Goal: Task Accomplishment & Management: Manage account settings

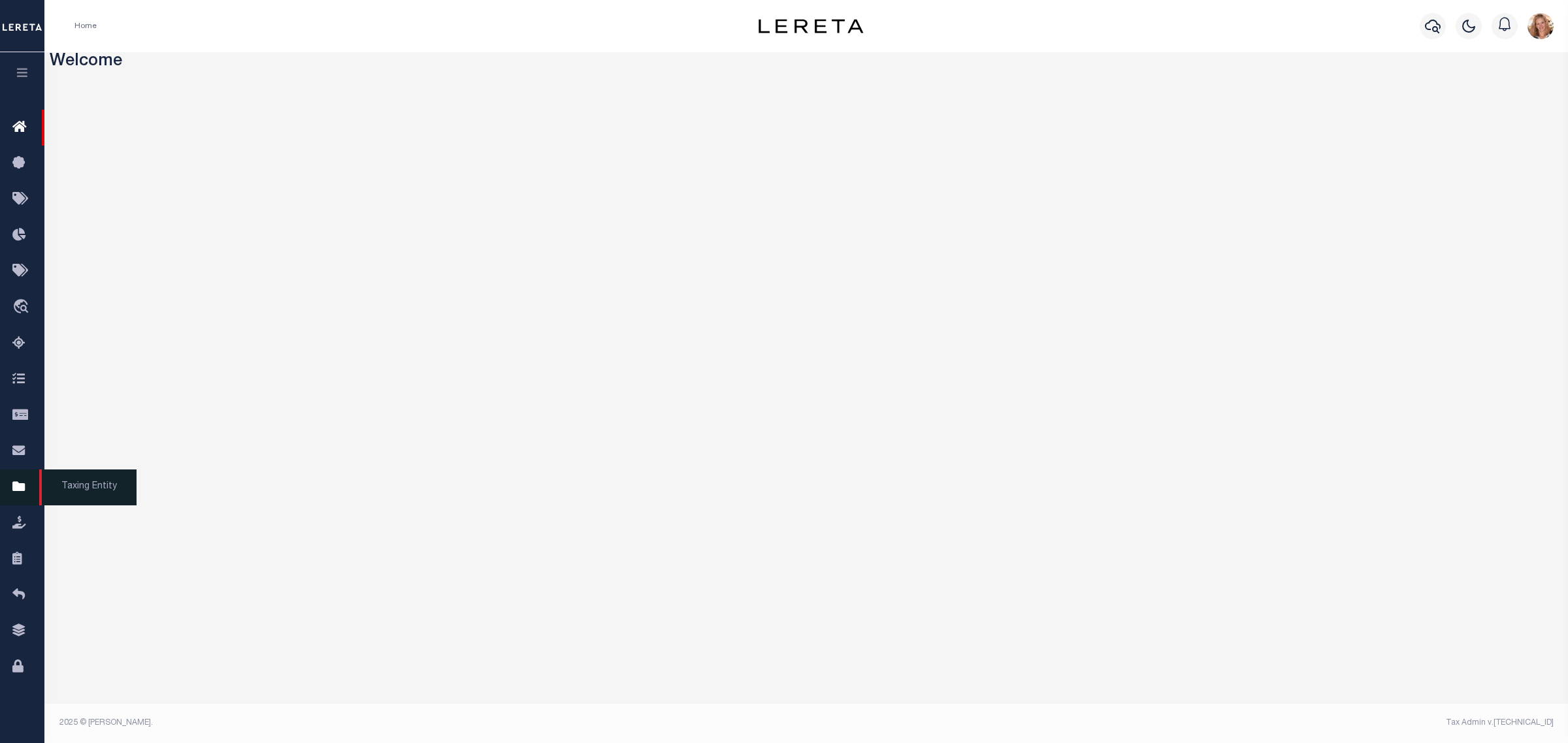
click at [30, 494] on icon at bounding box center [22, 487] width 21 height 17
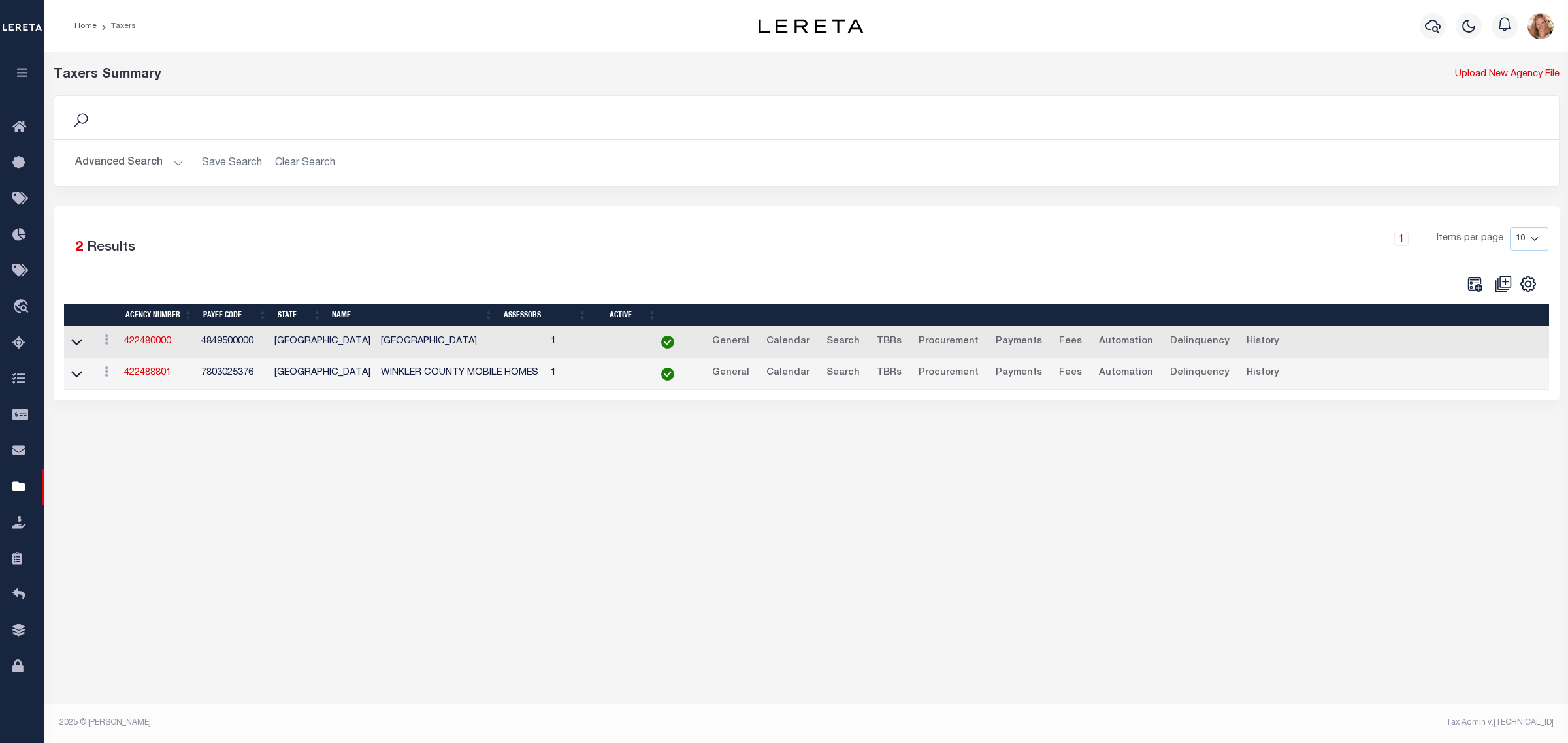
click at [150, 168] on button "Advanced Search" at bounding box center [129, 163] width 108 height 25
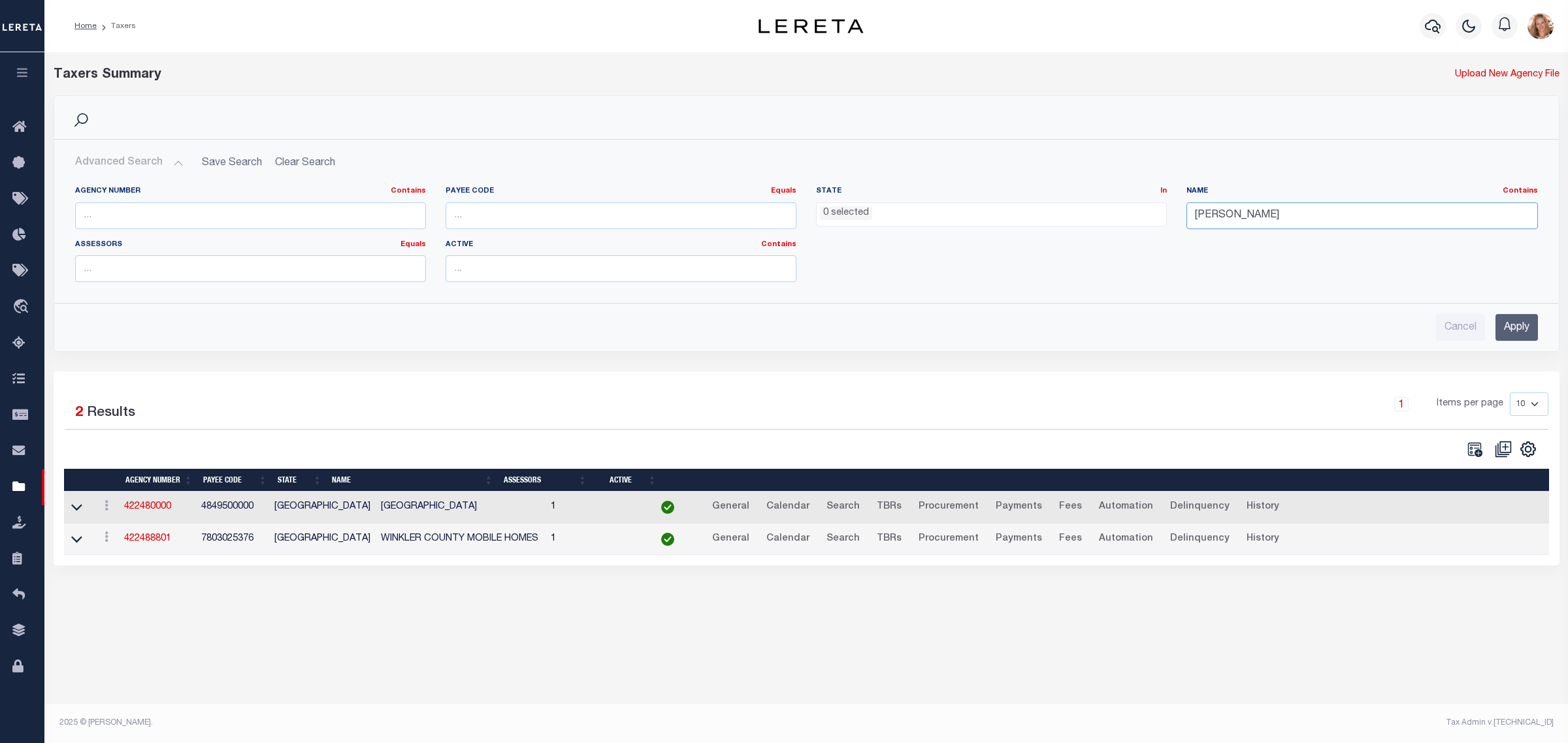
click at [1214, 219] on input "winkler" at bounding box center [1362, 215] width 351 height 27
type input "BROOKLYN F"
click at [1499, 337] on input "Apply" at bounding box center [1517, 327] width 43 height 27
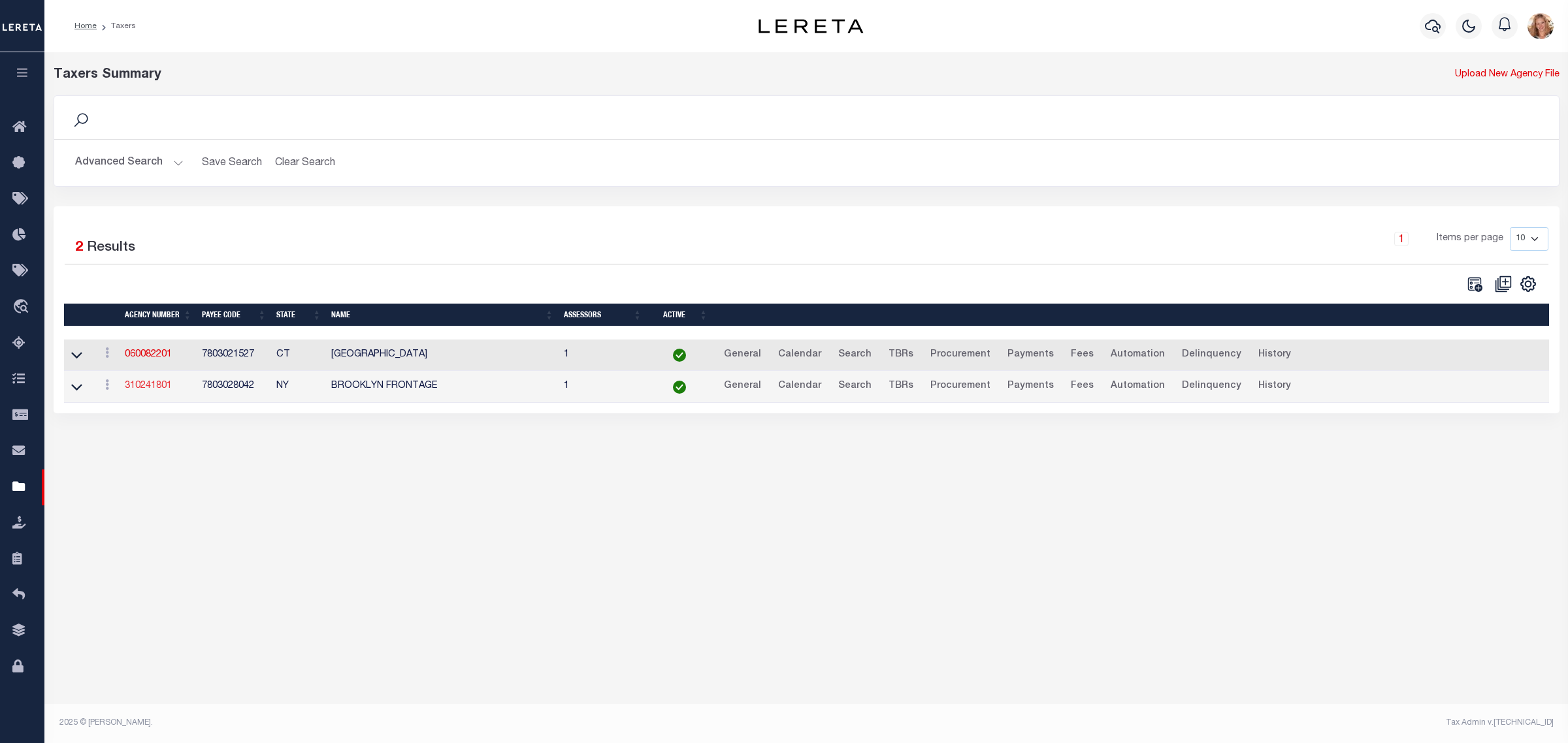
click at [141, 389] on link "310241801" at bounding box center [148, 386] width 47 height 9
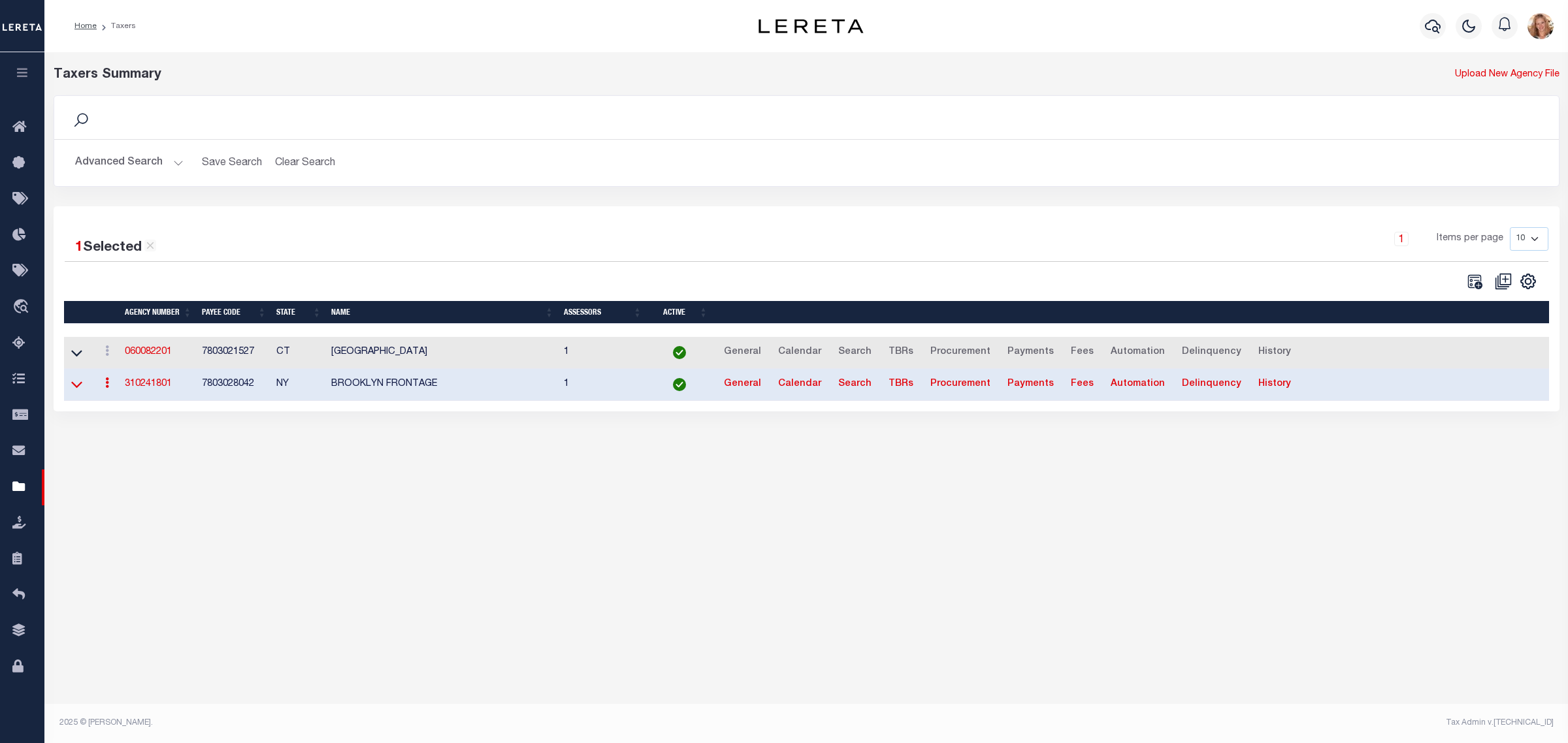
click at [72, 387] on icon at bounding box center [76, 385] width 11 height 7
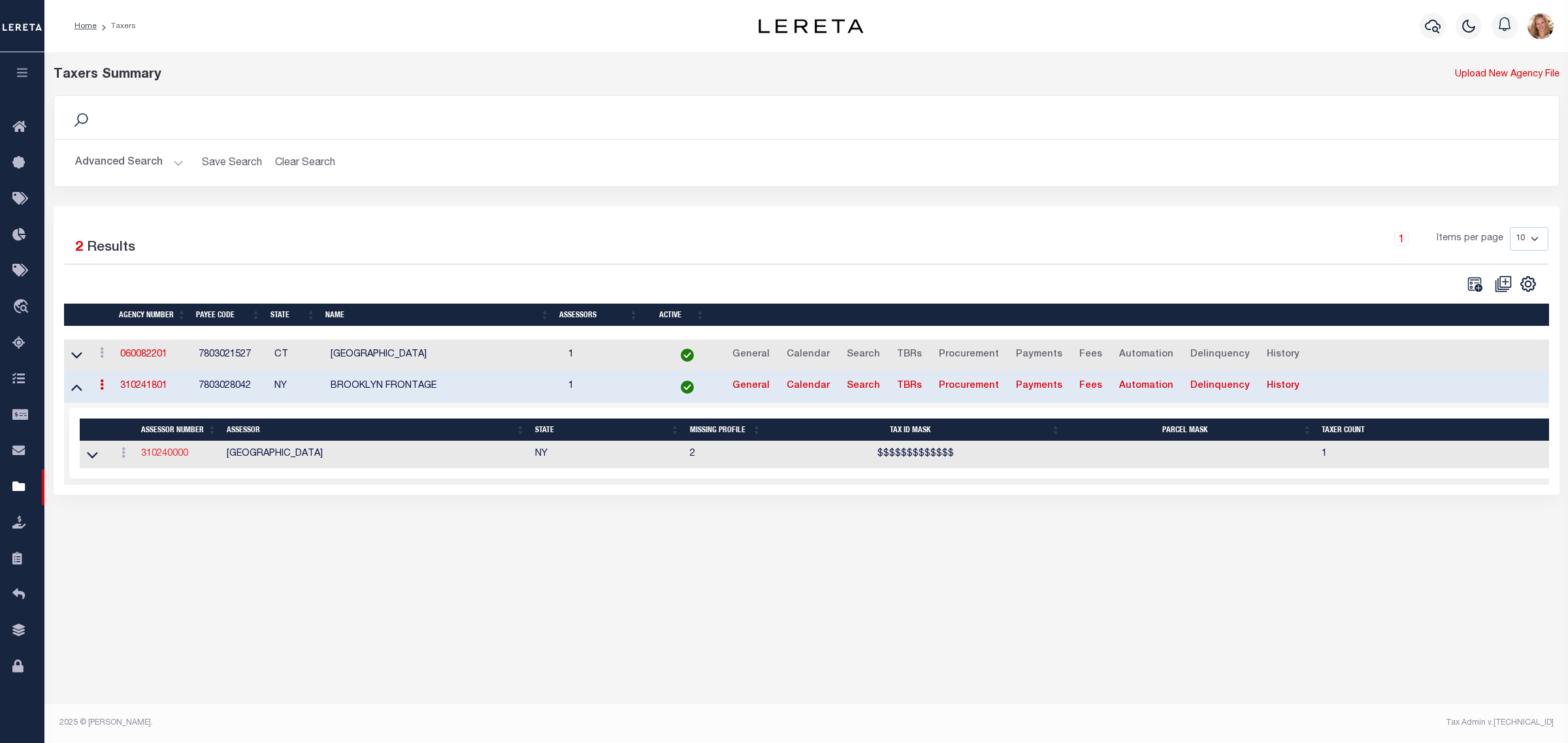
click at [175, 457] on link "310240000" at bounding box center [164, 454] width 47 height 9
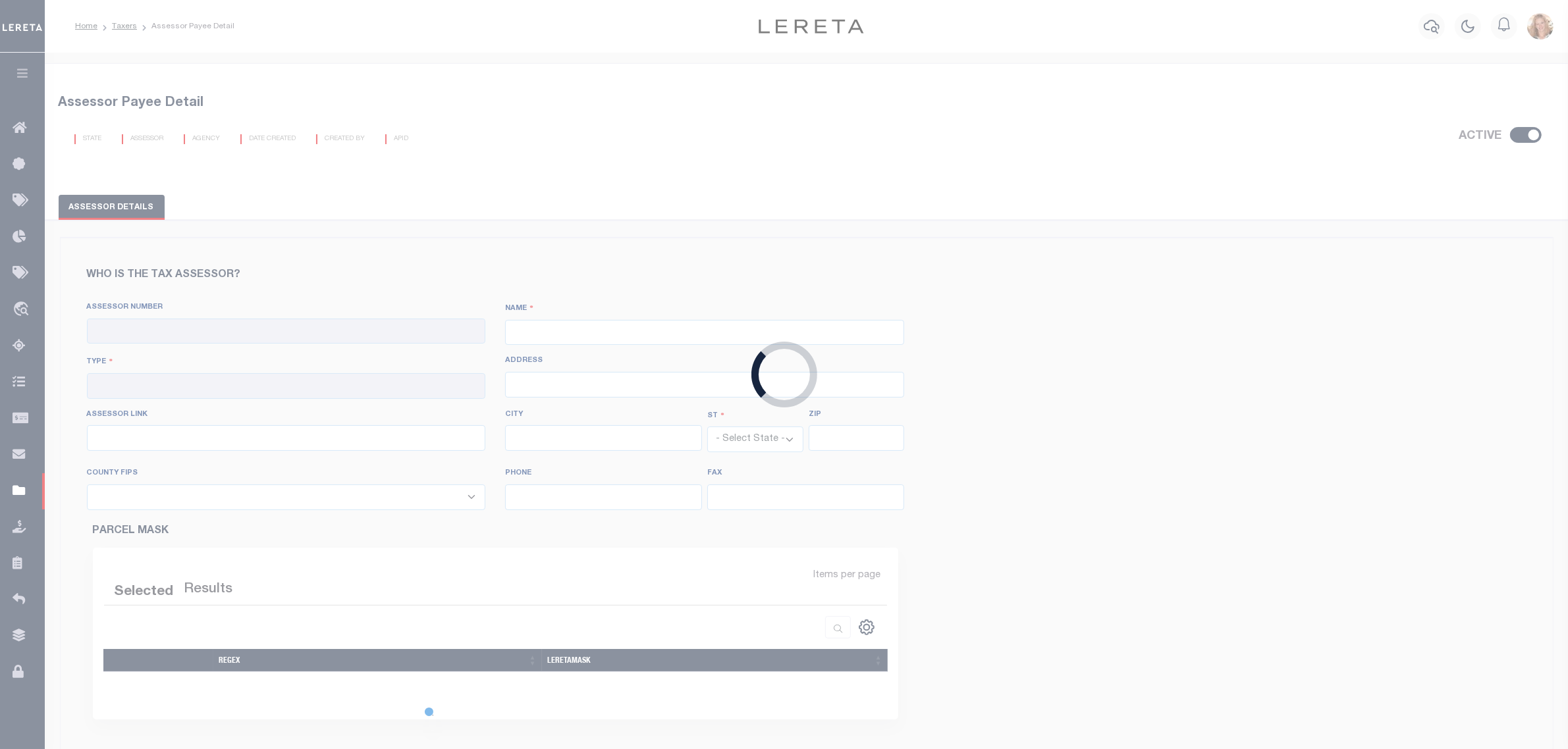
checkbox input "true"
type input "310240000"
type input "KINGS COUNTY"
type input "00 - County"
type input "http://webapps.nyc.gov:8084/CICS/fin1/find001i"
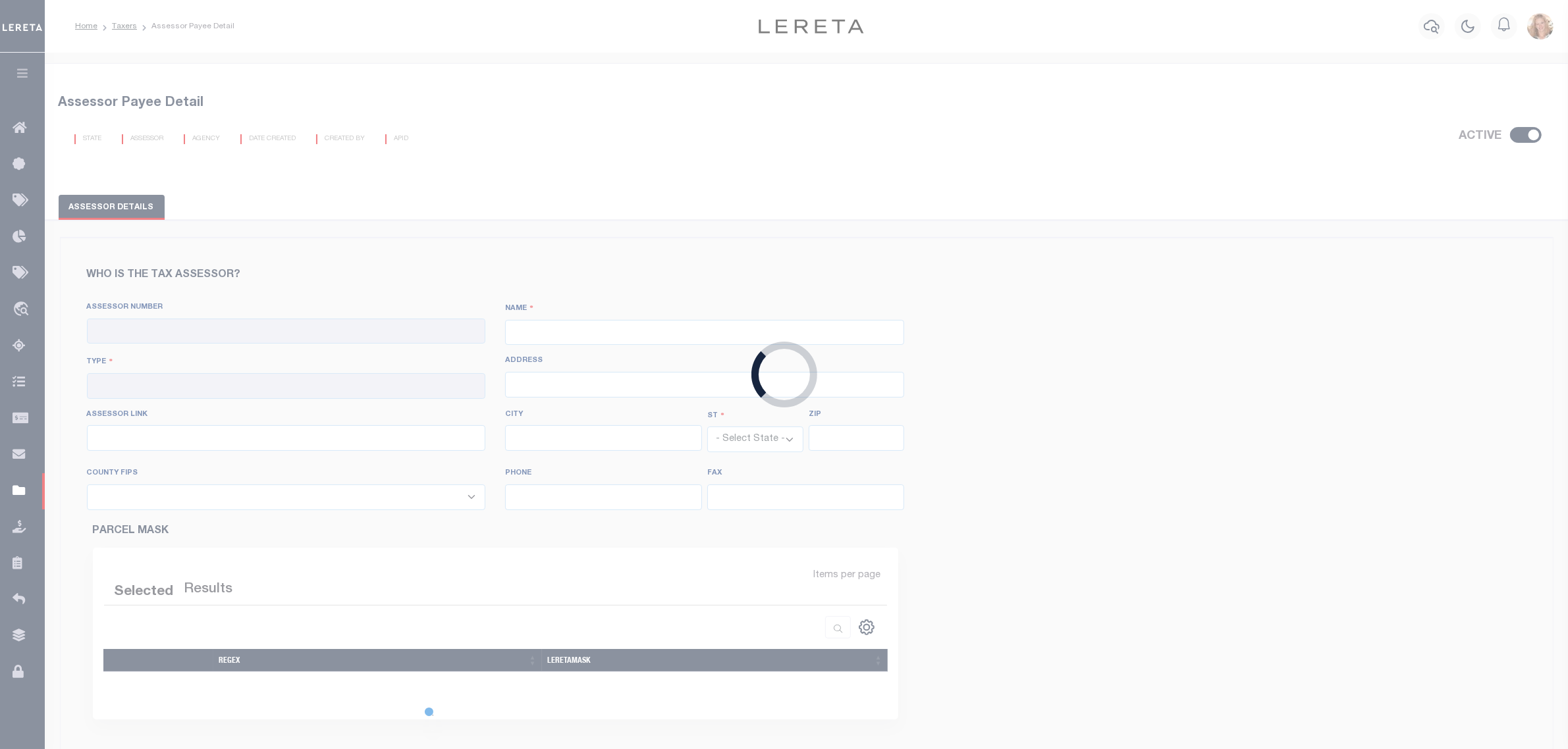
select select "NY"
select select "36047"
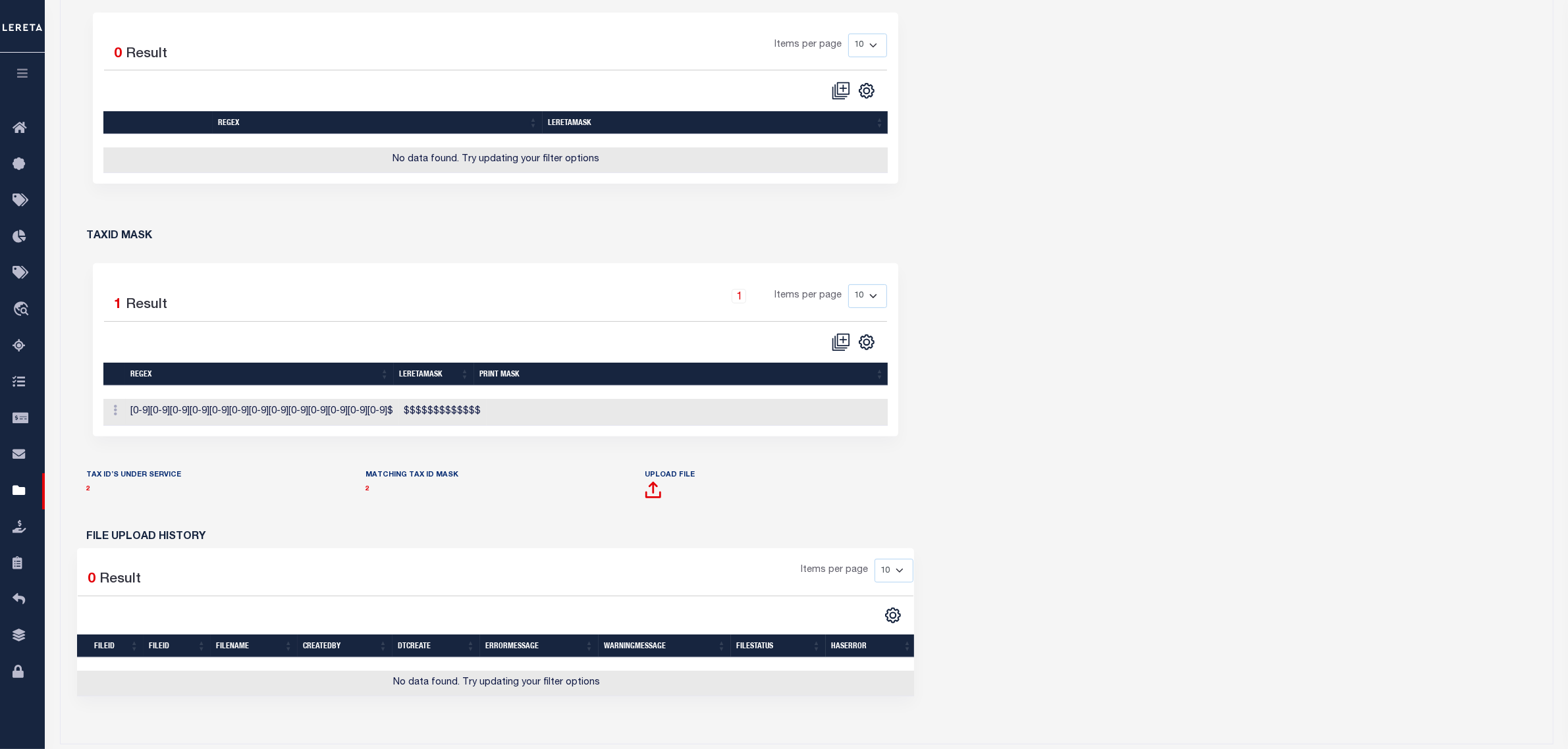
scroll to position [576, 0]
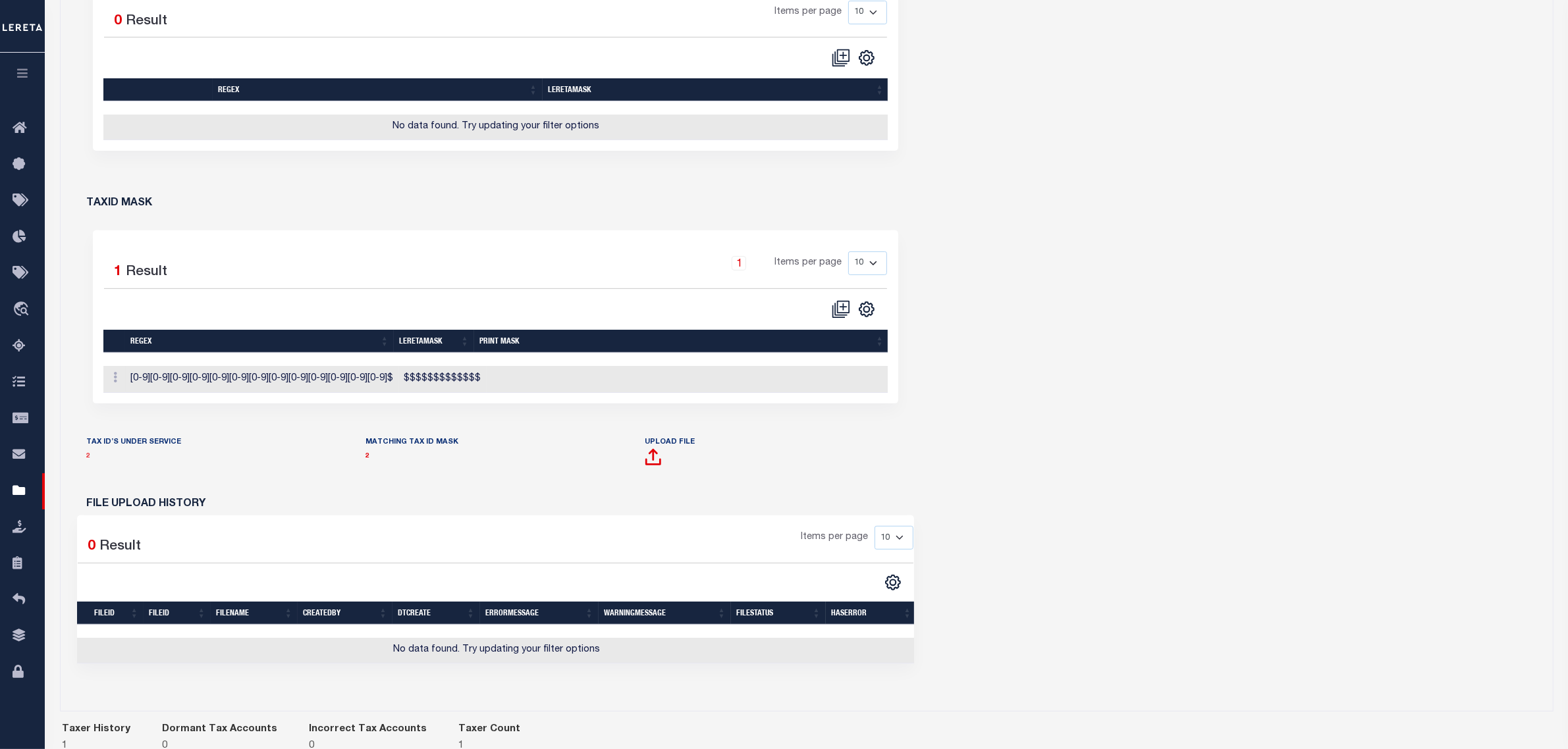
click at [87, 460] on link "2" at bounding box center [88, 456] width 4 height 7
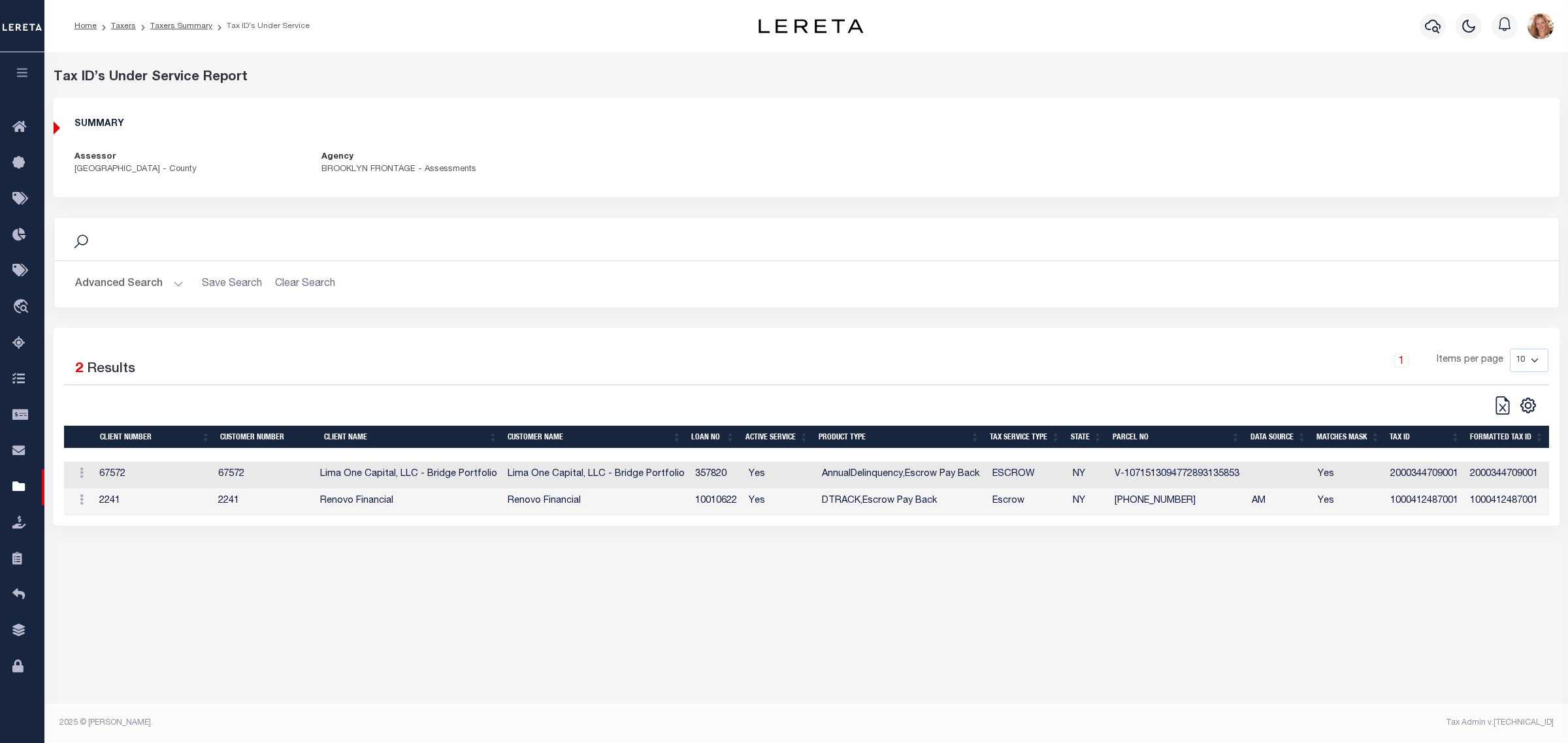
click at [710, 502] on td "10010622" at bounding box center [717, 502] width 54 height 27
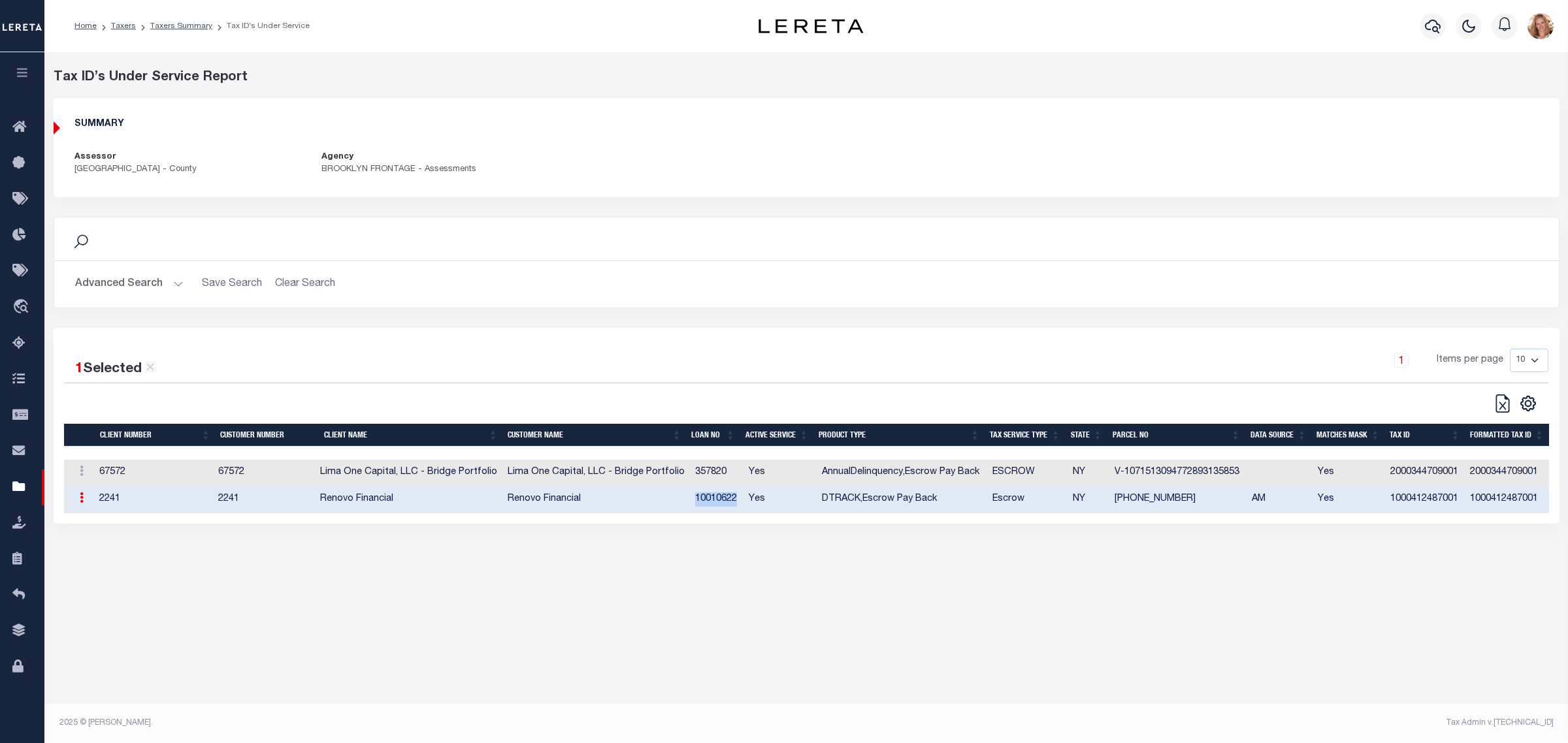
click at [710, 502] on td "10010622" at bounding box center [717, 499] width 54 height 27
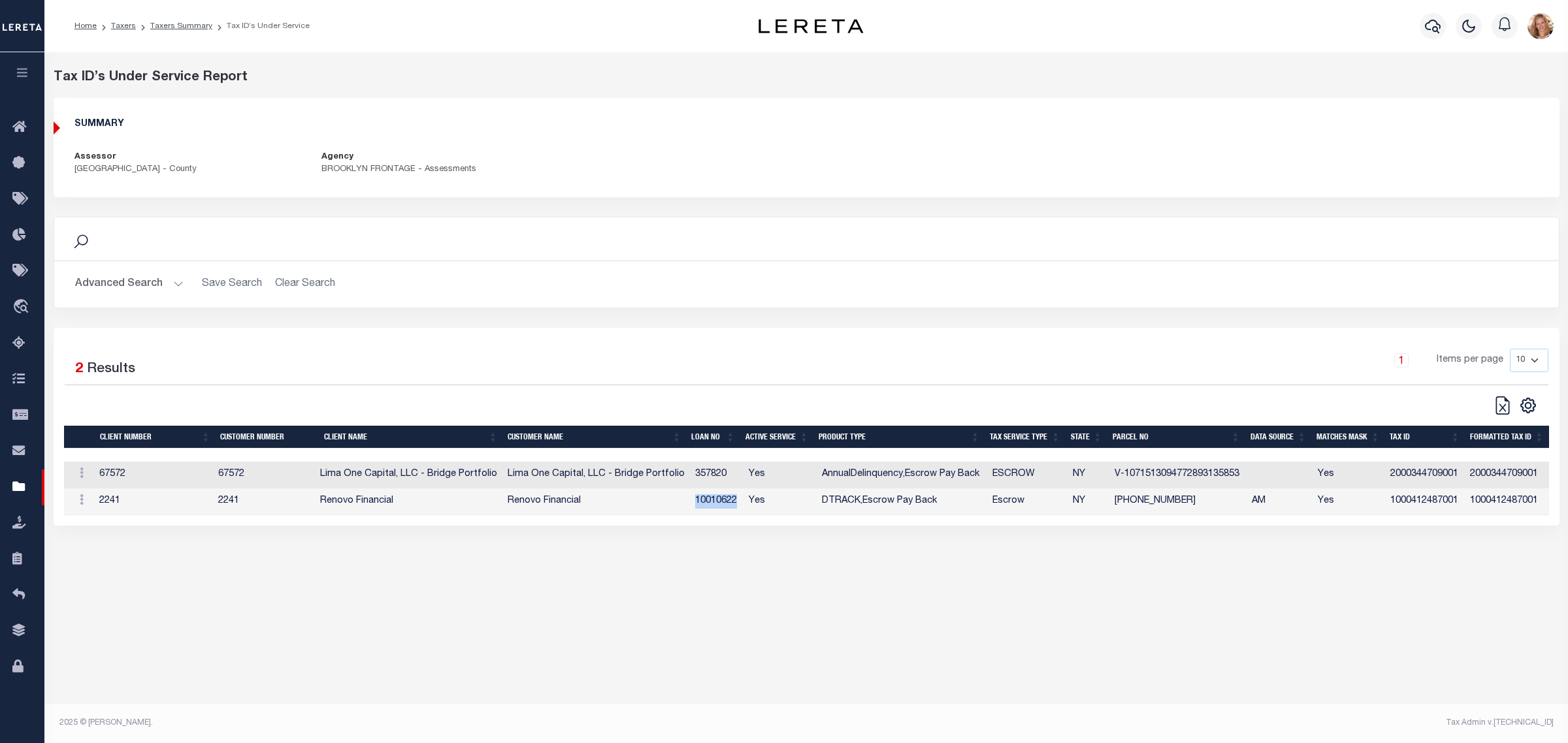
copy td "10010622"
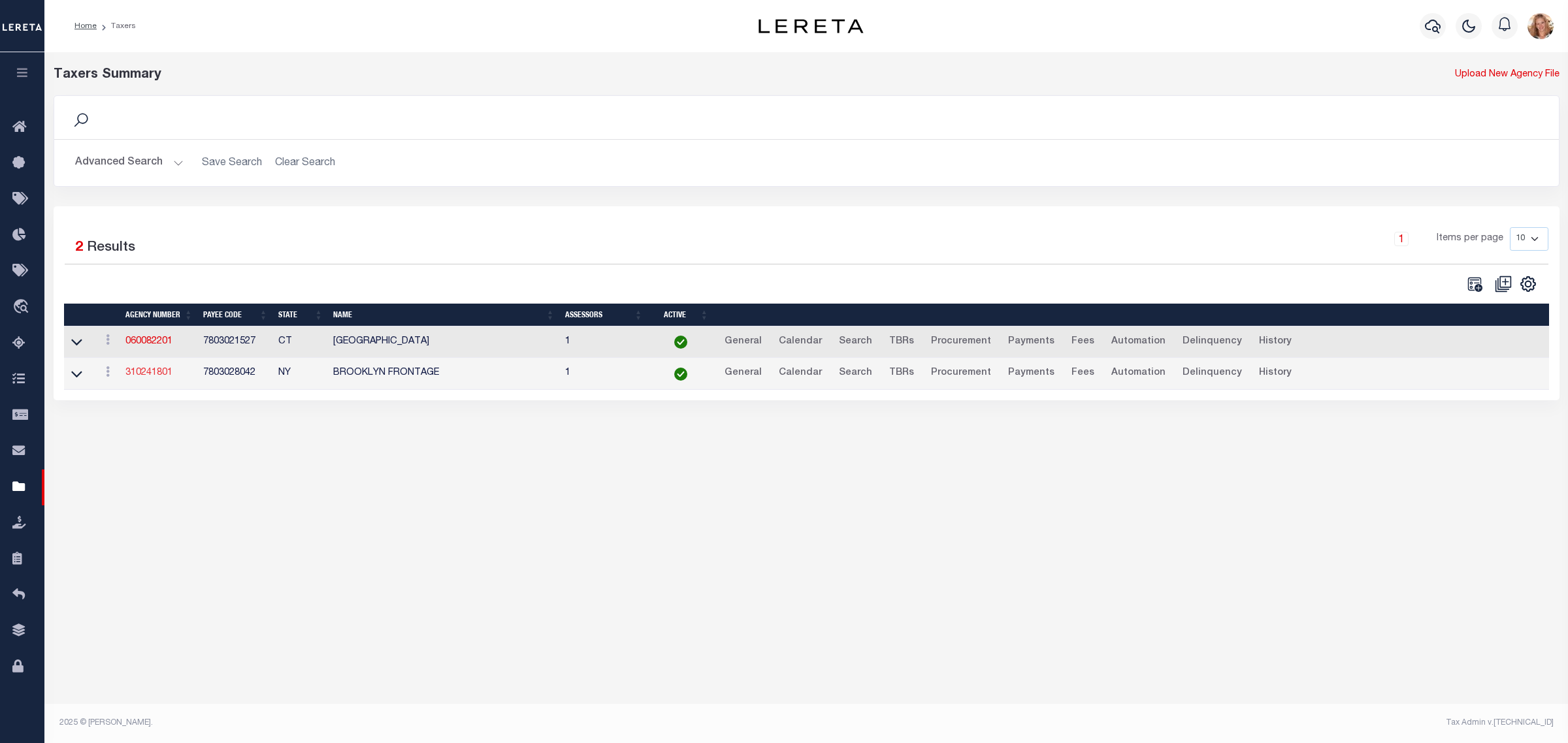
click at [149, 374] on link "310241801" at bounding box center [148, 373] width 47 height 9
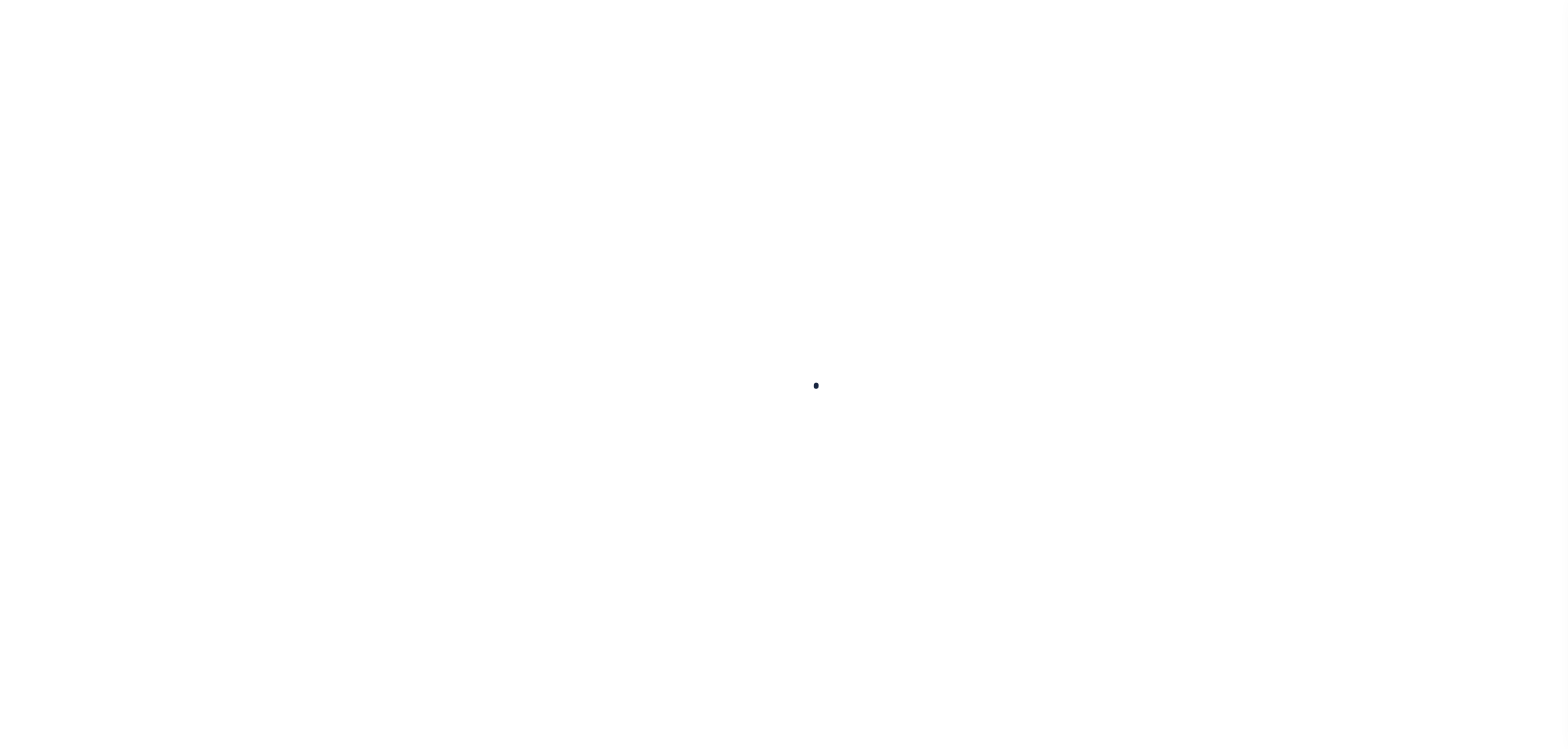
select select
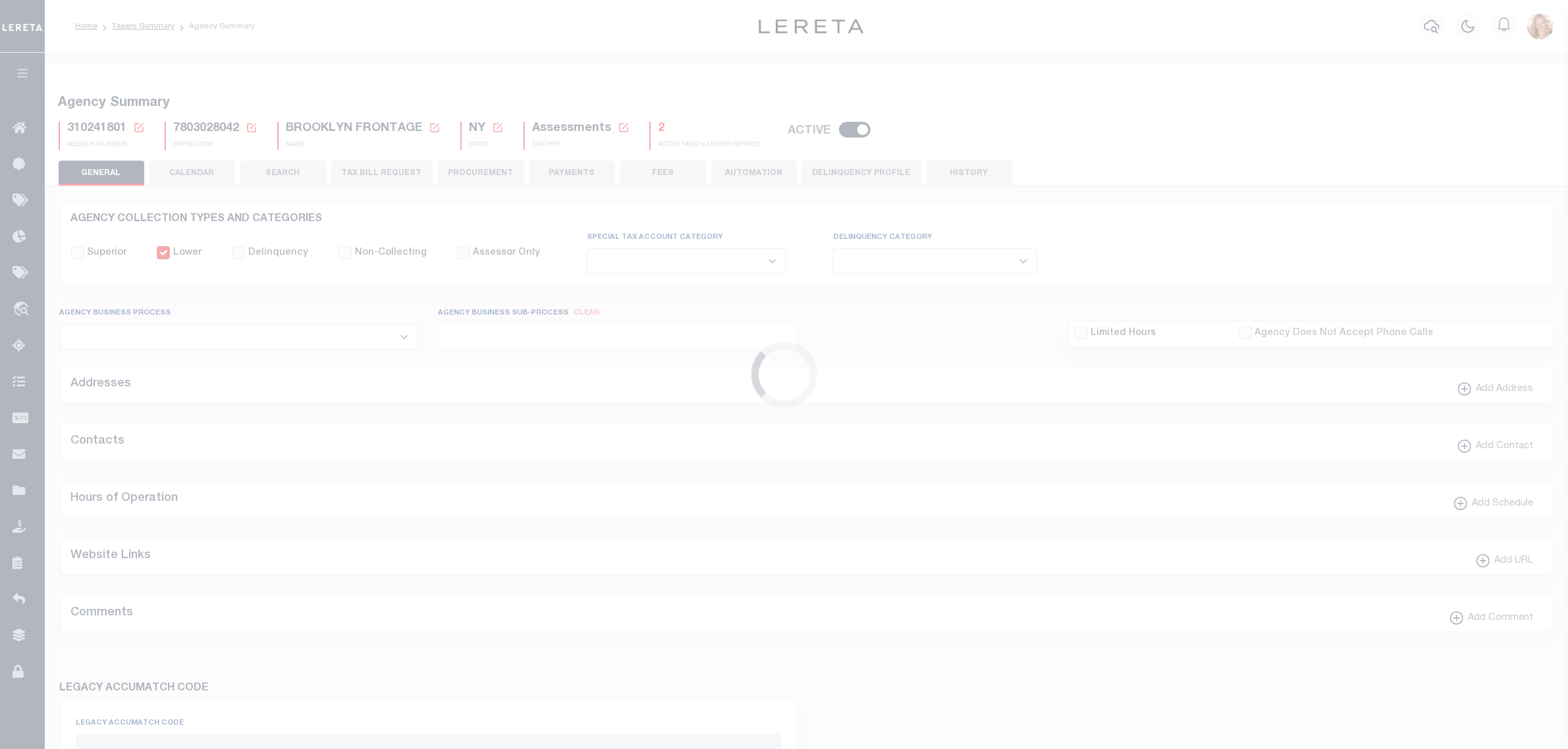
checkbox input "false"
select select "1"
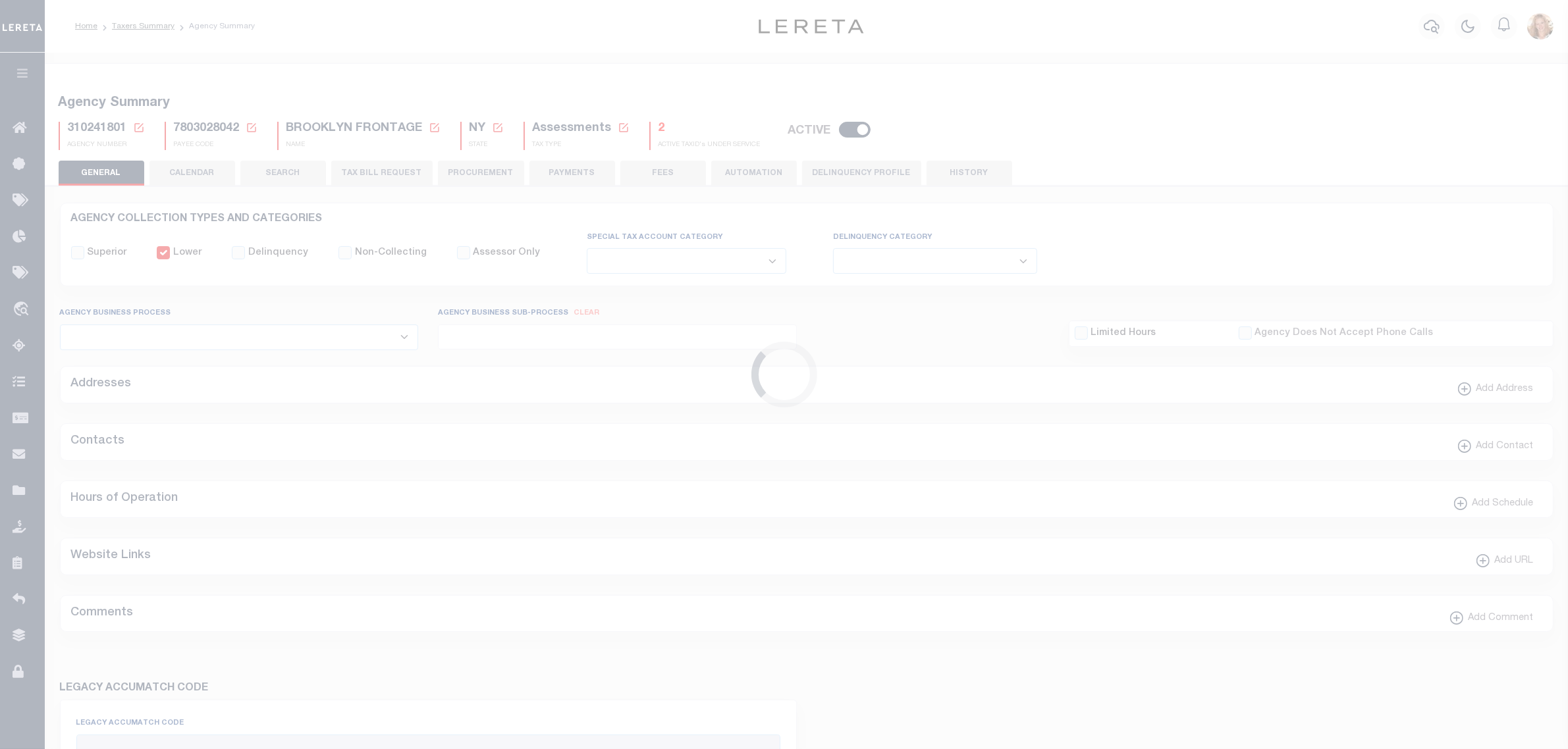
checkbox input "false"
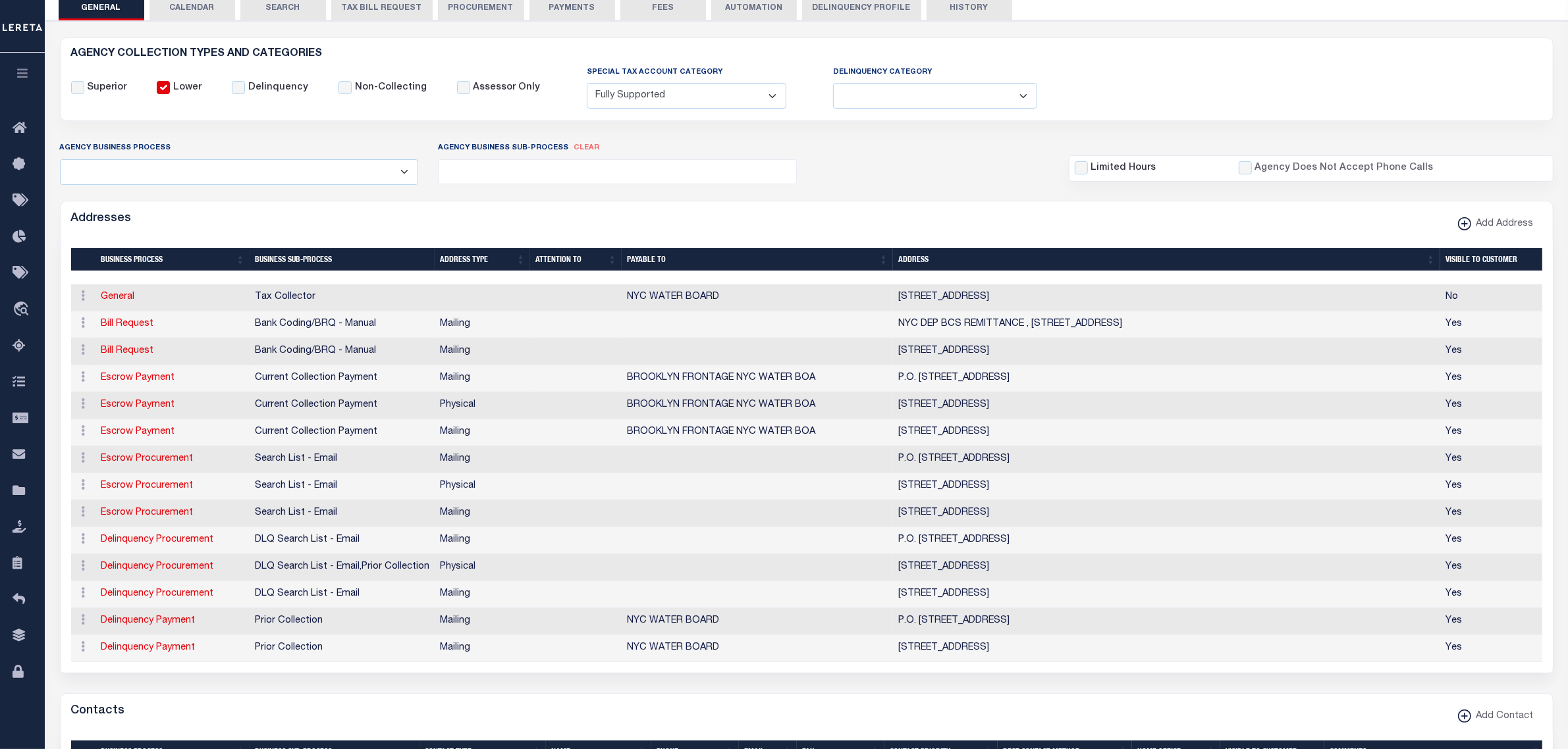
scroll to position [247, 0]
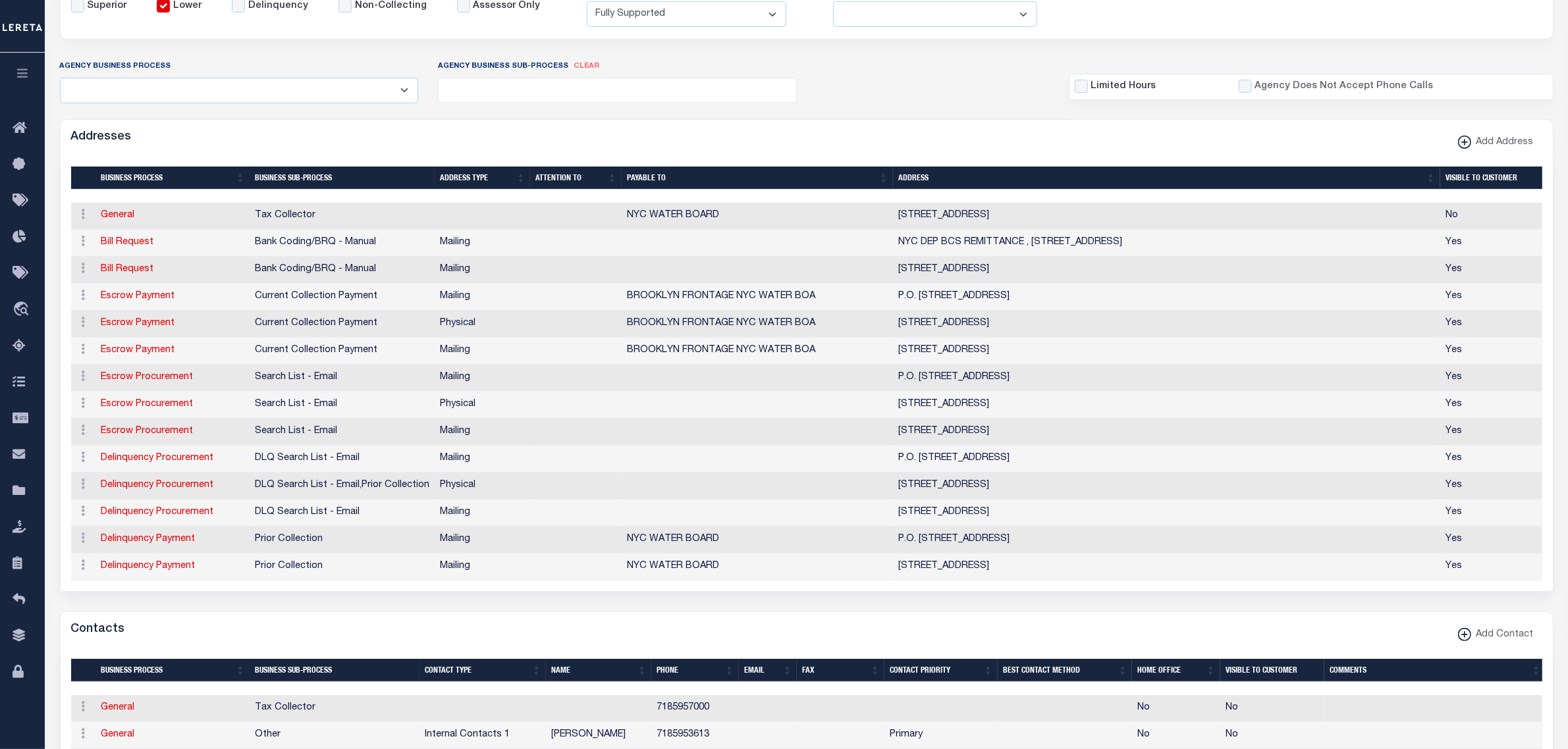
click at [479, 176] on th "Address Type" at bounding box center [482, 179] width 95 height 23
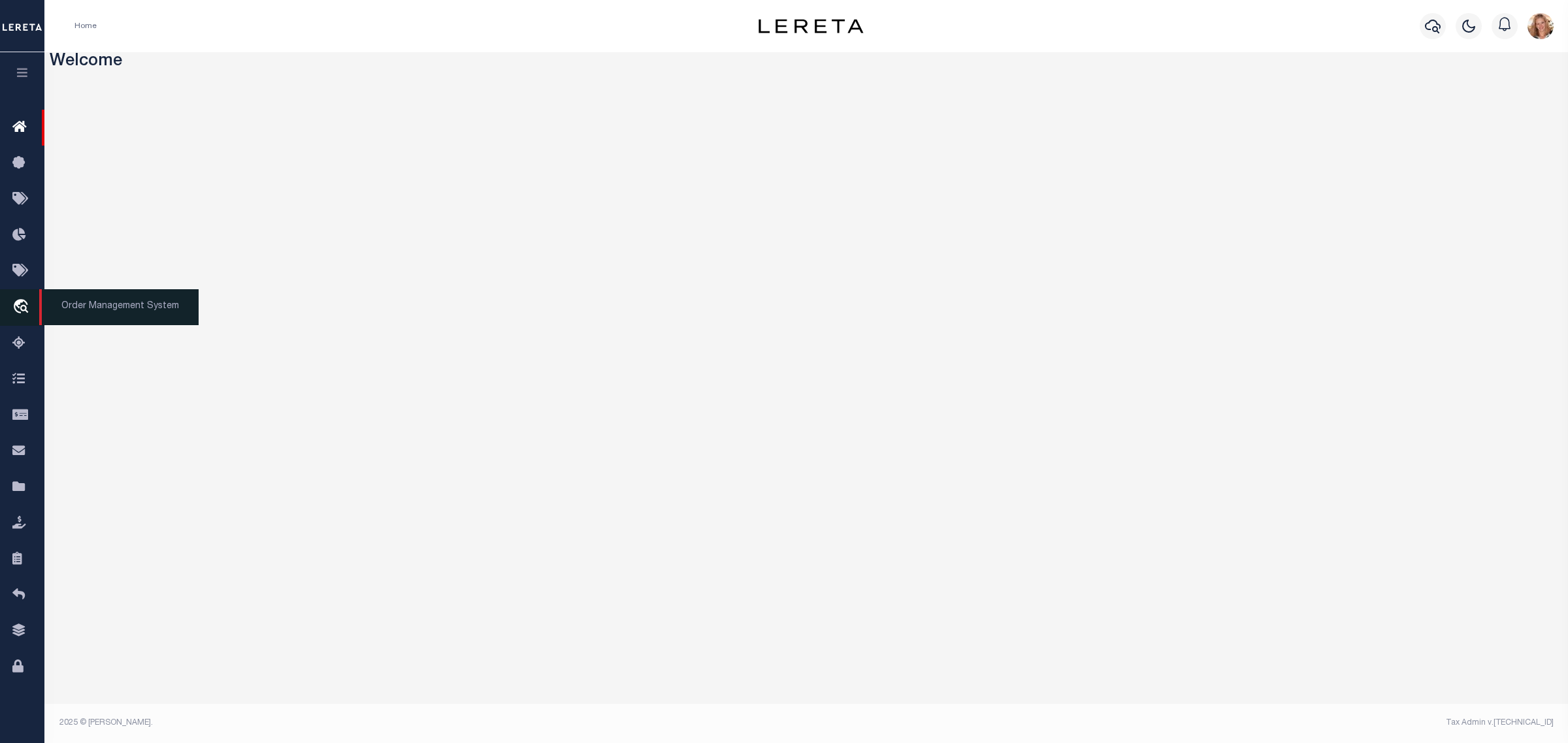
click at [17, 304] on icon "travel_explore" at bounding box center [22, 307] width 21 height 17
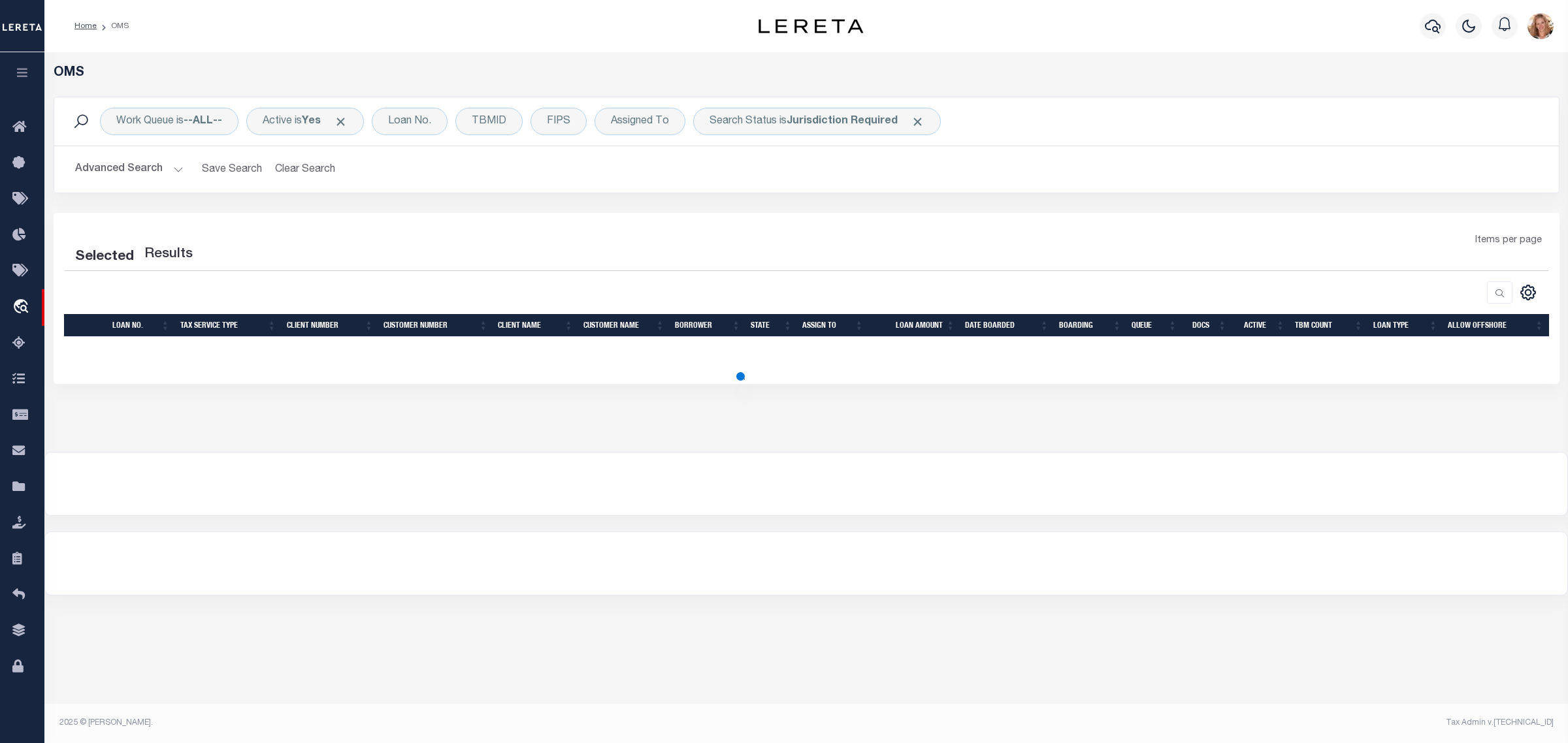
select select "200"
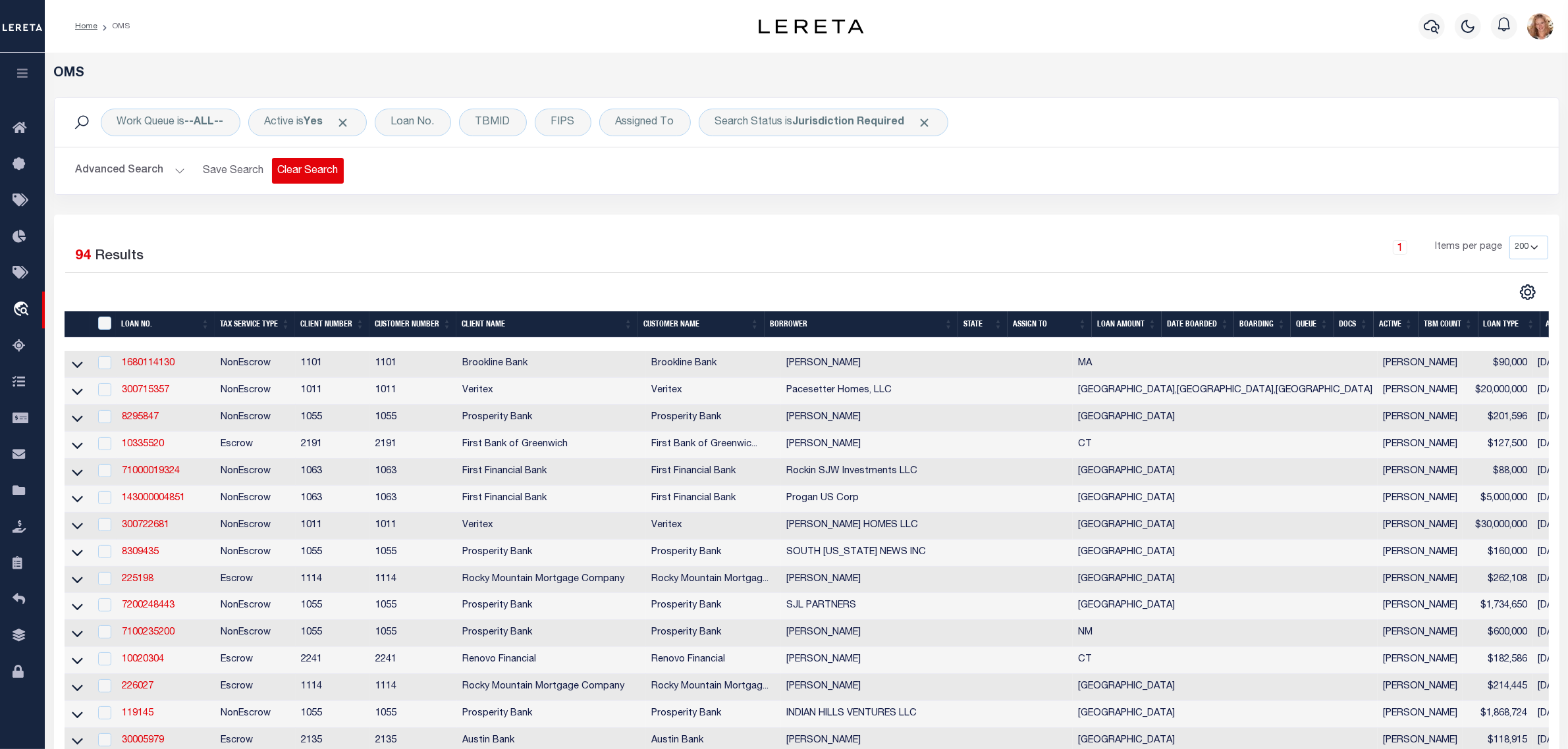
click at [298, 173] on button "Clear Search" at bounding box center [308, 170] width 71 height 26
click at [420, 122] on div "Loan No." at bounding box center [413, 122] width 77 height 28
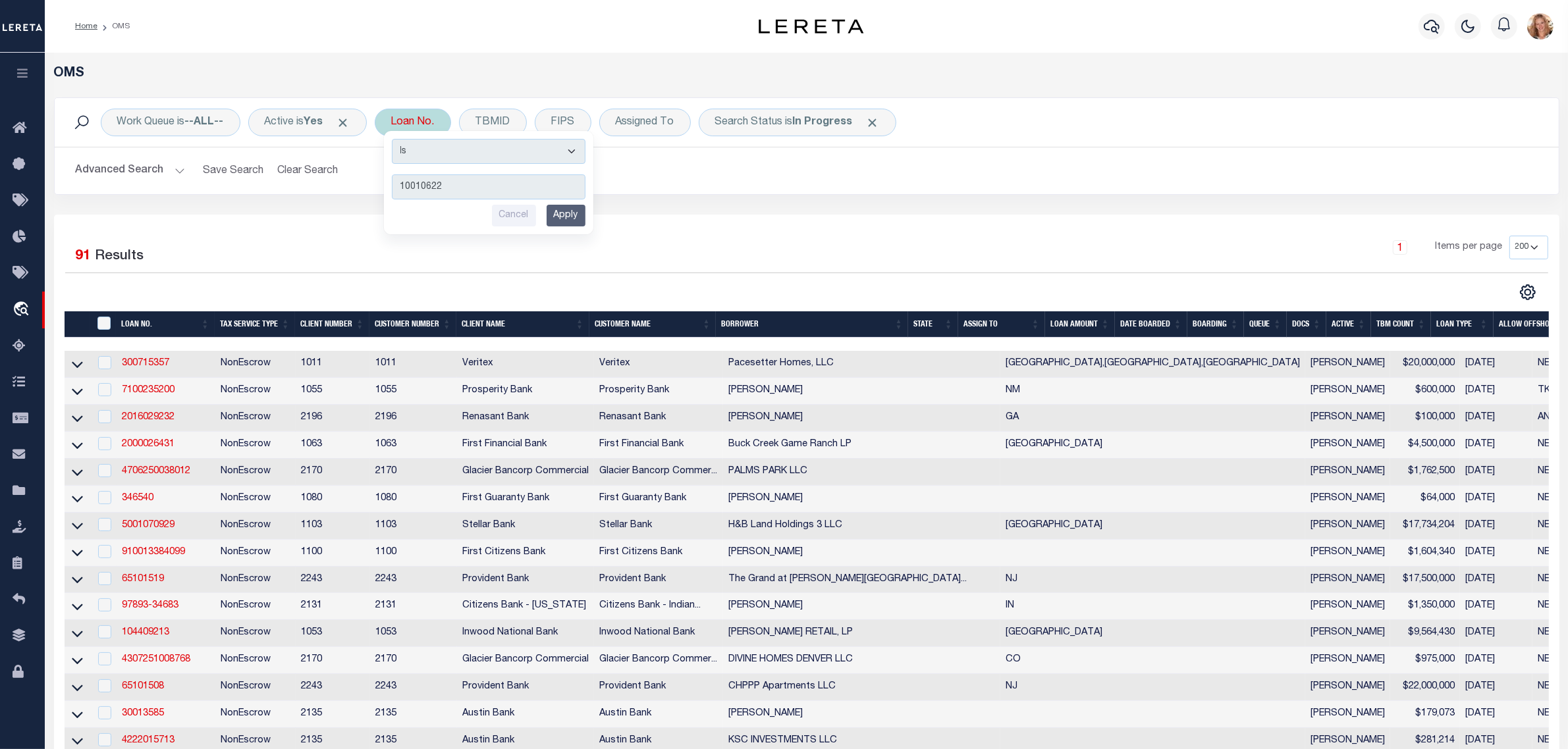
type input "10010622"
click at [575, 221] on input "Apply" at bounding box center [566, 216] width 39 height 22
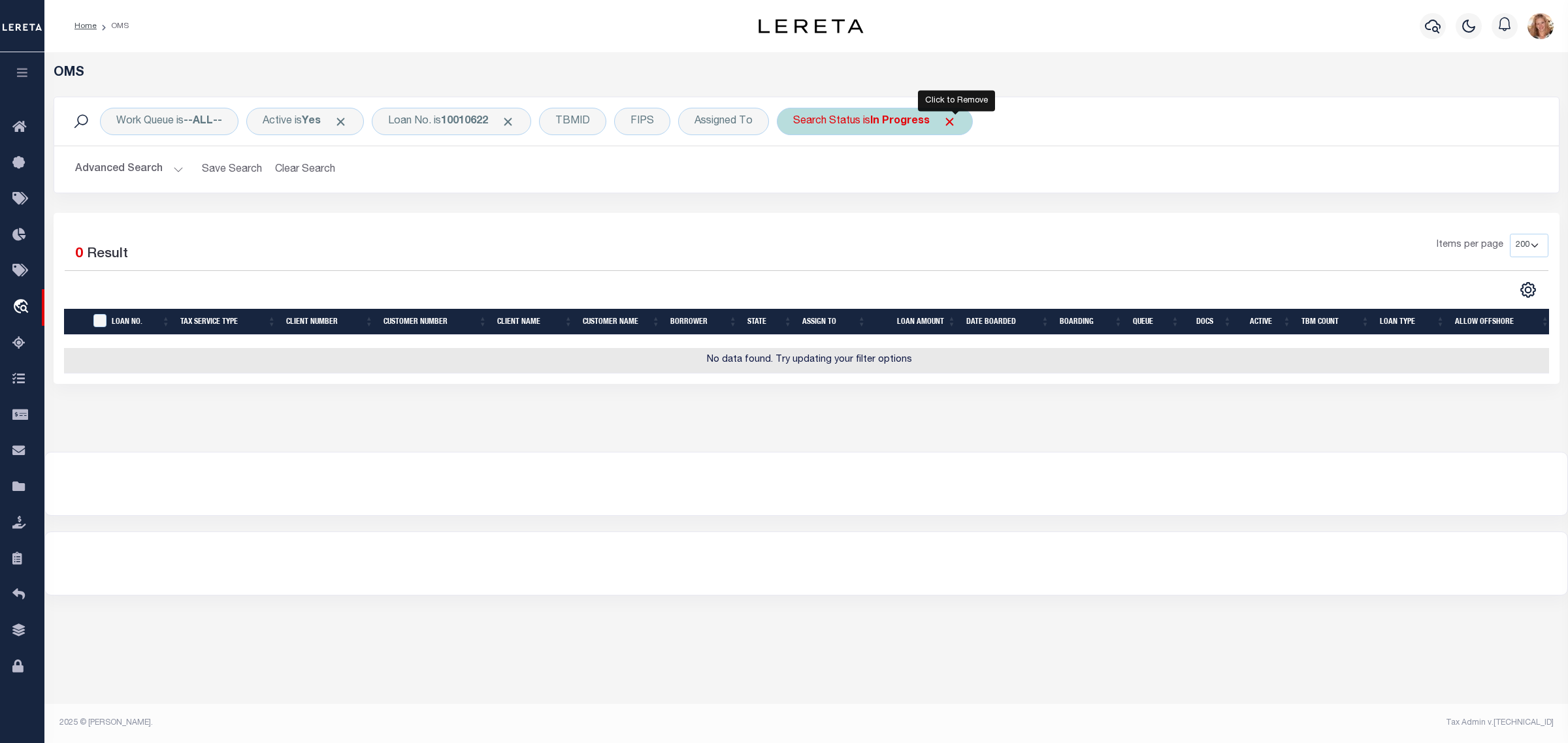
click at [956, 119] on span "Click to Remove" at bounding box center [950, 121] width 14 height 14
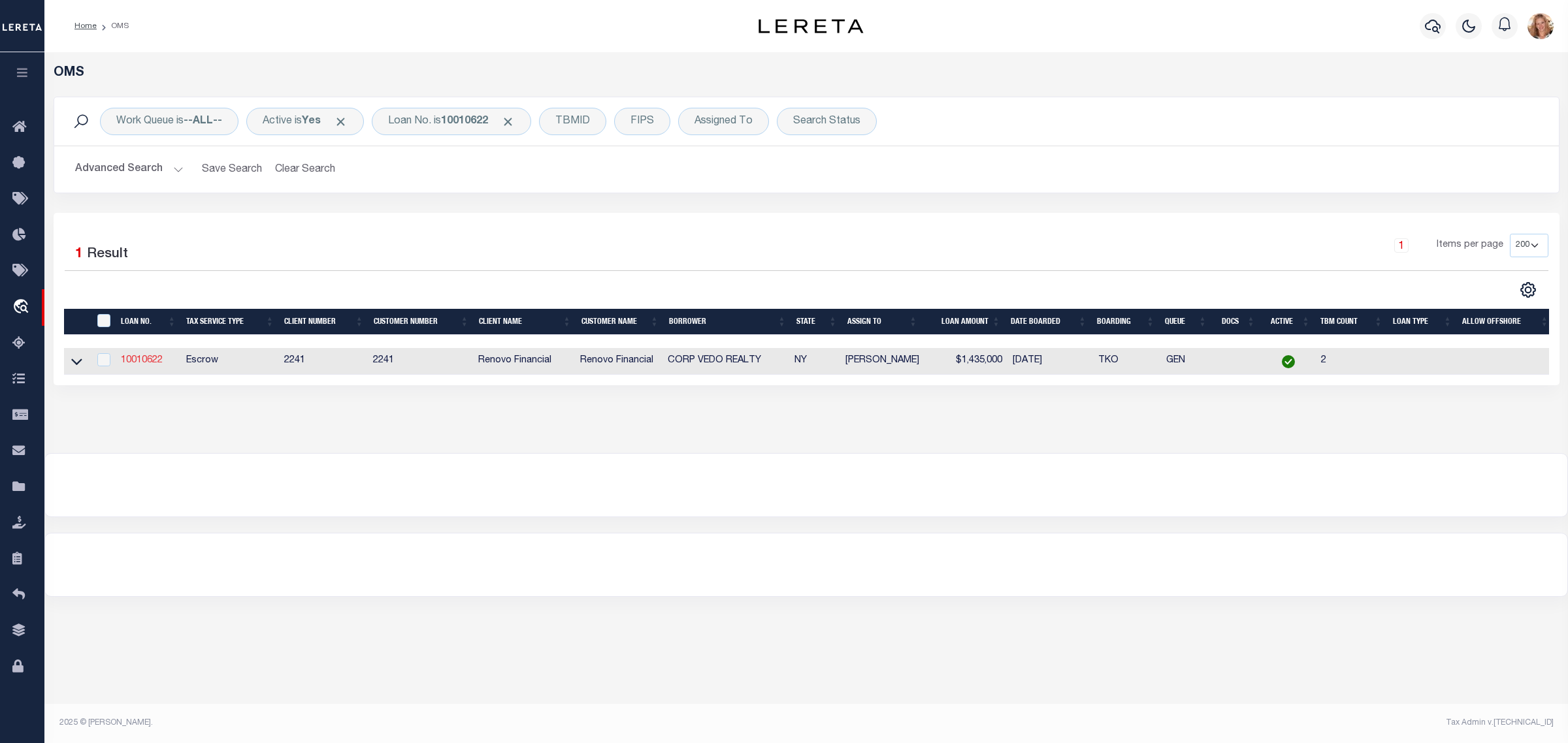
click at [148, 362] on link "10010622" at bounding box center [142, 360] width 42 height 9
type input "10010622"
type input "CORP VEDO REALTY"
select select
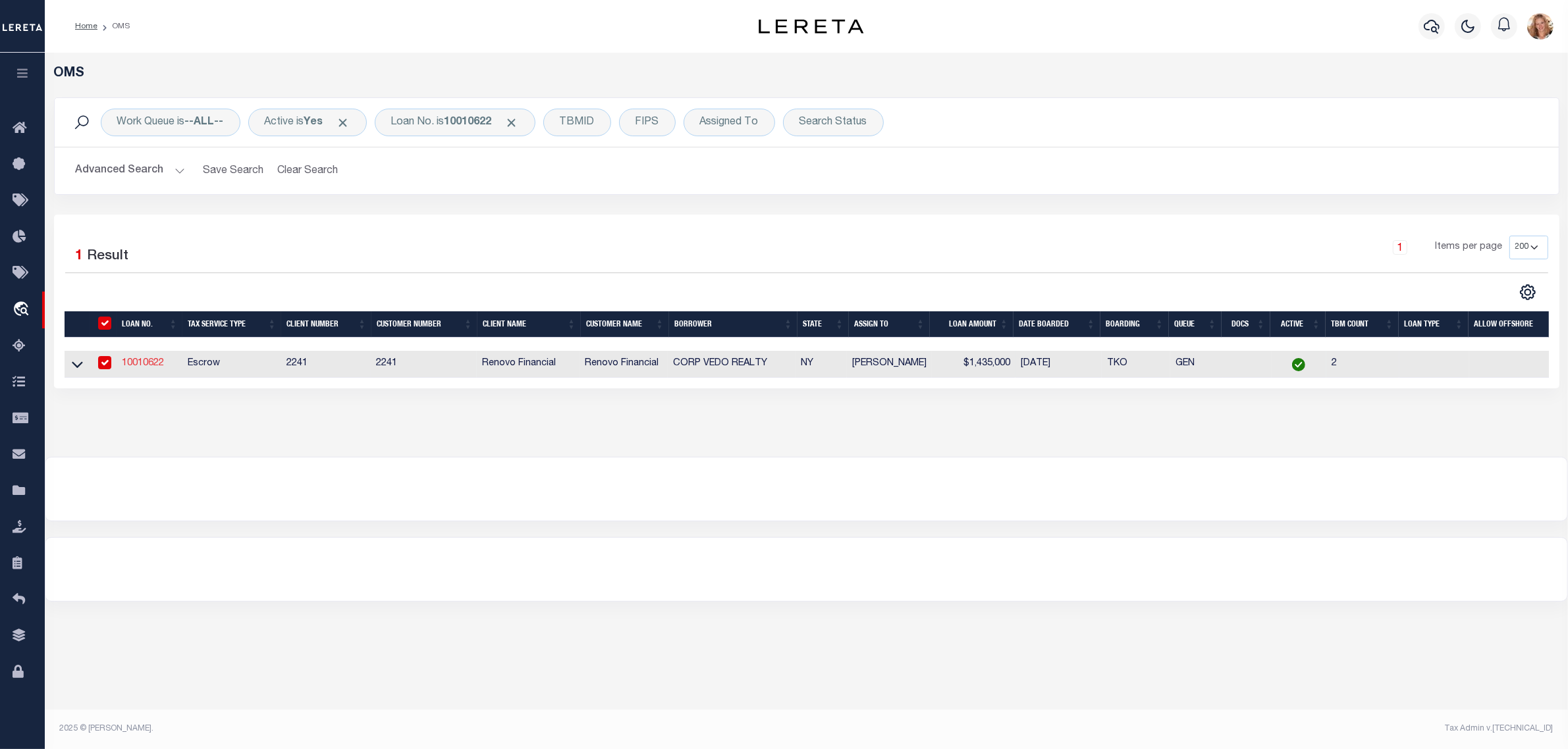
type input "[STREET_ADDRESS]"
type input "CRESCO,[GEOGRAPHIC_DATA],18326"
select select "10"
select select "Escrow"
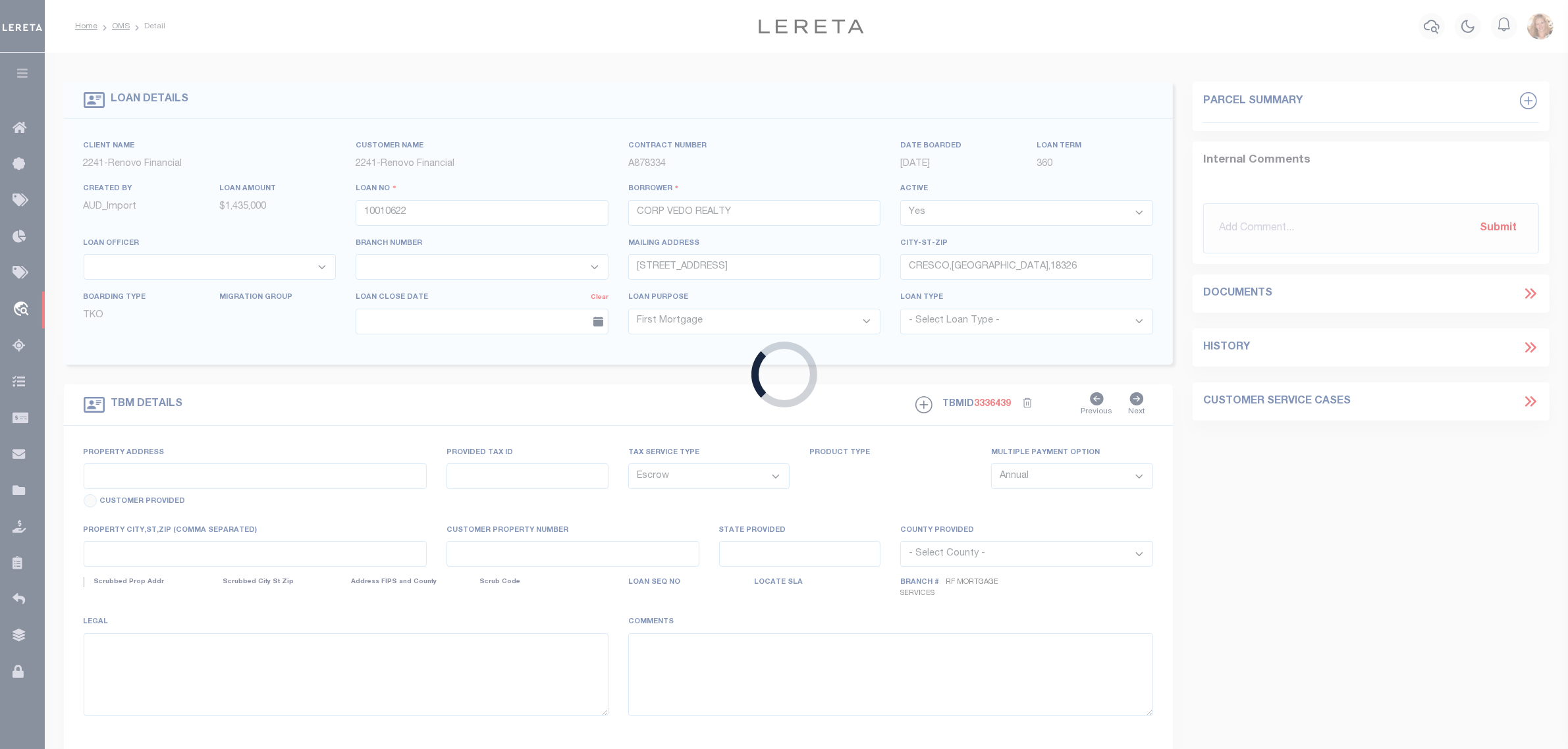
type input "1538 73RD ST"
type input "06202 0022"
type input "BROOKLYN NY 112282143"
type input "a0kUS0000018FKf"
type input "NY"
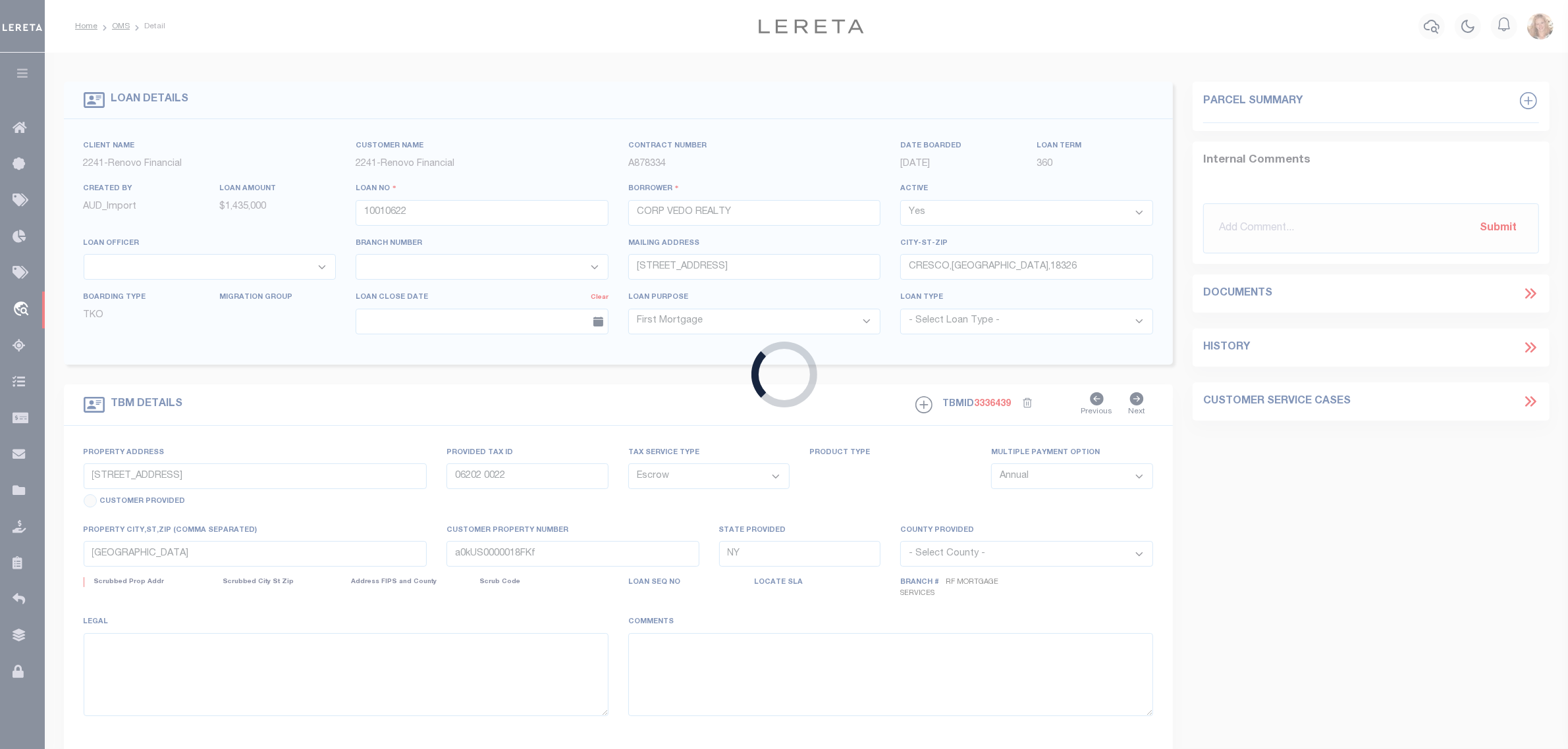
select select
select select "25067"
select select
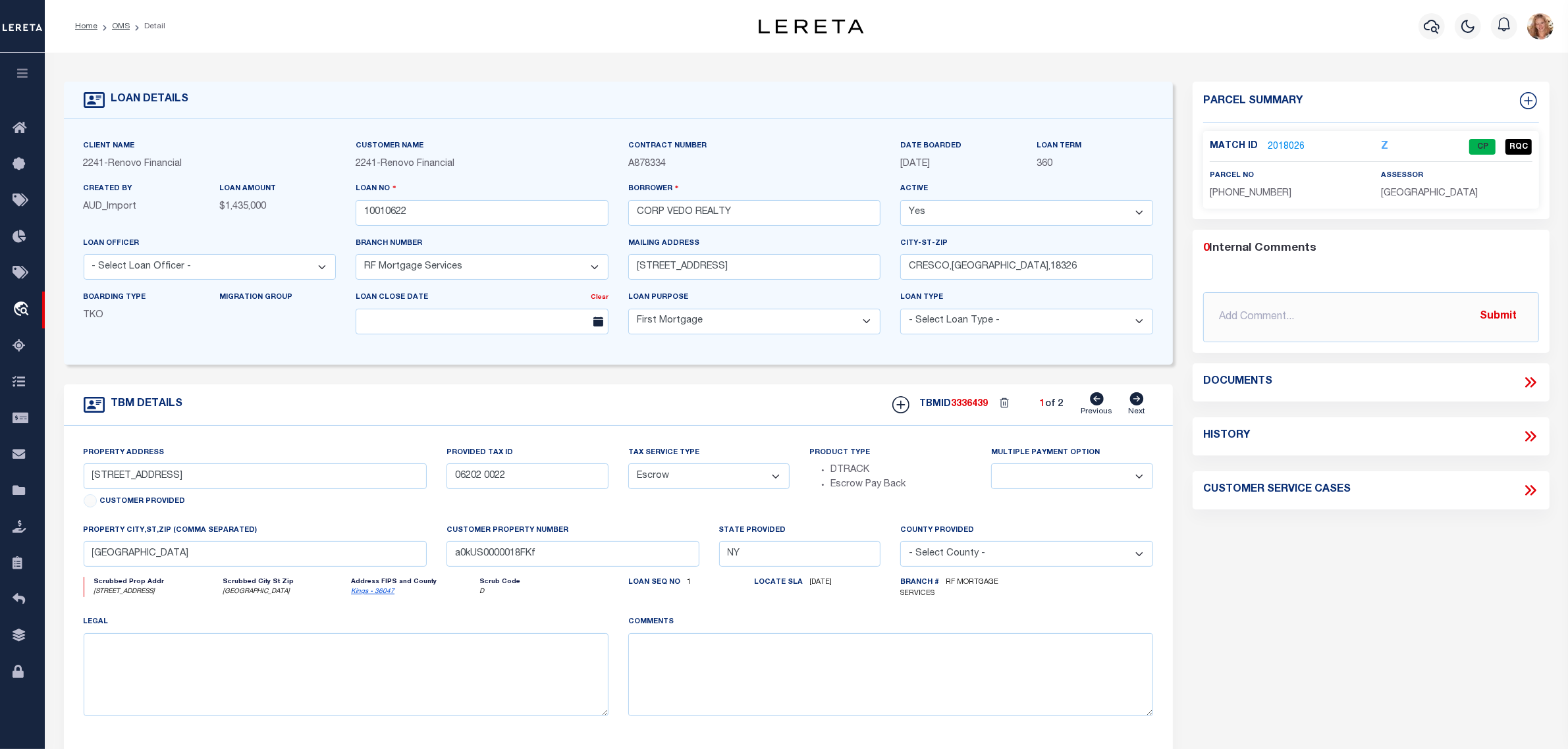
click at [1289, 143] on link "2018026" at bounding box center [1286, 146] width 37 height 14
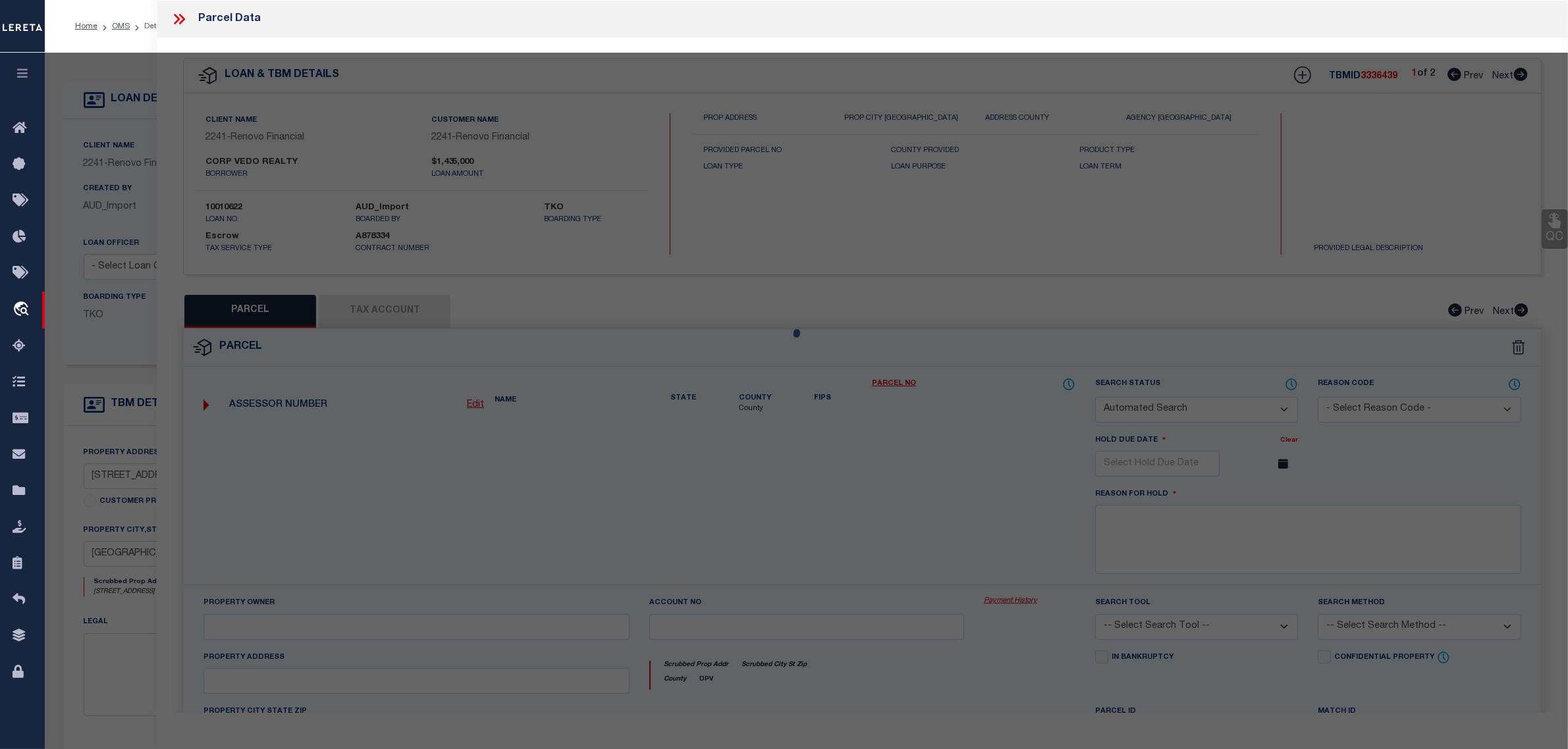
checkbox input "false"
select select "CP"
select select "ACT"
type input "VEDO REALTY CORP."
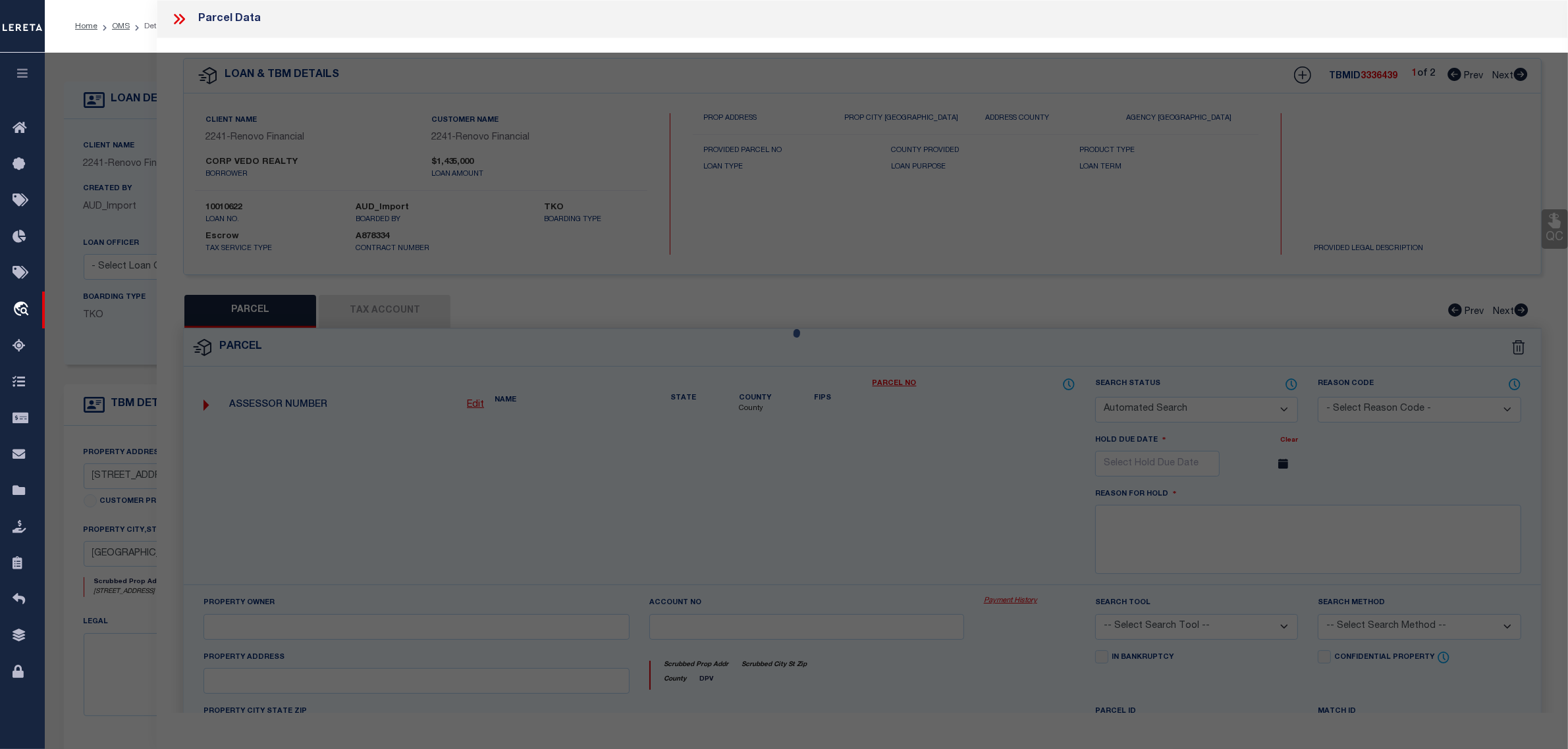
select select "AGF"
select select "ADD"
type input "1538 73 STREET"
type input "BROOKLYN NY 11228"
type textarea "Borough: BROOKLYN Block: 6202 Lot: 22"
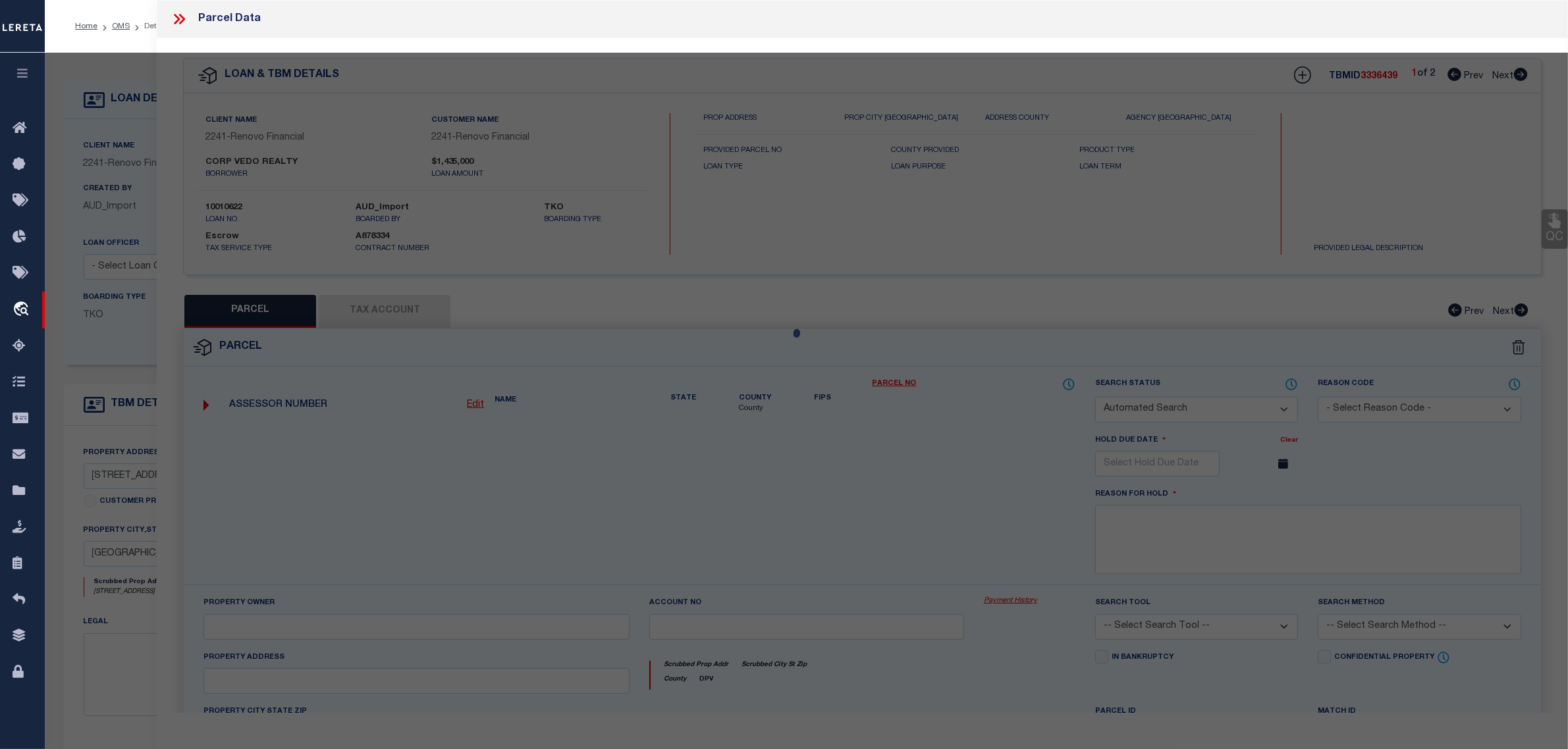
type textarea "10/31/24 Request: This was a service transfer loan and the borrower advised tha…"
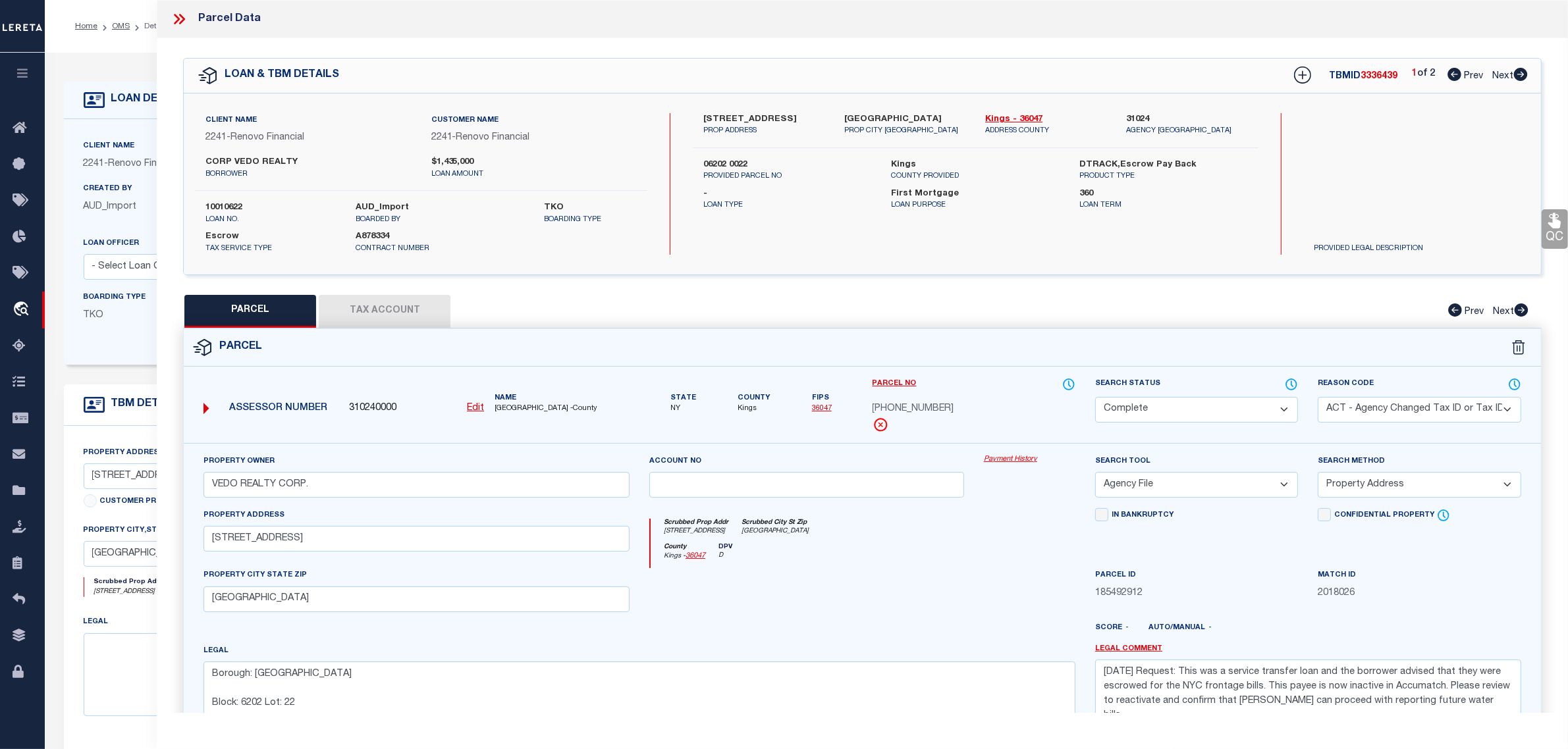
click at [1009, 458] on link "Payment History" at bounding box center [1030, 459] width 92 height 11
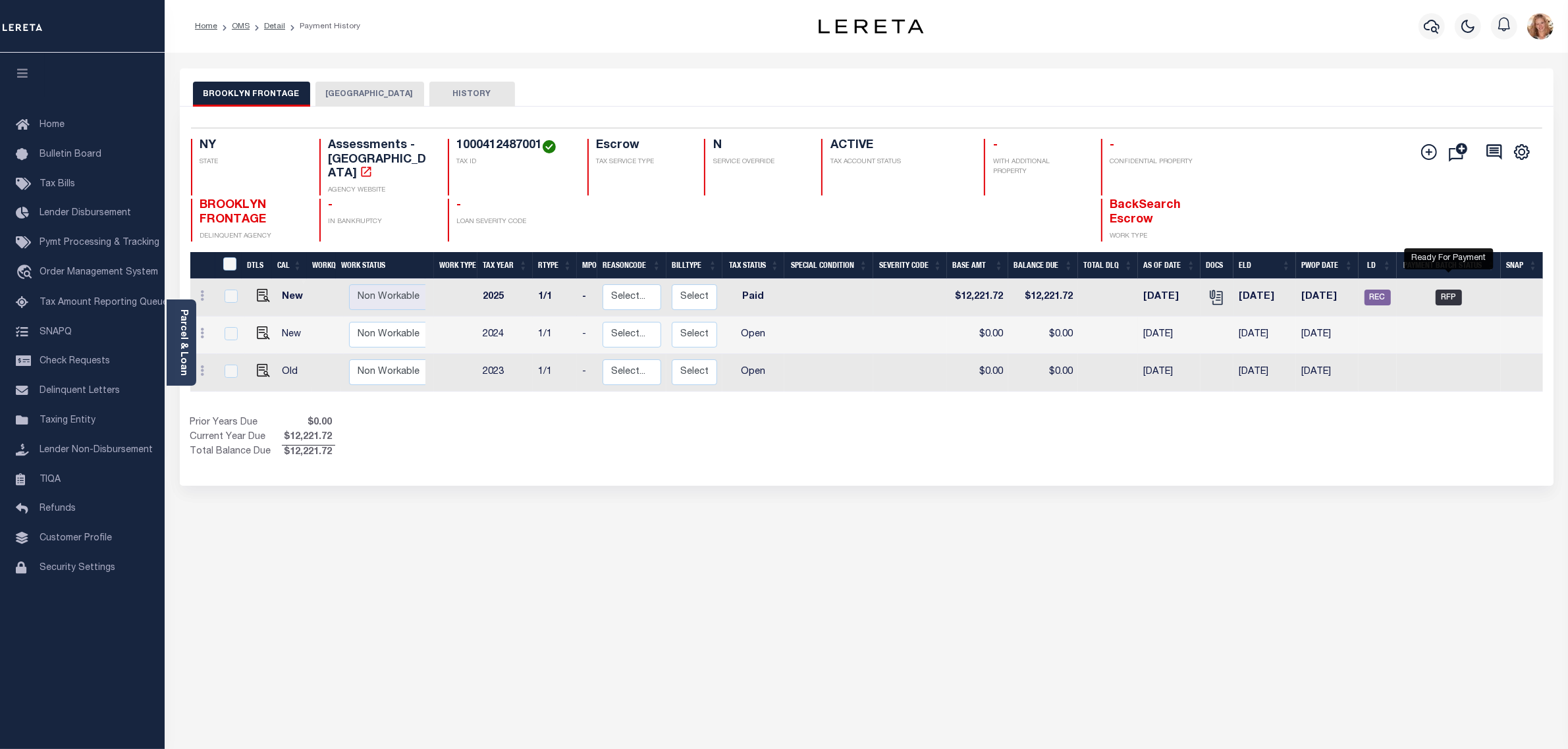
click at [1443, 290] on span "RFP" at bounding box center [1449, 298] width 26 height 16
checkbox input "true"
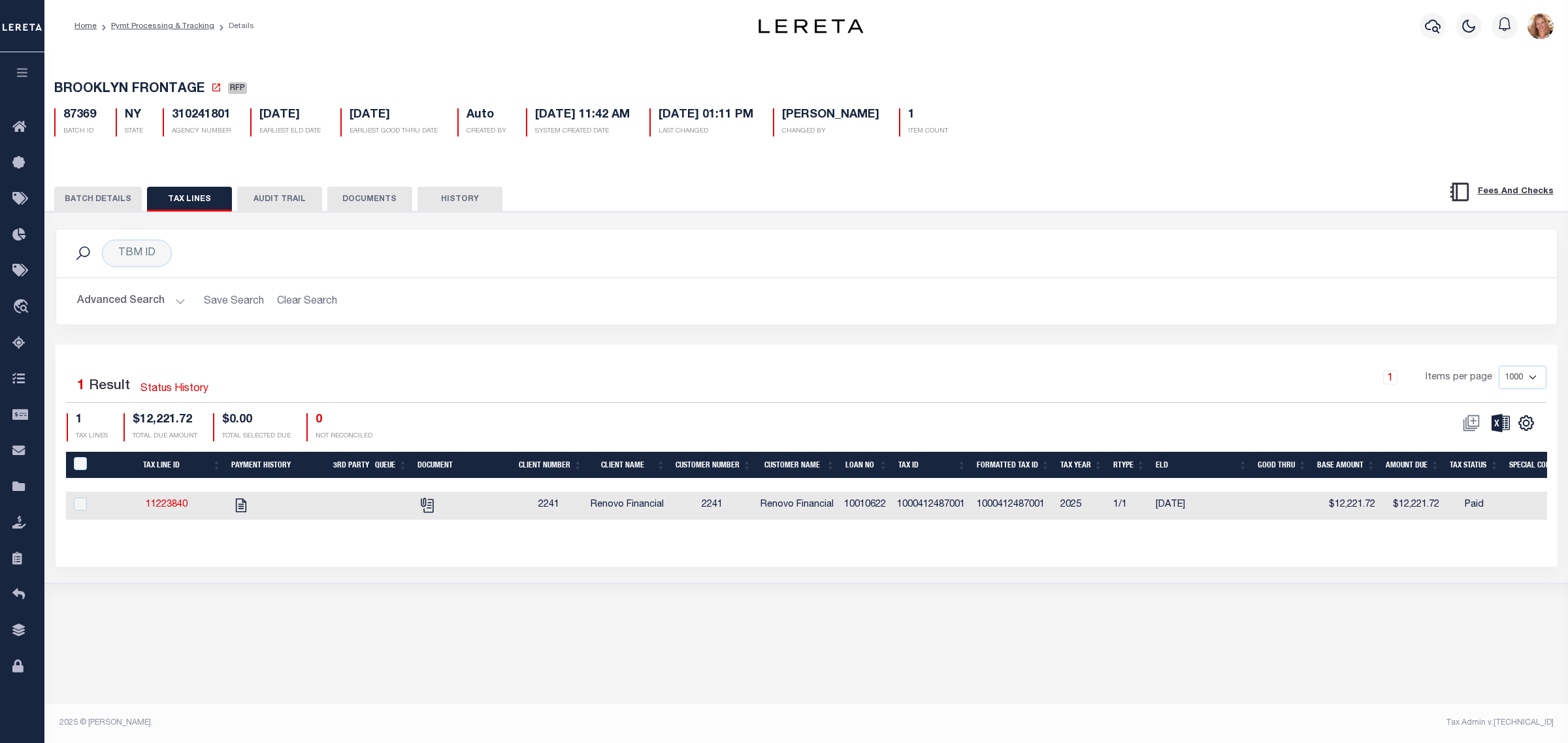
click at [138, 197] on button "BATCH DETAILS" at bounding box center [98, 199] width 88 height 25
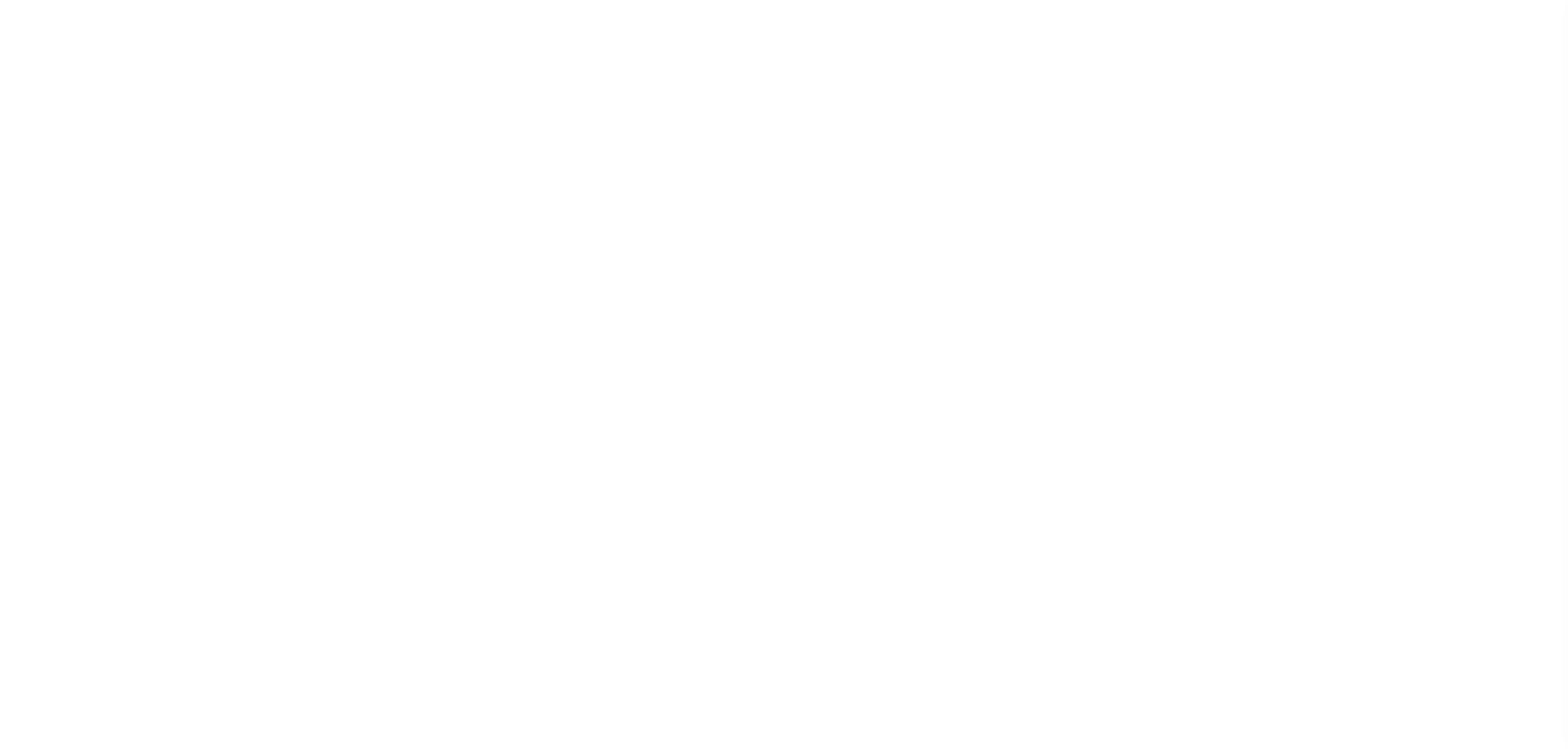
select select
checkbox input "false"
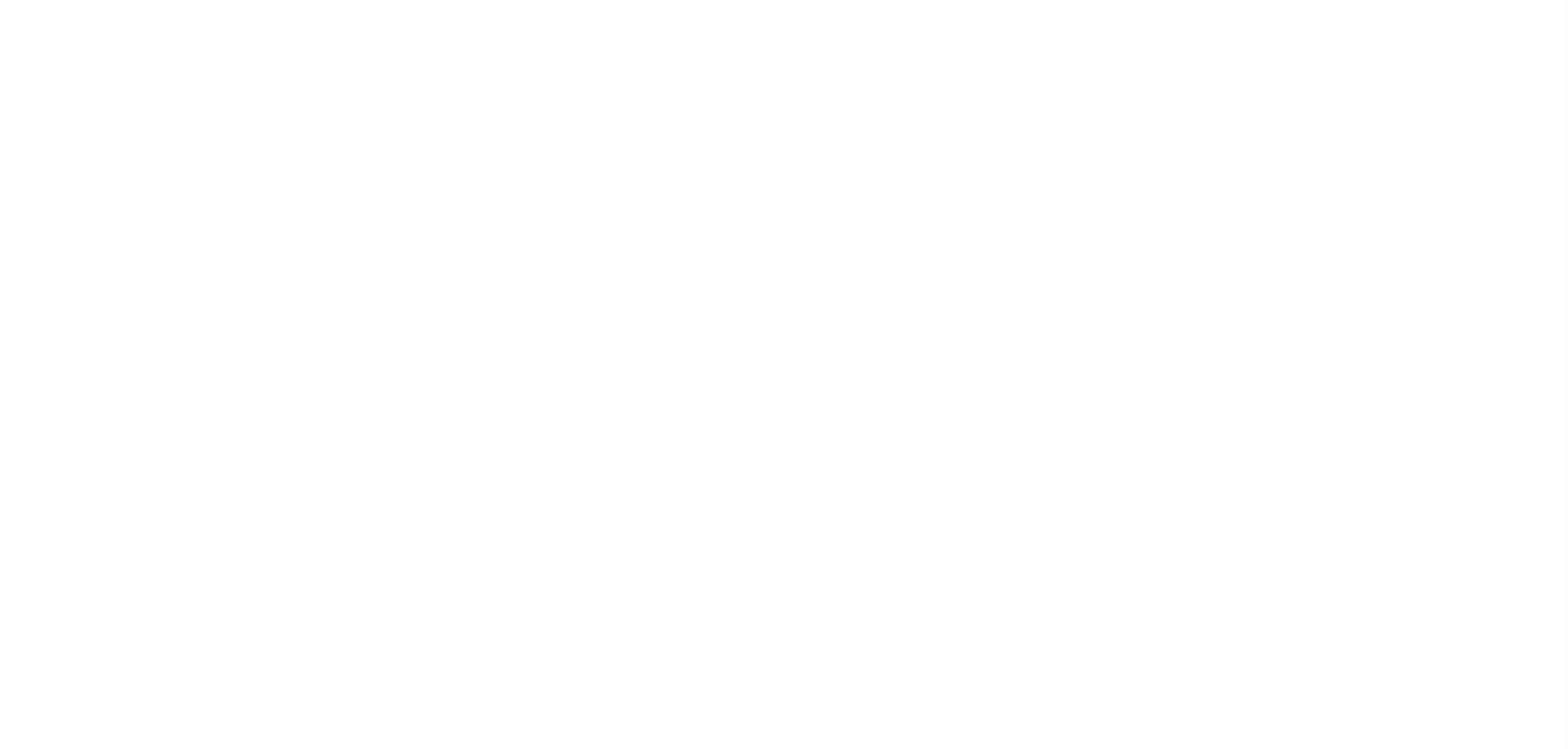
select select "1"
checkbox input "false"
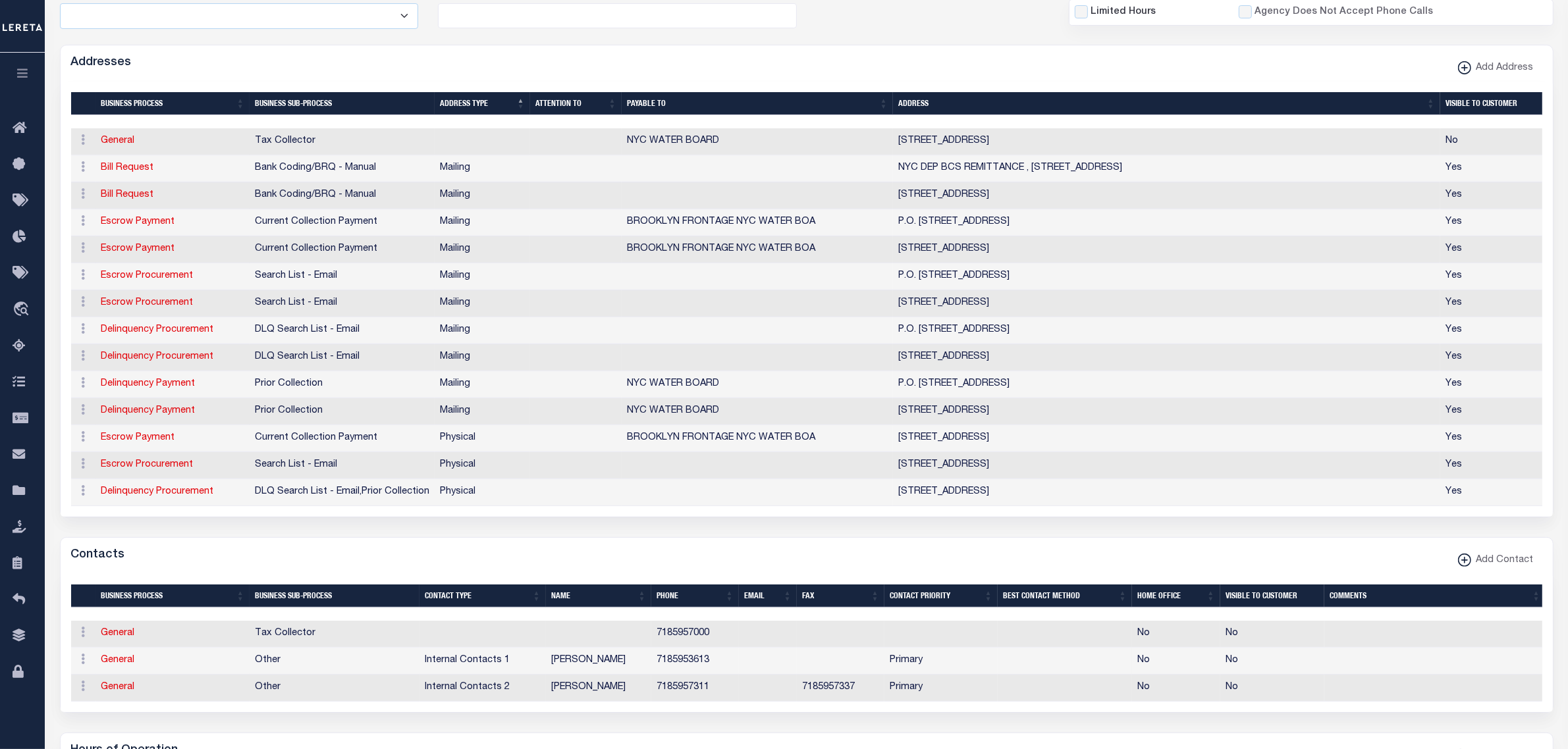
scroll to position [329, 0]
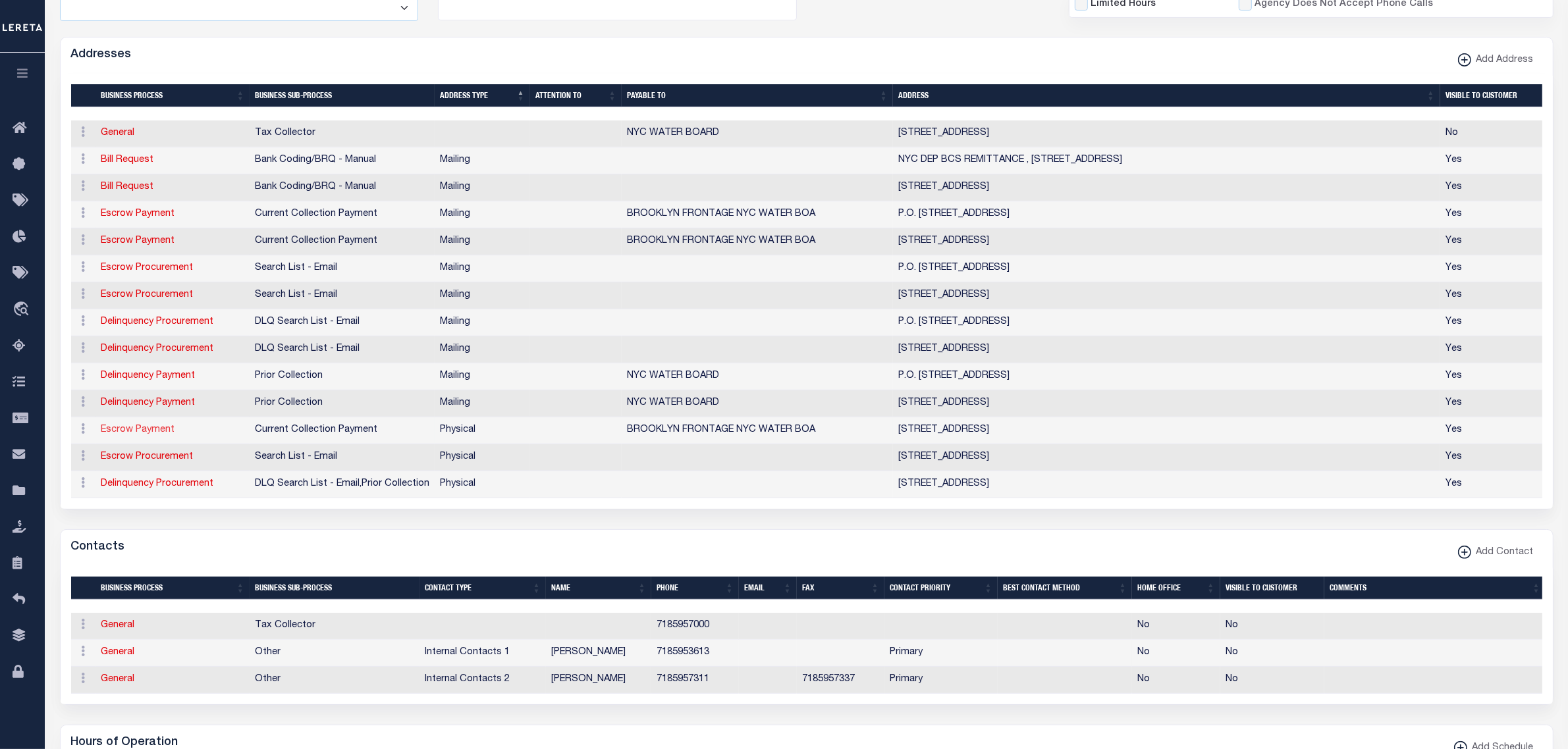
click at [145, 431] on link "Escrow Payment" at bounding box center [138, 430] width 74 height 9
select select "1"
checkbox input "false"
select select
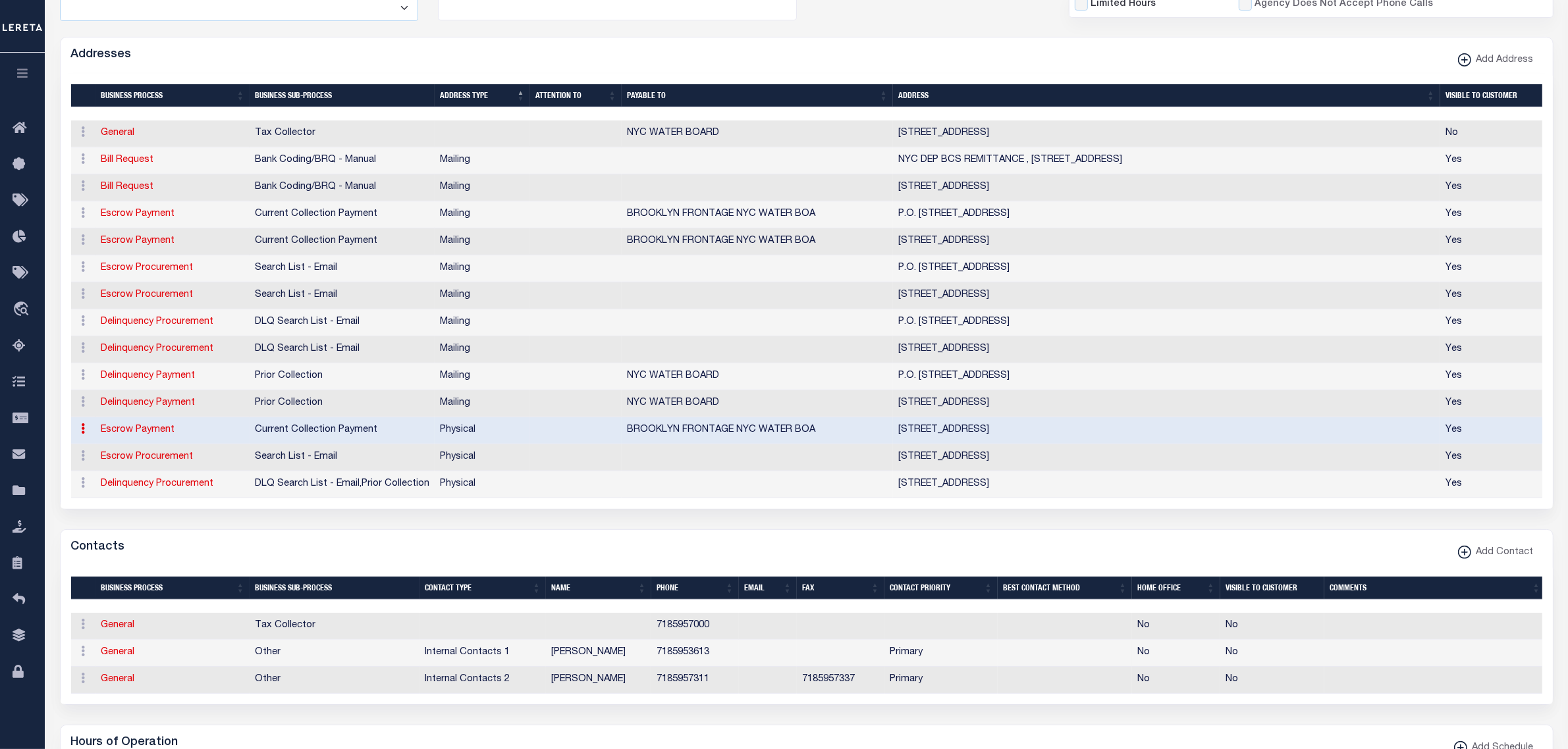
type input "[STREET_ADDRESS]"
type input "ELMHURST"
select select "NY"
type input "11373"
select select "2"
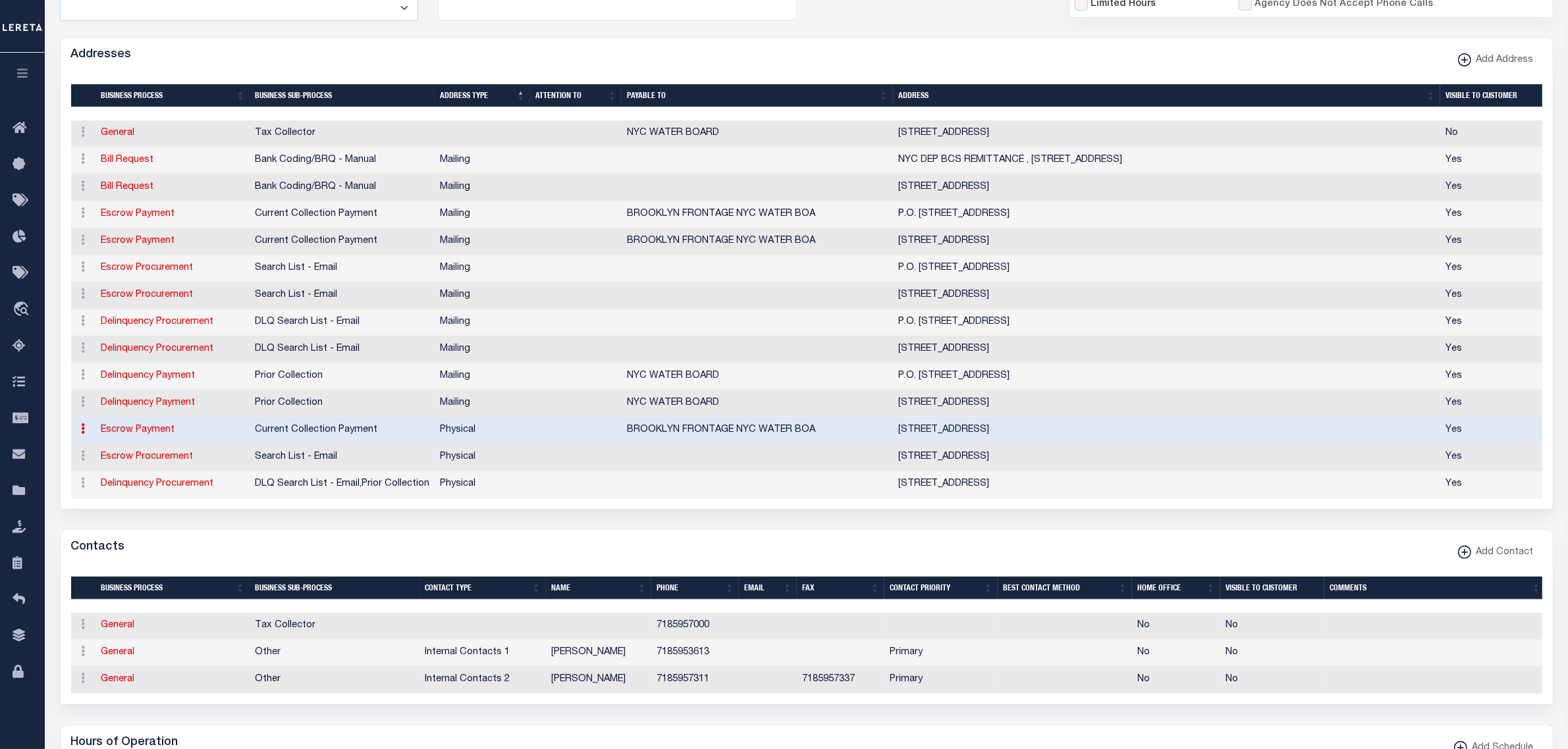
checkbox input "true"
type input "BROOKLYN FRONTAGE NYC WATER BOA"
select select "3"
select select "11"
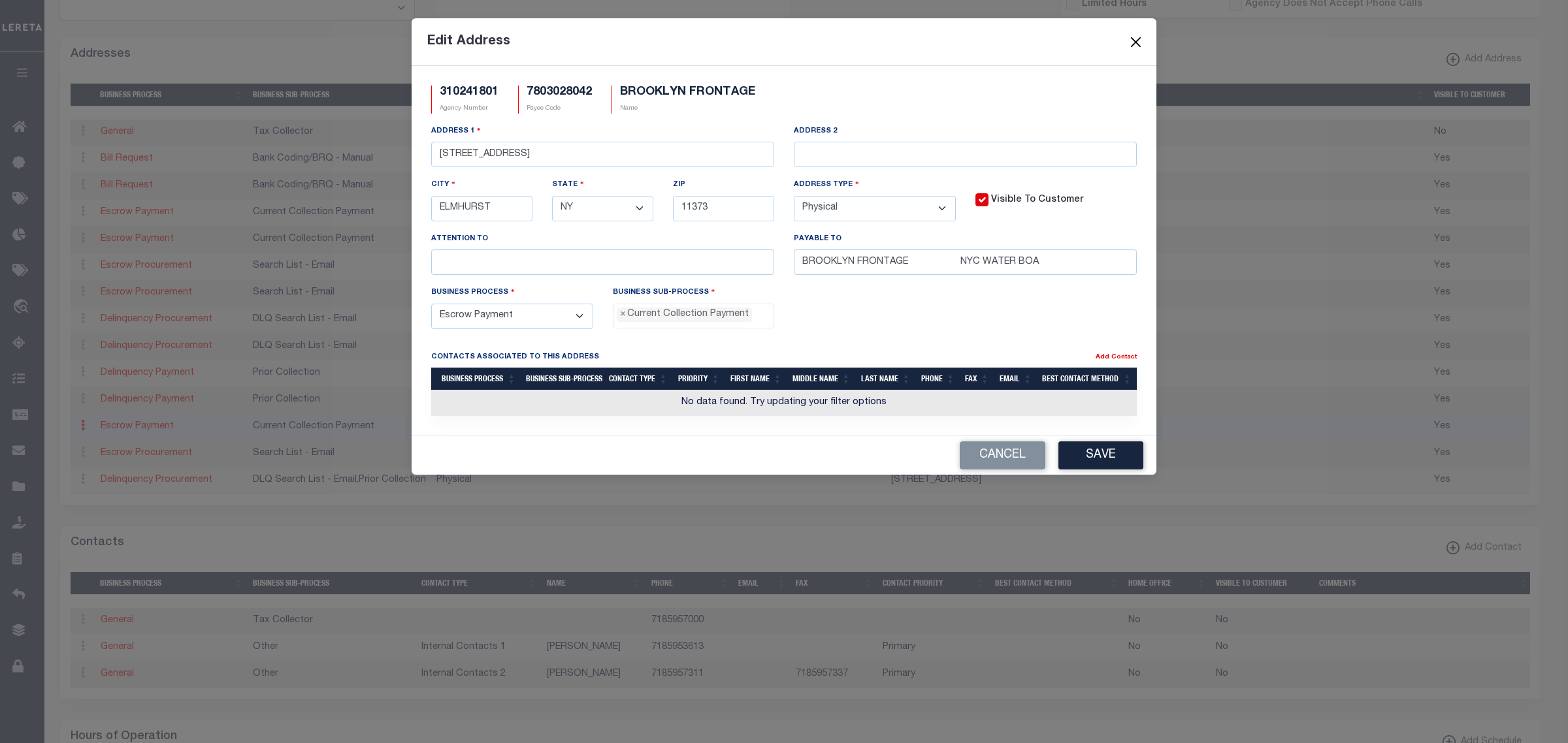
click at [1134, 40] on button "Close" at bounding box center [1135, 41] width 17 height 17
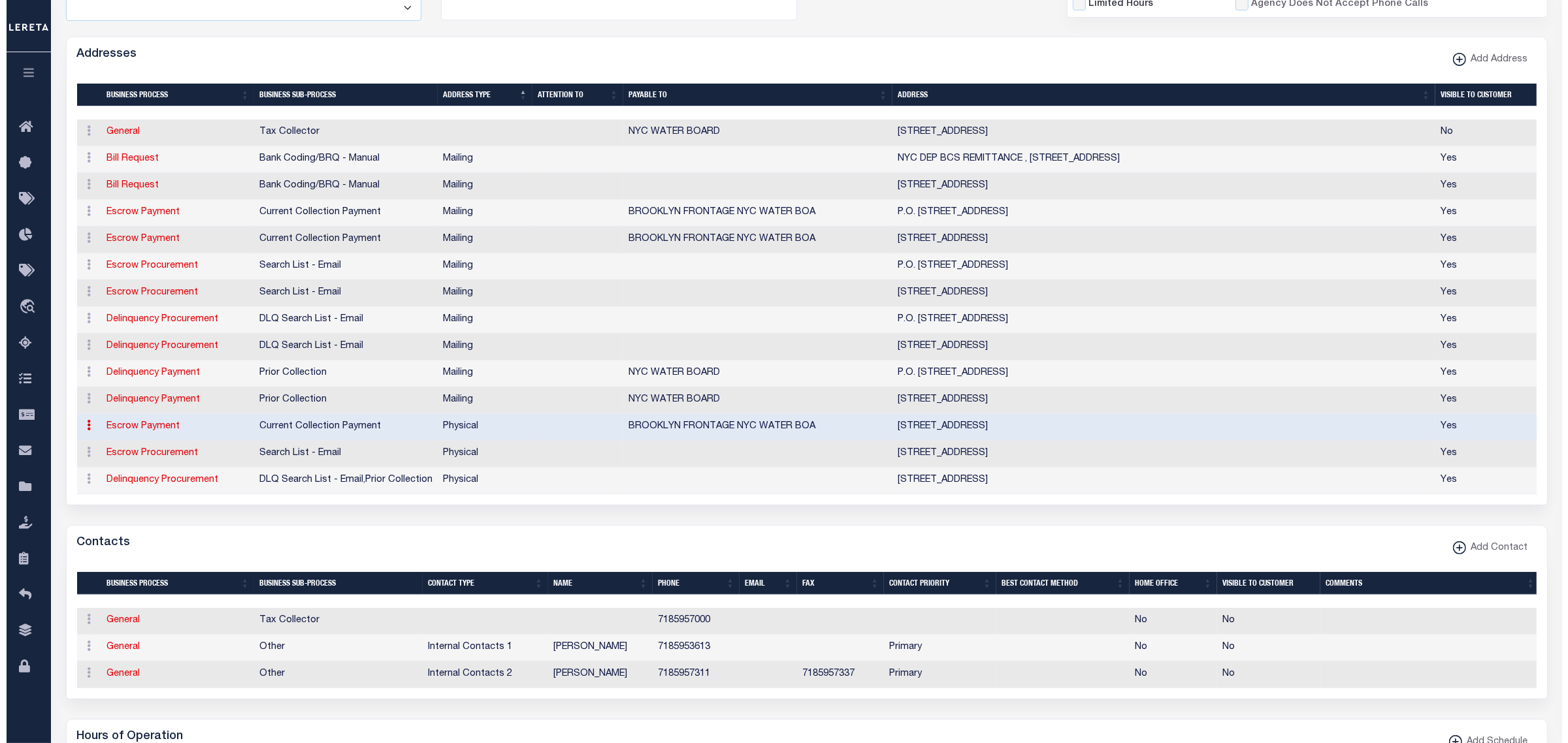
scroll to position [0, 0]
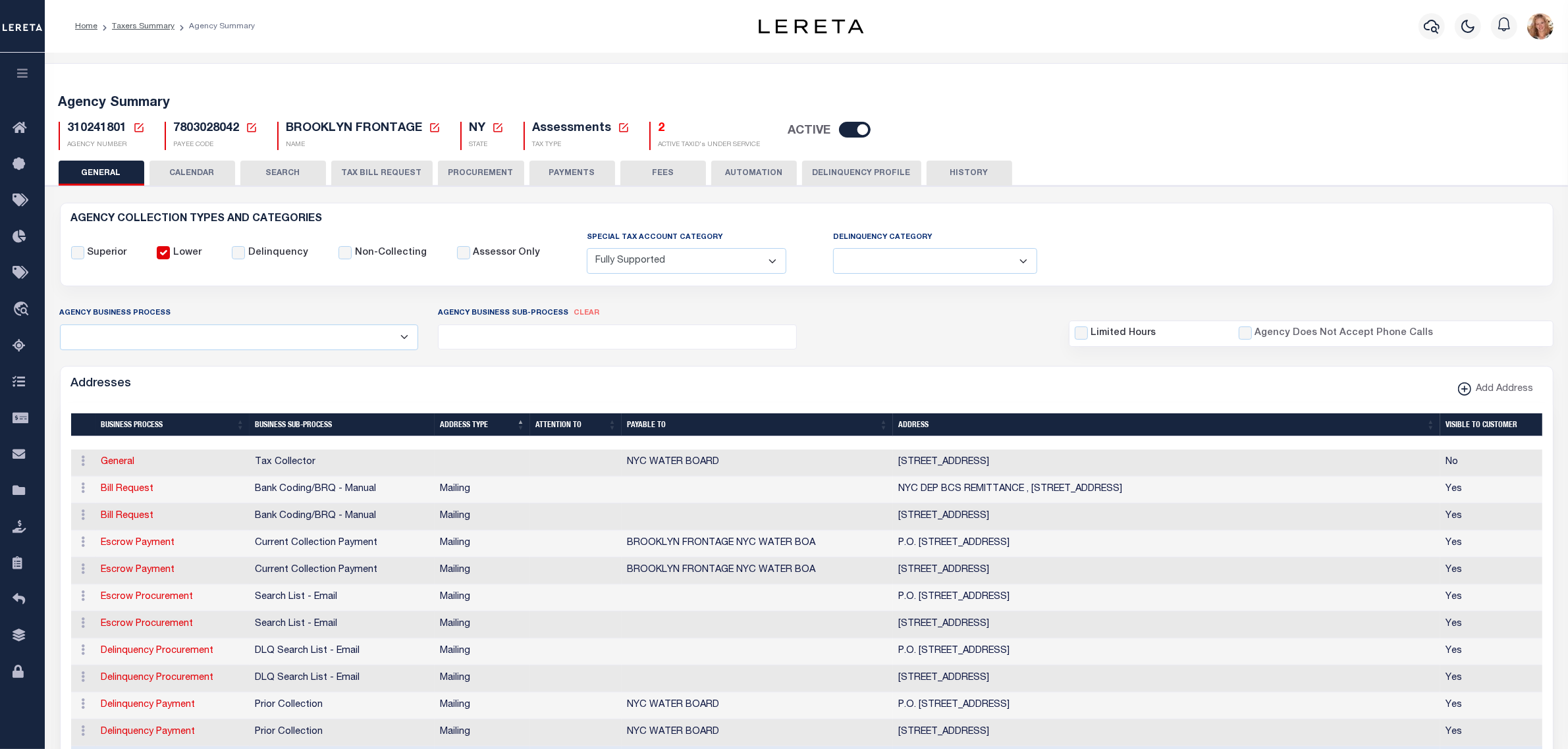
click at [94, 127] on span "310241801" at bounding box center [97, 128] width 59 height 12
copy span "310241801"
click at [144, 545] on link "Escrow Payment" at bounding box center [138, 543] width 74 height 9
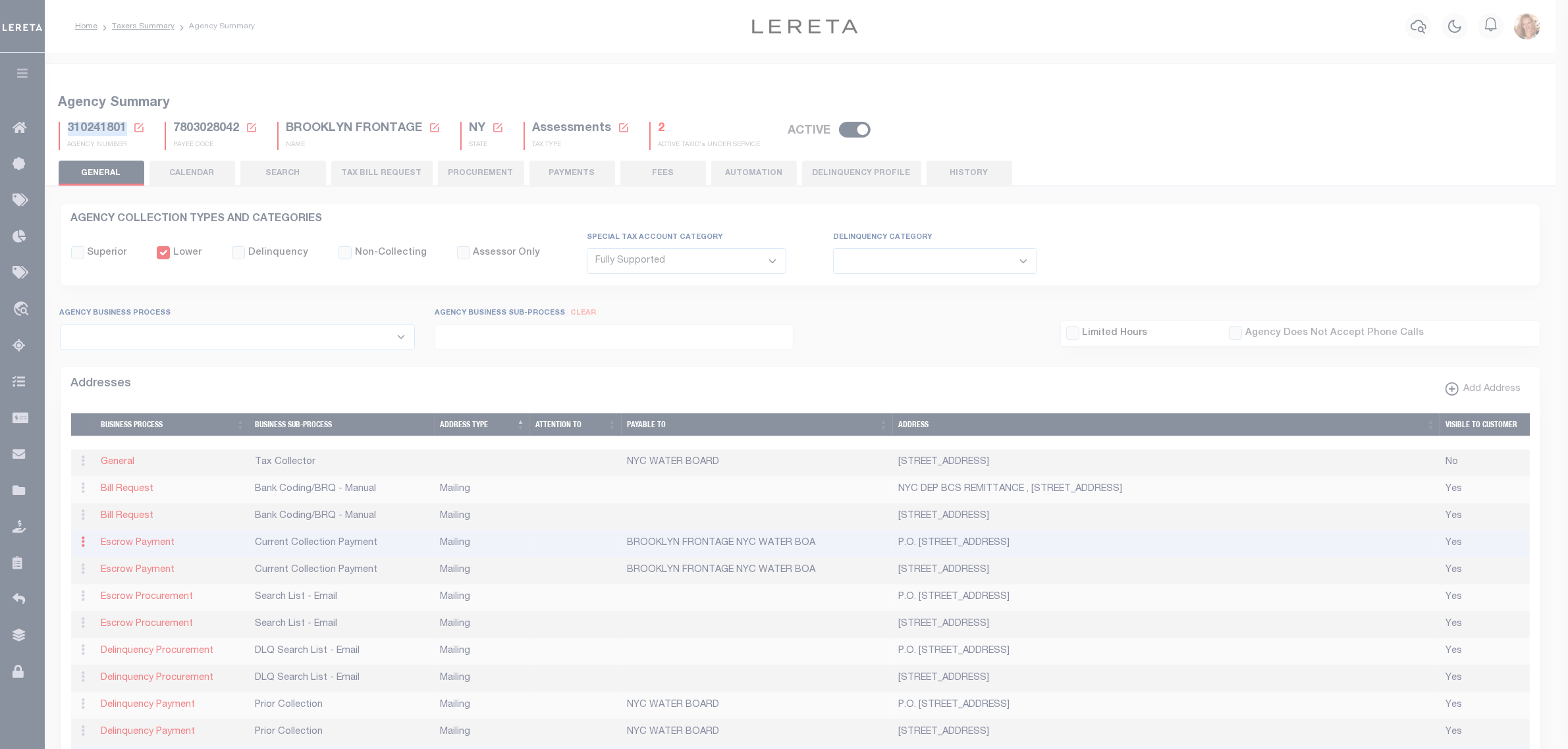
type input "P.O. BOX 11393"
type input "NEWARK"
select select "NJ"
type input "07101-4393"
checkbox input "true"
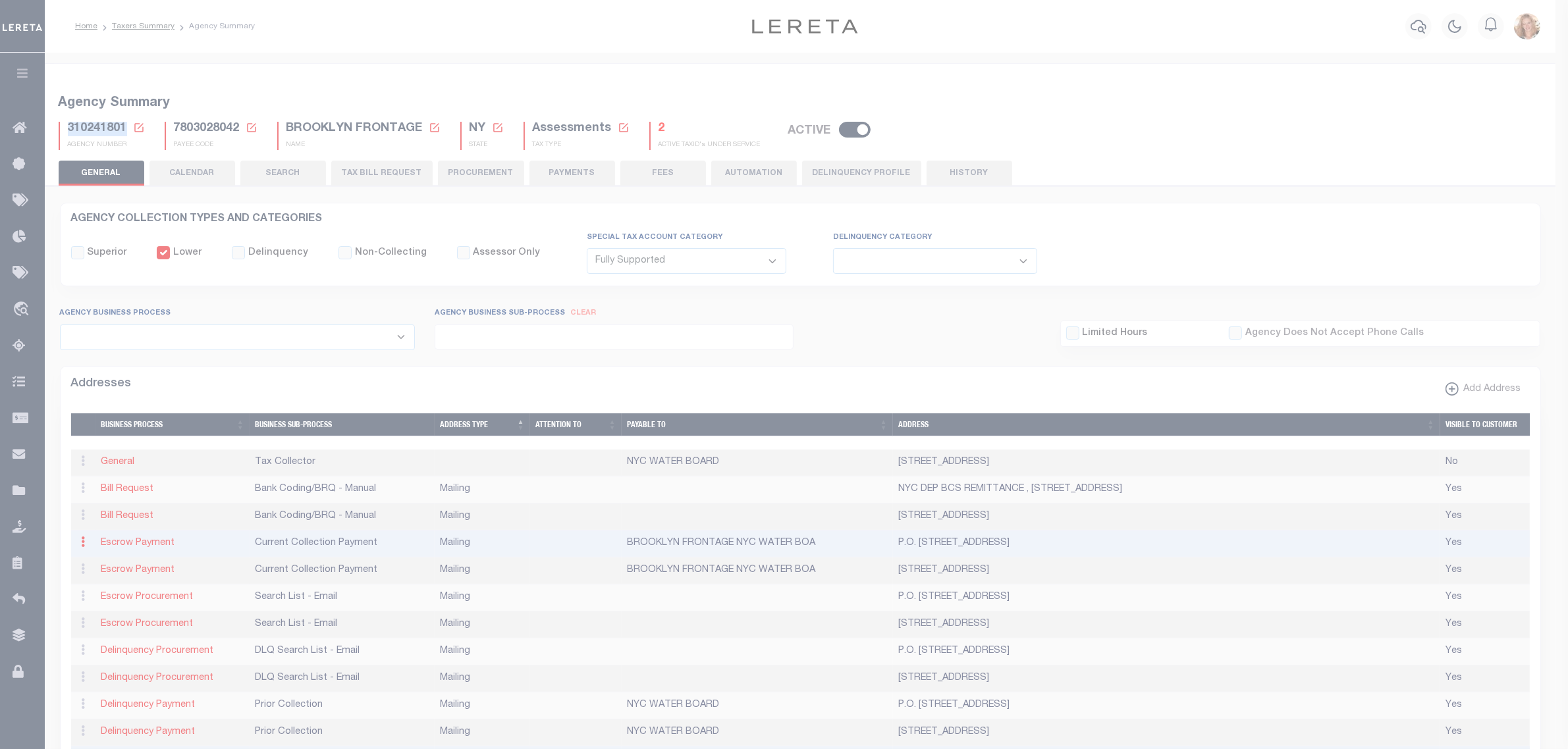
type input "BROOKLYN FRONTAGE NYC WATER BOA"
select select "3"
select select "11"
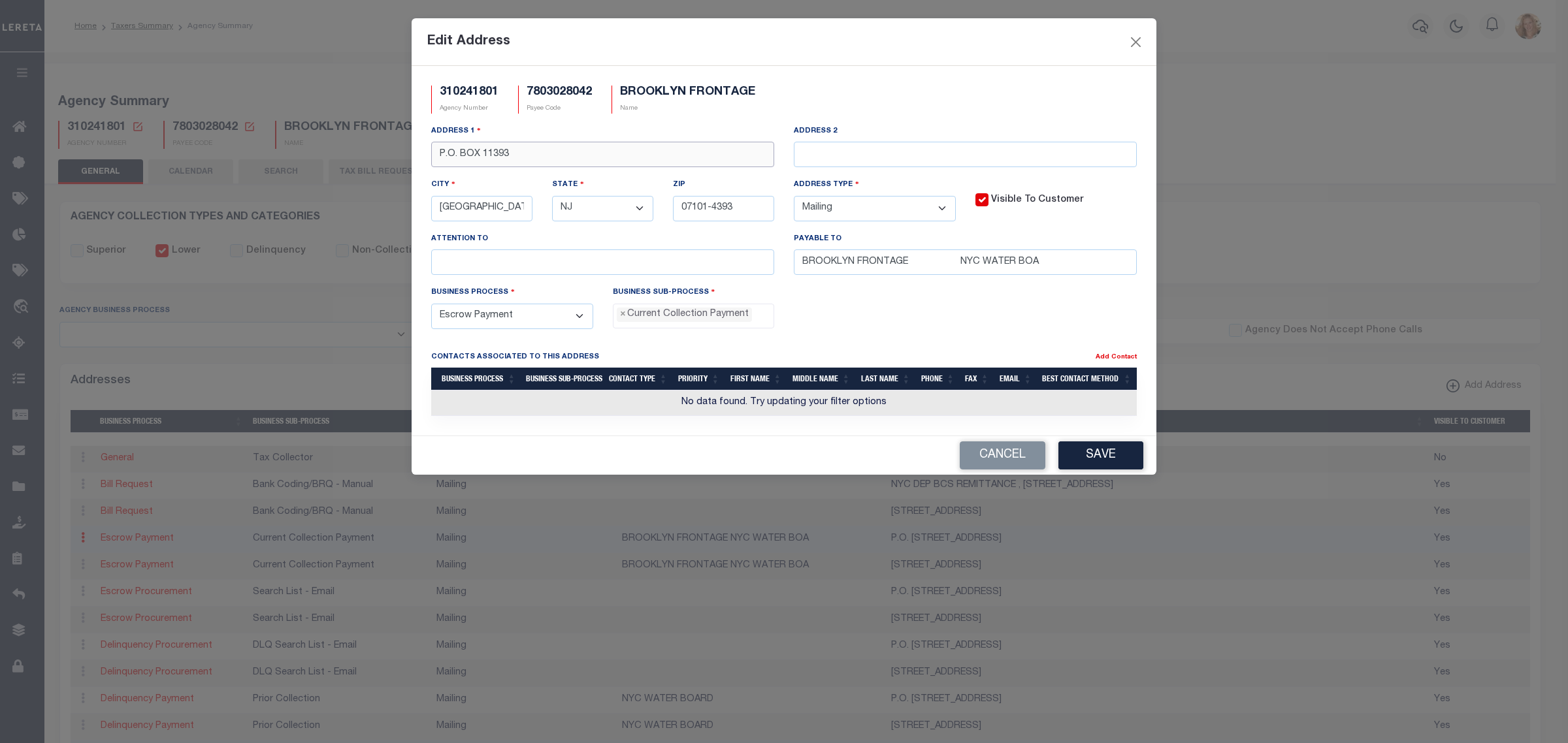
drag, startPoint x: 459, startPoint y: 157, endPoint x: 442, endPoint y: 159, distance: 17.1
click at [442, 159] on input "P.O. BOX 11393" at bounding box center [602, 154] width 343 height 25
drag, startPoint x: 505, startPoint y: 157, endPoint x: 739, endPoint y: 161, distance: 234.0
click at [739, 161] on input "PO BOX 11393" at bounding box center [602, 154] width 343 height 25
click at [1073, 467] on button "Save" at bounding box center [1101, 455] width 85 height 28
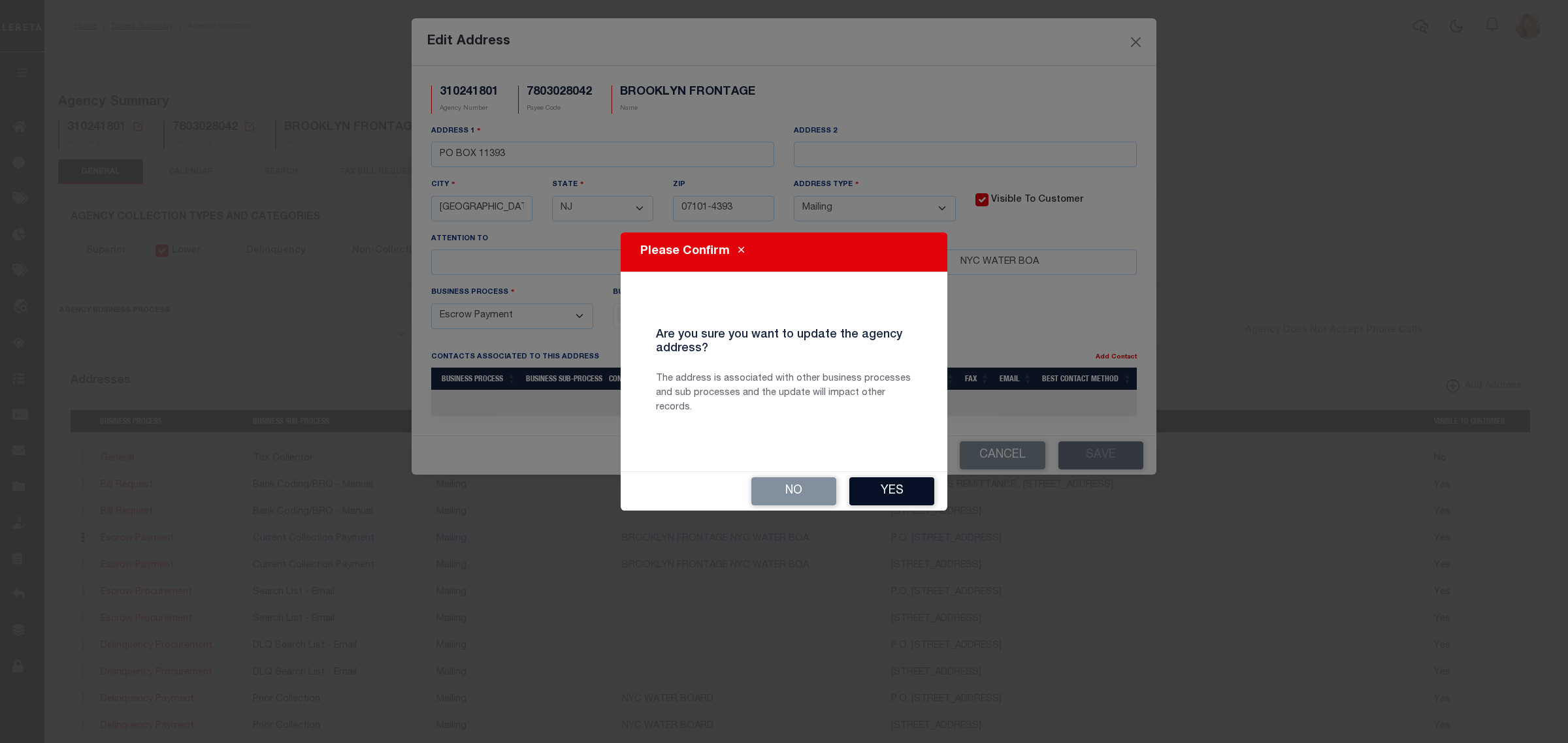
click at [903, 494] on button "Yes" at bounding box center [892, 491] width 85 height 28
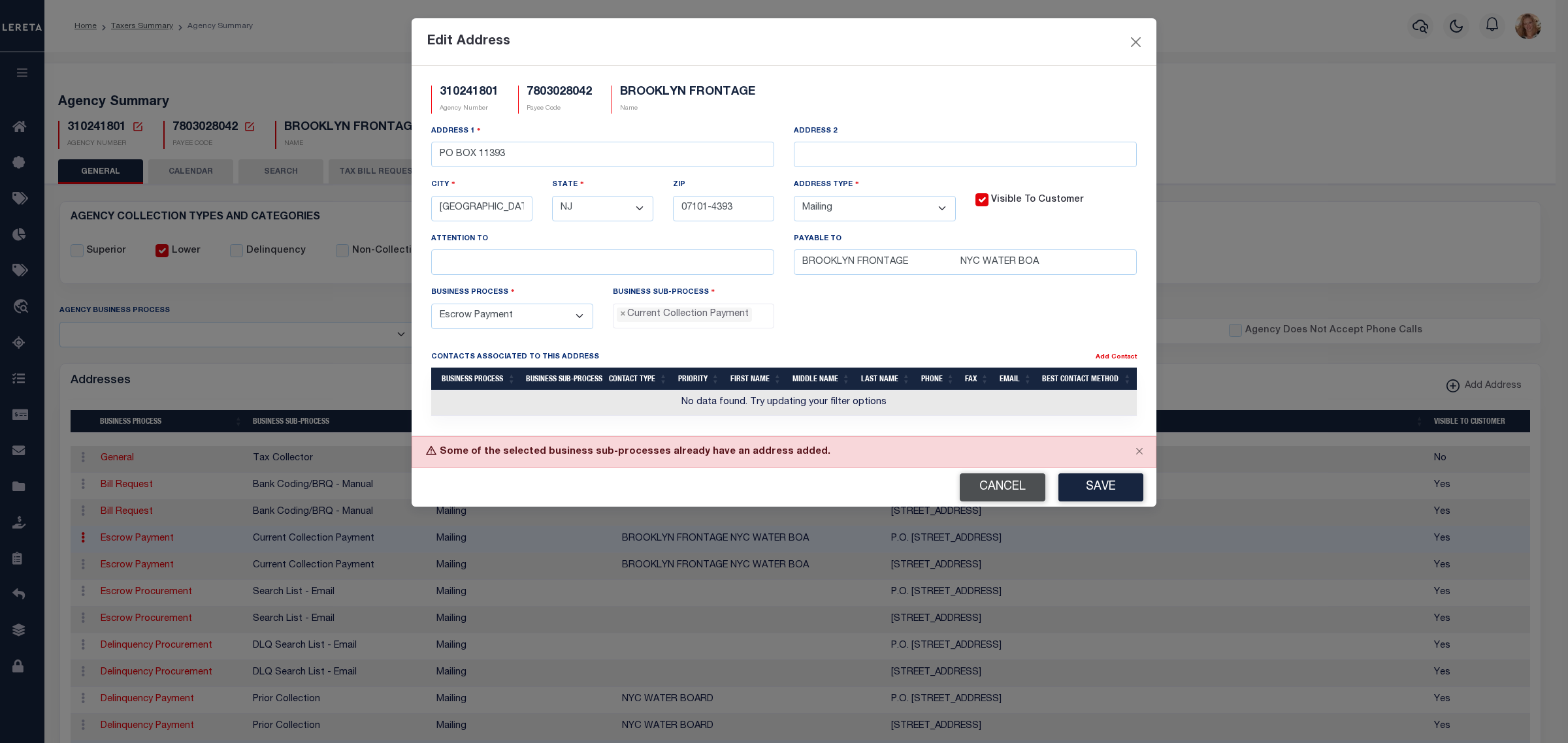
click at [992, 499] on button "Cancel" at bounding box center [1002, 487] width 85 height 28
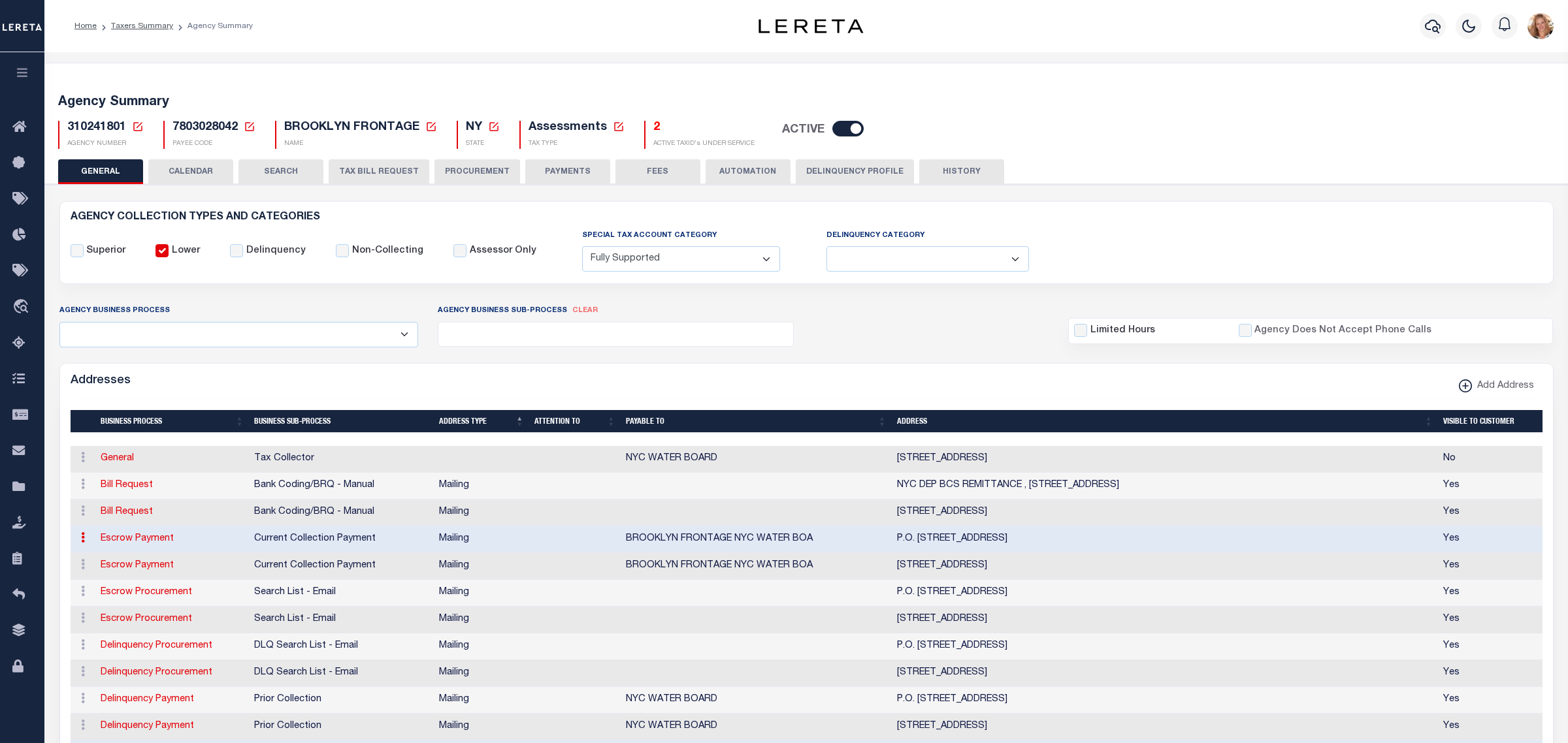
type input "P.O. BOX 11393"
click at [127, 570] on link "Escrow Payment" at bounding box center [137, 565] width 73 height 9
select select
select select "1"
checkbox input "false"
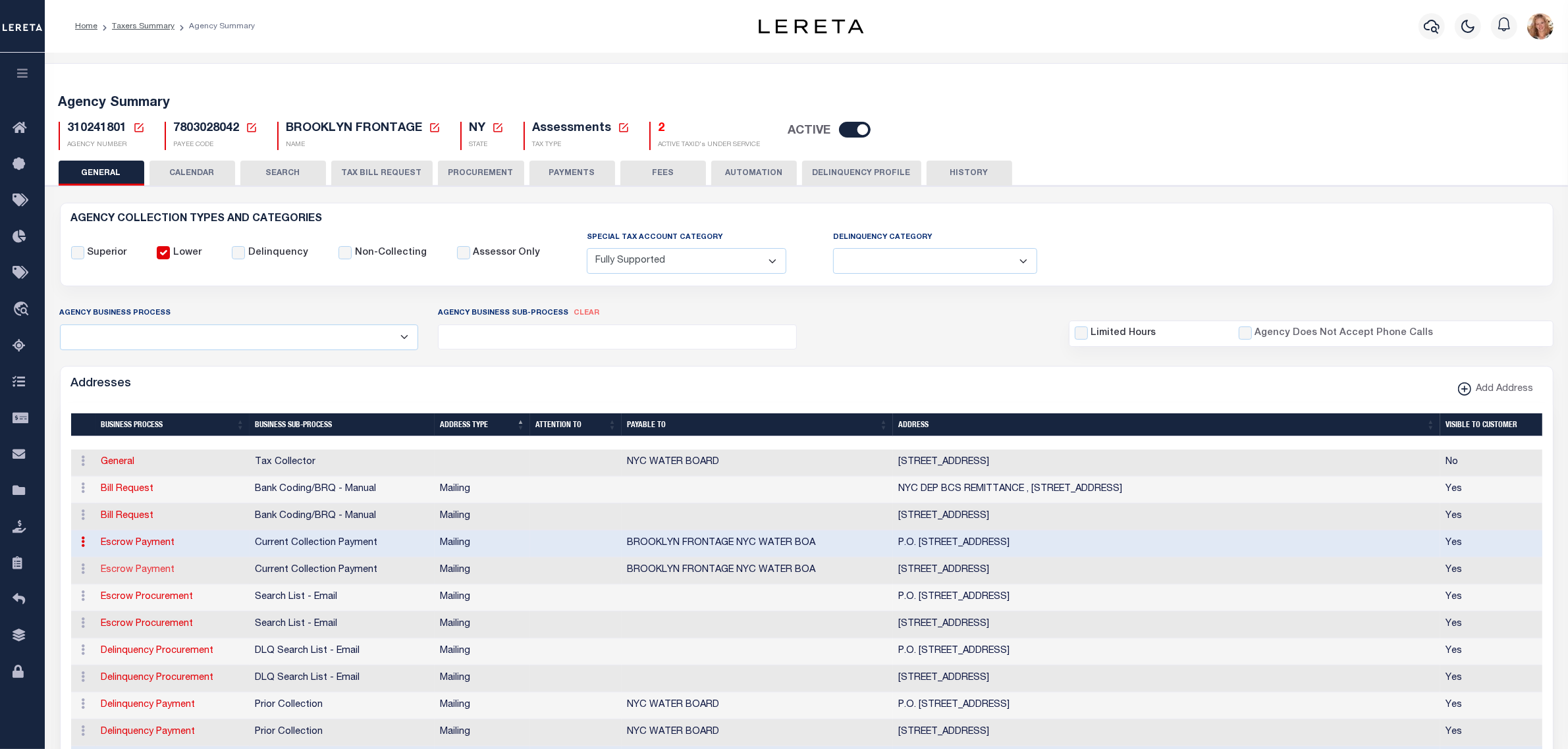
select select
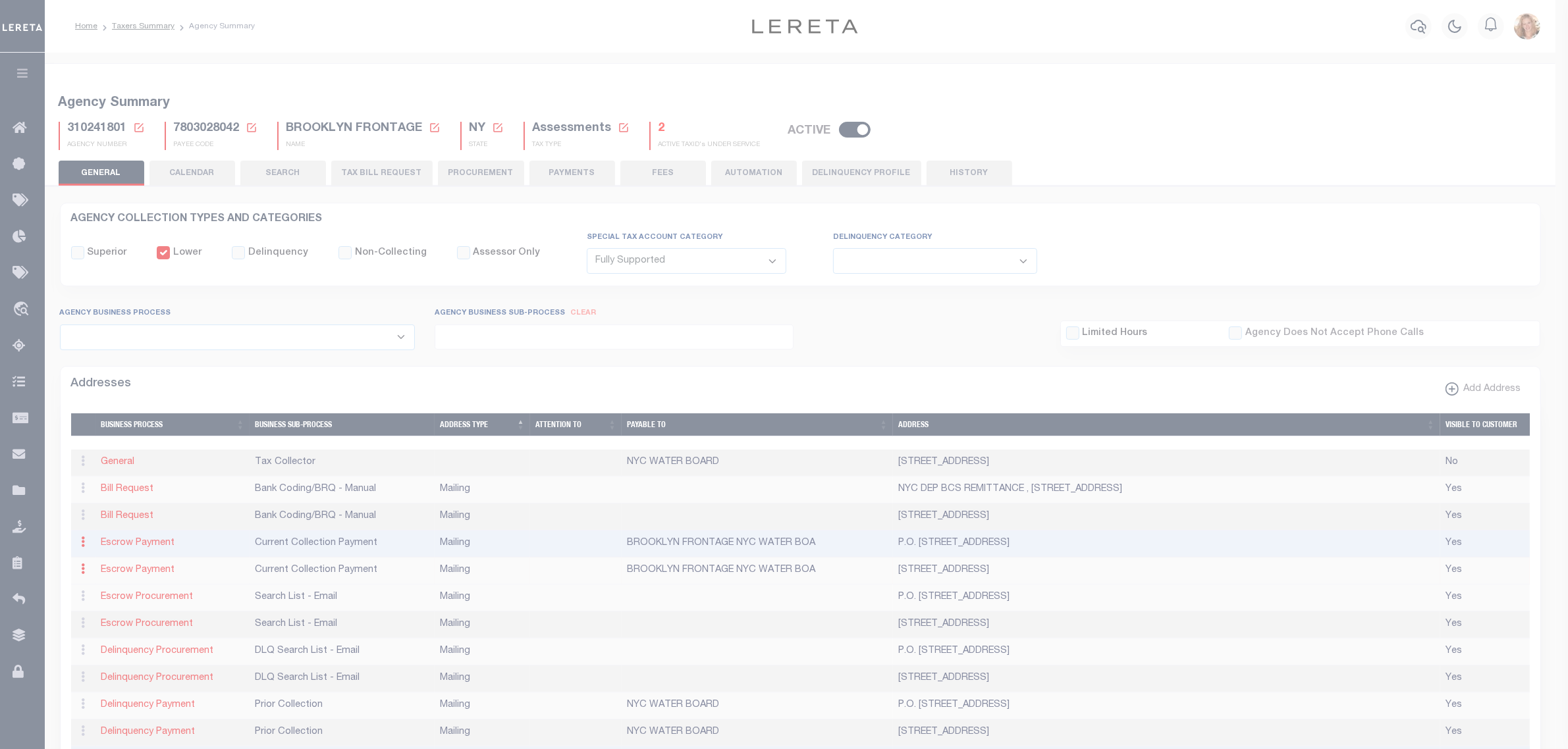
type input "PO BOX 11863"
type input "NEWARK"
select select "NJ"
type input "07101-8163"
checkbox input "true"
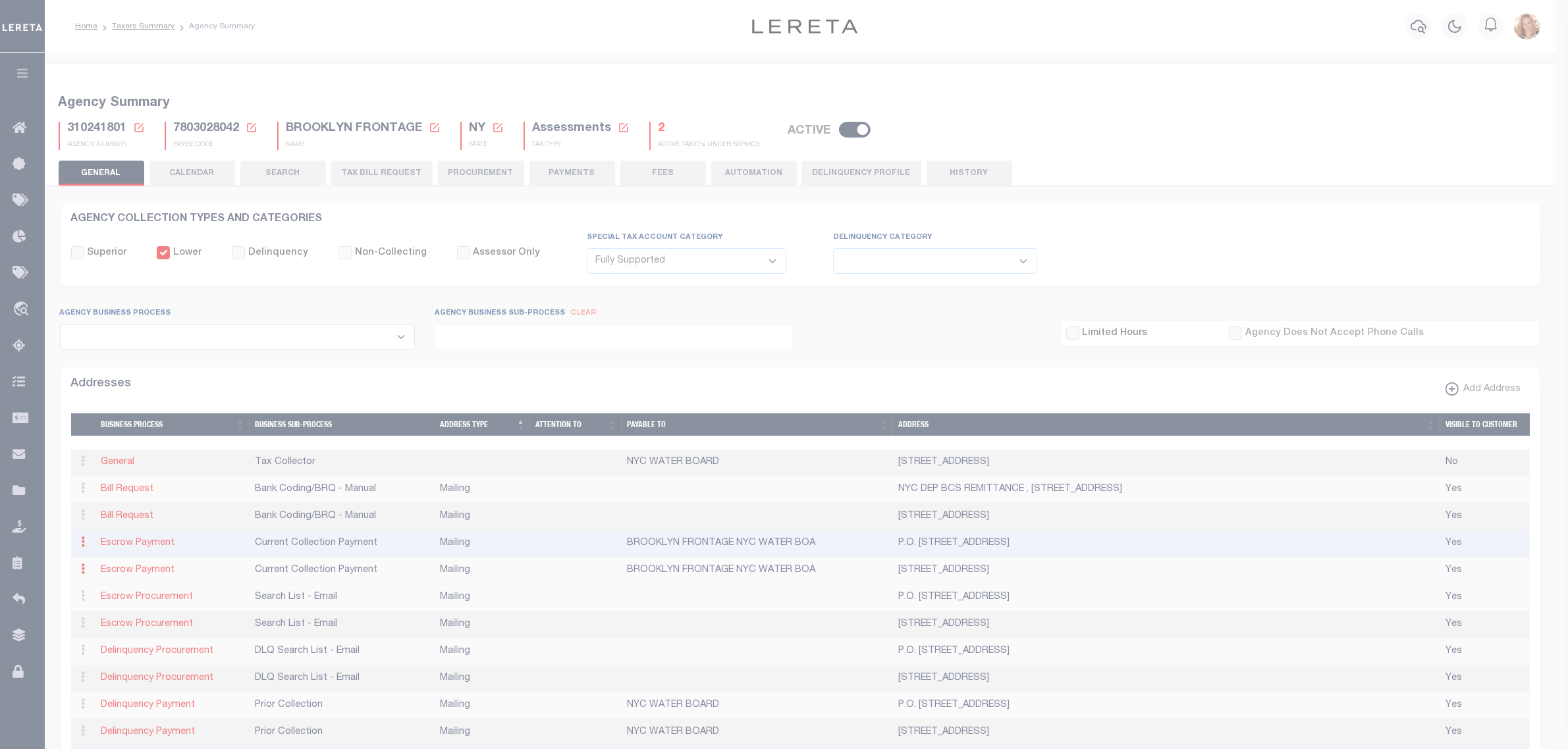
type input "BROOKLYN FRONTAGE NYC WATER BOA"
select select "3"
select select "11"
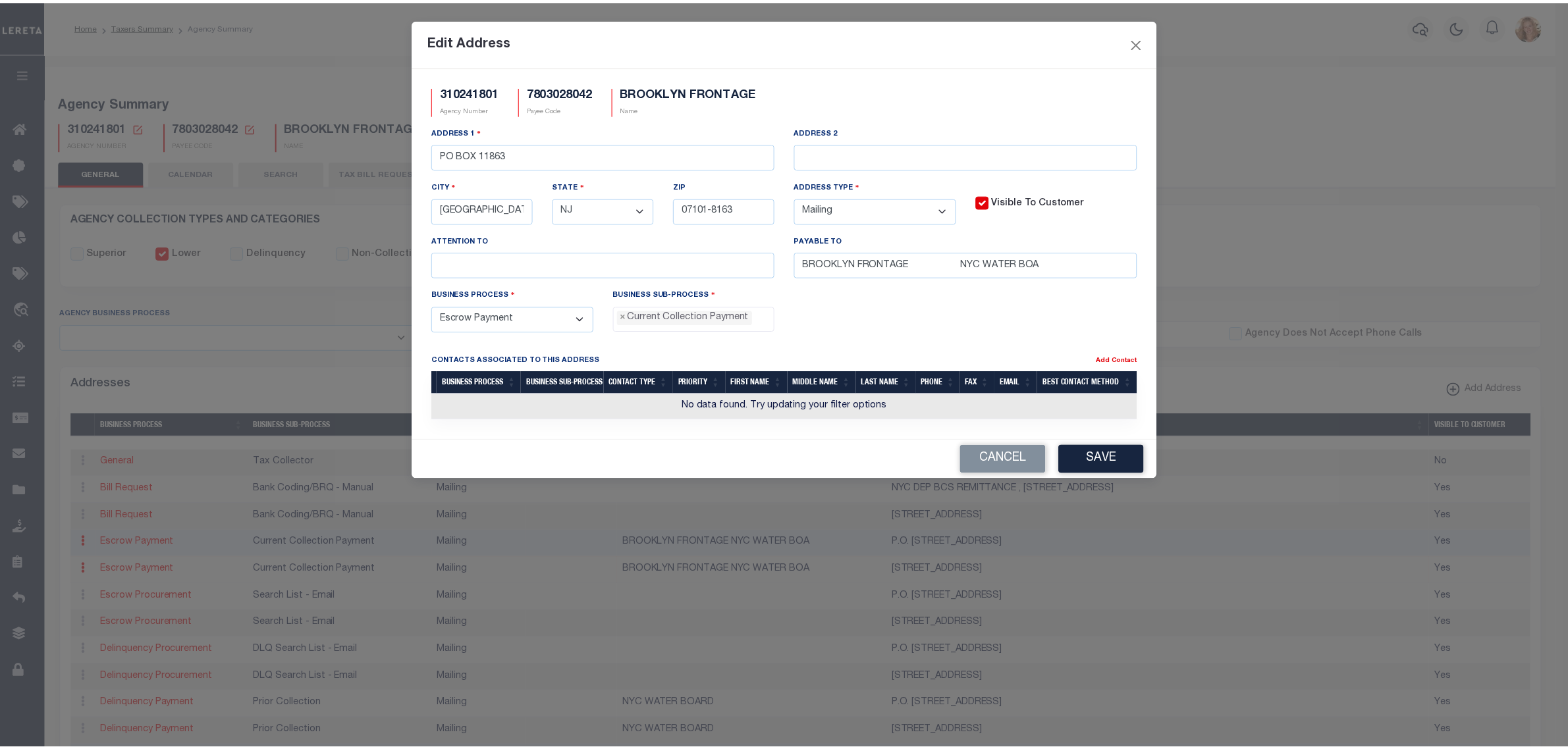
scroll to position [11, 0]
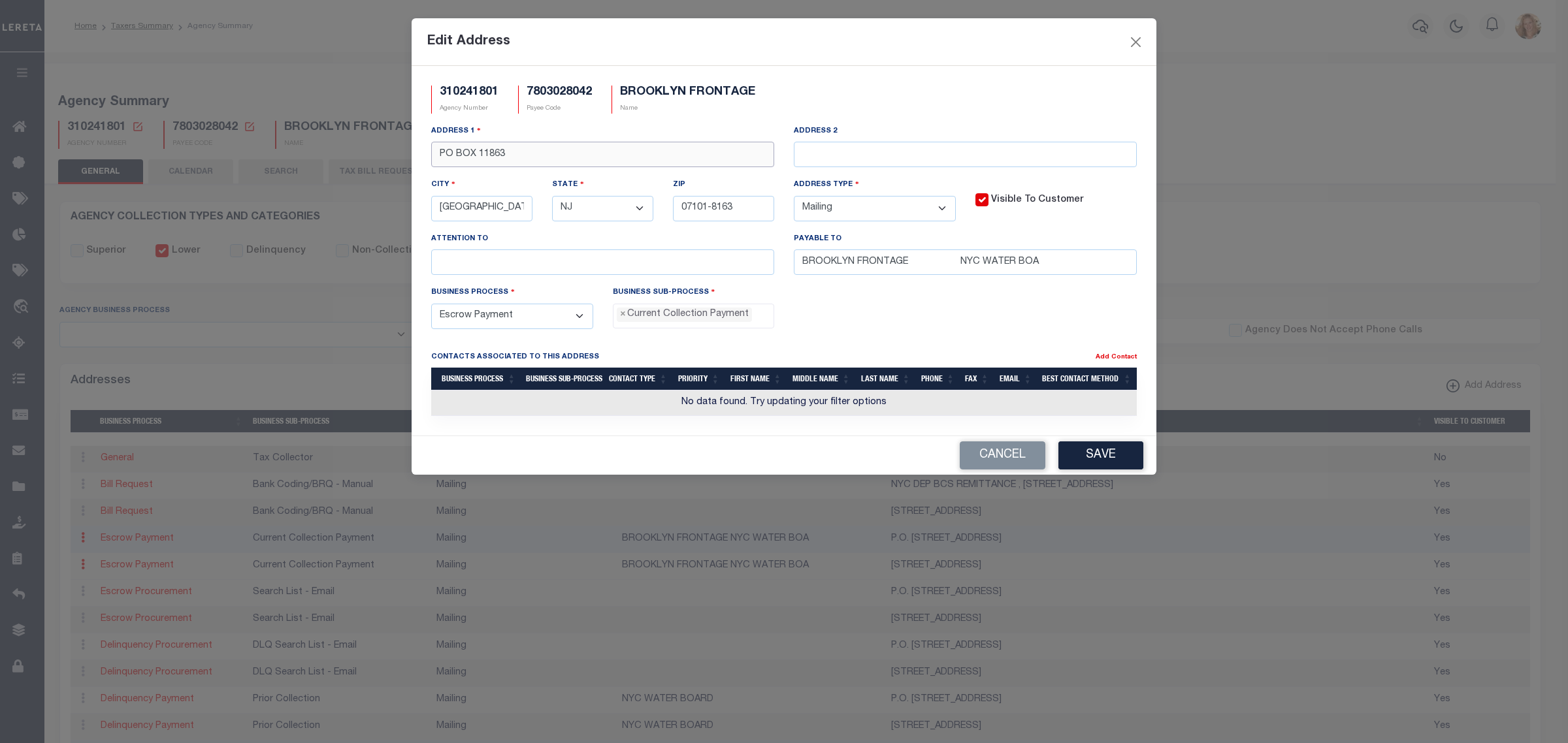
drag, startPoint x: 514, startPoint y: 159, endPoint x: 745, endPoint y: 171, distance: 231.3
click at [745, 171] on div "Address 1 PO BOX 11863" at bounding box center [602, 151] width 362 height 53
type input "PO BOX 11863"
click at [1102, 458] on button "Save" at bounding box center [1101, 455] width 85 height 28
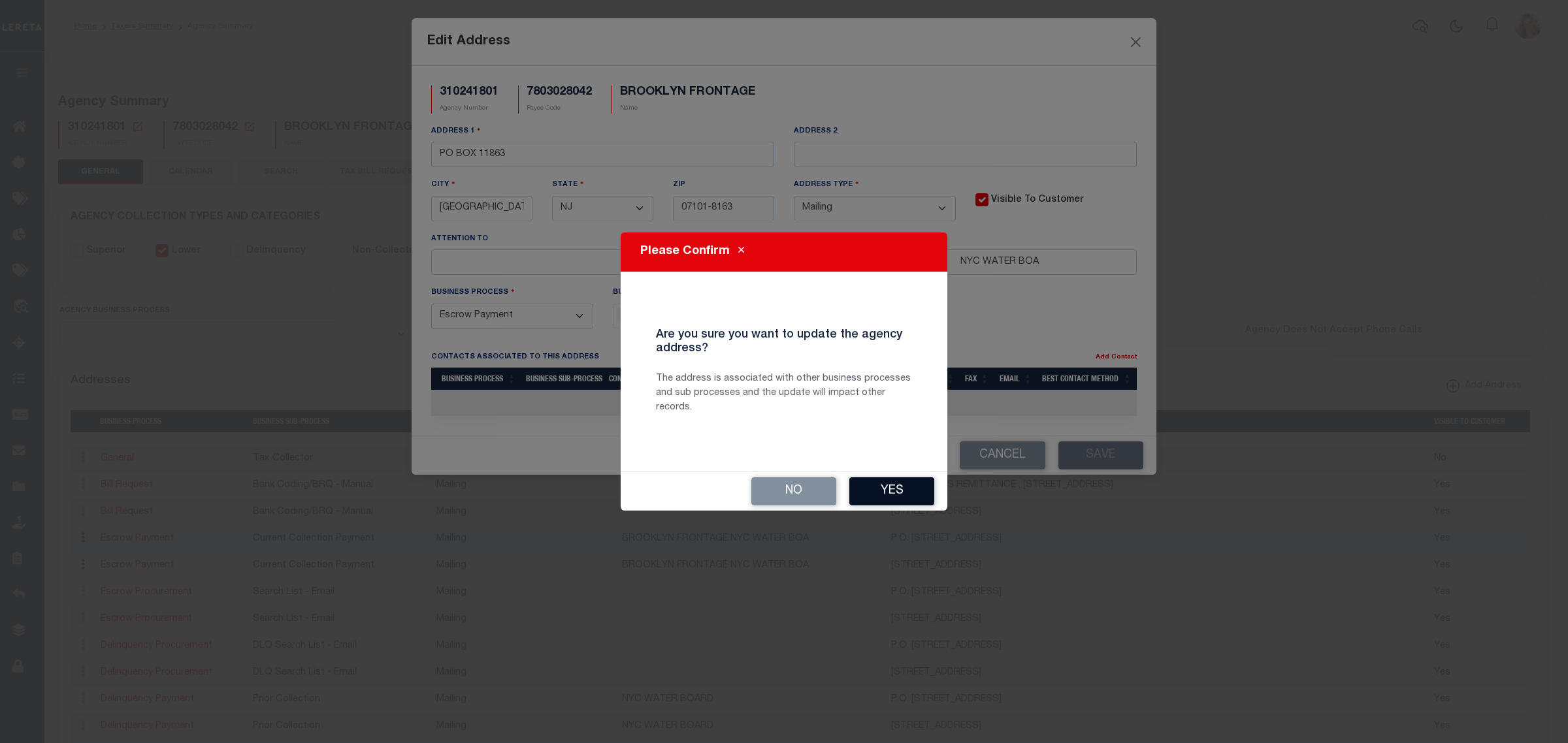
click at [917, 484] on button "Yes" at bounding box center [892, 491] width 85 height 28
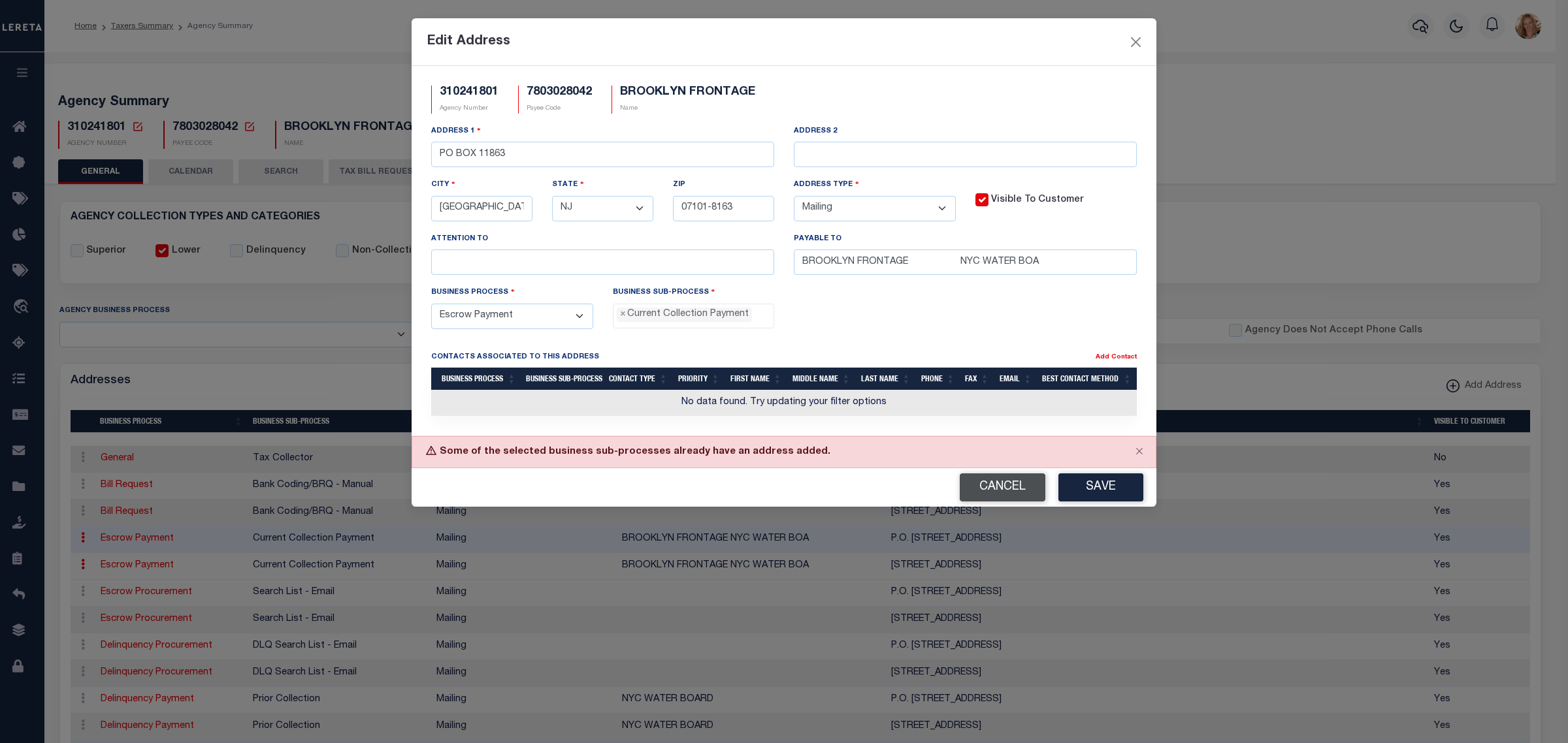
click at [988, 487] on button "Cancel" at bounding box center [1002, 487] width 85 height 28
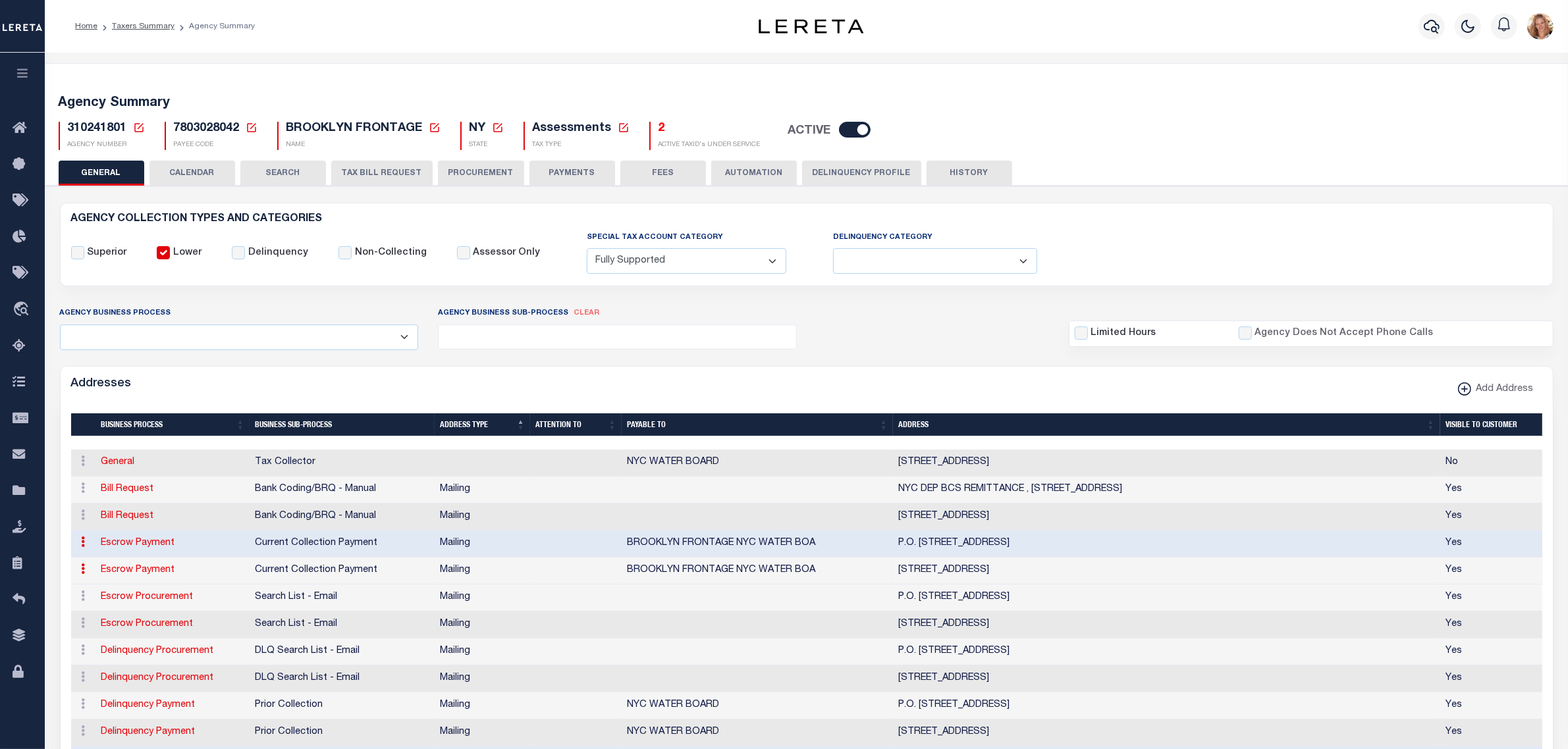
click at [153, 423] on th "Business Process" at bounding box center [172, 425] width 154 height 23
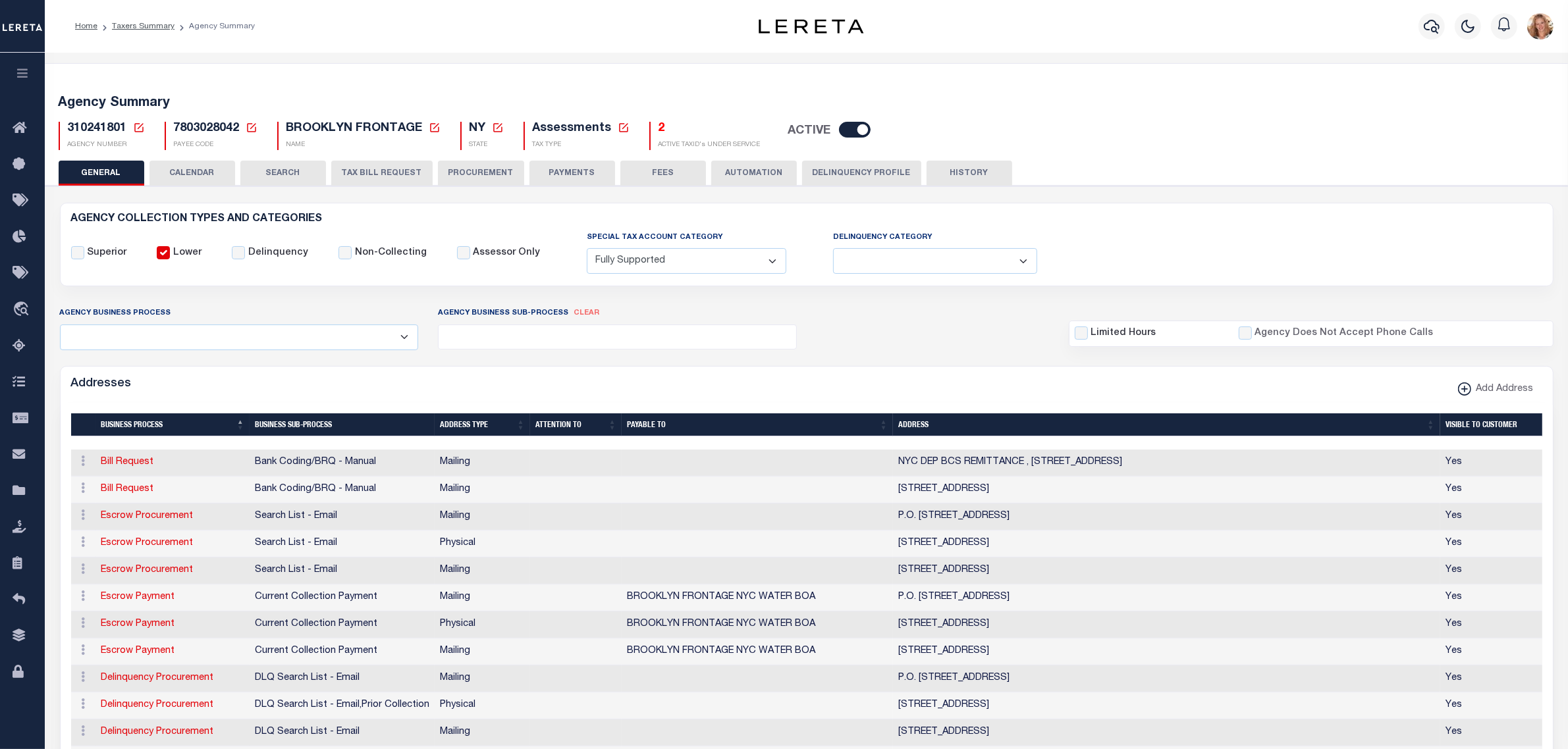
click at [456, 421] on th "Address Type" at bounding box center [482, 425] width 95 height 23
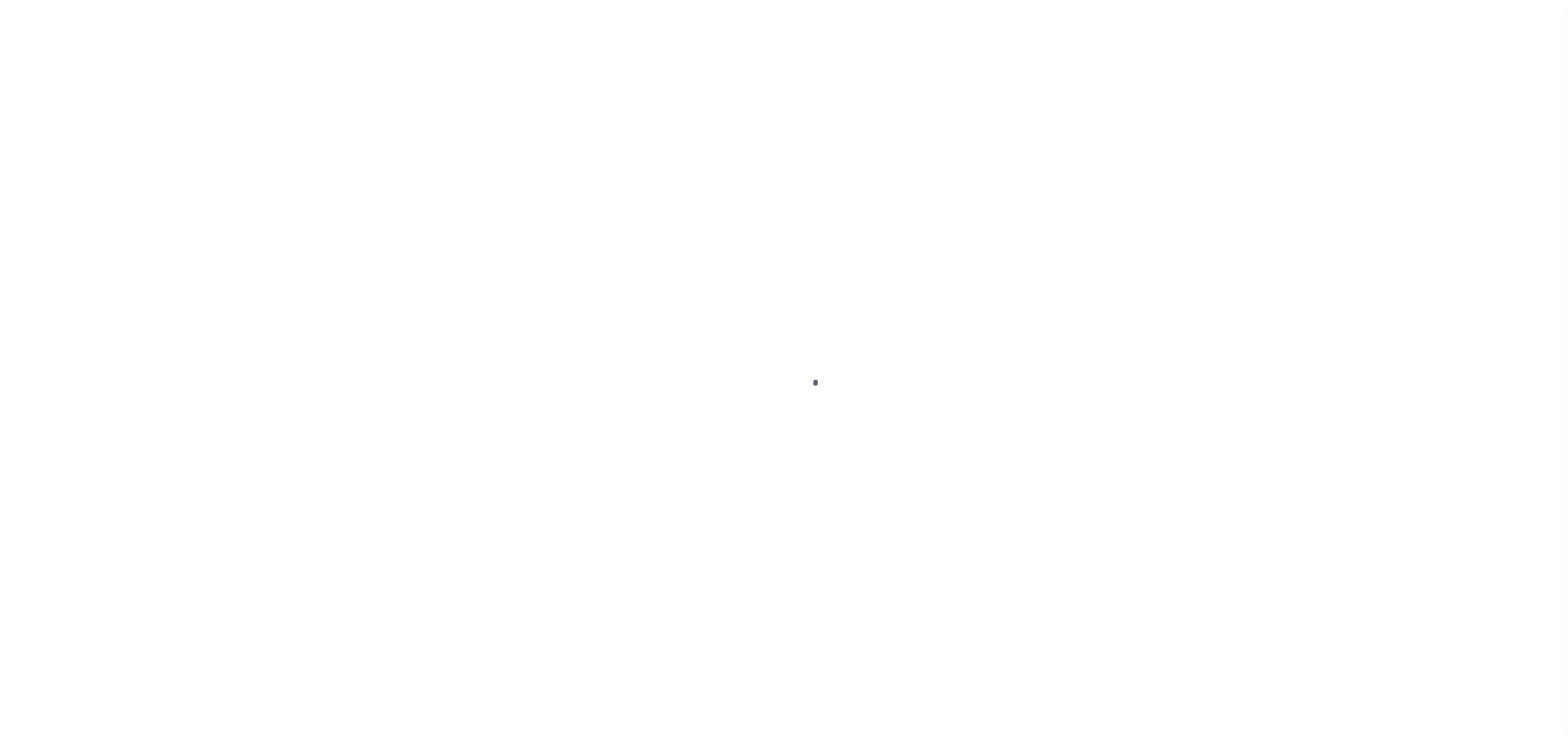
select select
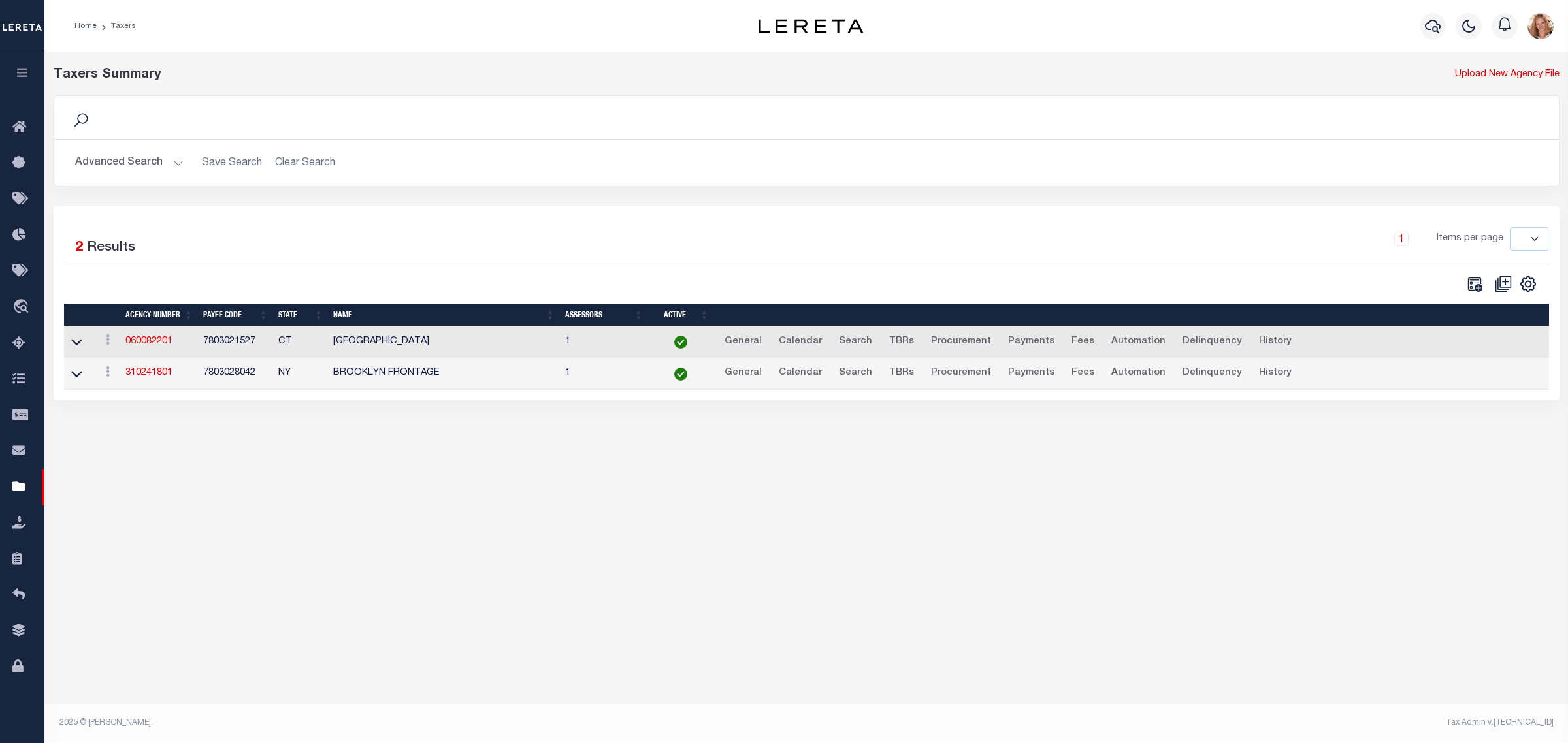
click at [142, 160] on button "Advanced Search" at bounding box center [129, 163] width 108 height 25
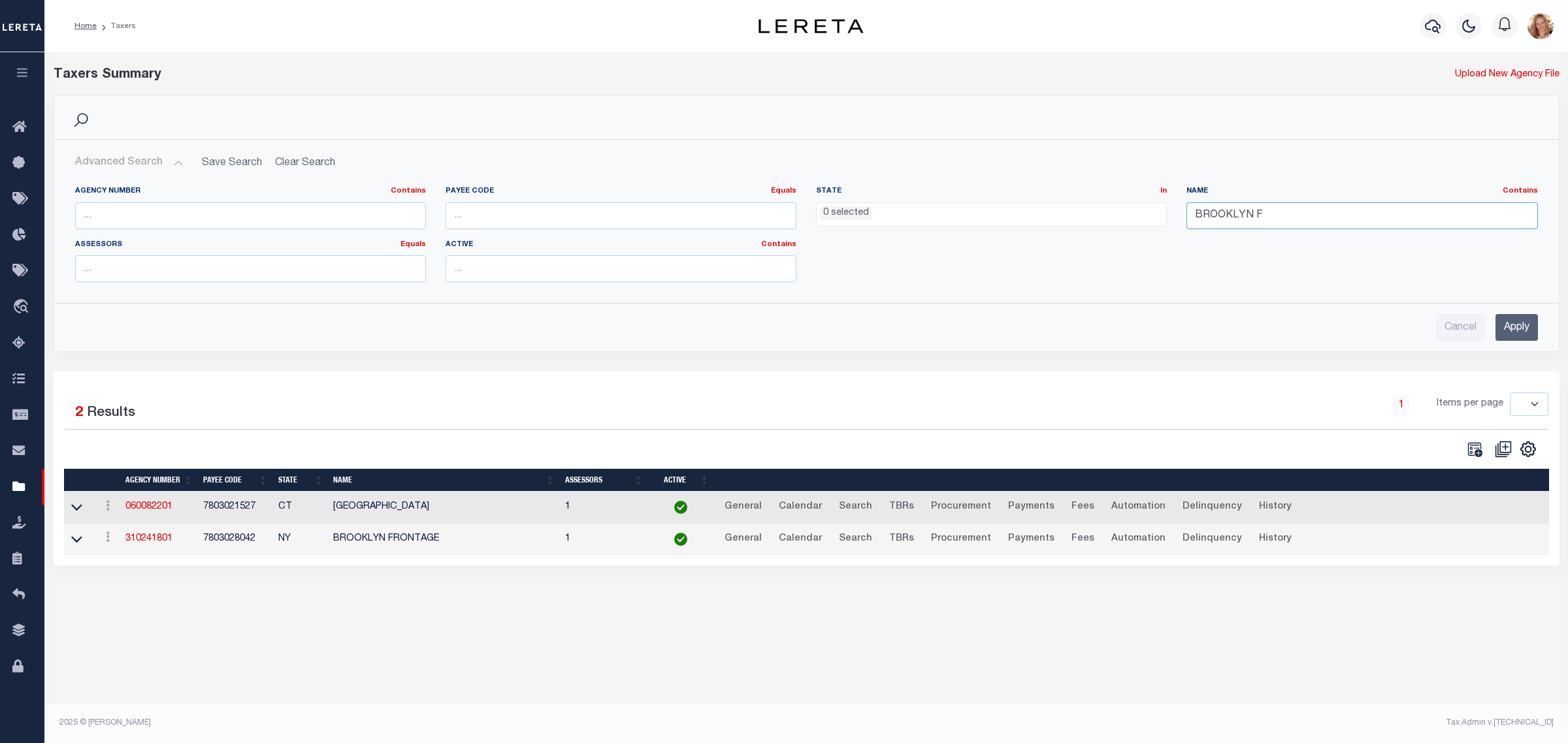
click at [1266, 207] on input "BROOKLYN F" at bounding box center [1362, 215] width 351 height 27
type input "BROOKLYN"
click at [1076, 216] on ul "0 selected" at bounding box center [991, 212] width 349 height 17
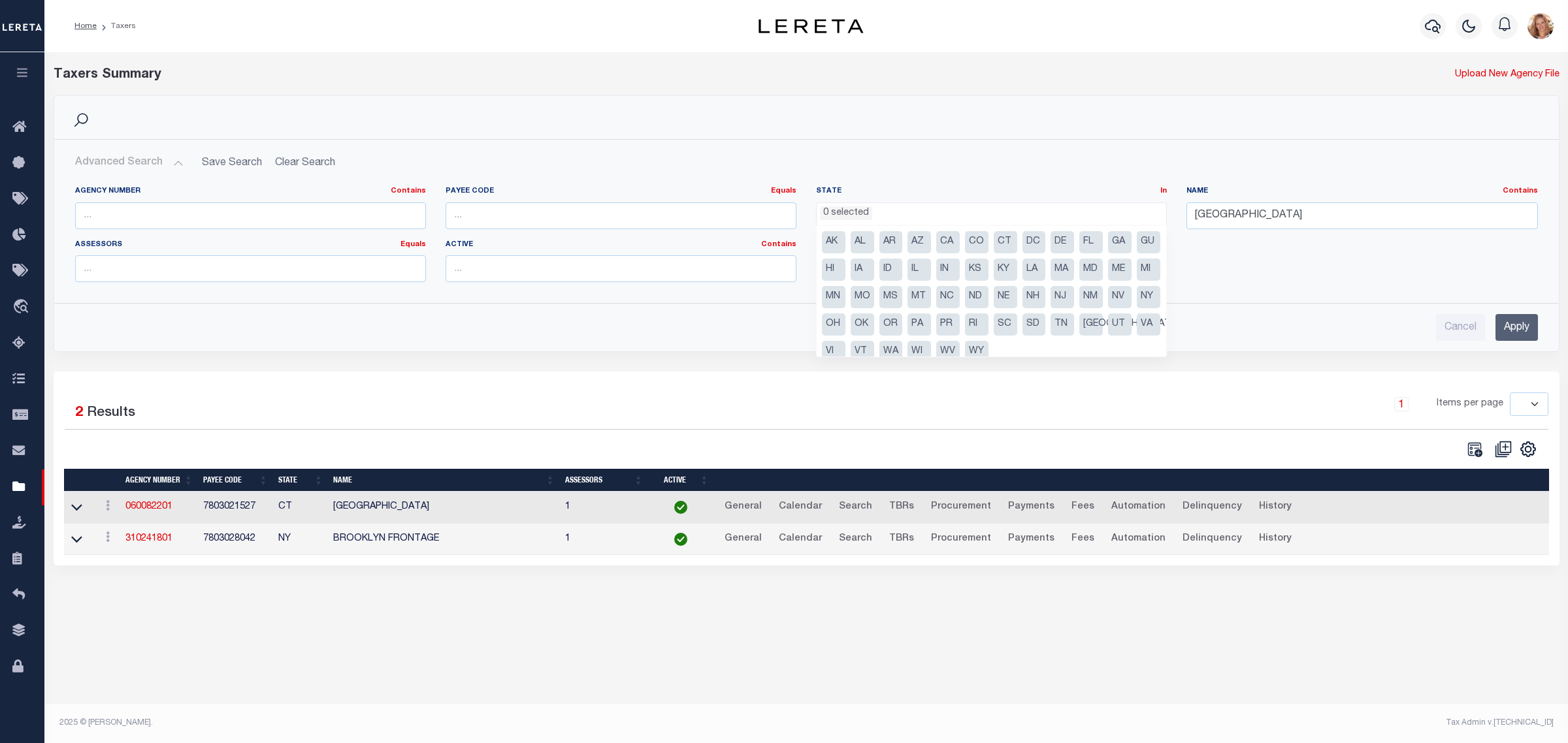
click at [1137, 308] on li "NY" at bounding box center [1149, 297] width 24 height 22
select select "NY"
click at [1527, 334] on input "Apply" at bounding box center [1517, 327] width 43 height 27
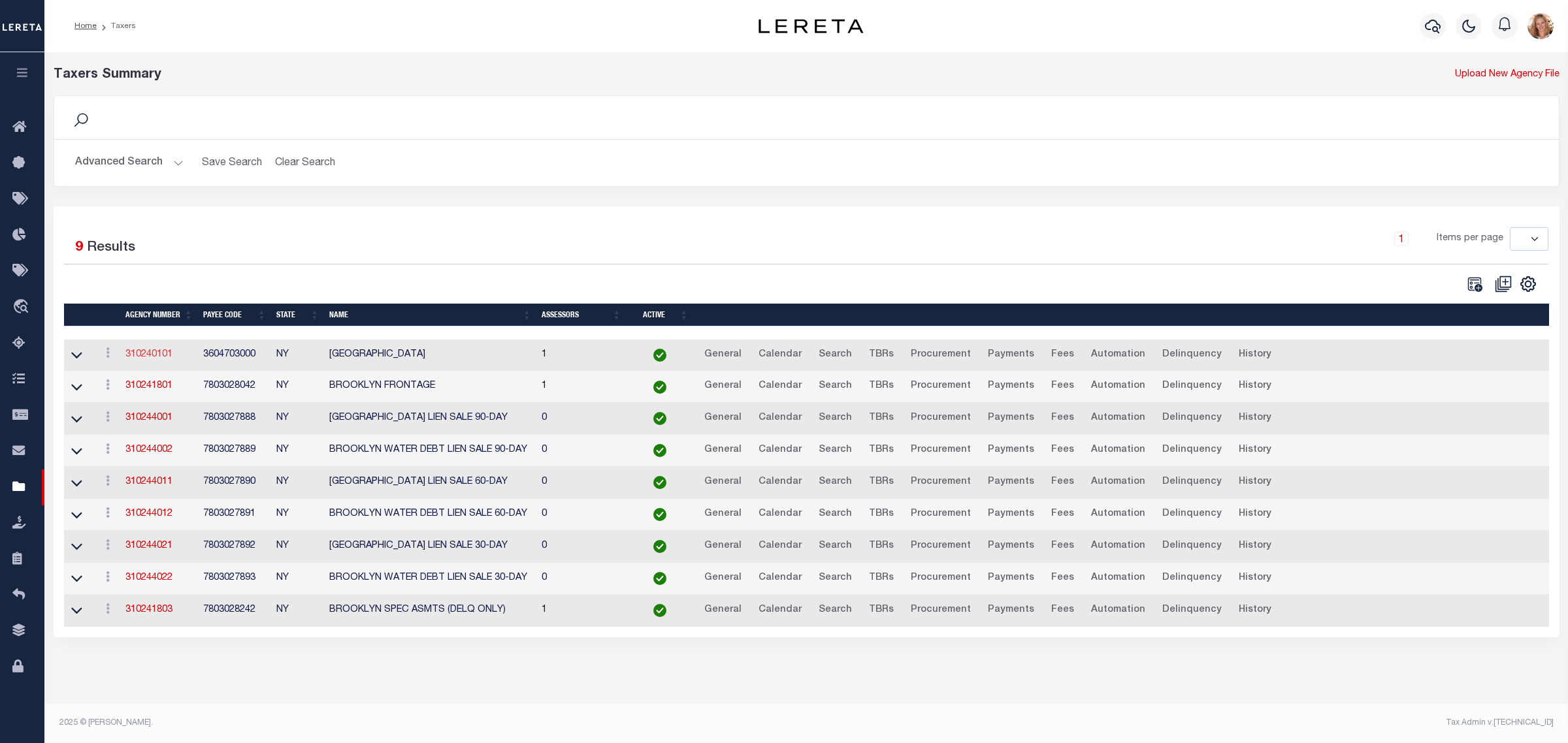
click at [134, 353] on link "310240101" at bounding box center [148, 354] width 47 height 9
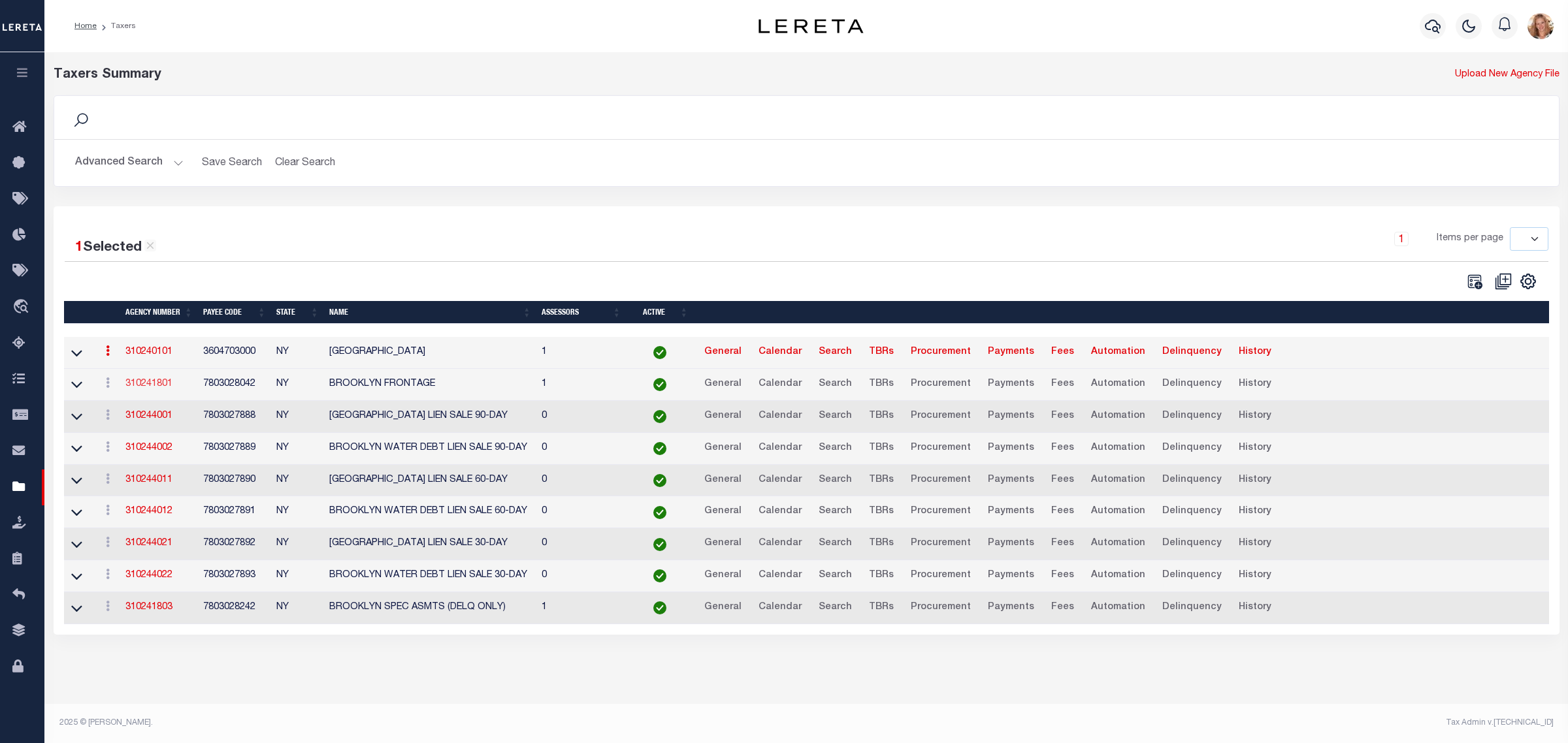
click at [148, 389] on link "310241801" at bounding box center [148, 384] width 47 height 9
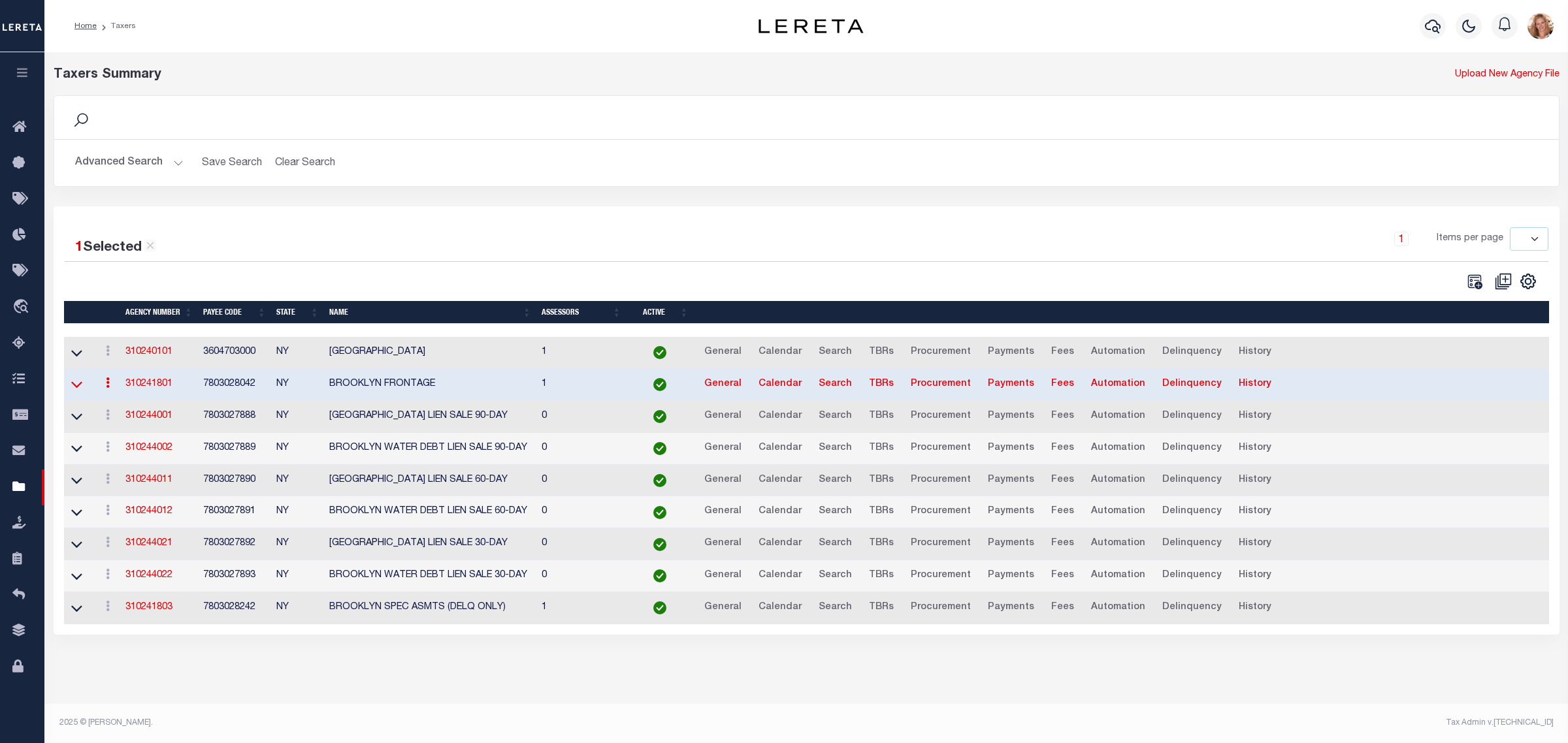
click at [79, 390] on icon at bounding box center [76, 384] width 11 height 14
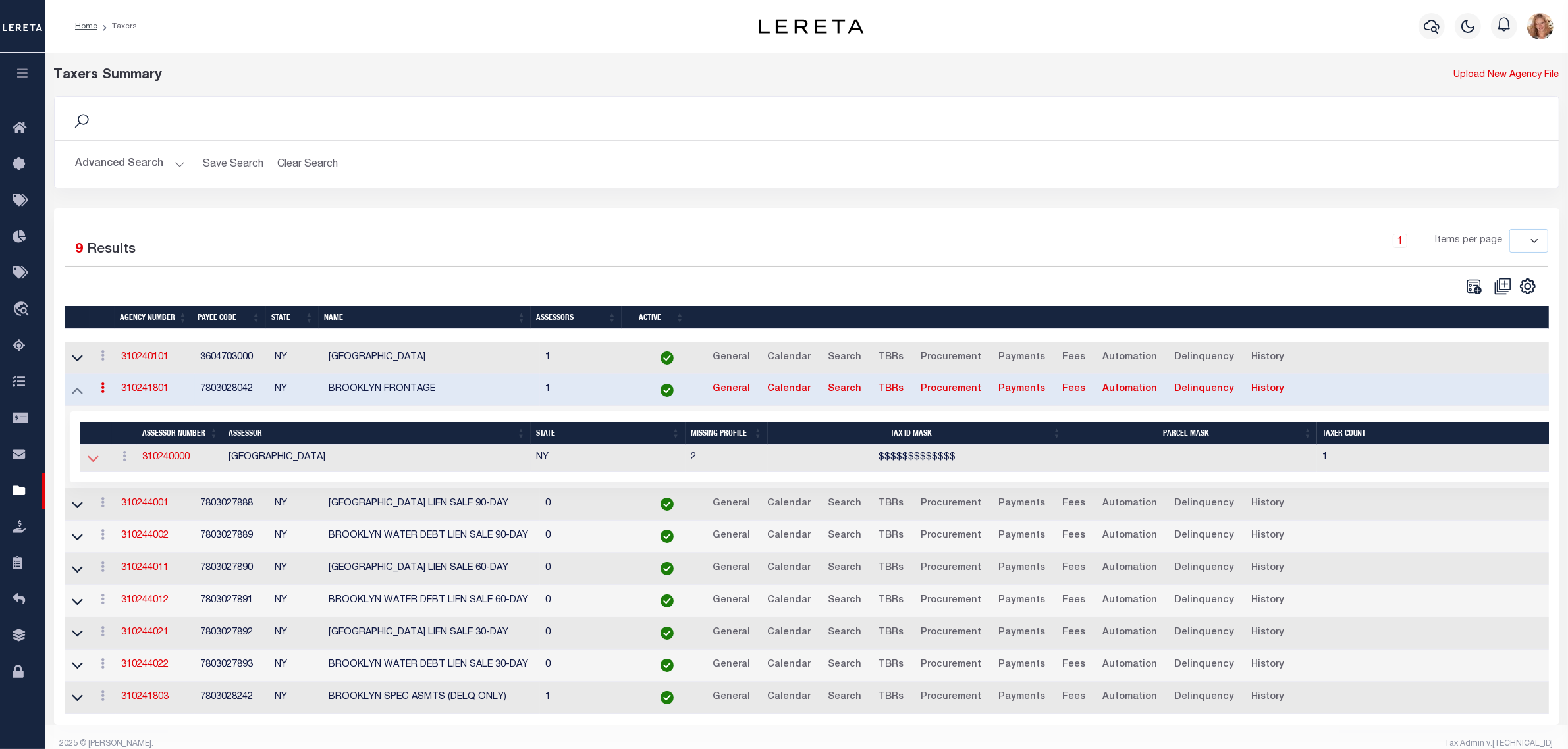
click at [90, 466] on icon at bounding box center [93, 458] width 11 height 14
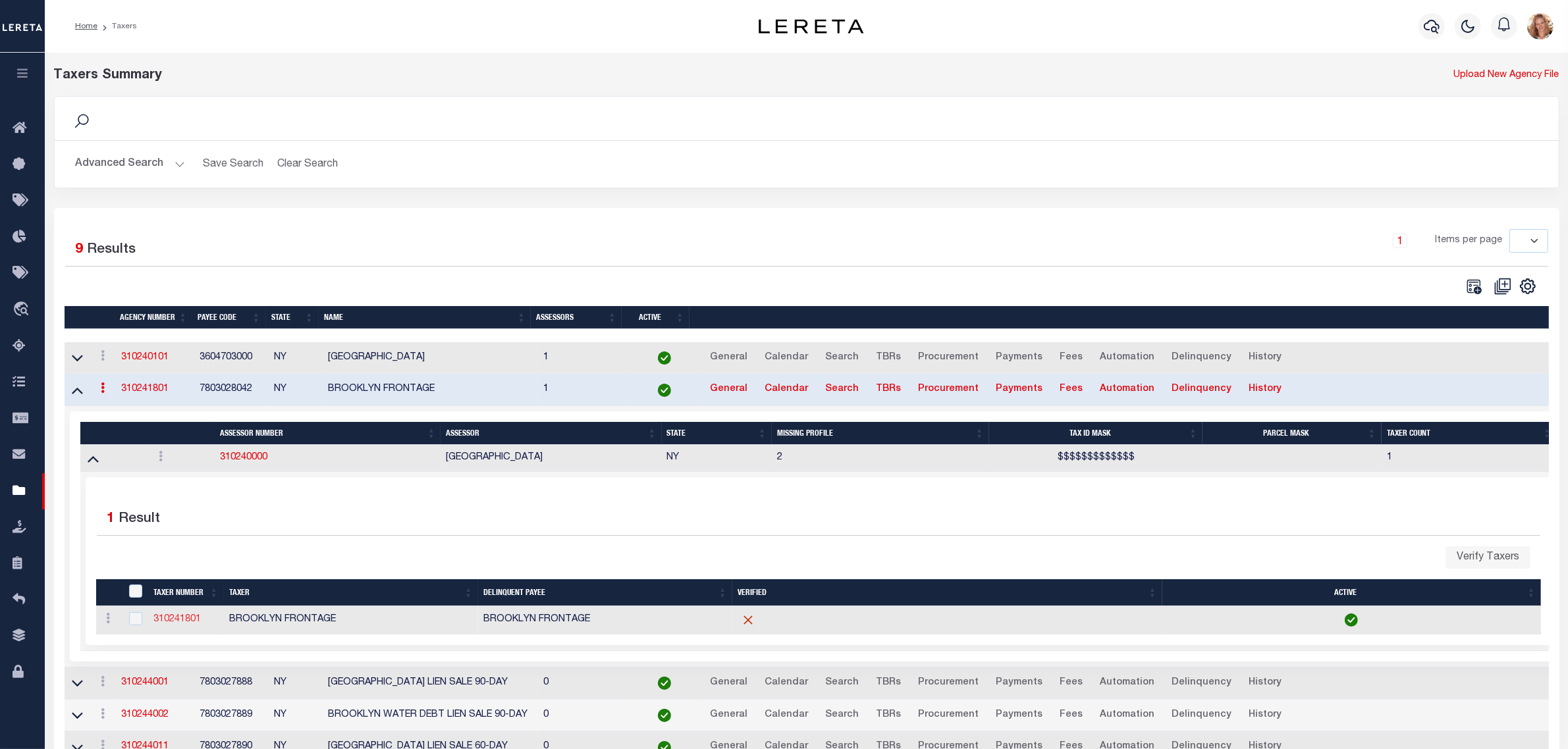
click at [179, 624] on link "310241801" at bounding box center [177, 619] width 47 height 9
checkbox input "true"
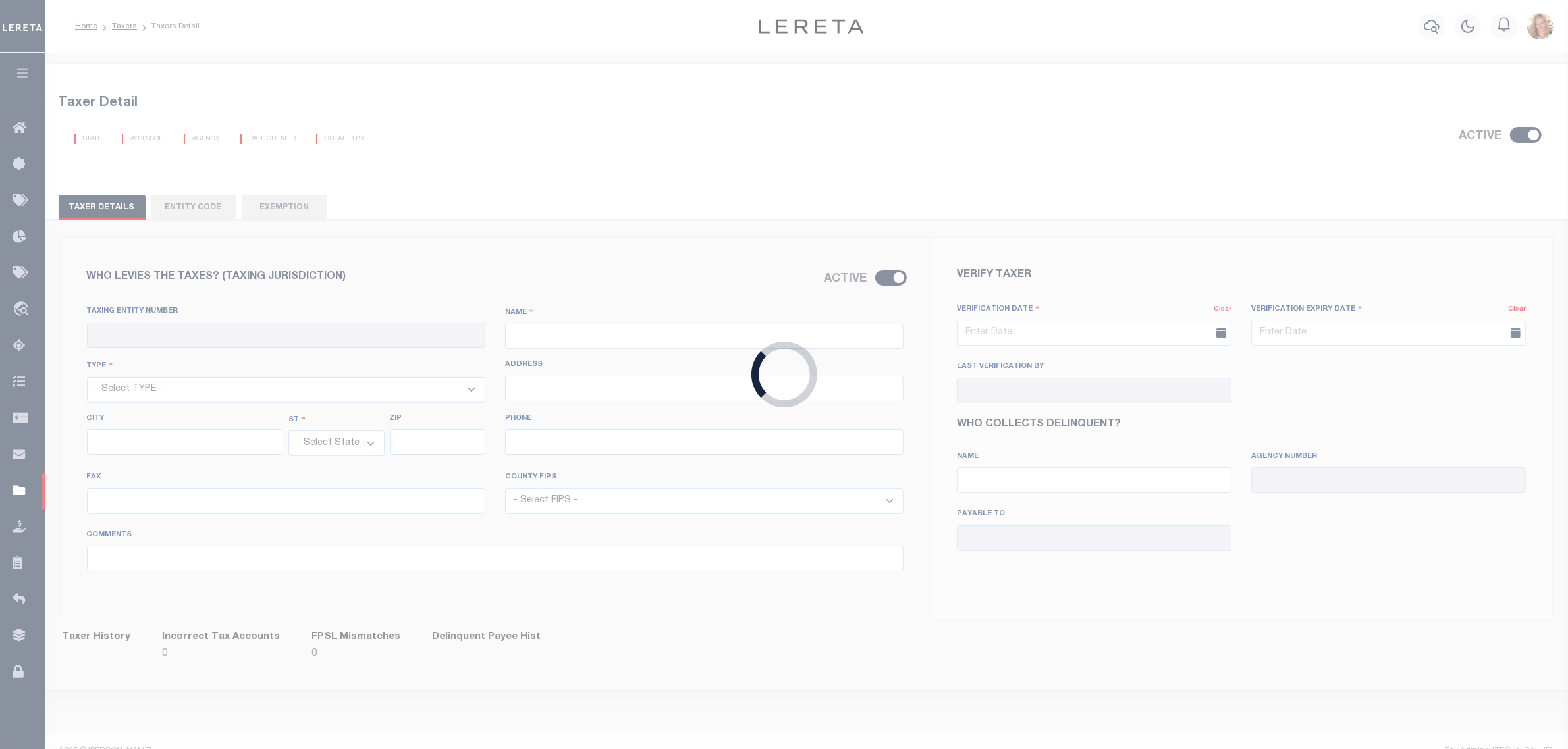
checkbox input "true"
type input "310241801"
type input "BROOKLYN FRONTAGE"
select select "1"
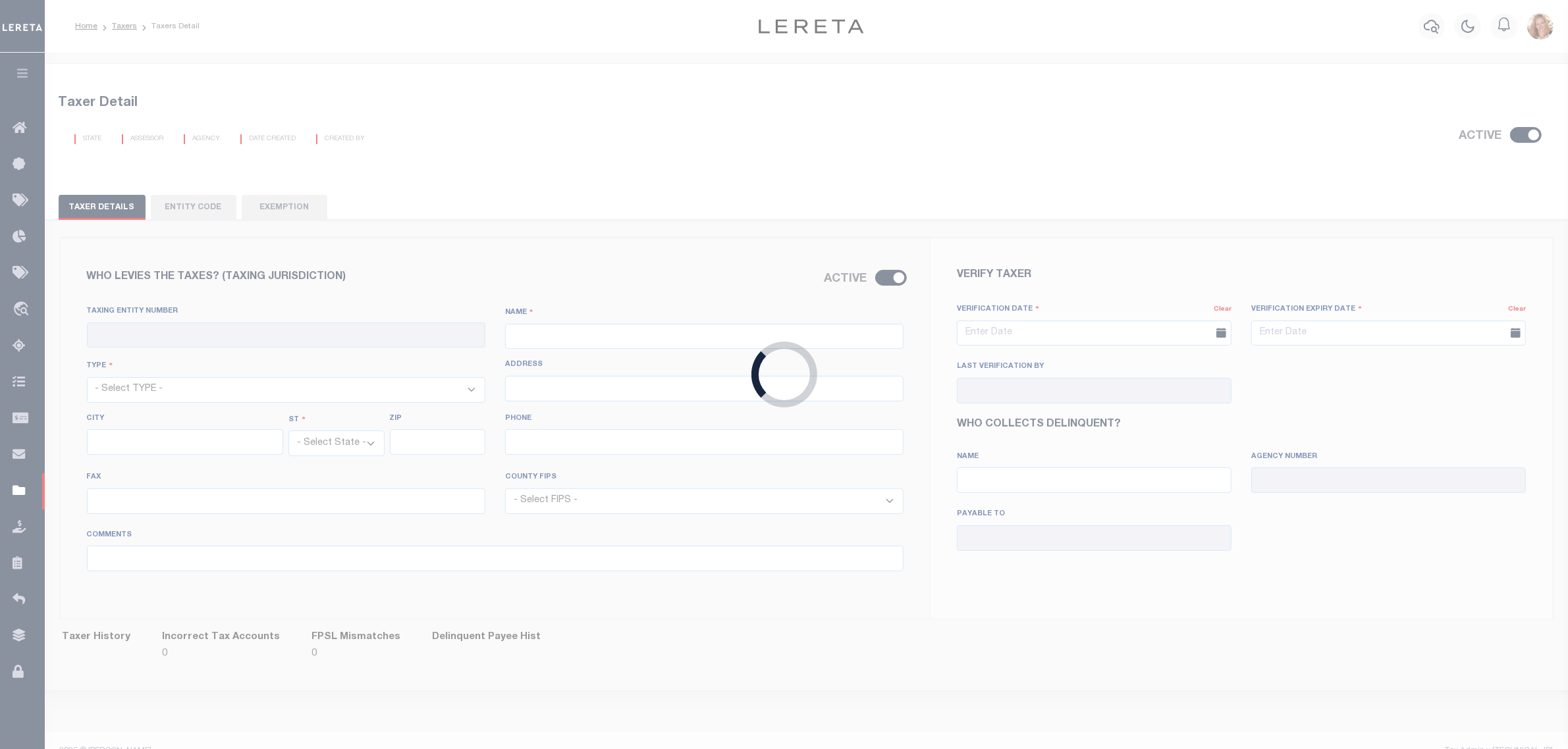
type input "59-17 JUNCTION BLVD, 13TH FL"
type input "ELMHURST"
select select "NY"
type input "11373"
type input "718-595-7000"
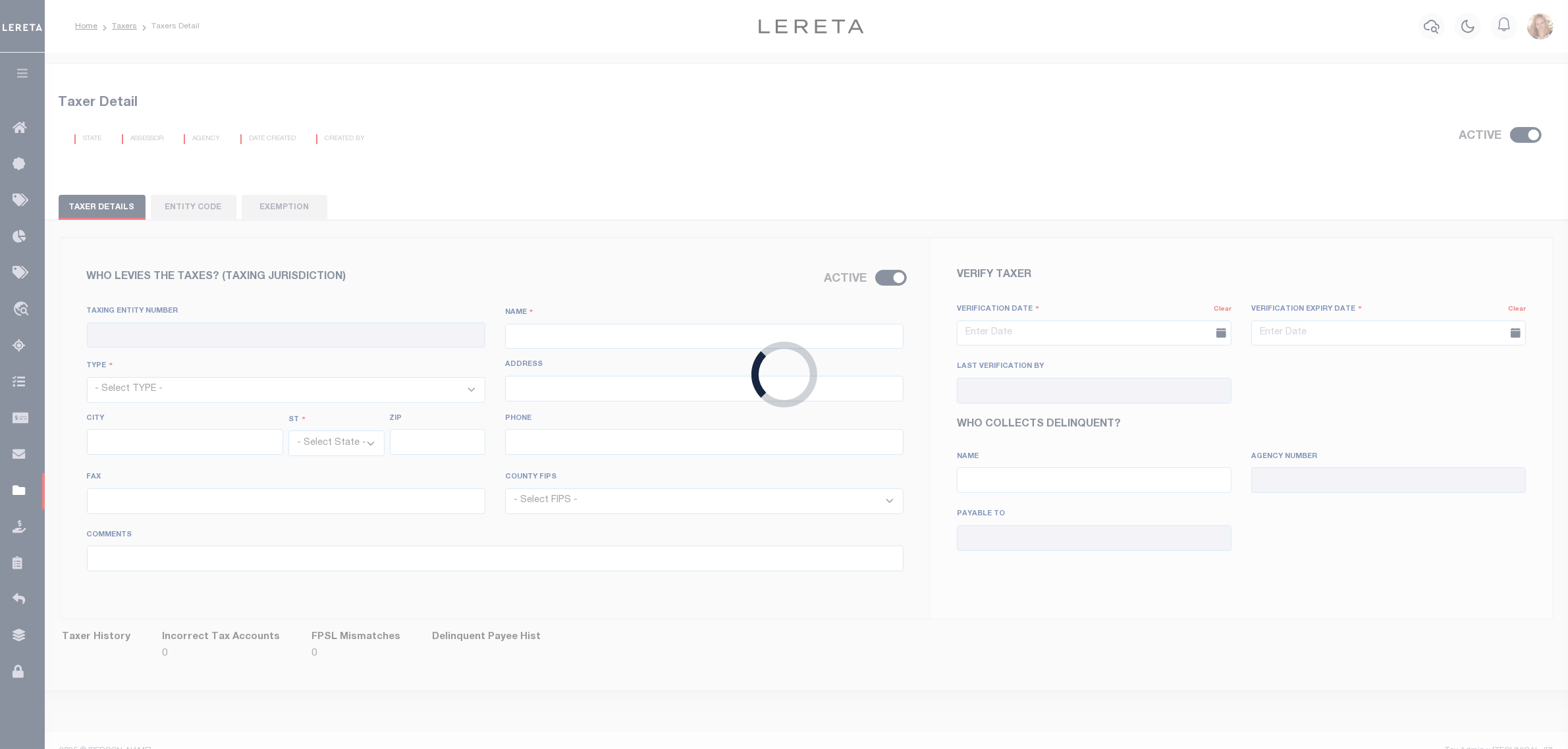
select select "36047"
type input "11/21/2024"
type input "11/22/2024"
type input "[PERSON_NAME]"
type input "BROOKLYN FRONTAGE - Assessments"
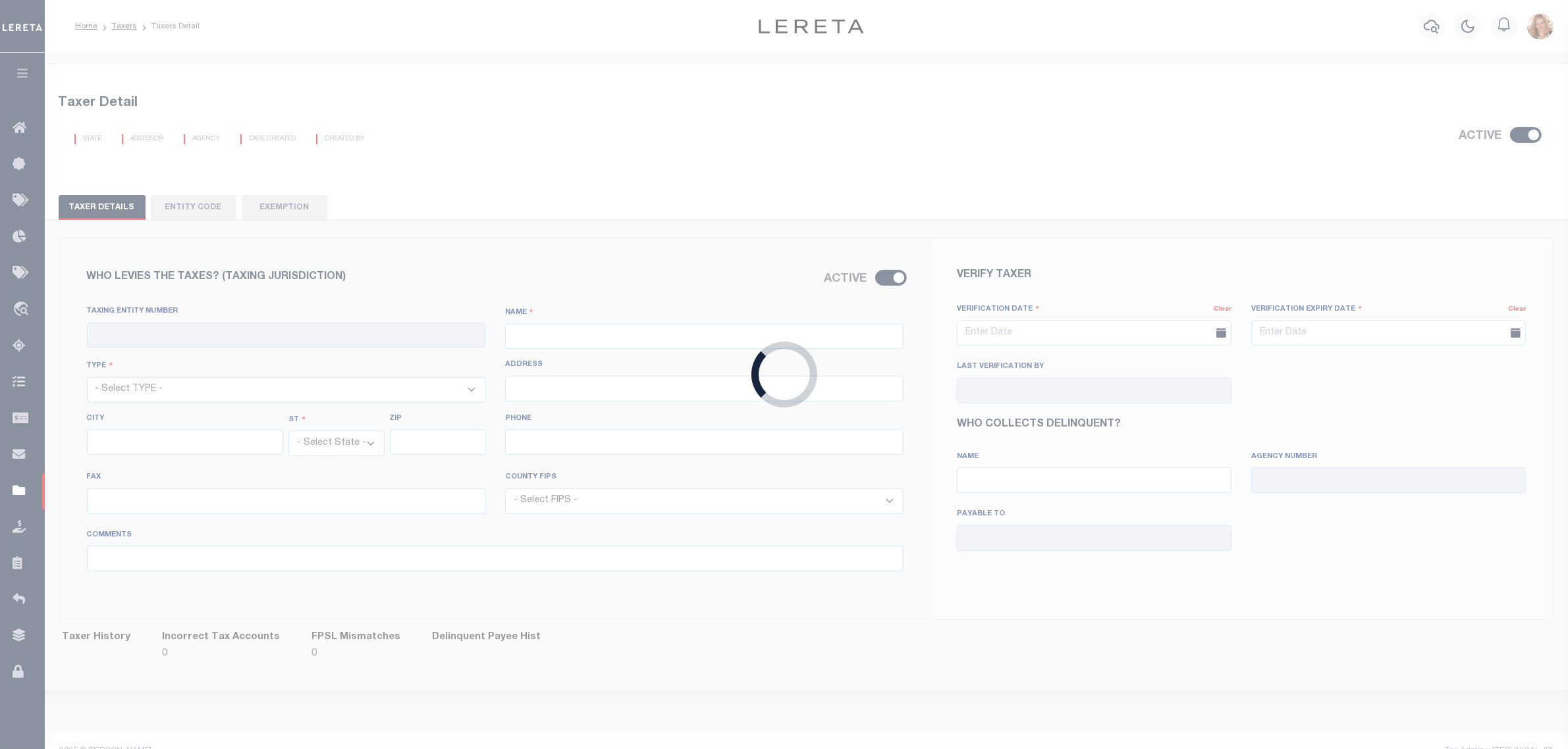
type input "310241801"
type input "NYC WATER BOARD"
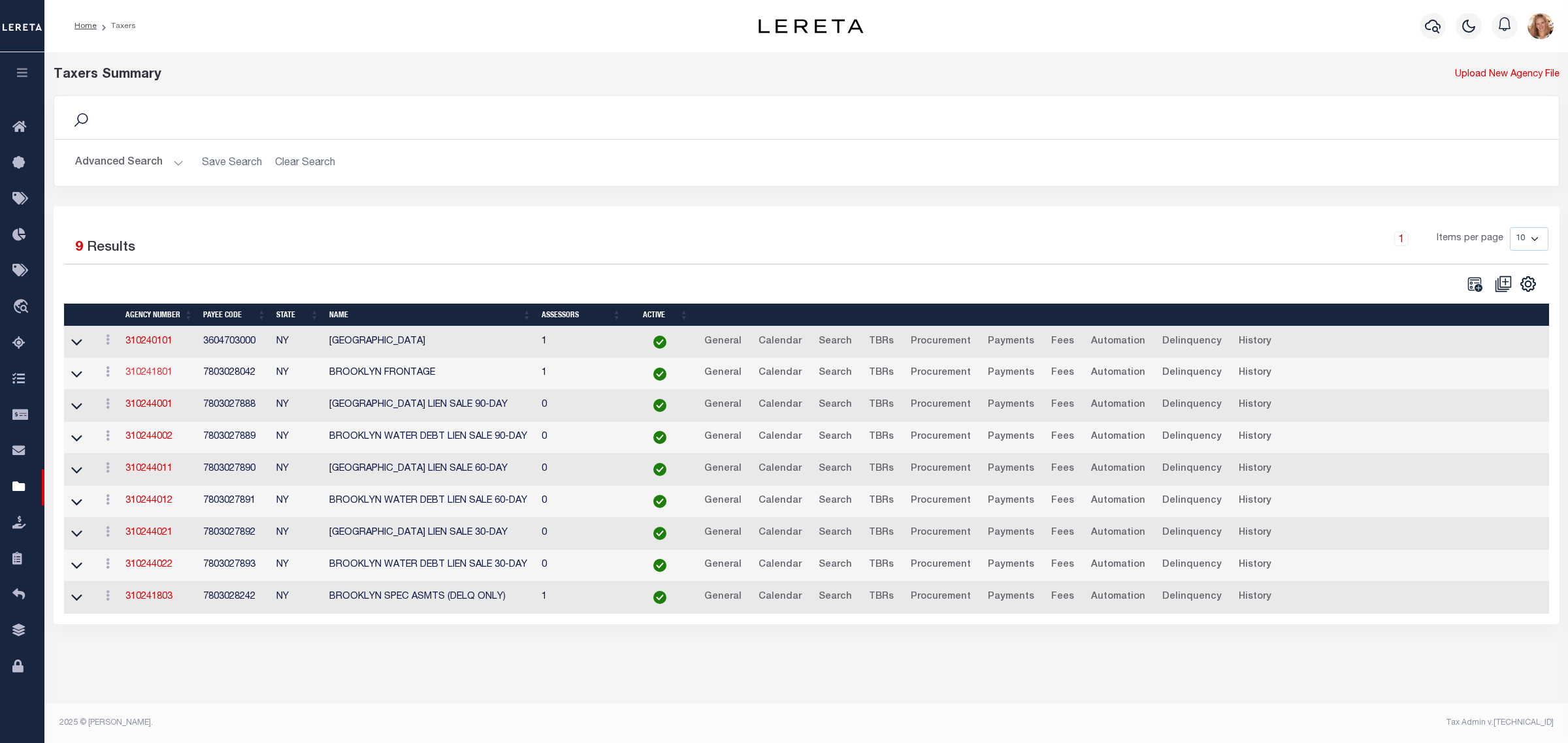
click at [153, 374] on link "310241801" at bounding box center [148, 373] width 47 height 9
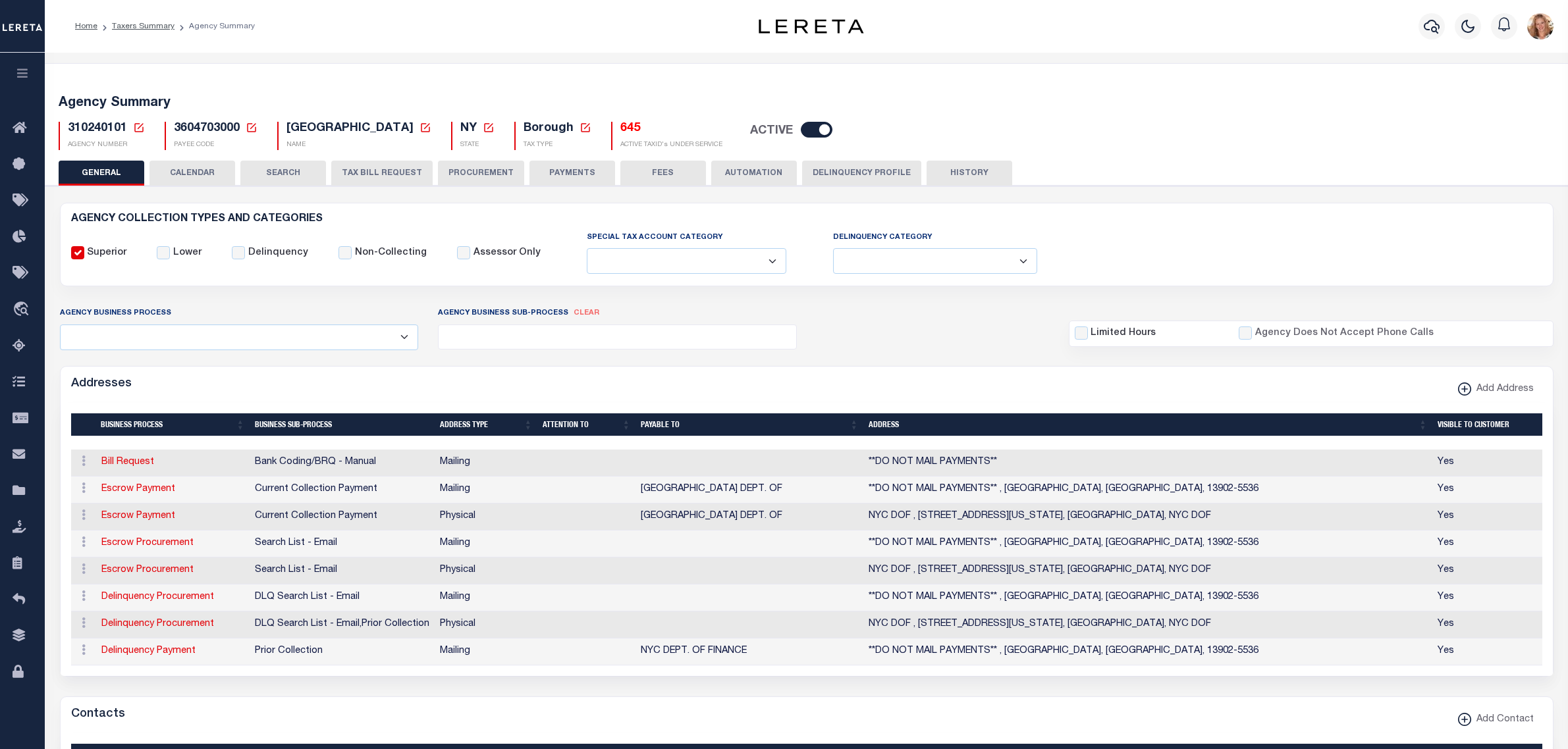
select select
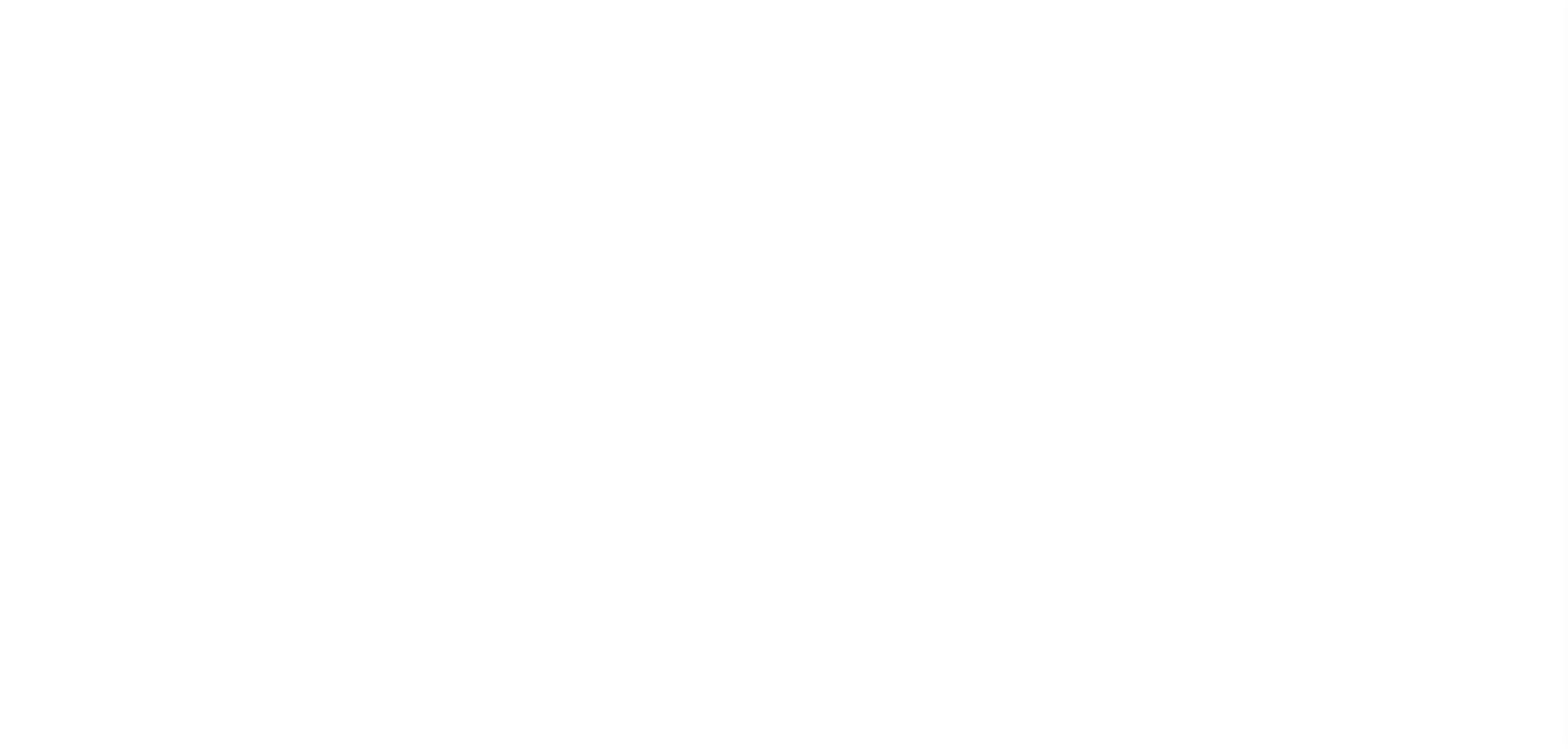
select select
checkbox input "false"
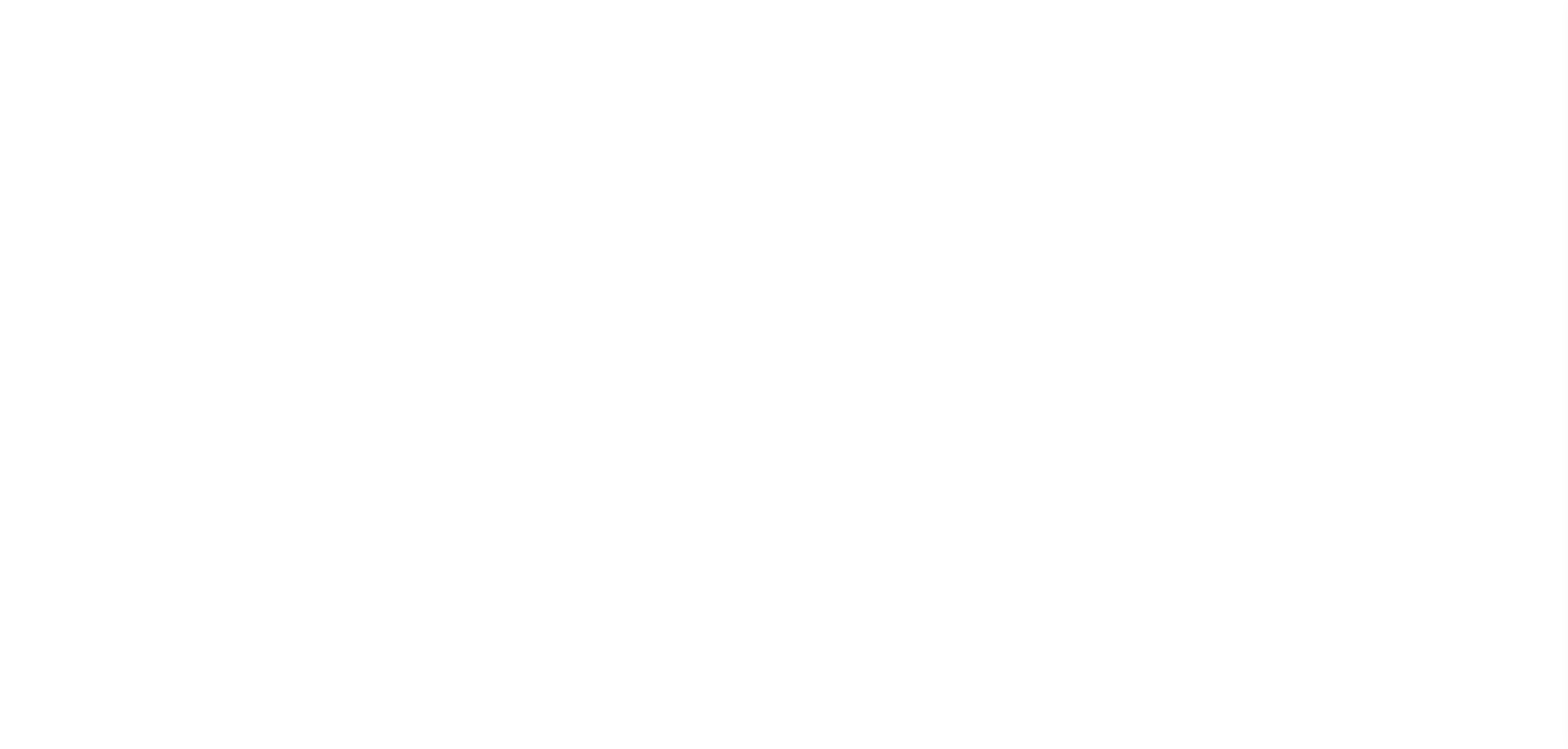
select select "1"
checkbox input "false"
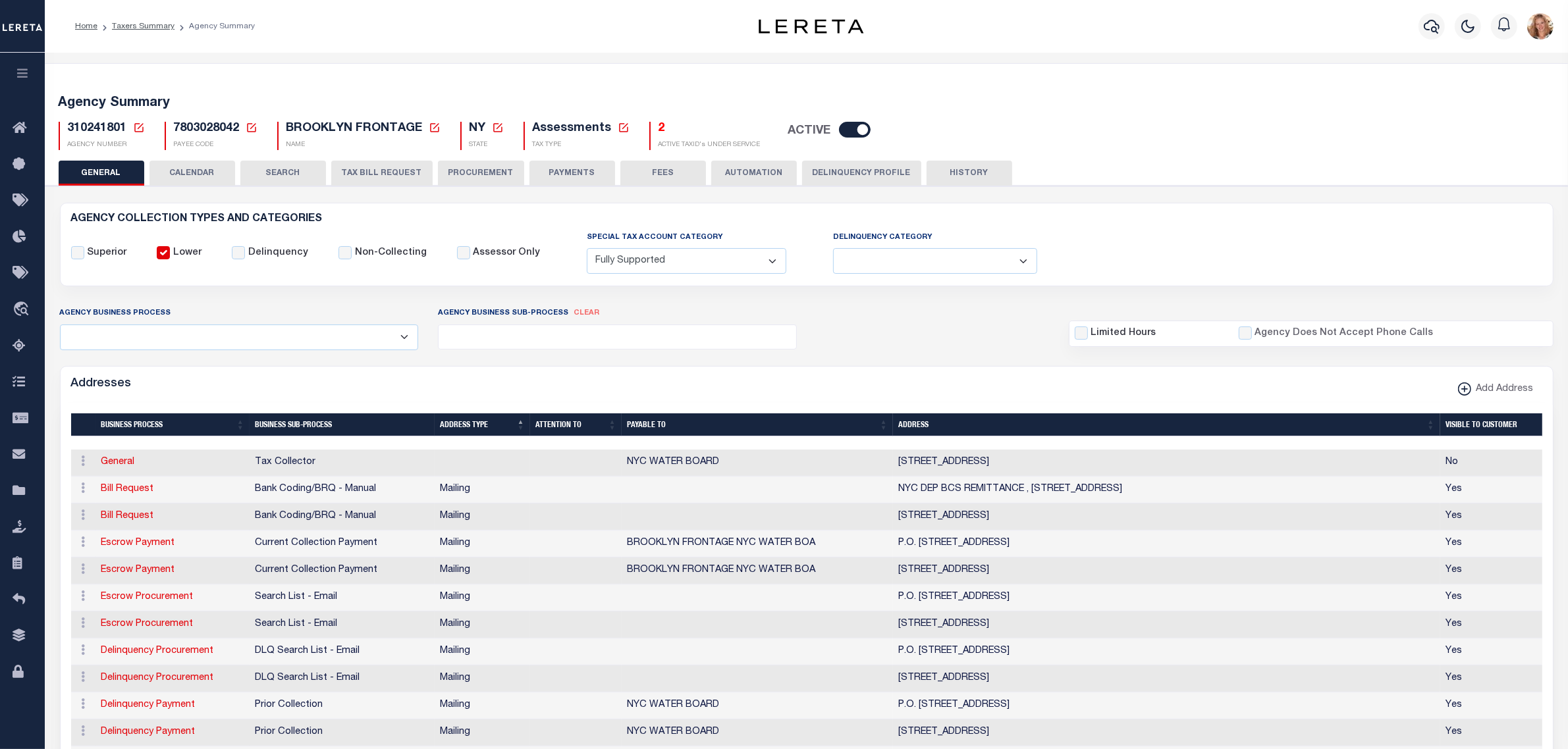
click at [863, 173] on button "Delinquency Profile" at bounding box center [862, 173] width 120 height 25
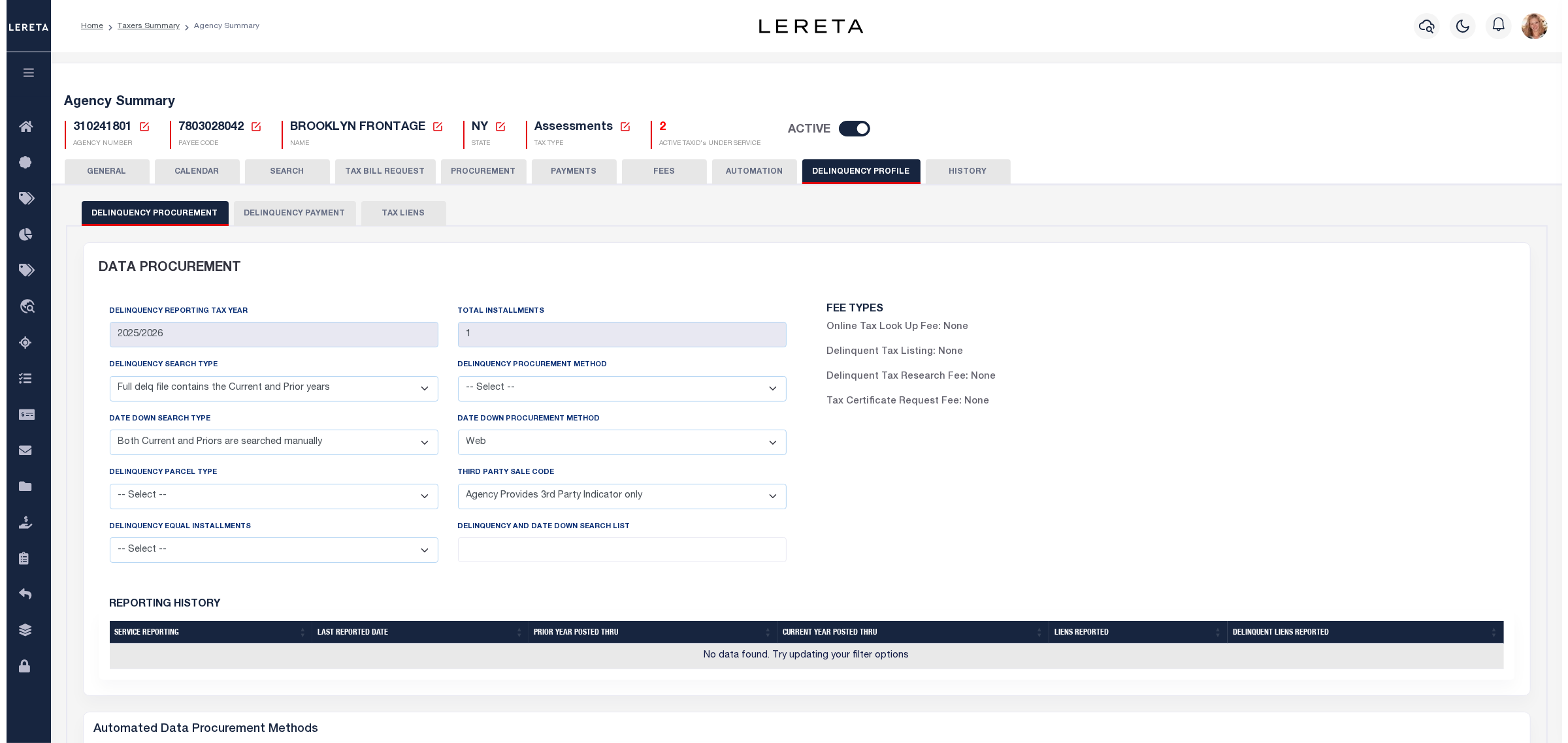
scroll to position [653, 0]
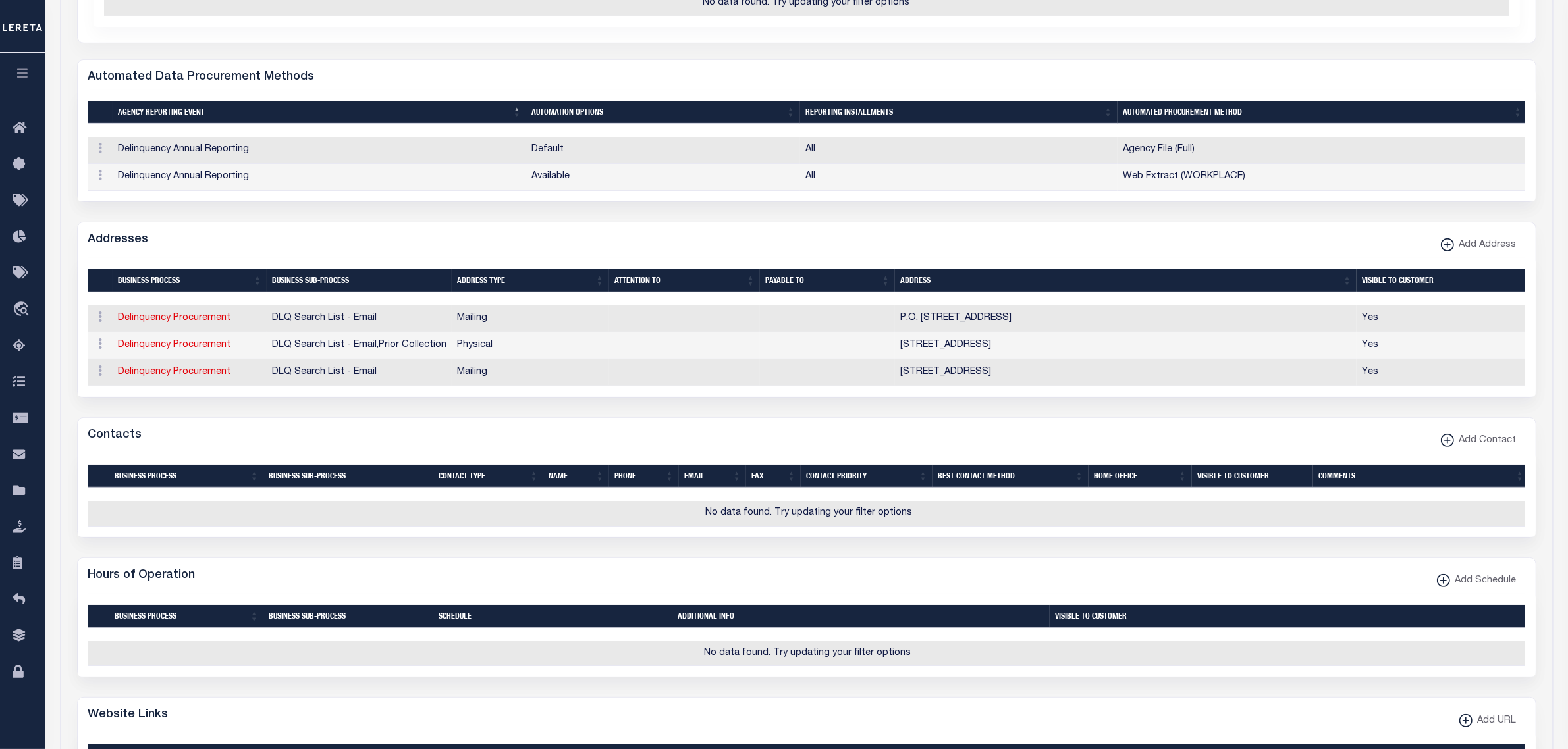
drag, startPoint x: 133, startPoint y: 385, endPoint x: 141, endPoint y: 405, distance: 21.5
click at [133, 377] on link "Delinquency Procurement" at bounding box center [175, 372] width 112 height 9
select select "1"
checkbox input "false"
select select "18"
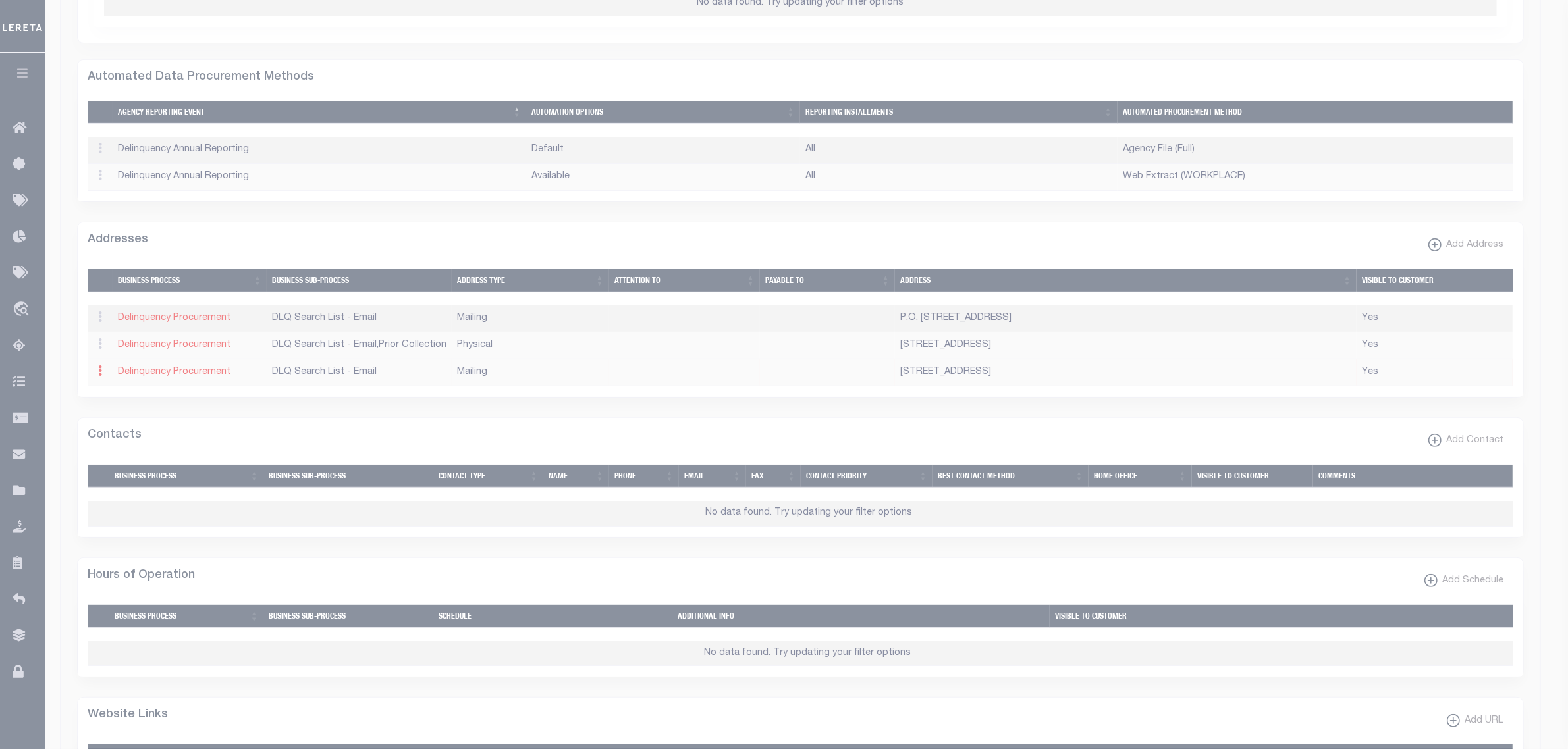
type input "PO BOX 11863"
type input "NEWARK"
select select "NJ"
type input "07101-8163"
checkbox input "true"
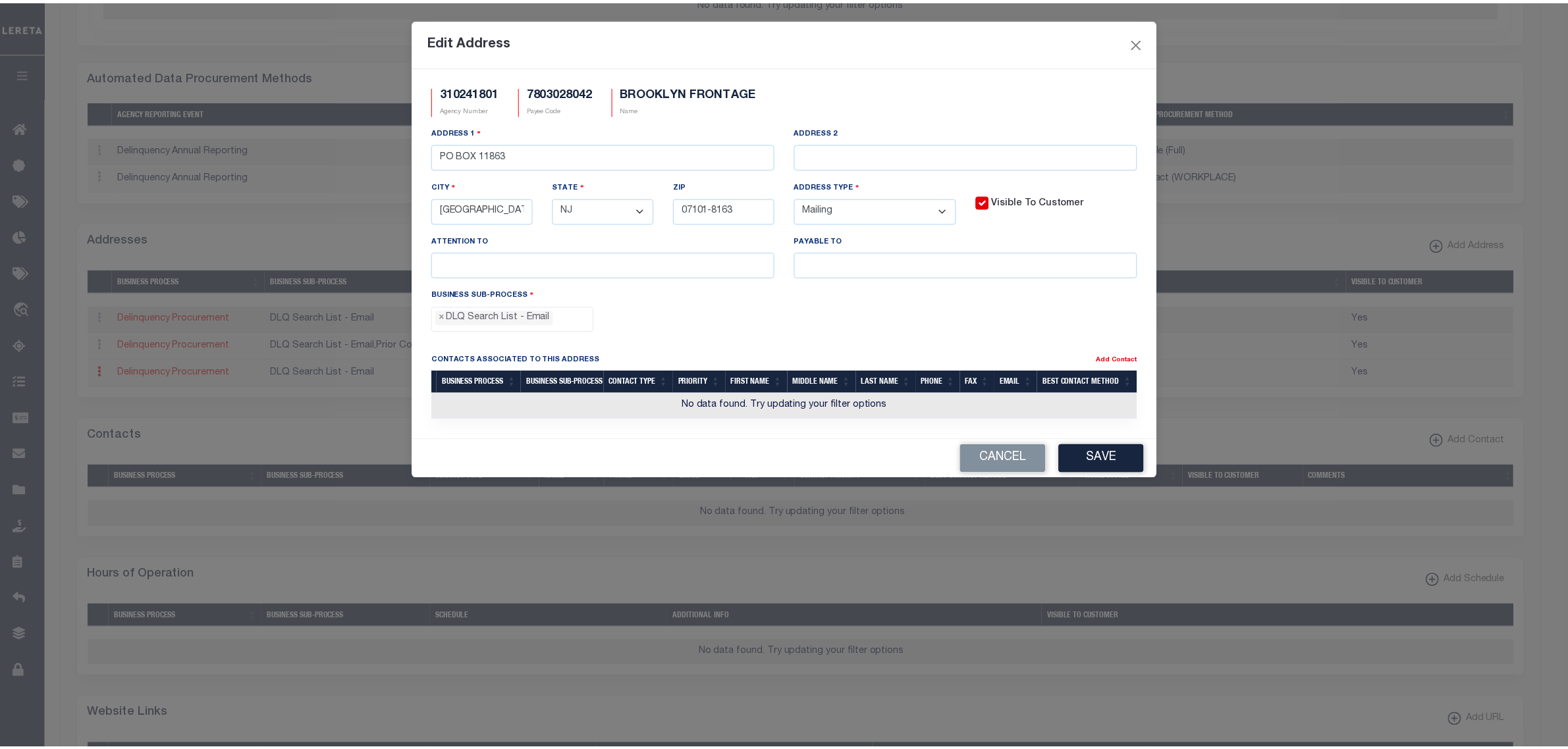
scroll to position [46, 0]
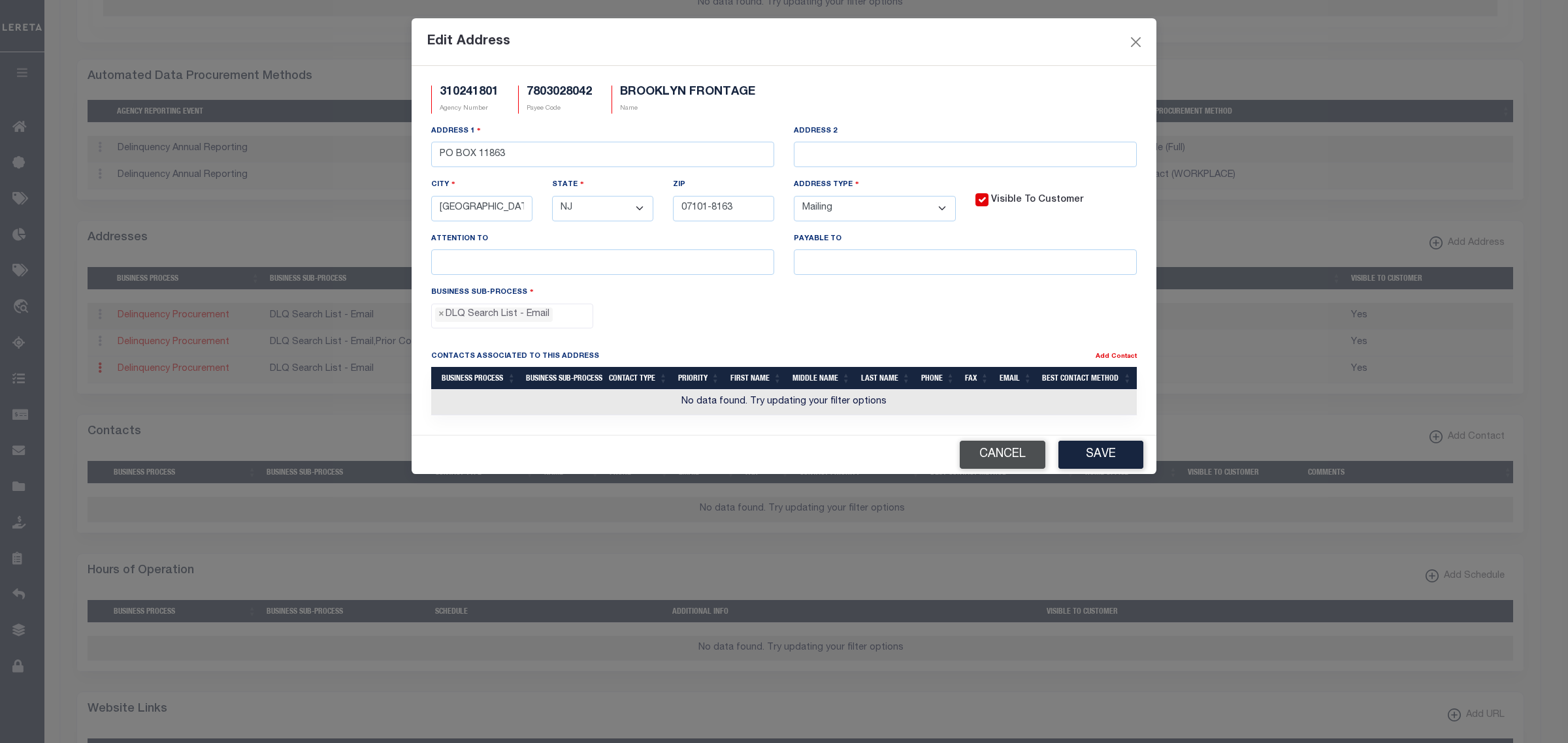
click at [994, 458] on button "Cancel" at bounding box center [1002, 455] width 85 height 28
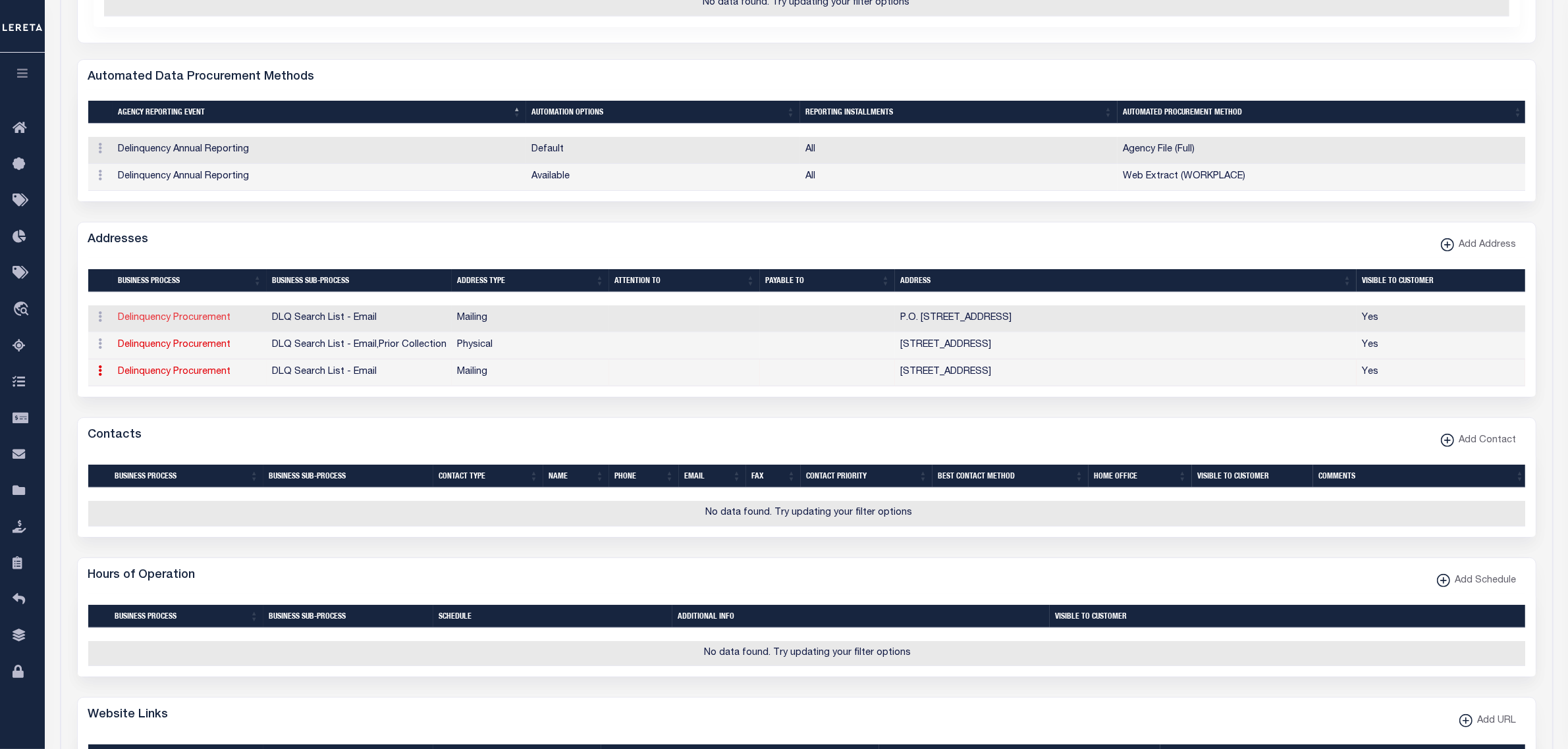
click at [152, 323] on link "Delinquency Procurement" at bounding box center [175, 318] width 112 height 9
select select
select select "1"
checkbox input "false"
select select "18"
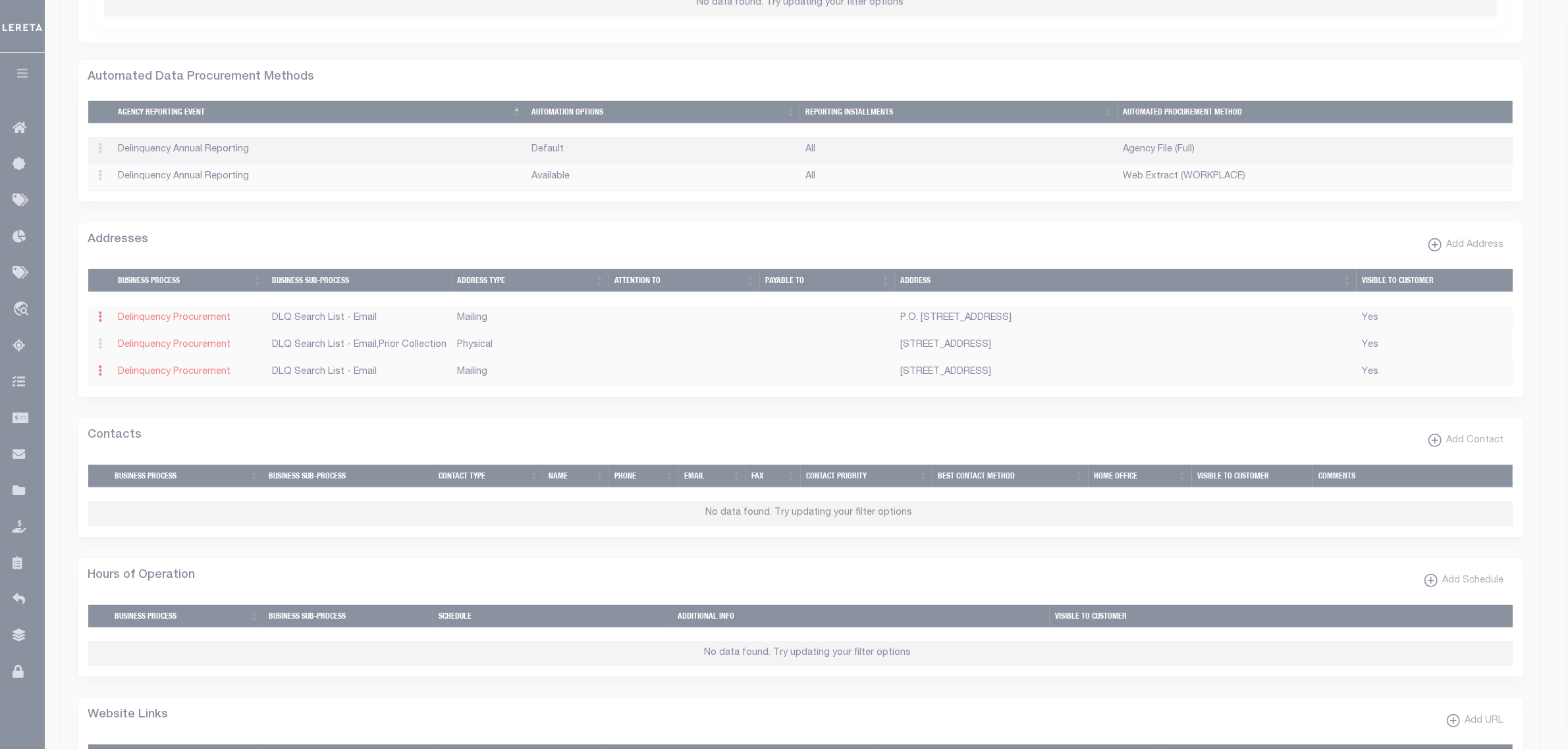
type input "P.O. BOX 11393"
type input "NEWARK"
select select "NJ"
type input "07101-4393"
checkbox input "true"
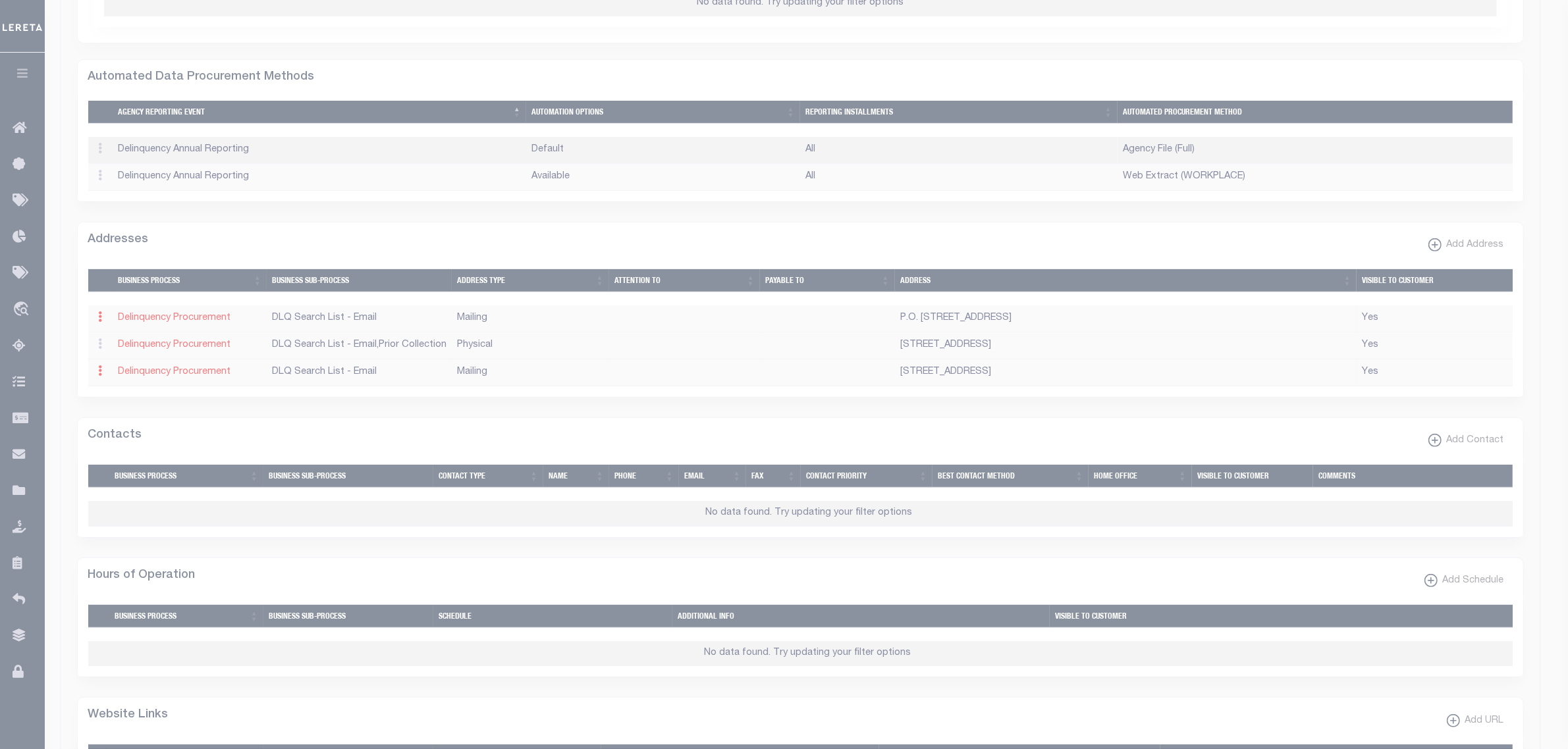
select select "18"
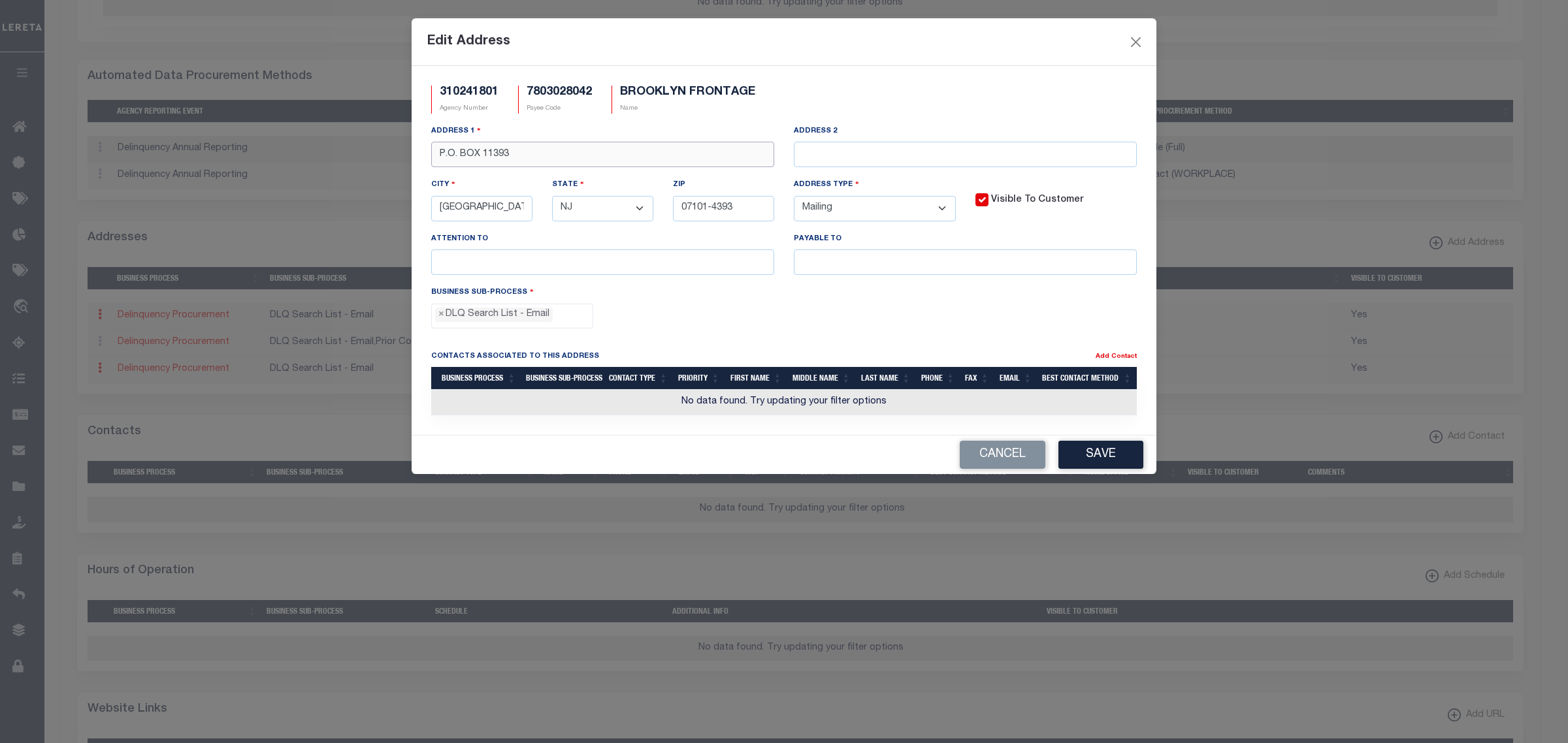
click at [459, 155] on input "P.O. BOX 11393" at bounding box center [602, 154] width 343 height 25
drag, startPoint x: 507, startPoint y: 157, endPoint x: 854, endPoint y: 164, distance: 347.1
click at [833, 163] on div "Address 1 PO BOX 11393 Address 2 City NEWARK State - Select - AK AL AR AZ CA CO…" at bounding box center [784, 205] width 725 height 161
type input "PO BOX 11393"
click at [1095, 452] on button "Save" at bounding box center [1101, 455] width 85 height 28
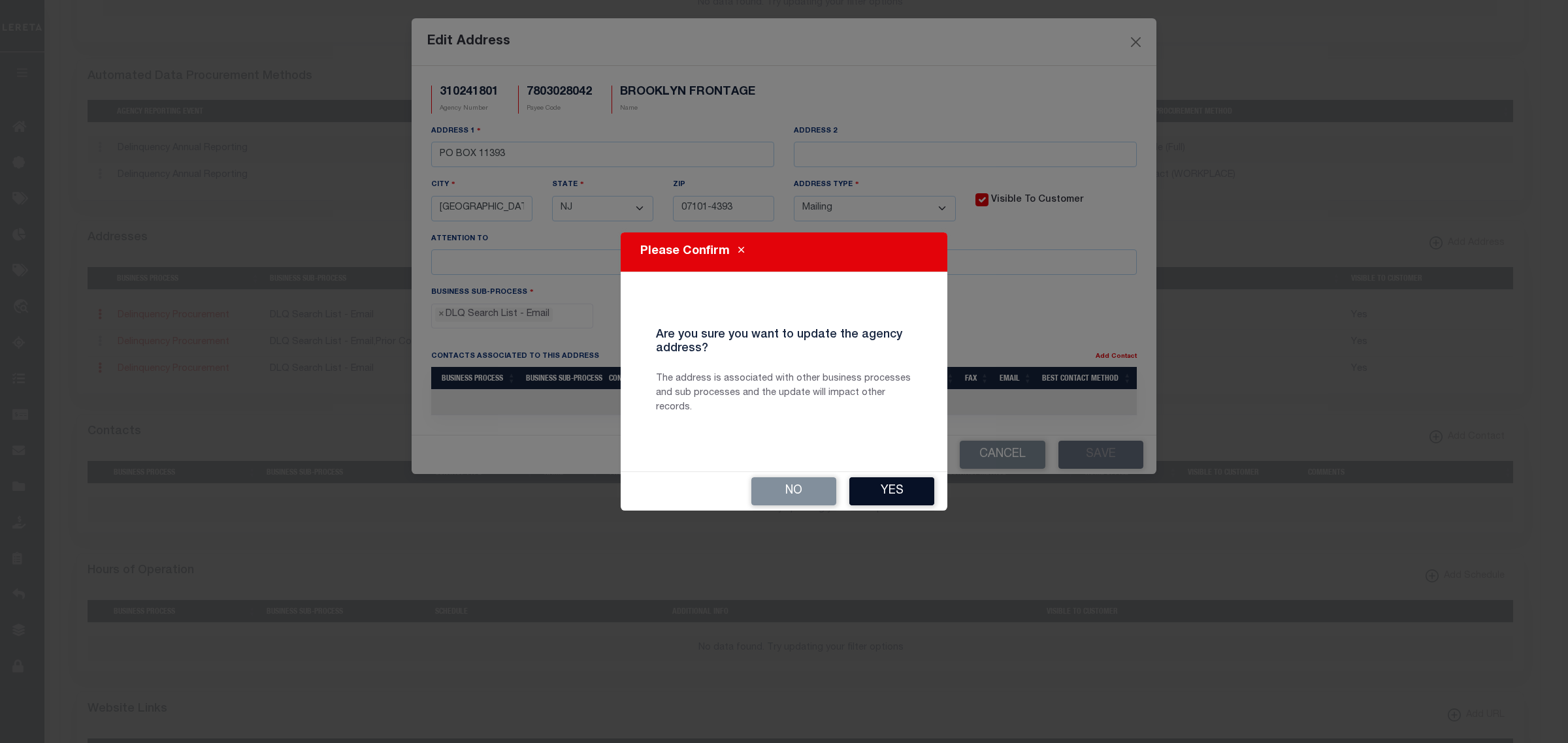
click at [890, 494] on button "Yes" at bounding box center [892, 491] width 85 height 28
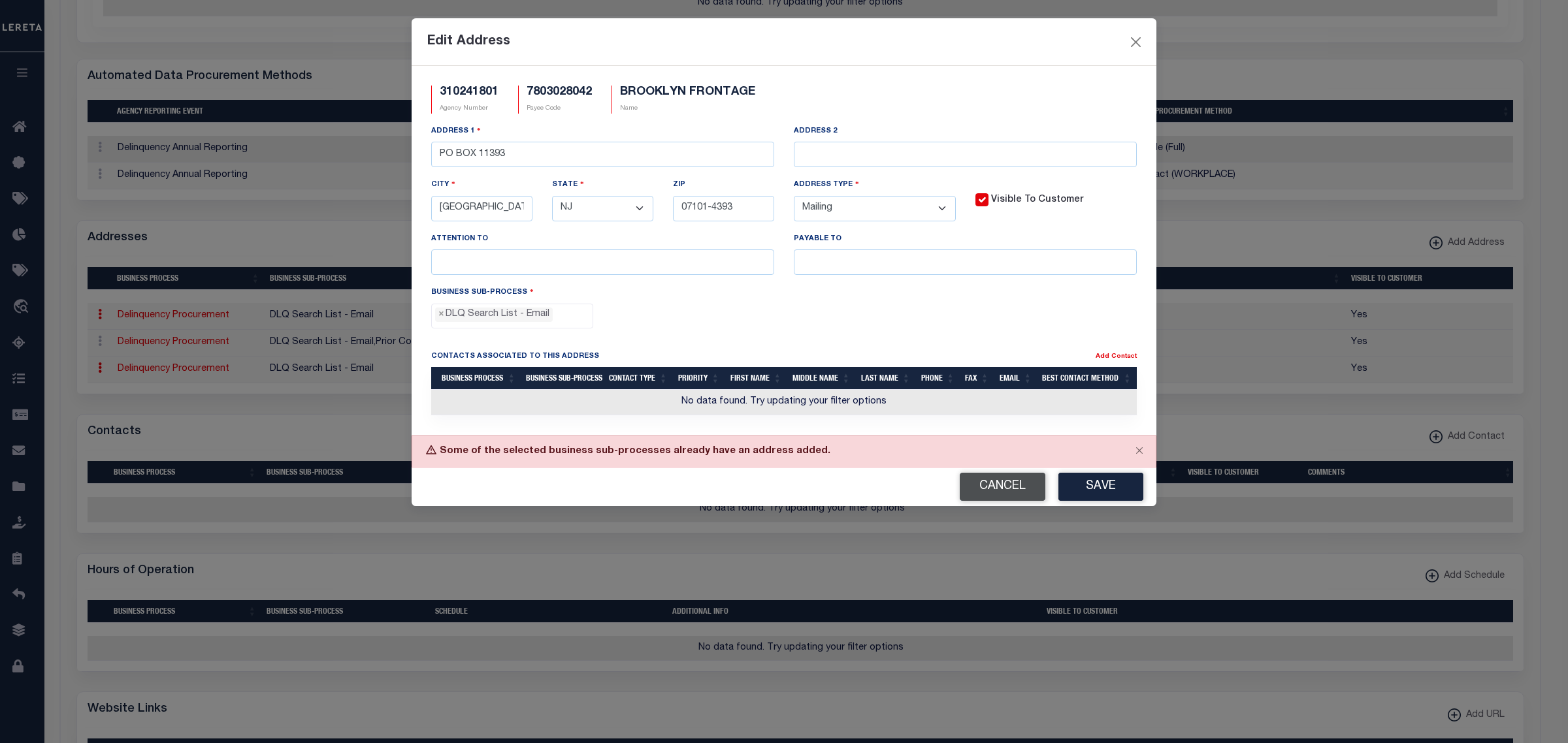
click at [998, 490] on button "Cancel" at bounding box center [1002, 486] width 85 height 28
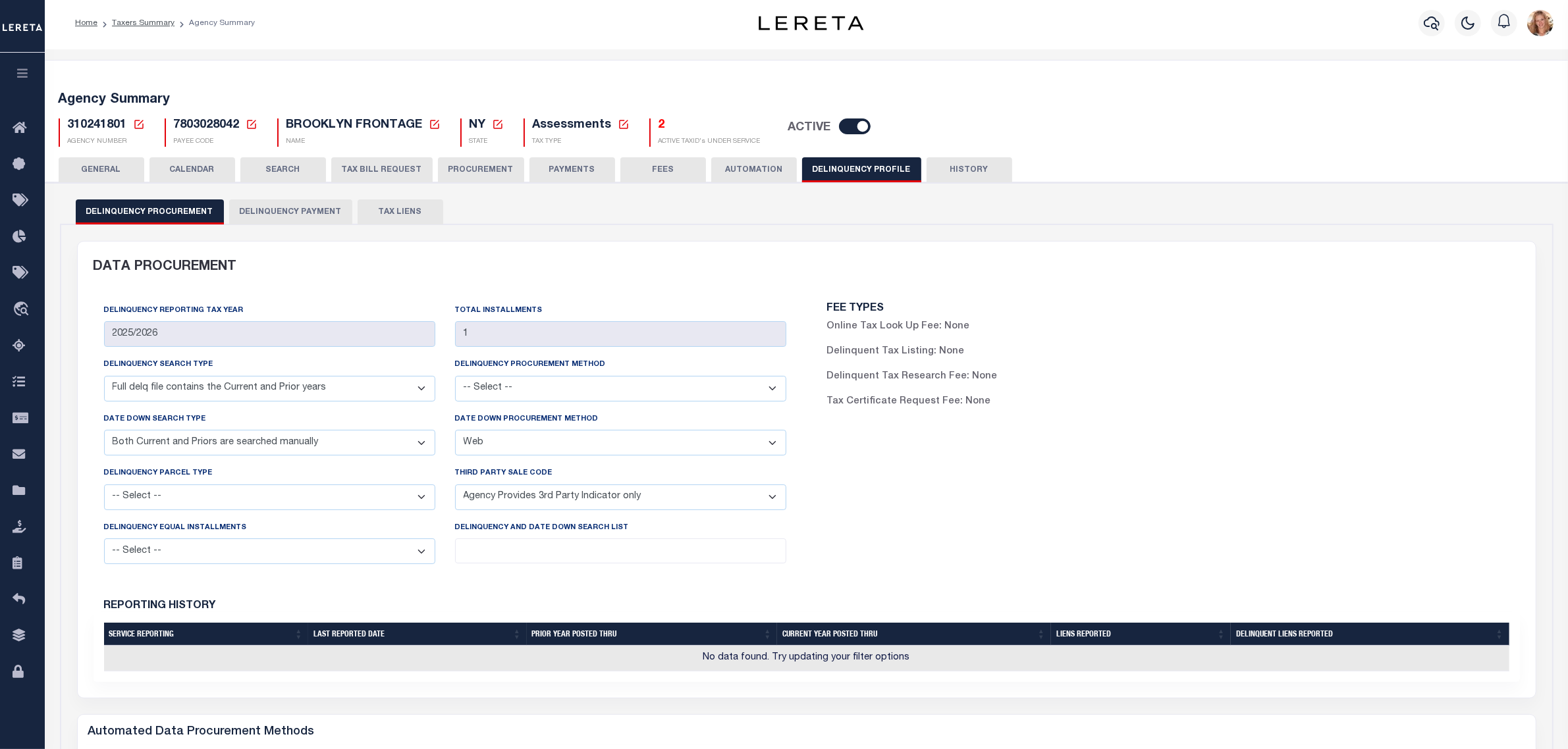
scroll to position [0, 0]
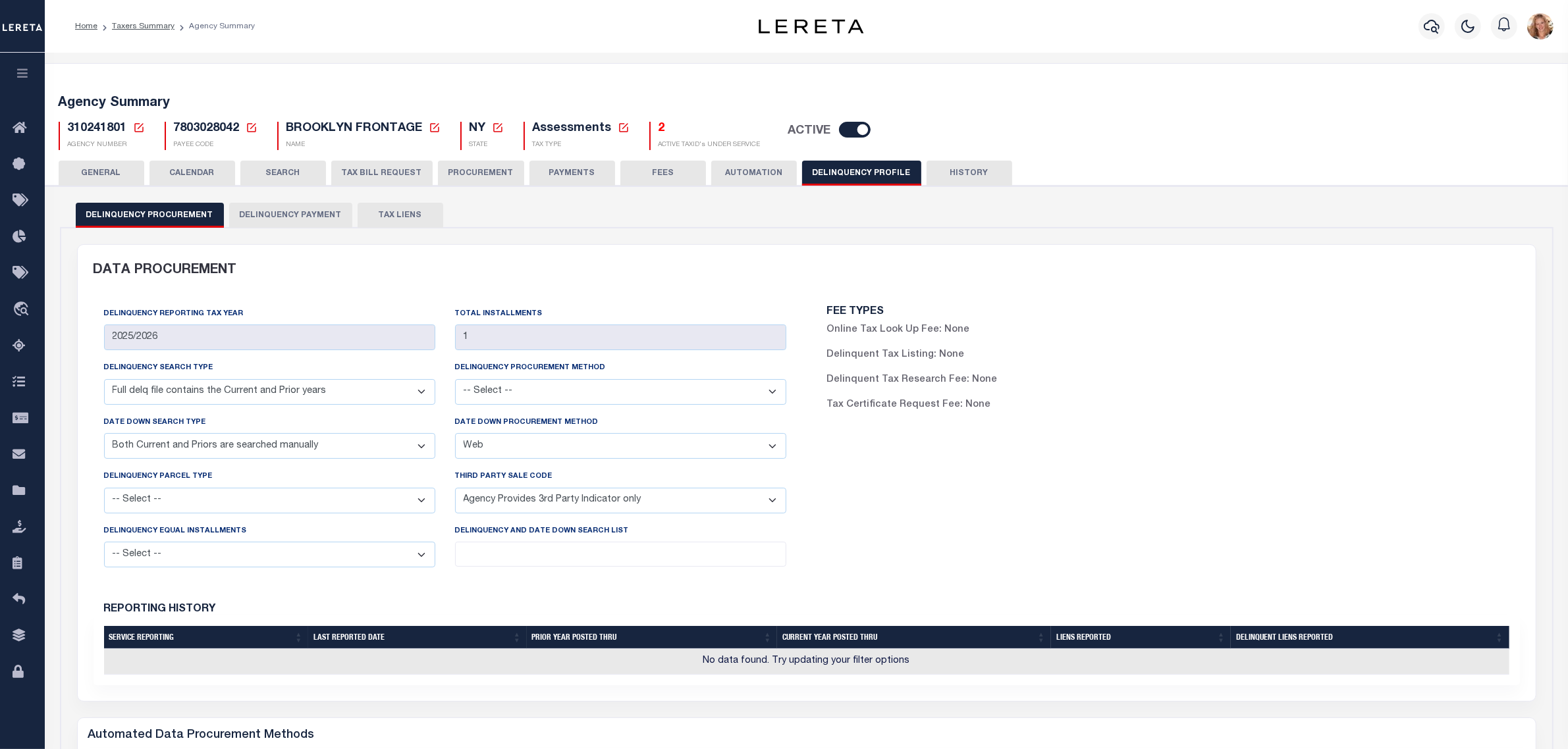
click at [281, 214] on button "Delinquency Payment" at bounding box center [290, 215] width 123 height 25
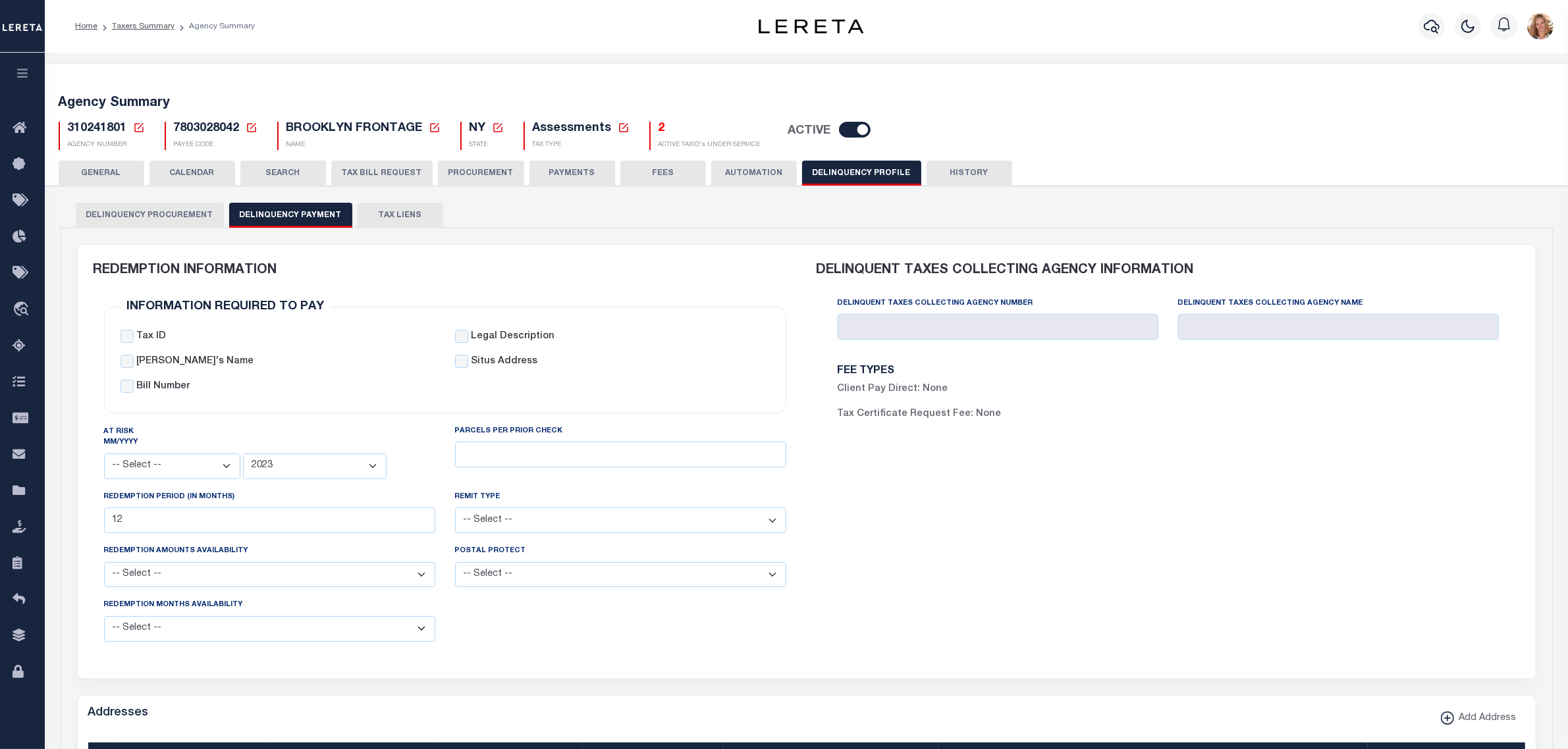
click at [198, 176] on button "CALENDAR" at bounding box center [192, 173] width 85 height 25
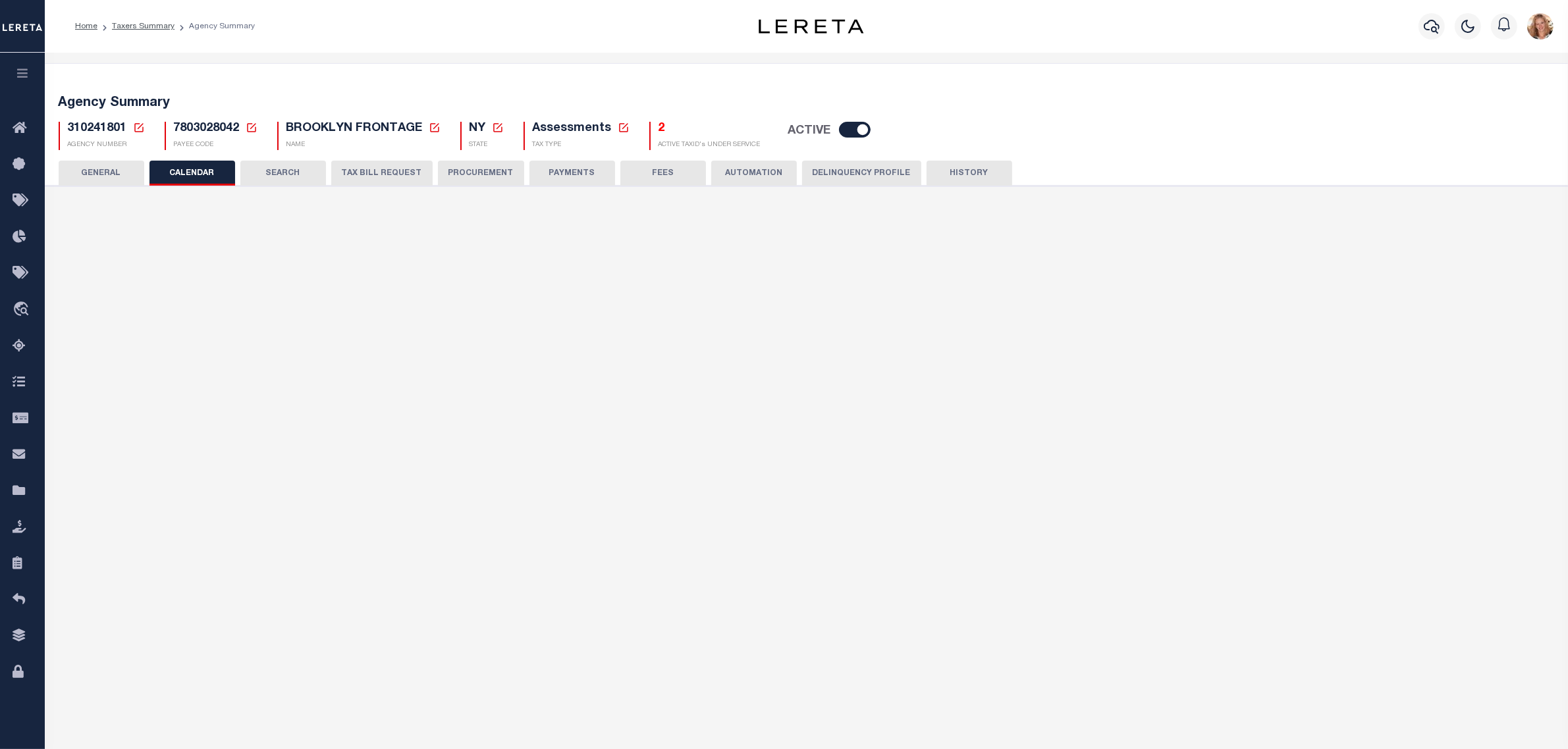
checkbox input "false"
type input "1"
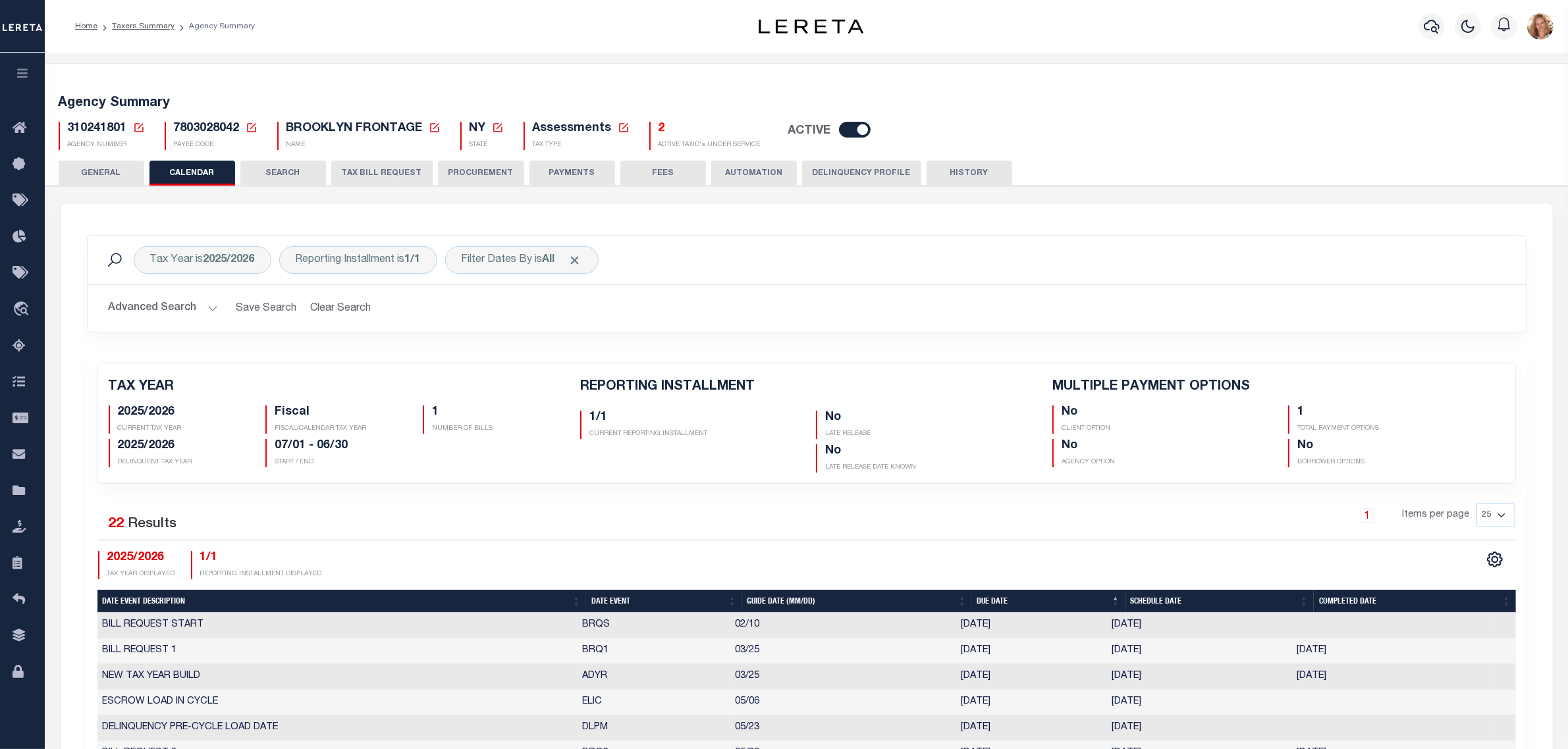
click at [840, 176] on button "Delinquency Profile" at bounding box center [862, 173] width 120 height 25
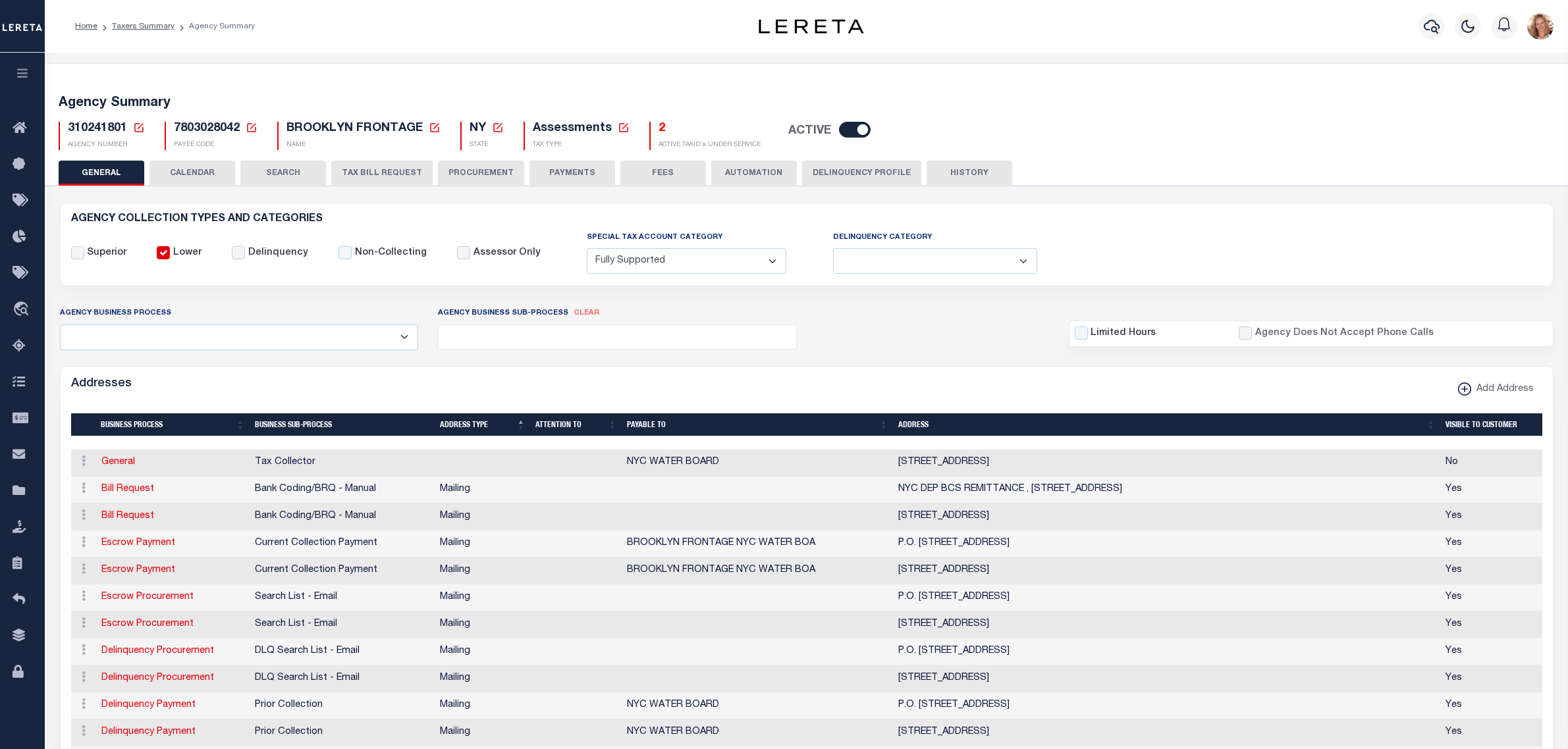
select select "1"
select select
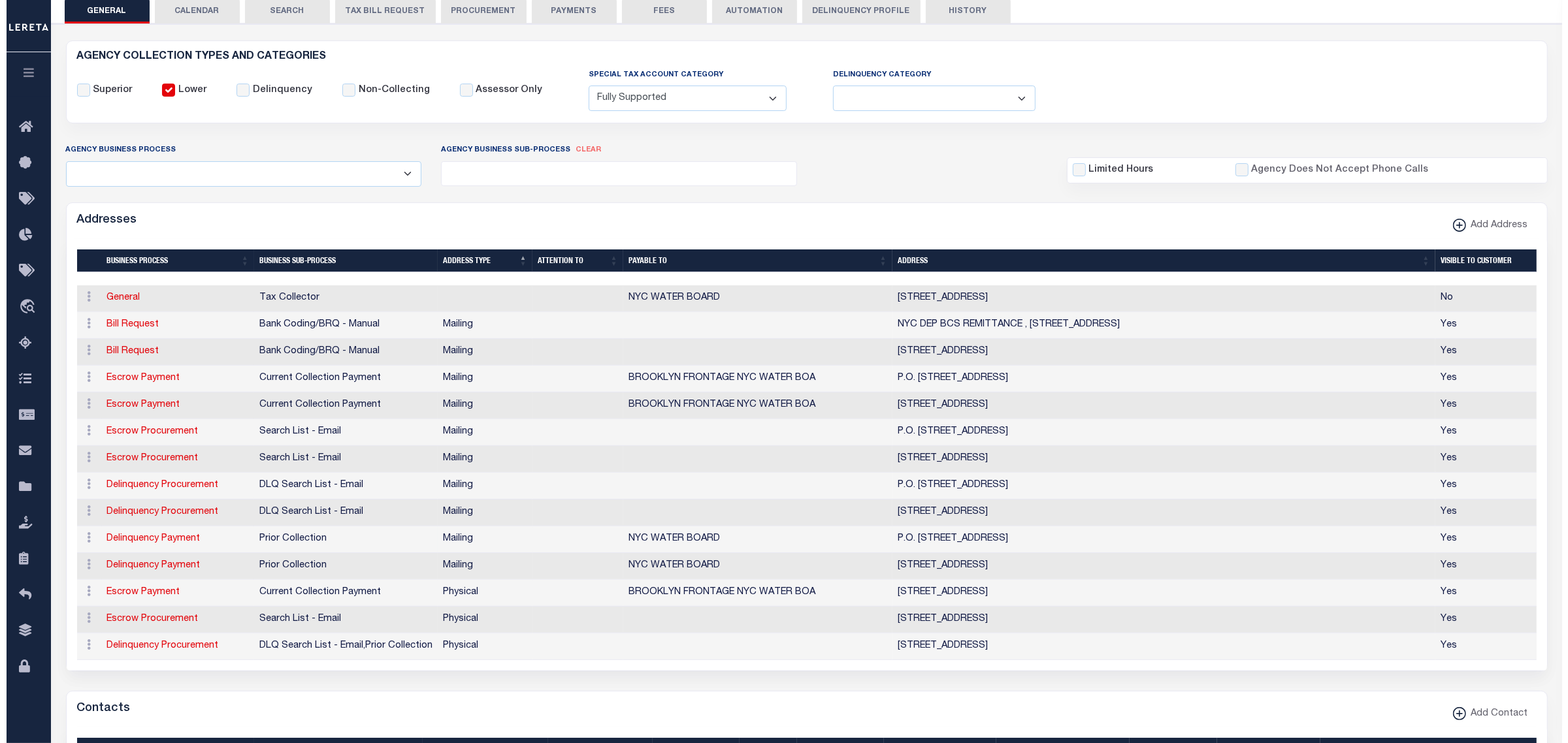
scroll to position [163, 0]
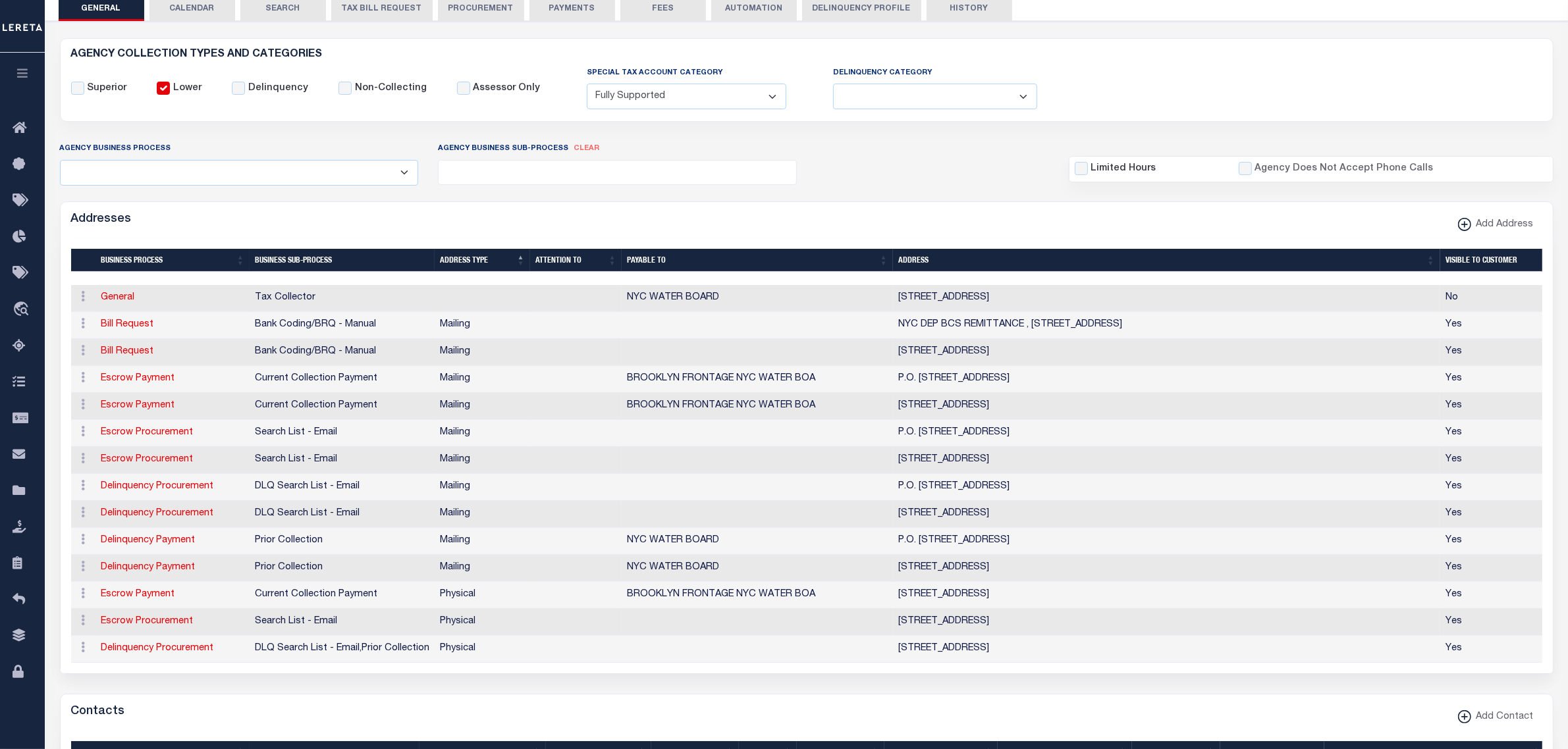
click at [123, 263] on th "Business Process" at bounding box center [172, 261] width 154 height 23
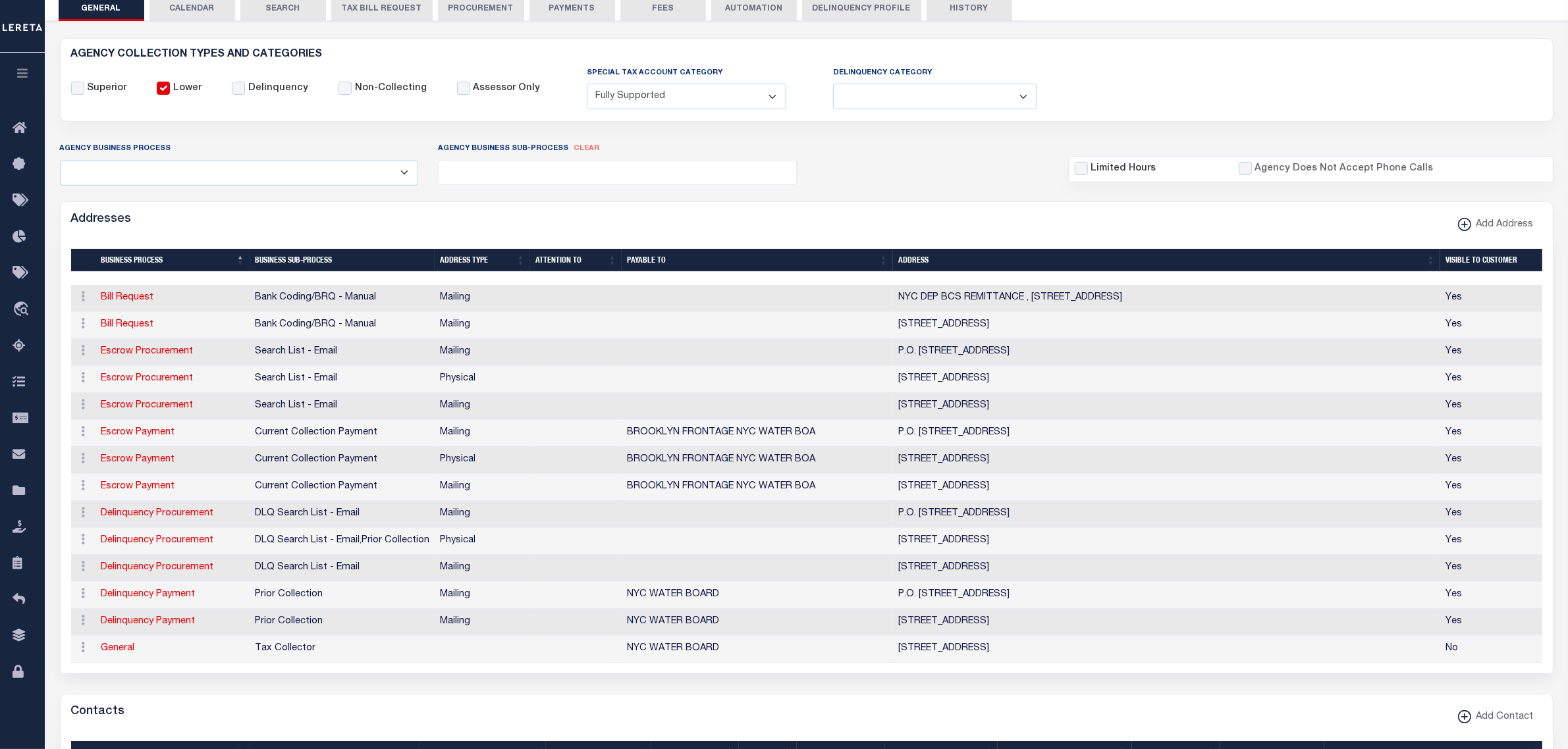
click at [473, 249] on div "Selected 14 Results Items per page" at bounding box center [806, 455] width 1492 height 435
click at [485, 270] on th "Address Type" at bounding box center [482, 261] width 95 height 23
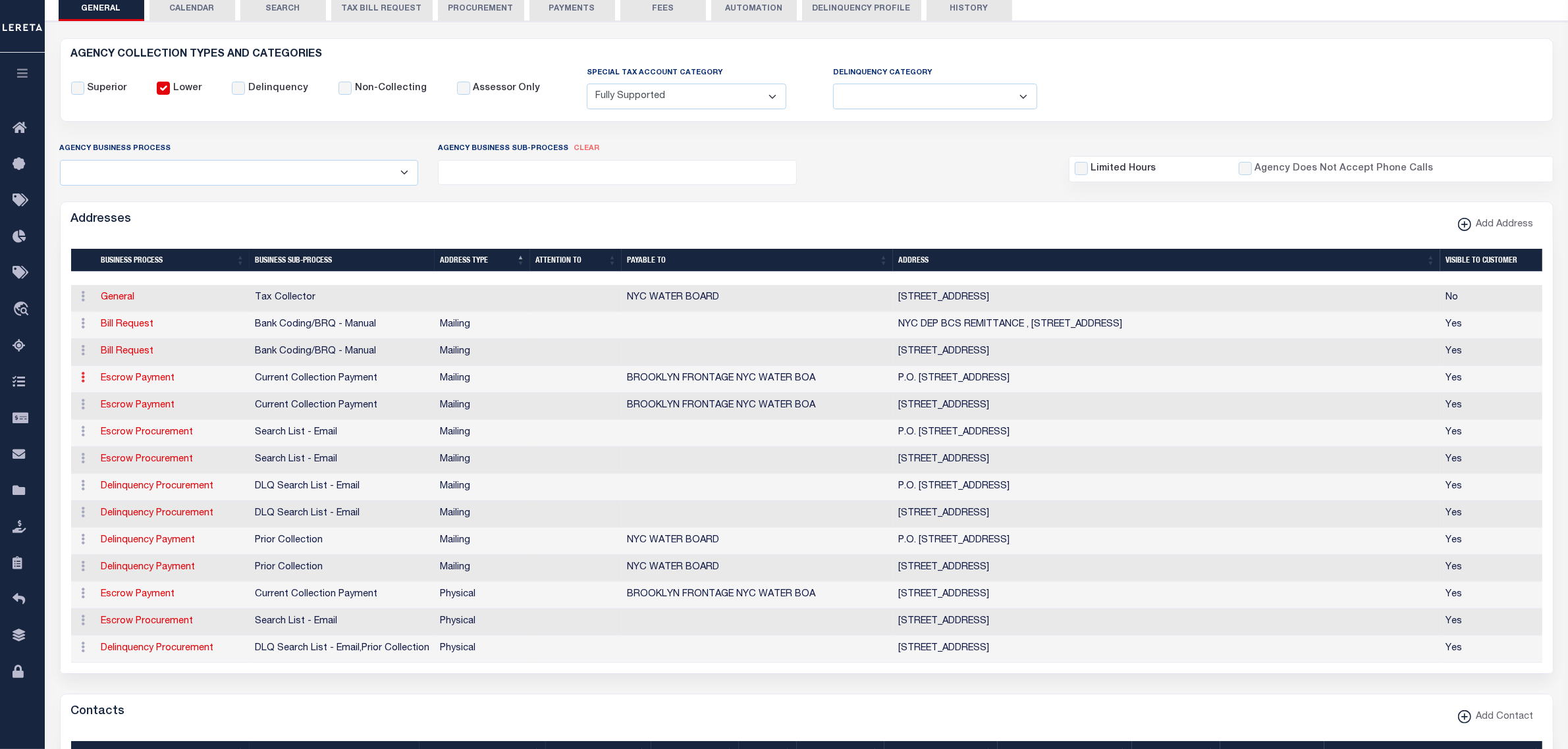
click at [82, 379] on icon at bounding box center [83, 377] width 4 height 10
click at [107, 443] on link "Delete Address" at bounding box center [127, 442] width 99 height 22
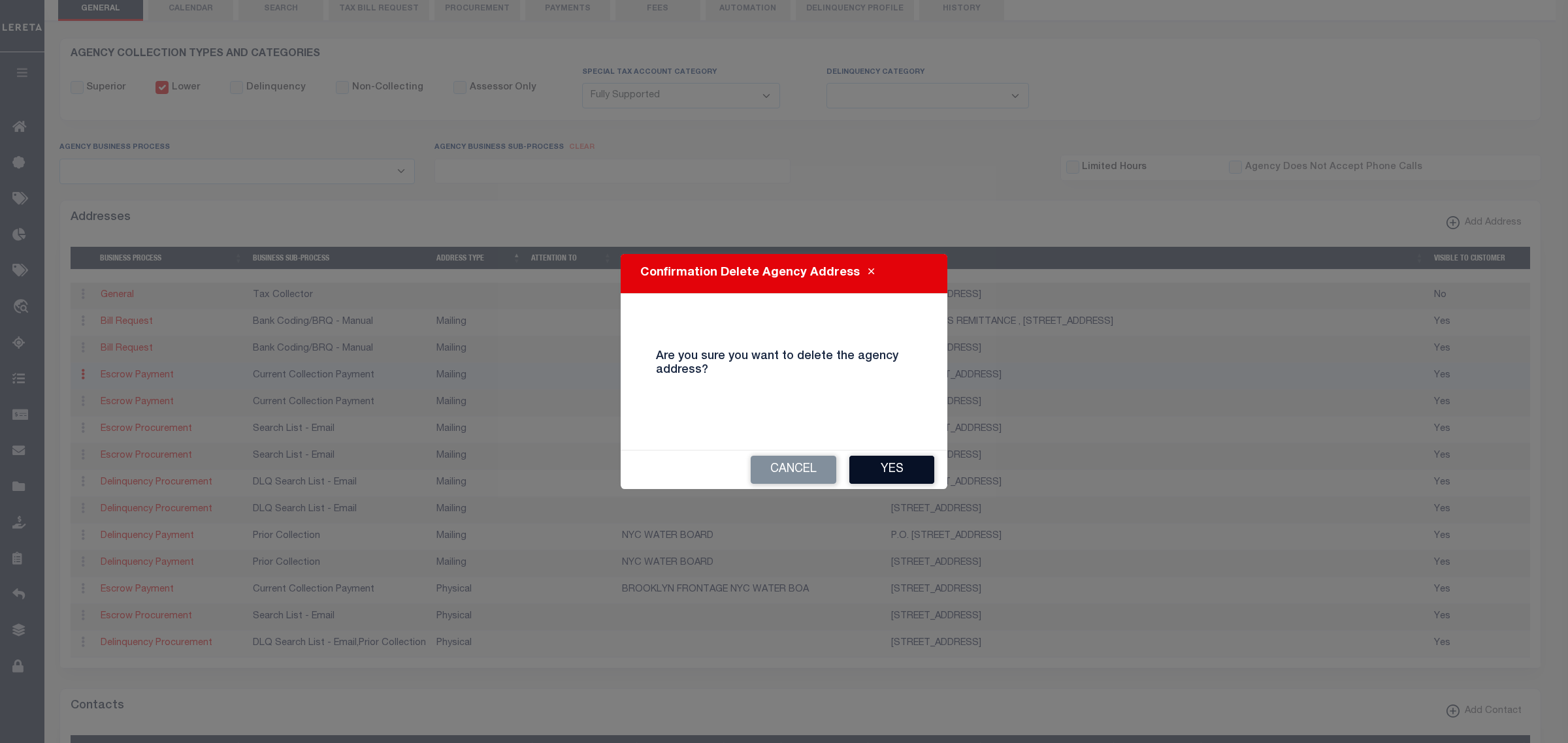
click at [903, 463] on button "Yes" at bounding box center [892, 470] width 85 height 28
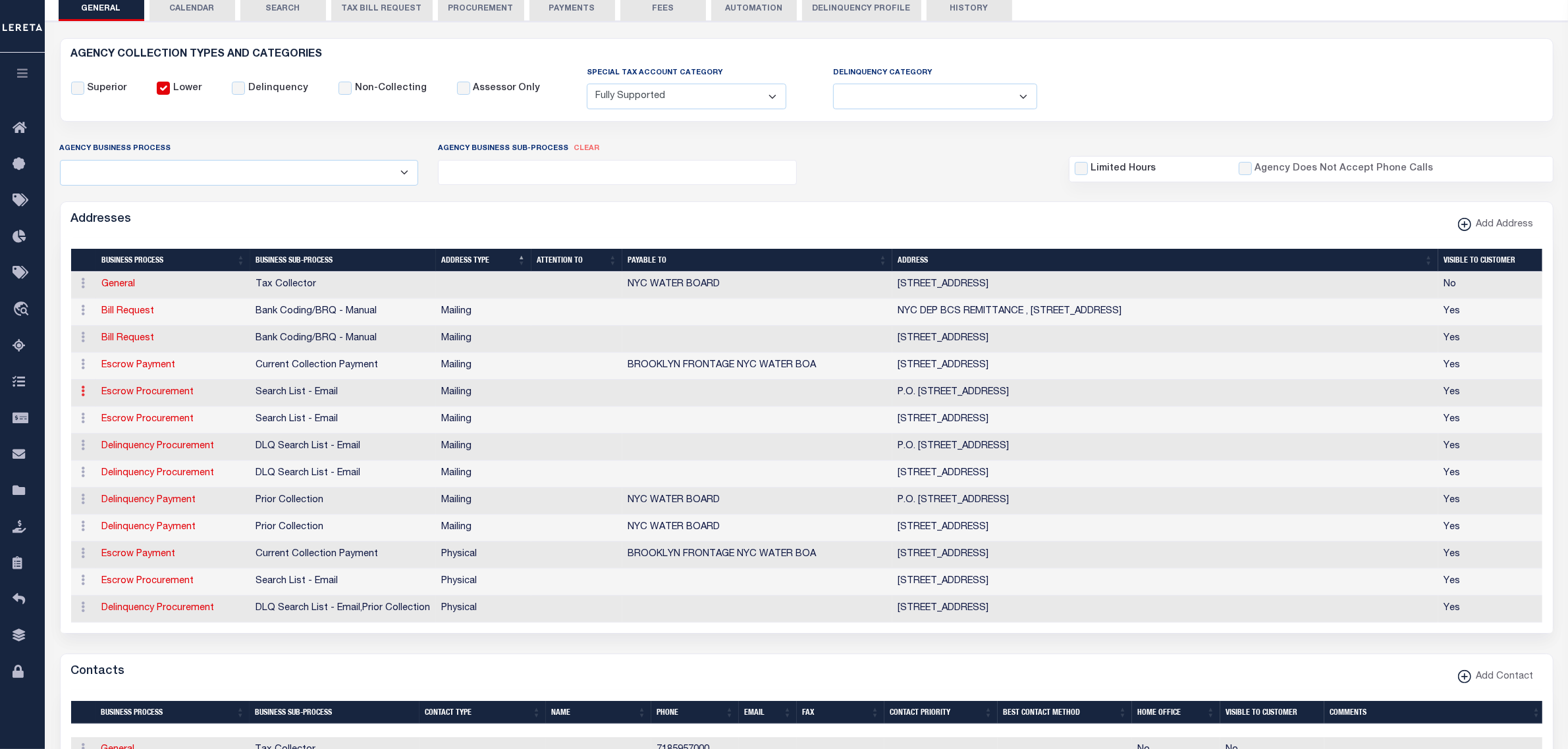
click at [82, 393] on icon at bounding box center [83, 391] width 4 height 10
click at [103, 455] on link "Delete Address" at bounding box center [127, 456] width 99 height 22
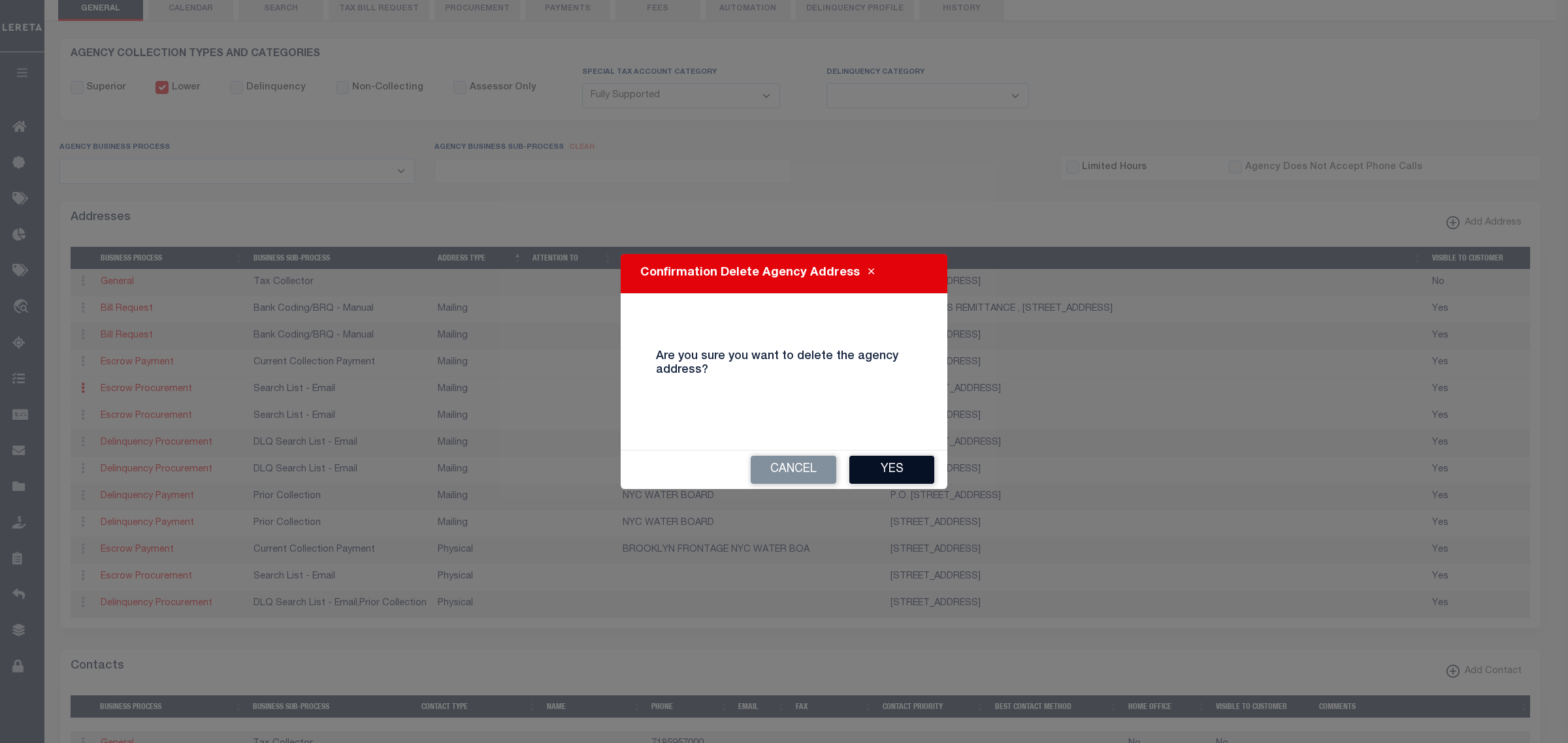
click at [903, 458] on button "Yes" at bounding box center [892, 470] width 85 height 28
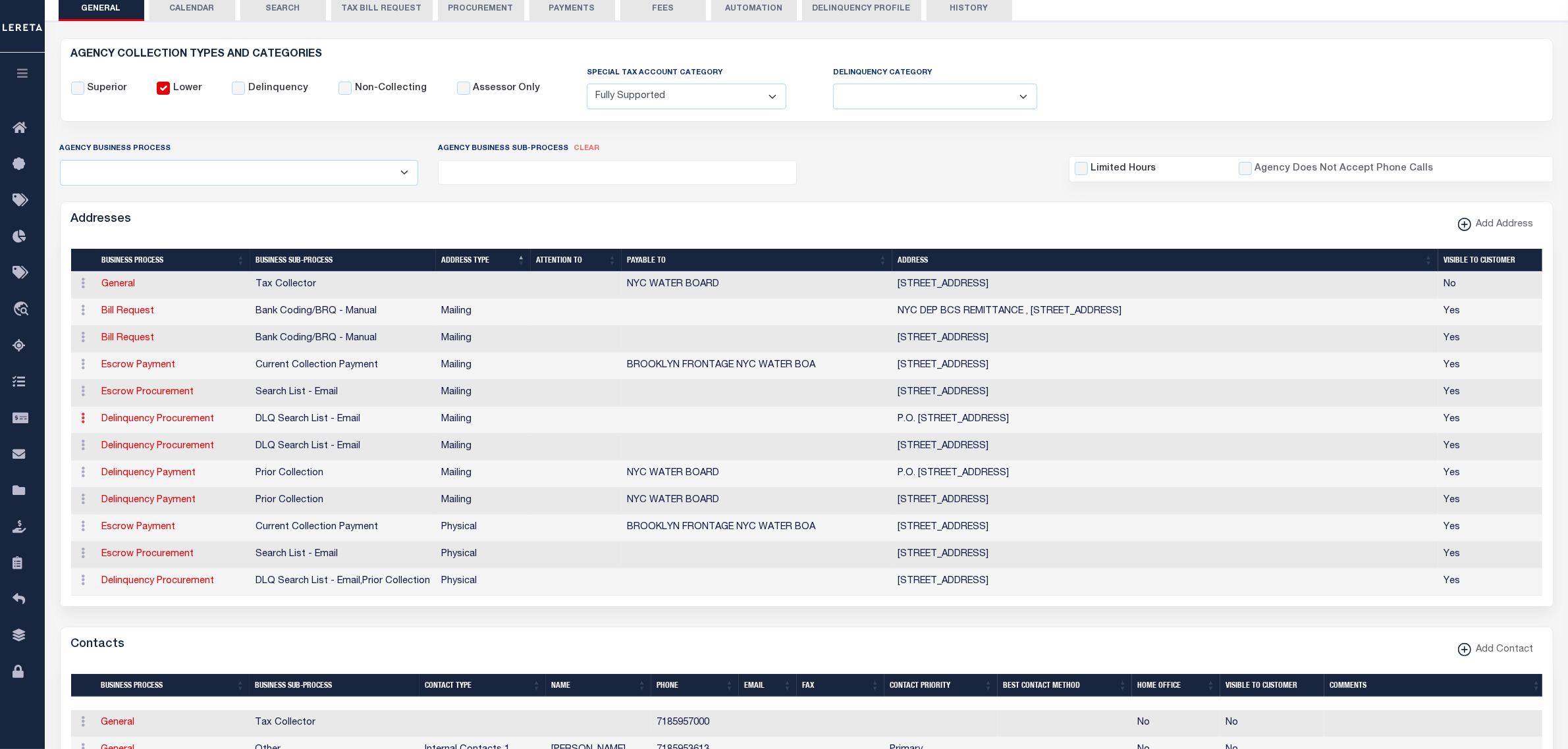
click at [85, 426] on link at bounding box center [84, 420] width 15 height 10
click at [97, 489] on link "Delete Address" at bounding box center [127, 483] width 99 height 22
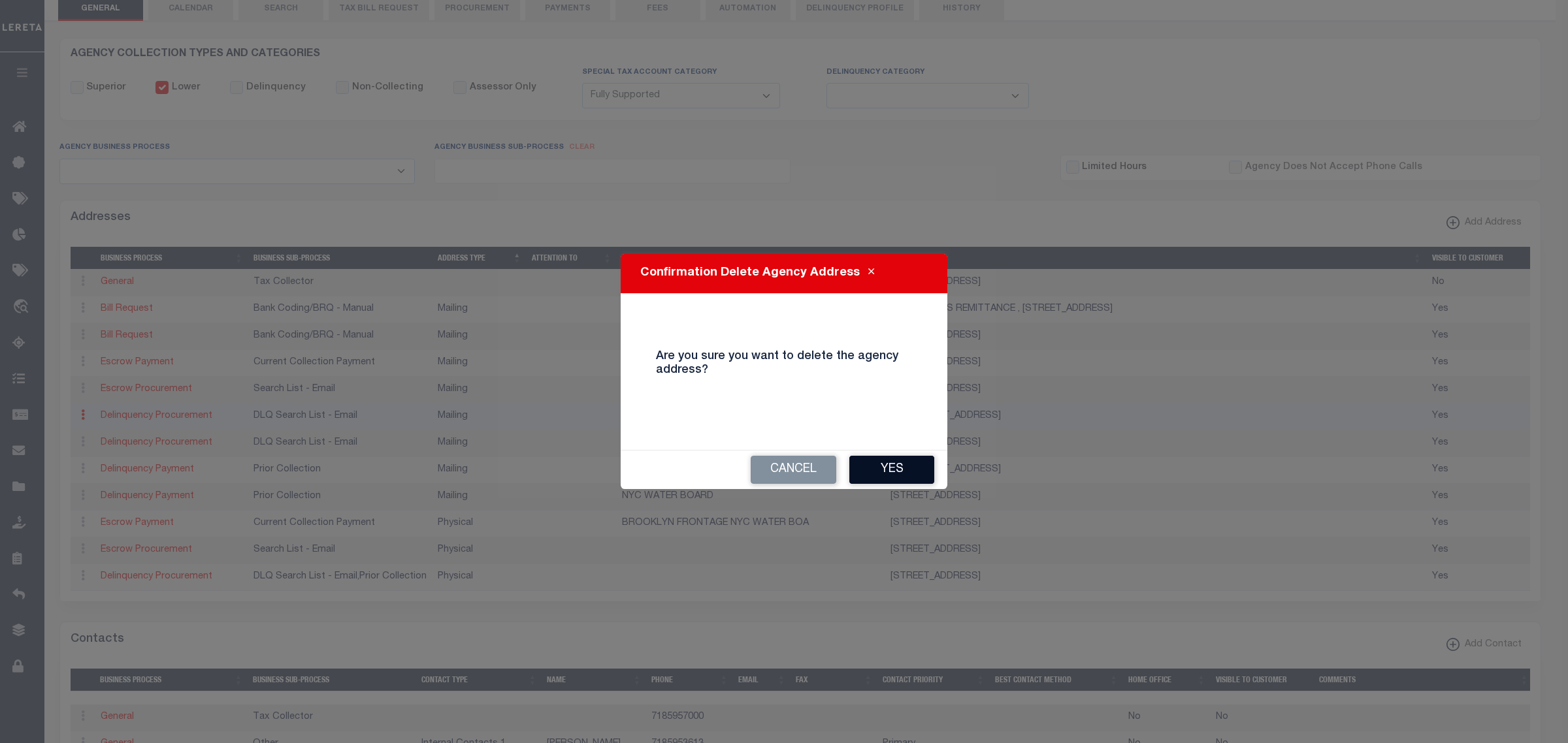
click at [879, 468] on button "Yes" at bounding box center [892, 470] width 85 height 28
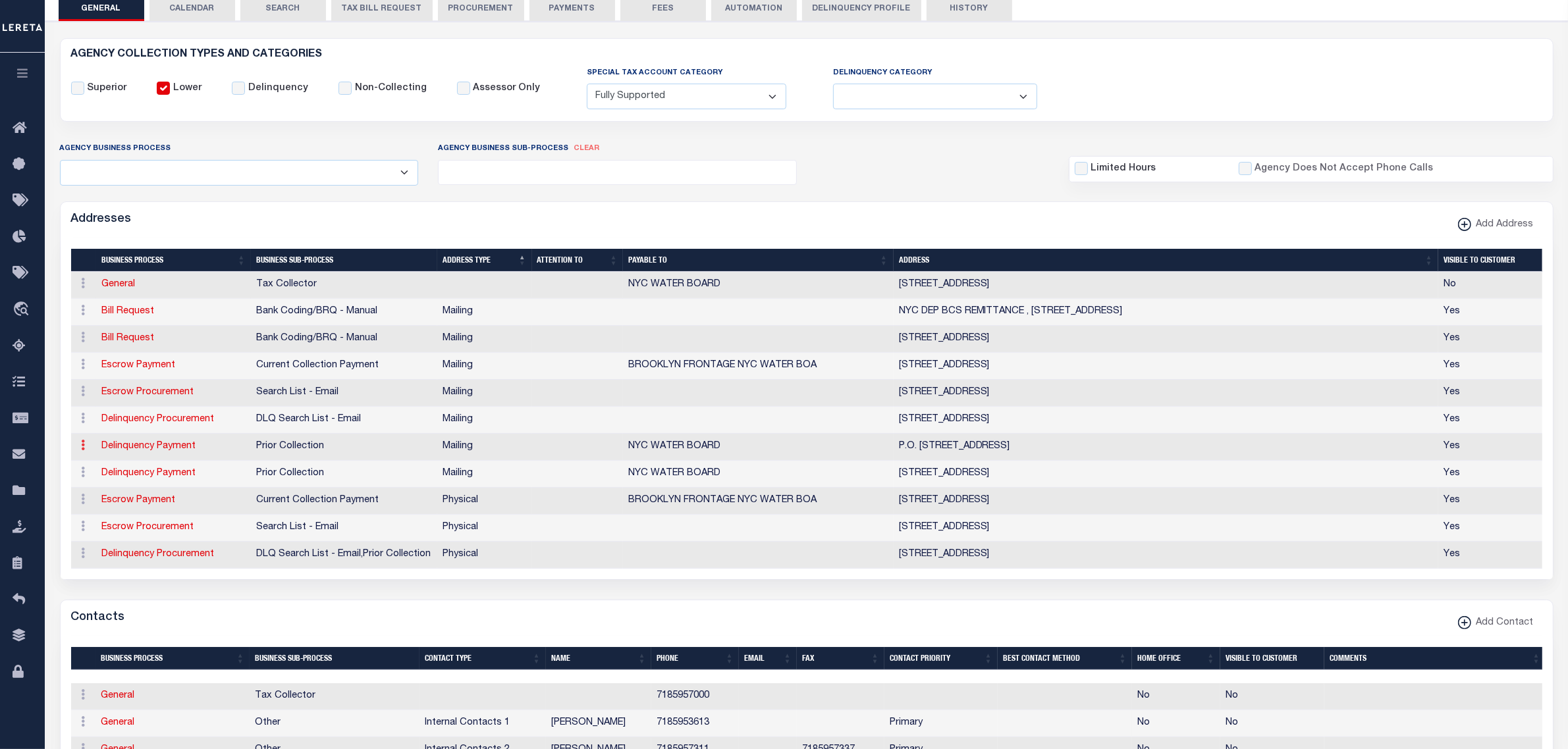
click at [85, 450] on icon at bounding box center [83, 445] width 4 height 10
click at [93, 520] on link "Delete Address" at bounding box center [127, 510] width 99 height 22
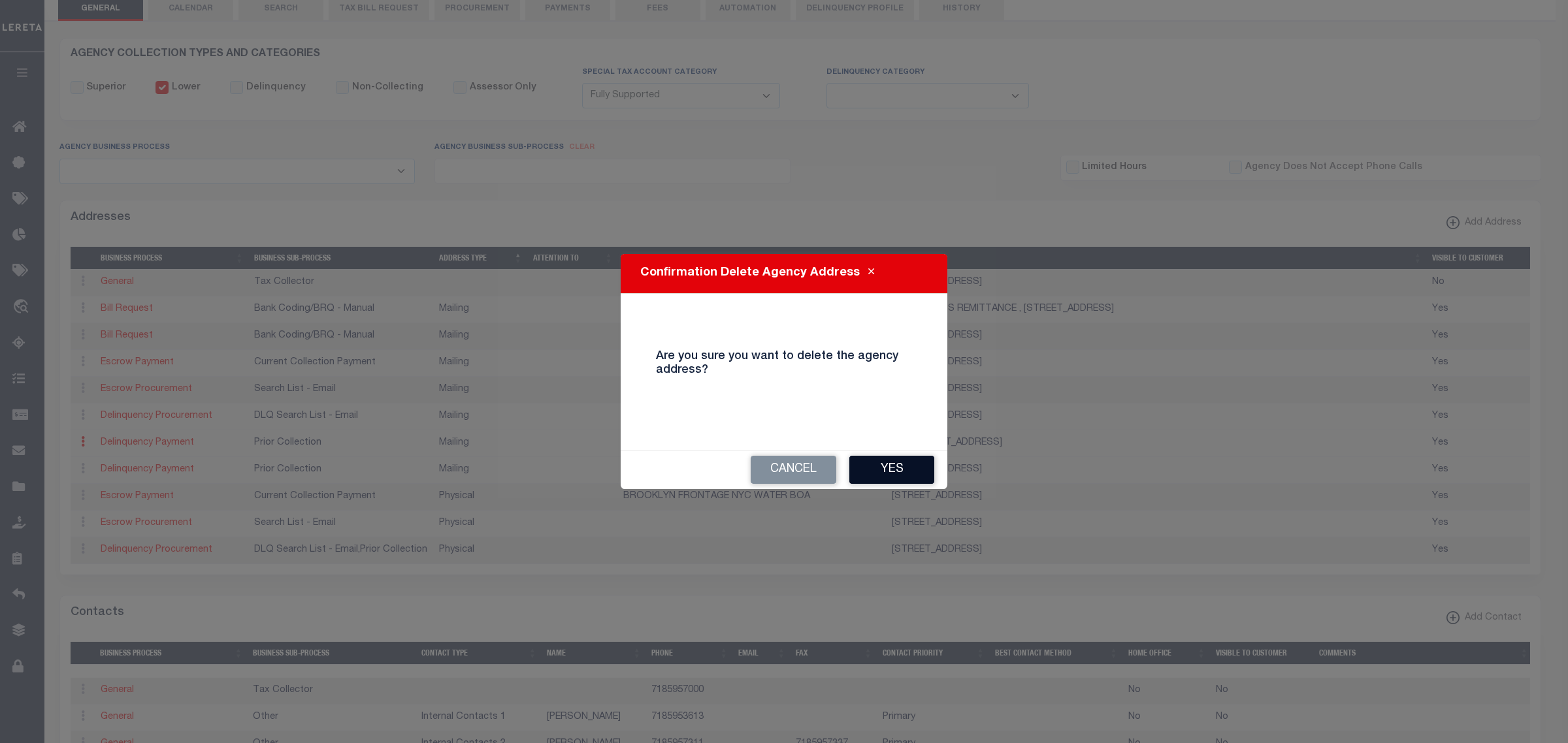
click at [929, 468] on button "Yes" at bounding box center [892, 470] width 85 height 28
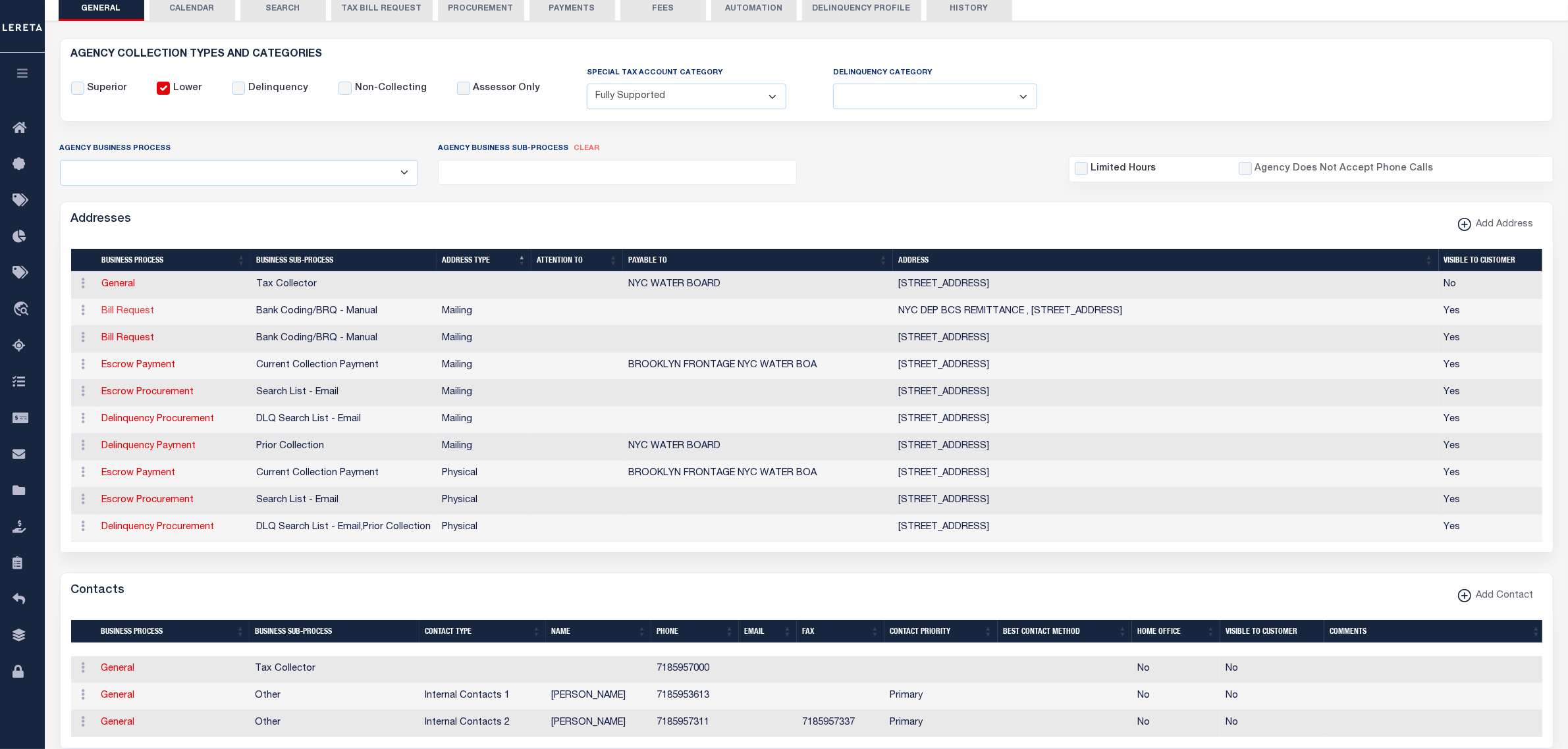
click at [128, 315] on link "Bill Request" at bounding box center [128, 311] width 52 height 9
select select "1"
checkbox input "false"
select select
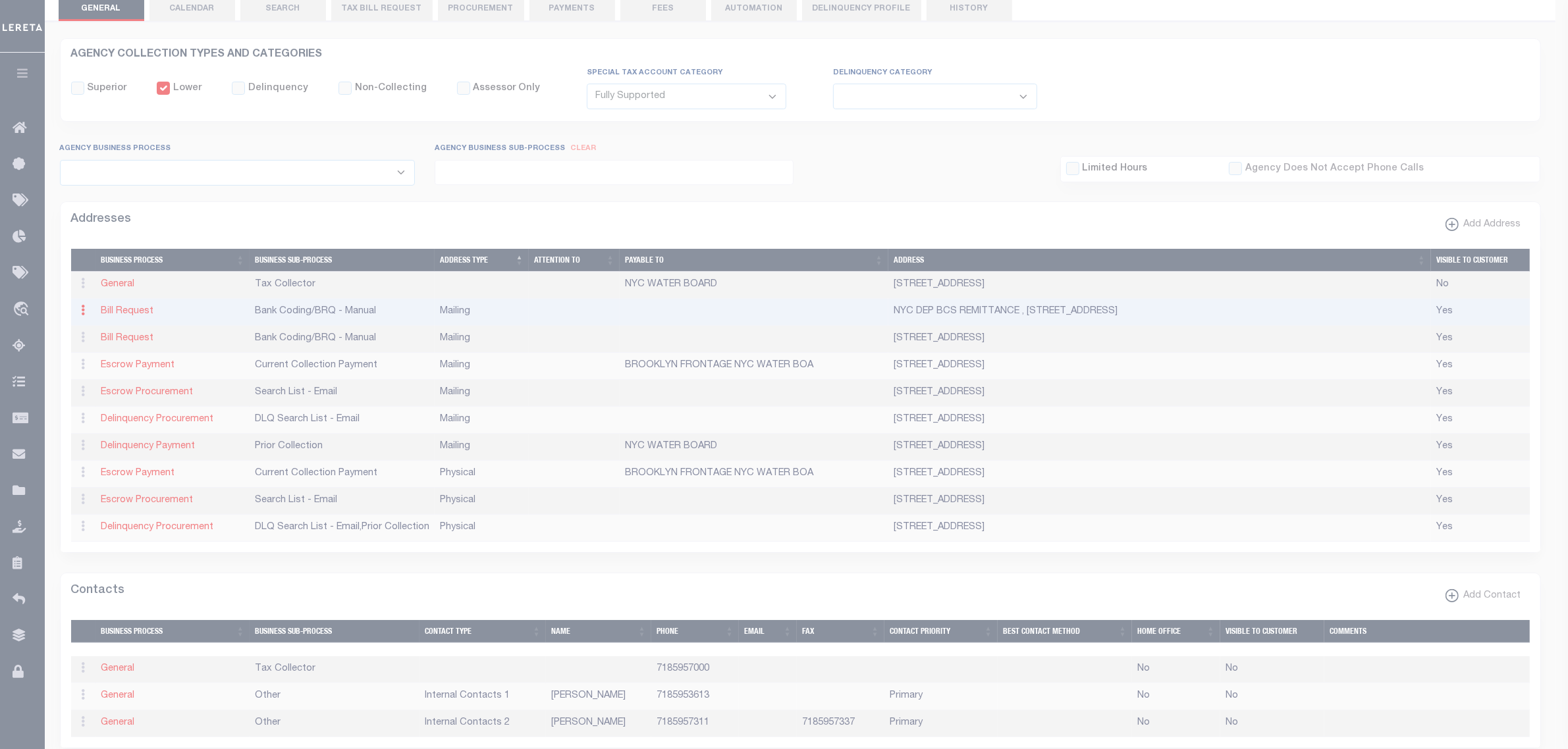
type input "NYC DEP BCS REMITTANCE"
type input "[STREET_ADDRESS]"
type input "ELMHURST"
select select "NY"
type input "11373"
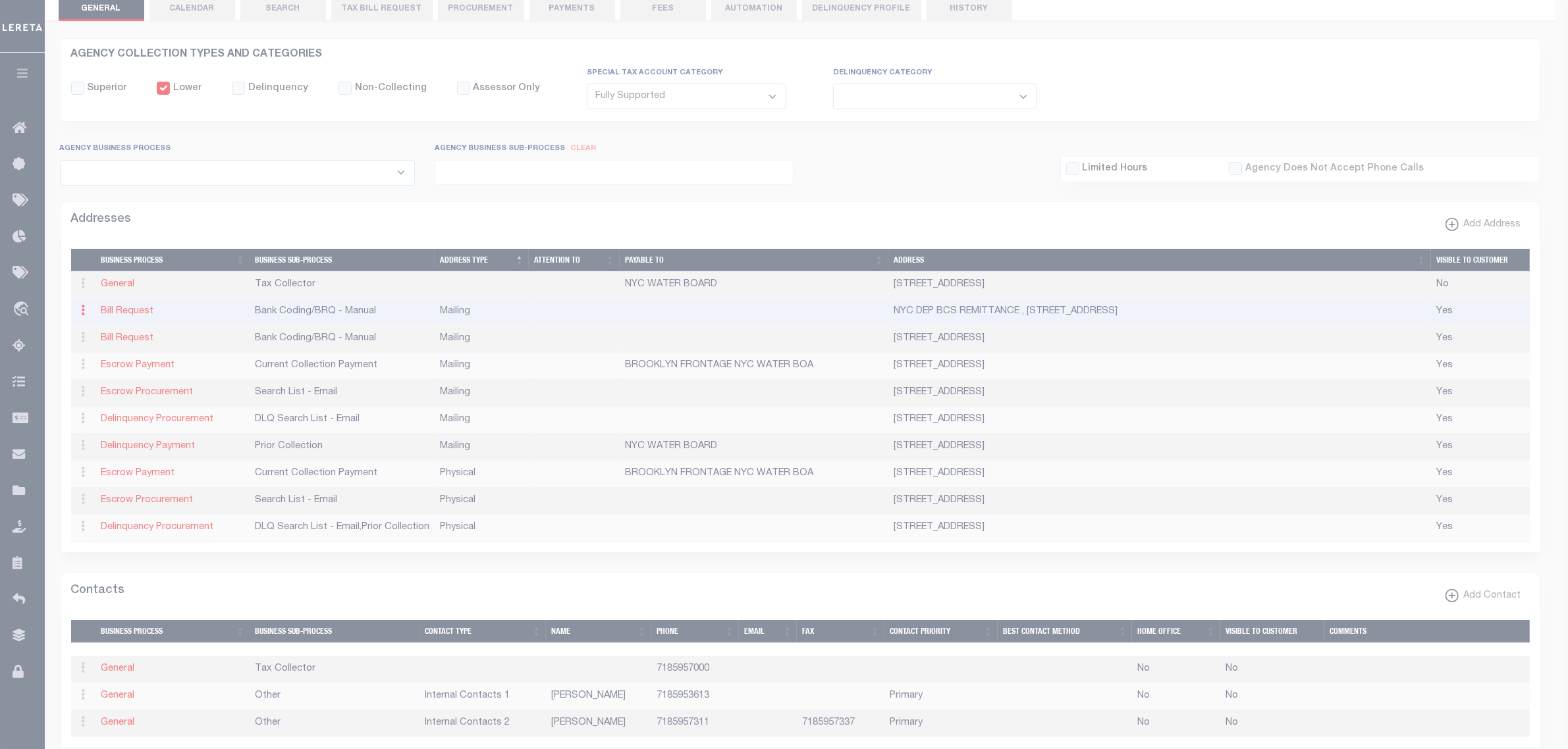
checkbox input "true"
select select "1"
select select "2"
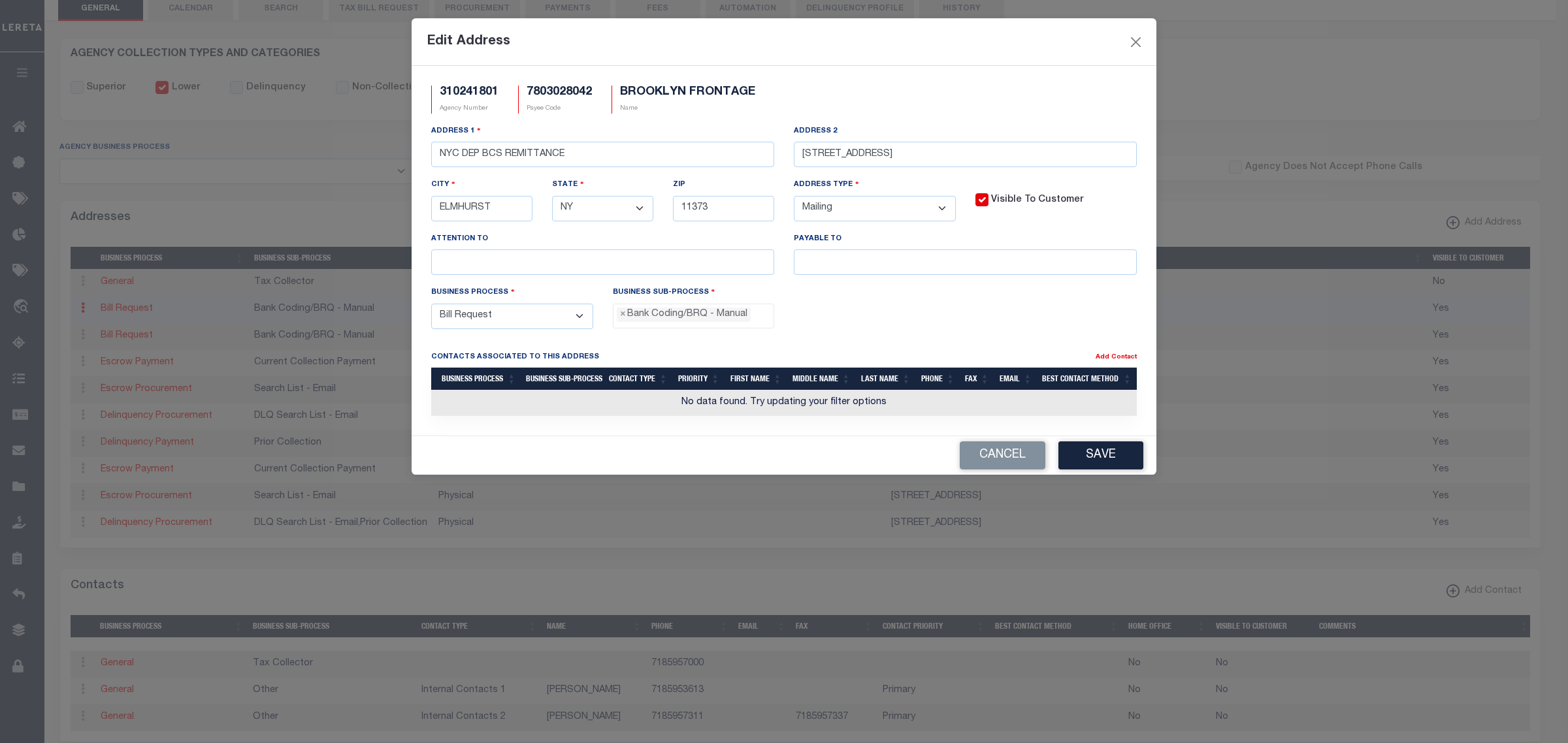
scroll to position [23, 0]
click at [932, 216] on select "- Select - FedEx/Overnight Lock Box Mailing Mailing/Physical Physical" at bounding box center [875, 208] width 162 height 25
select select "2"
click at [794, 199] on select "- Select - FedEx/Overnight Lock Box Mailing Mailing/Physical Physical" at bounding box center [875, 208] width 162 height 25
drag, startPoint x: 566, startPoint y: 155, endPoint x: 401, endPoint y: 153, distance: 165.0
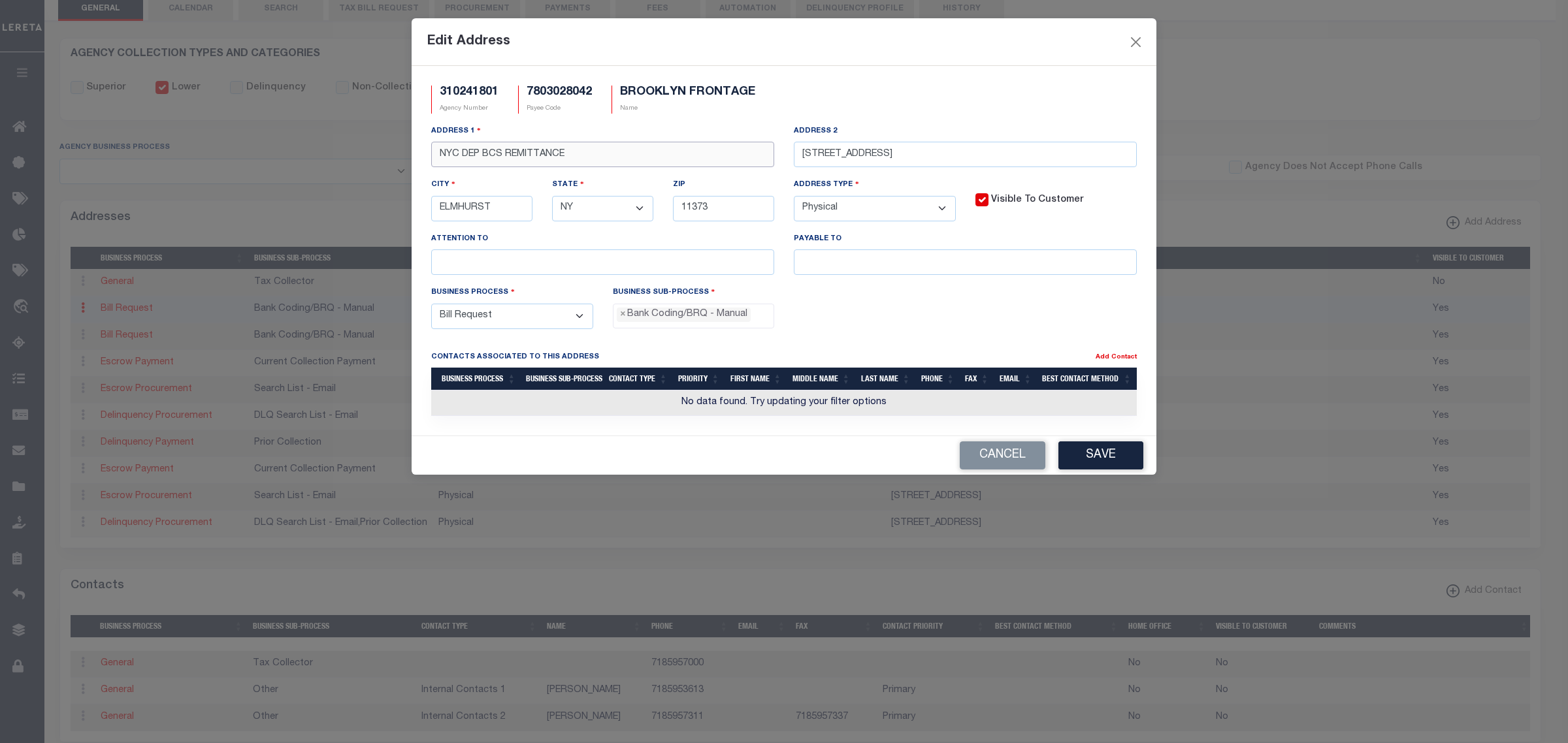
click at [401, 153] on div "Edit Address 310241801 Agency Number 7803028042 Payee Code BROOKLYN FRONTAGE Na…" at bounding box center [784, 372] width 1568 height 743
click at [841, 259] on input "text" at bounding box center [966, 262] width 343 height 25
paste input "NYC DEP BCS REMITTANCE"
type input "NYC DEP BCS REMITTANCE"
drag, startPoint x: 947, startPoint y: 158, endPoint x: 765, endPoint y: 158, distance: 182.0
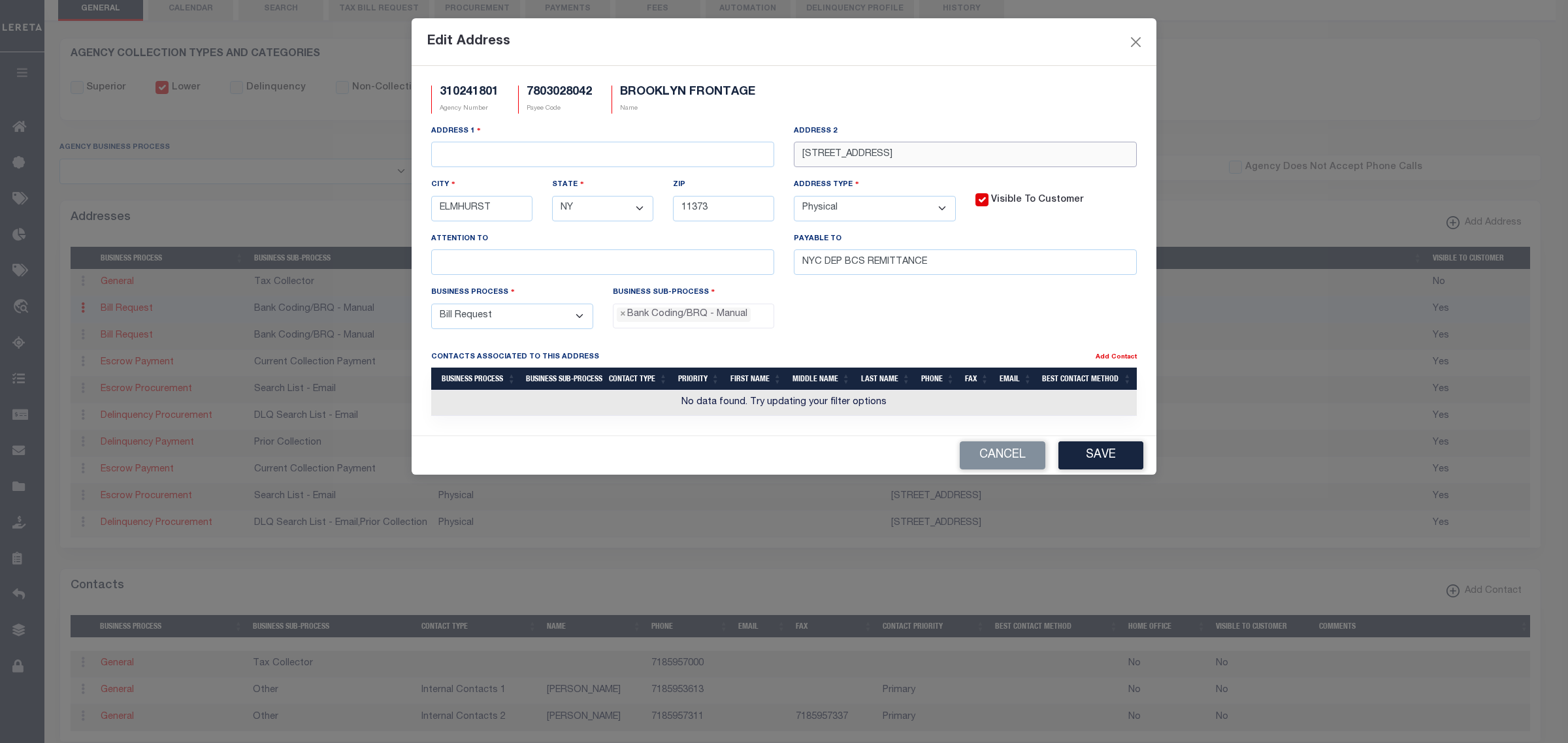
click at [765, 158] on div "Address 1 Address 2 59-17 JUNCTION BLVD, 13TH FL City ELMHURST State - Select -…" at bounding box center [784, 205] width 725 height 161
click at [730, 158] on input "text" at bounding box center [602, 154] width 343 height 25
paste input "[STREET_ADDRESS]"
type input "[STREET_ADDRESS]"
click at [1108, 467] on button "Save" at bounding box center [1101, 455] width 85 height 28
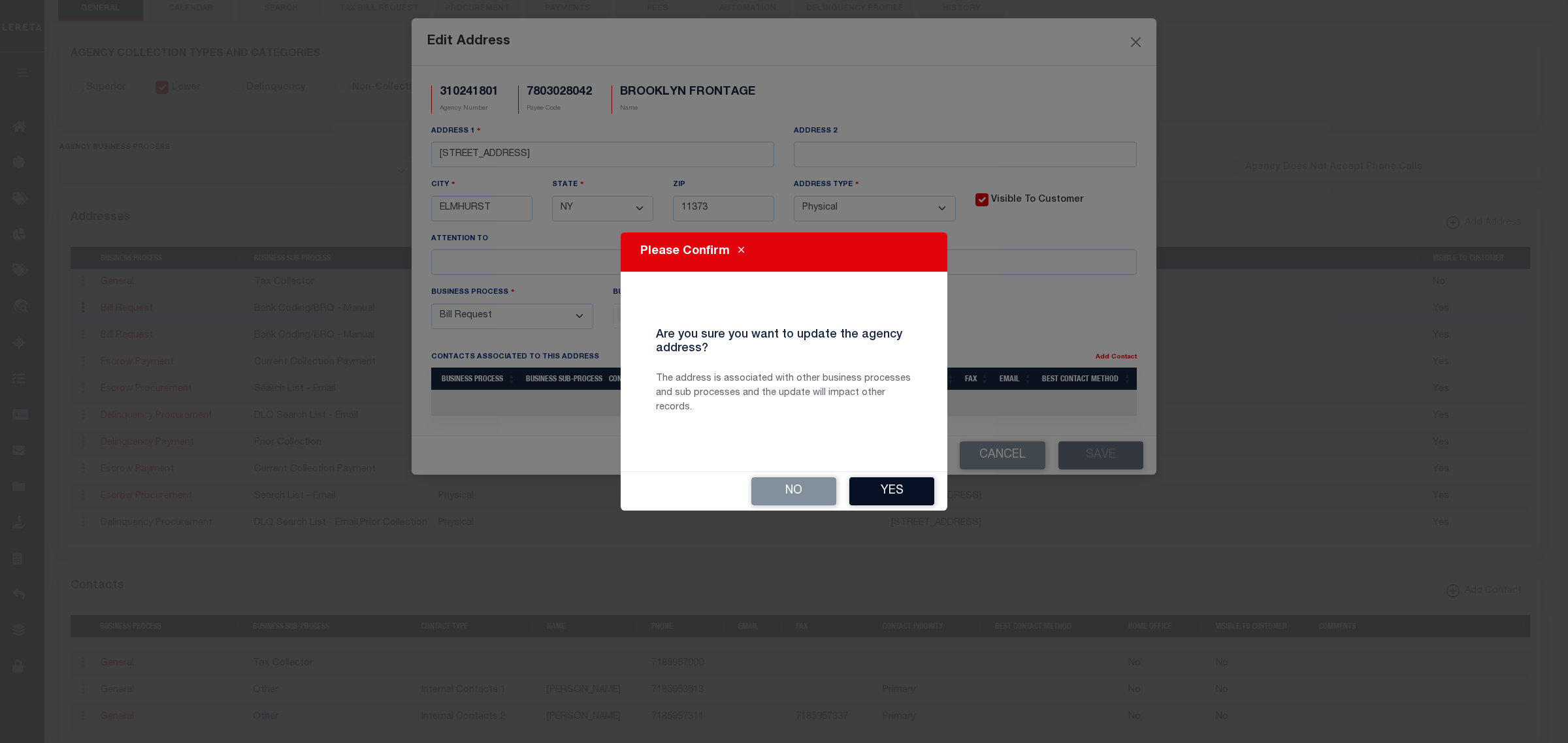
click at [856, 495] on button "Yes" at bounding box center [892, 491] width 85 height 28
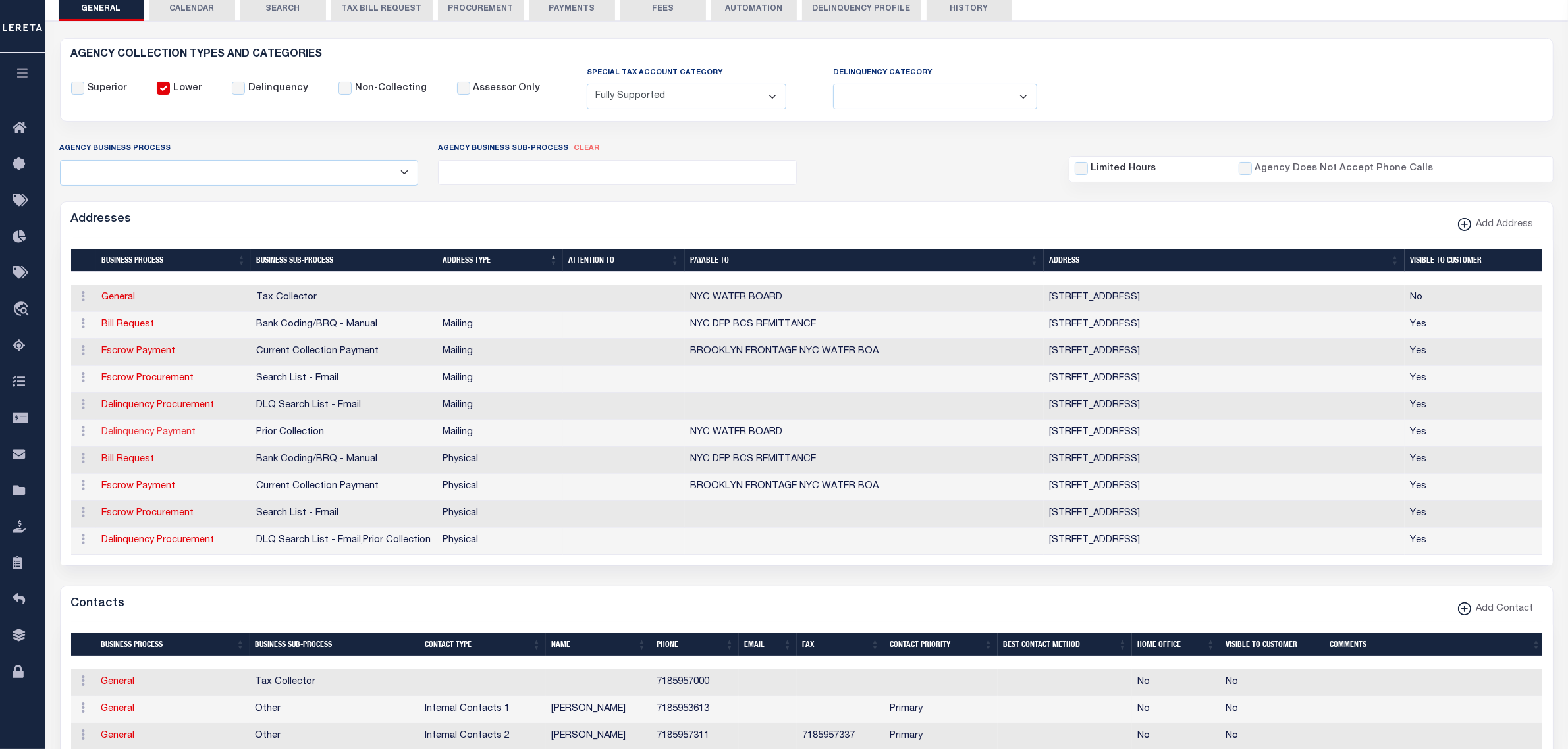
click at [137, 433] on link "Delinquency Payment" at bounding box center [148, 432] width 94 height 9
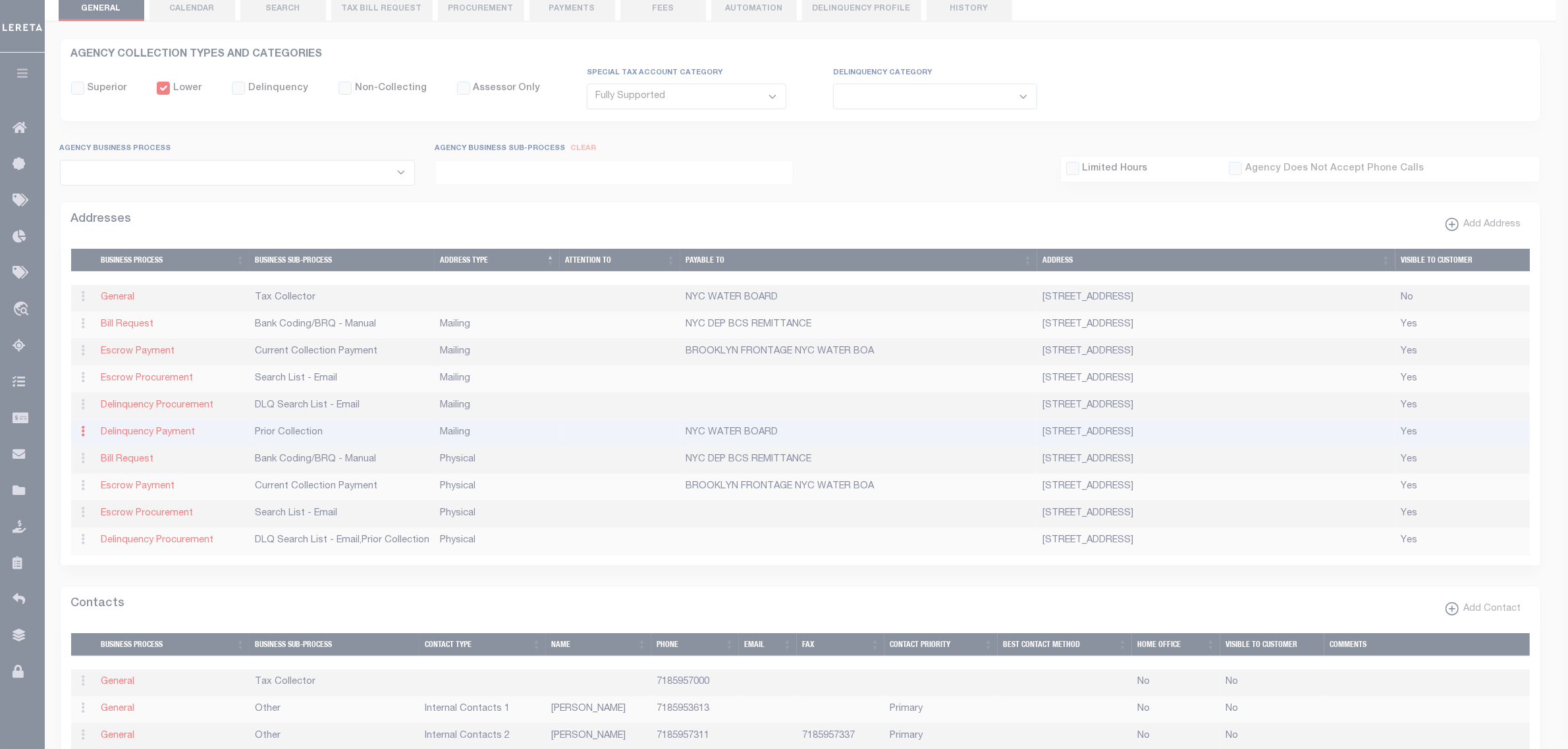
type input "PO BOX 11863"
type input "NEWARK"
select select "NJ"
type input "07101-8163"
checkbox input "true"
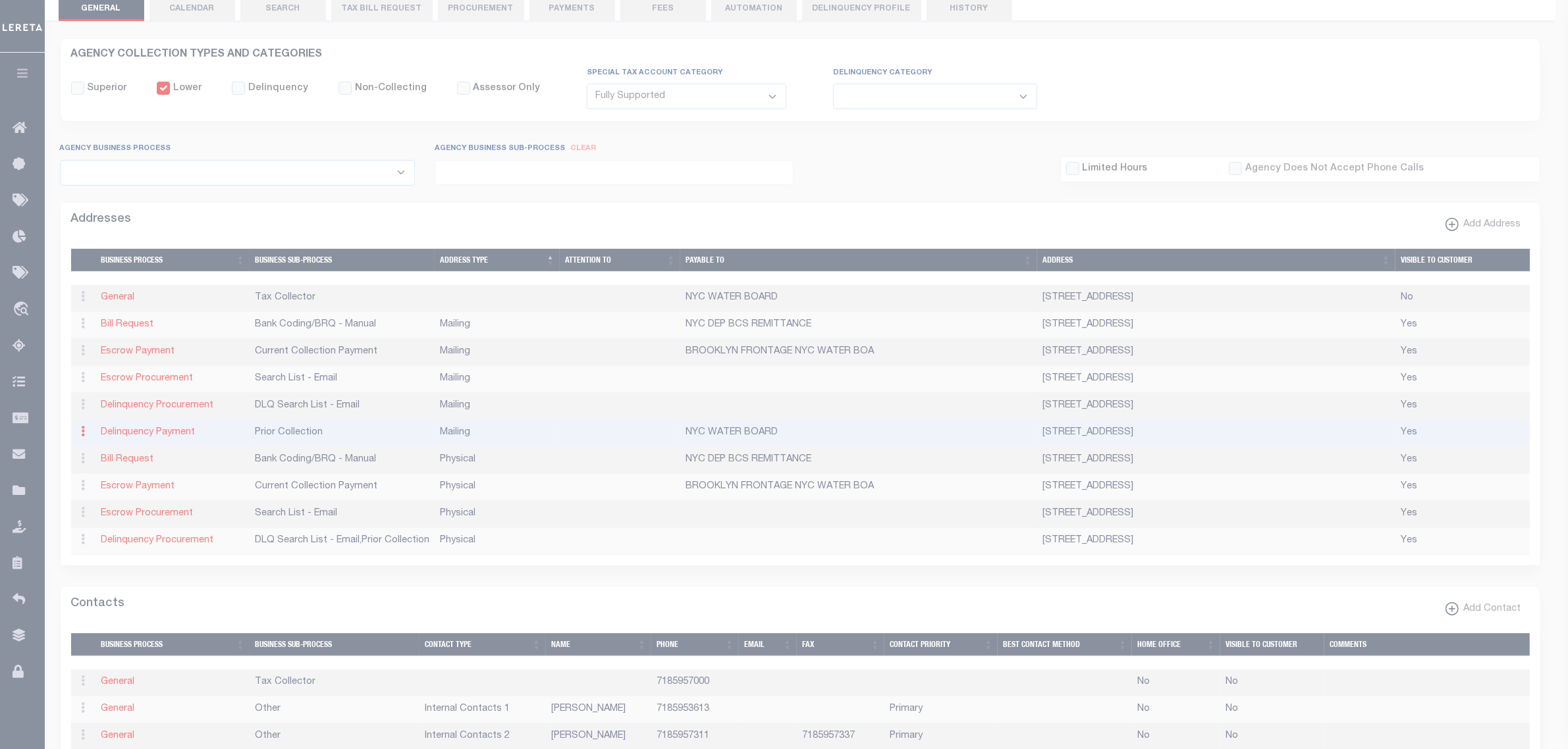
type input "NYC WATER BOARD"
select select "5"
select select "27"
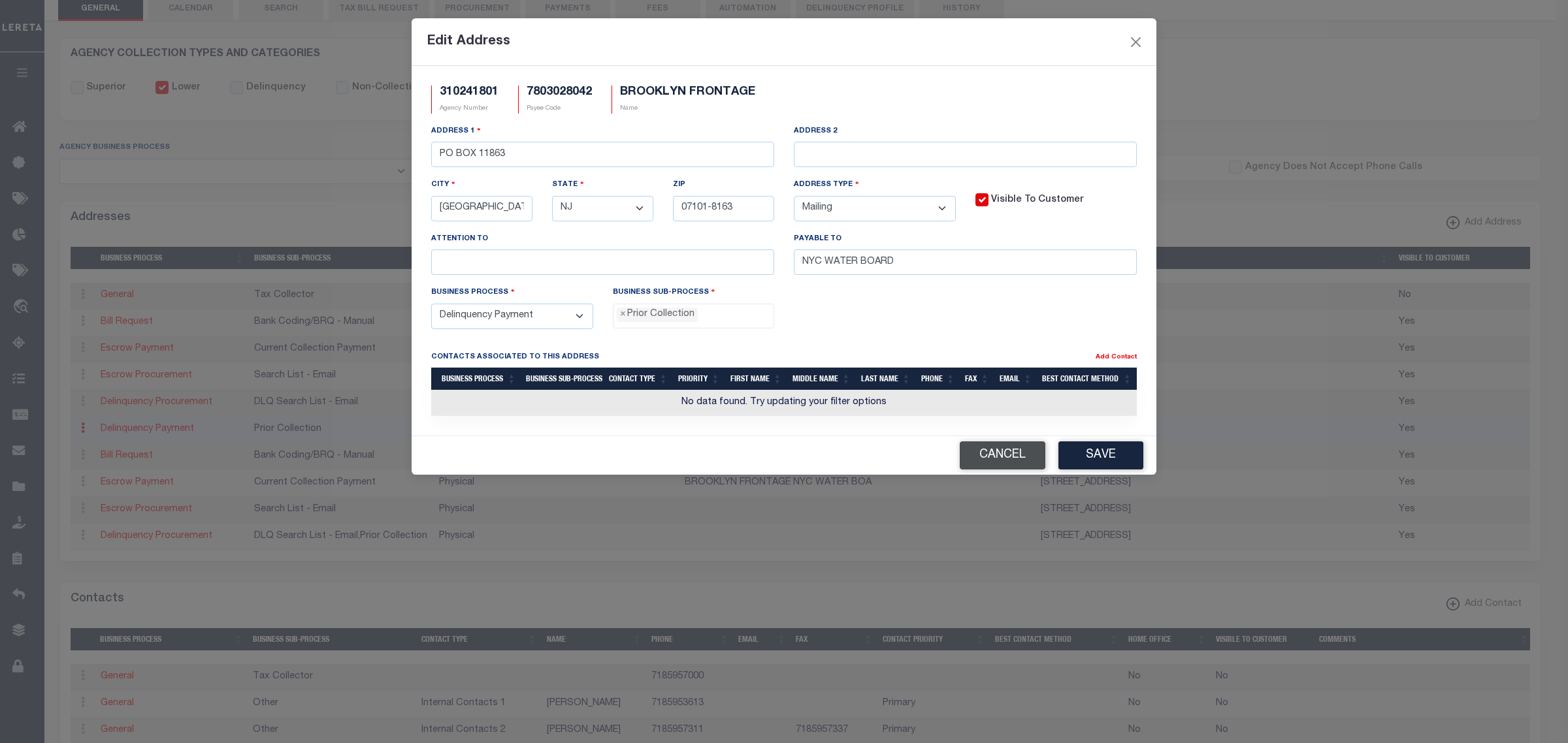
click at [1031, 469] on button "Cancel" at bounding box center [1002, 455] width 85 height 28
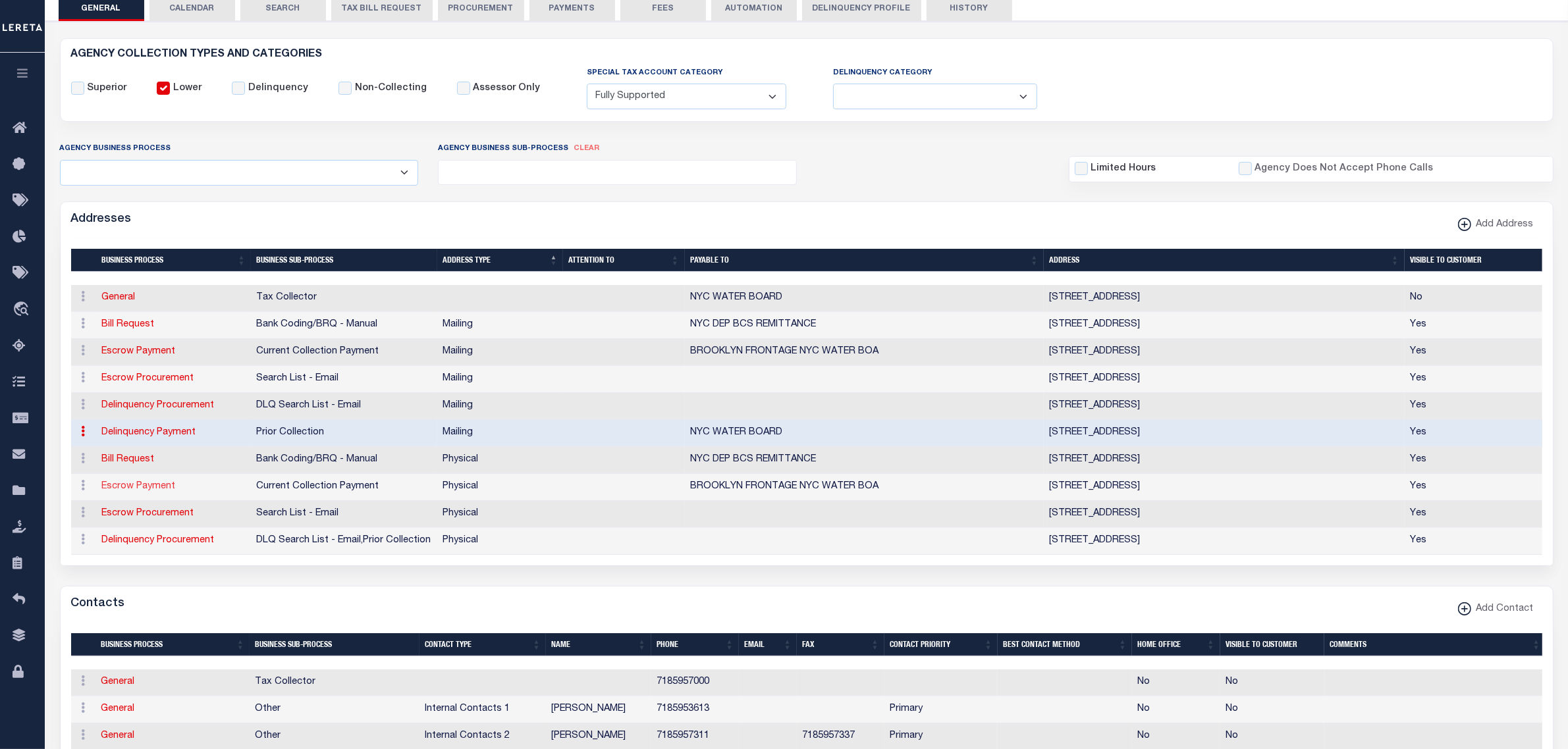
click at [160, 491] on link "Escrow Payment" at bounding box center [138, 486] width 74 height 9
select select
select select "1"
checkbox input "false"
select select
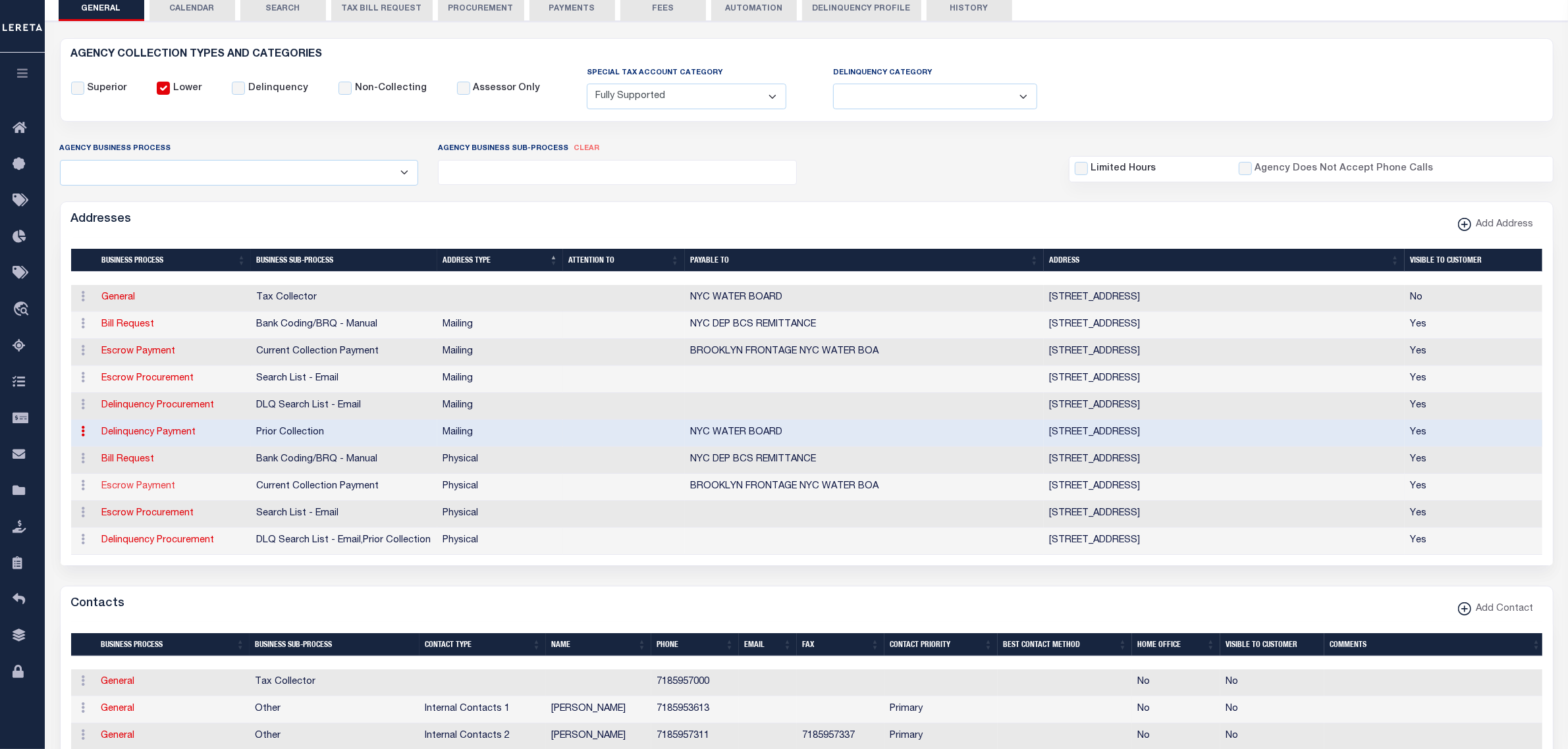
select select
type input "[STREET_ADDRESS]"
type input "ELMHURST"
select select "NY"
type input "11373"
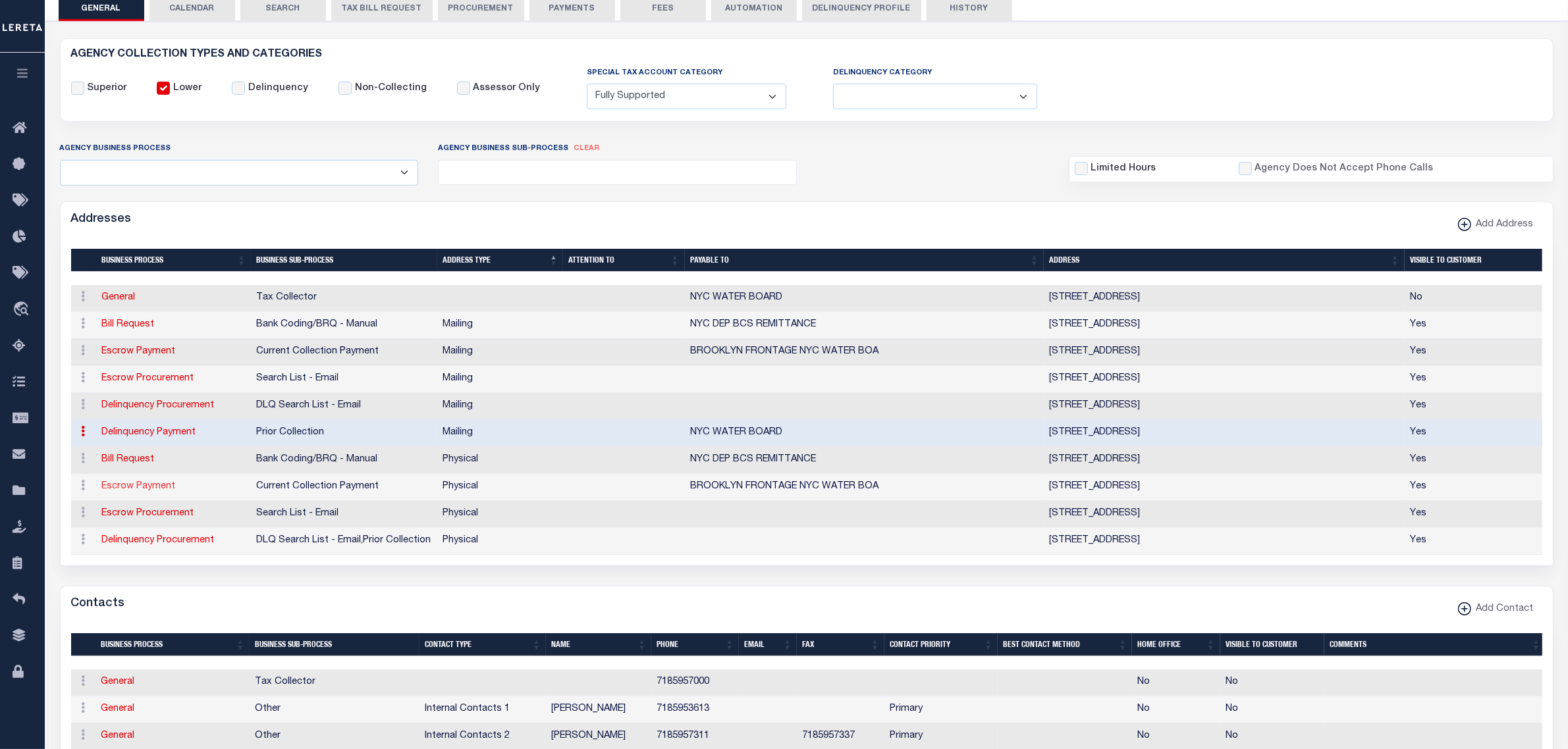
select select "2"
checkbox input "true"
type input "BROOKLYN FRONTAGE NYC WATER BOA"
select select "3"
select select "11"
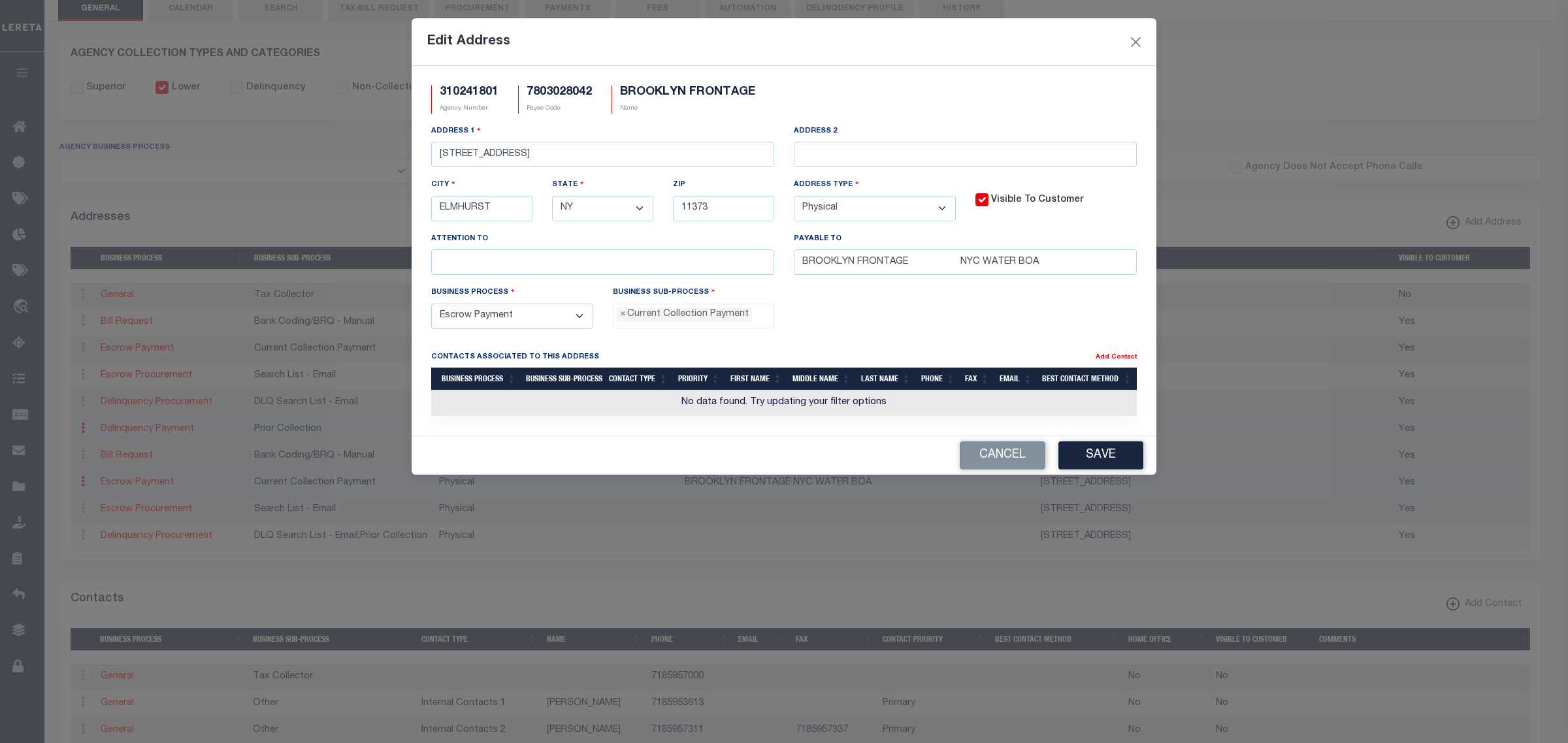
scroll to position [22, 0]
click at [1010, 458] on button "Cancel" at bounding box center [1002, 455] width 85 height 28
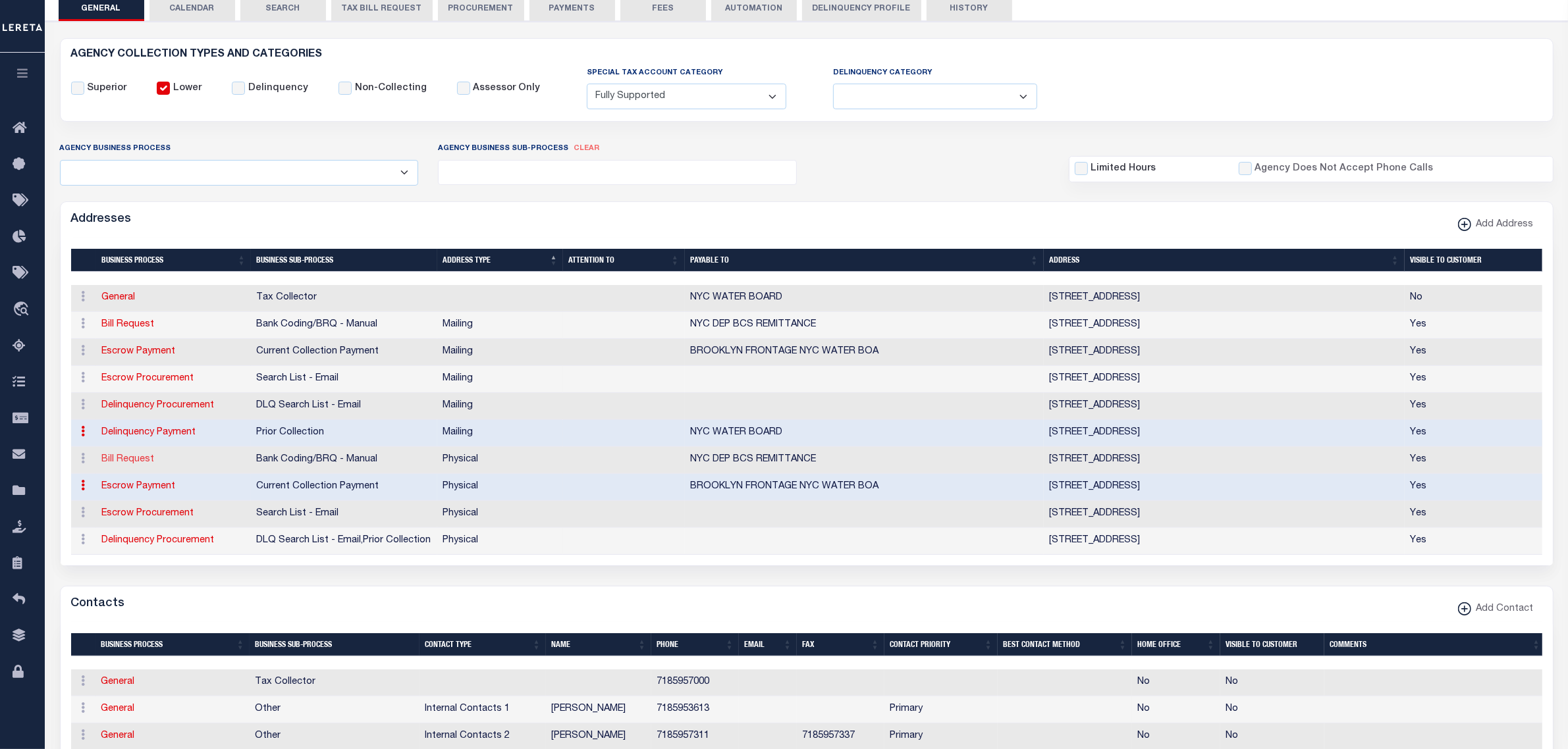
click at [124, 459] on link "Bill Request" at bounding box center [128, 459] width 52 height 9
select select
select select "1"
checkbox input "false"
select select
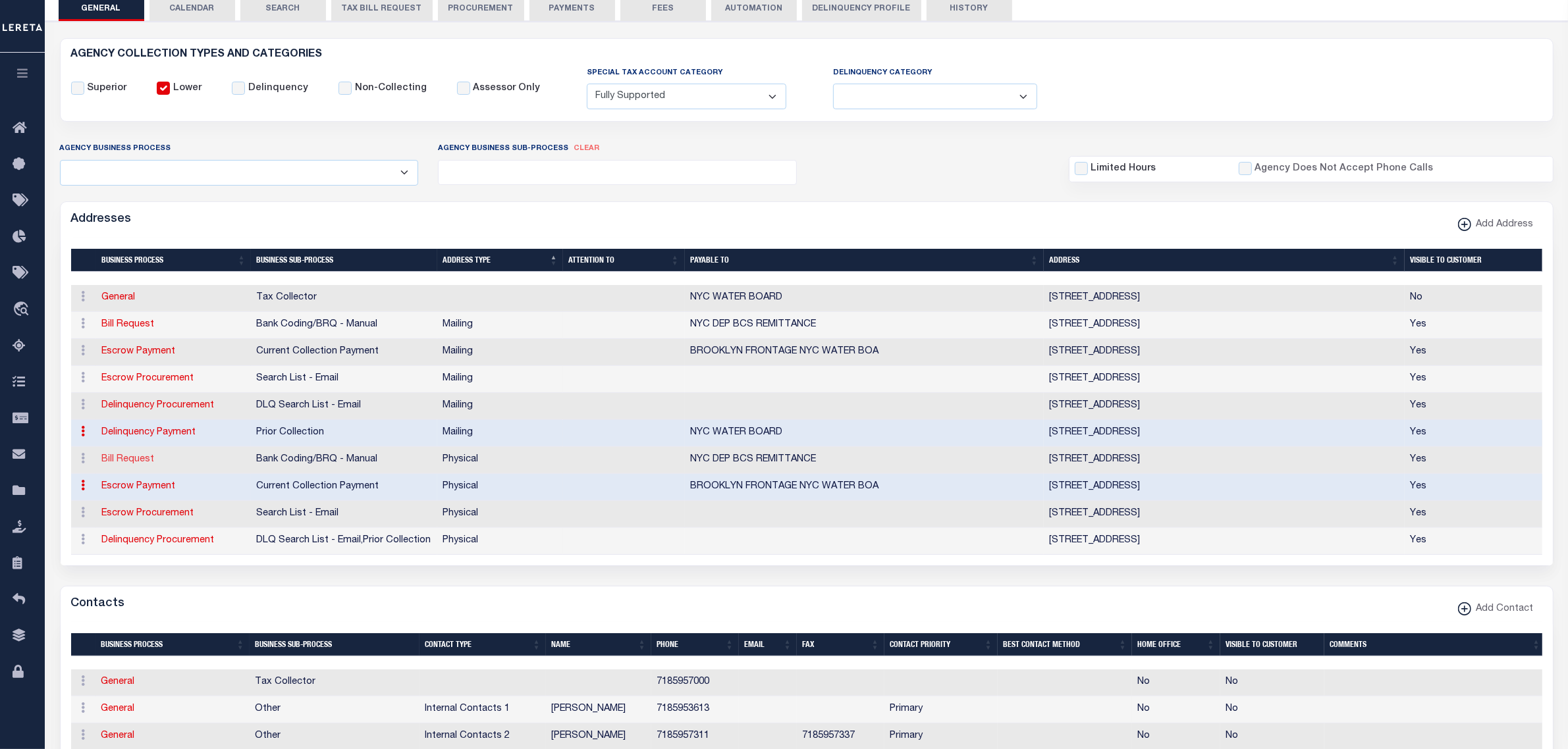
select select
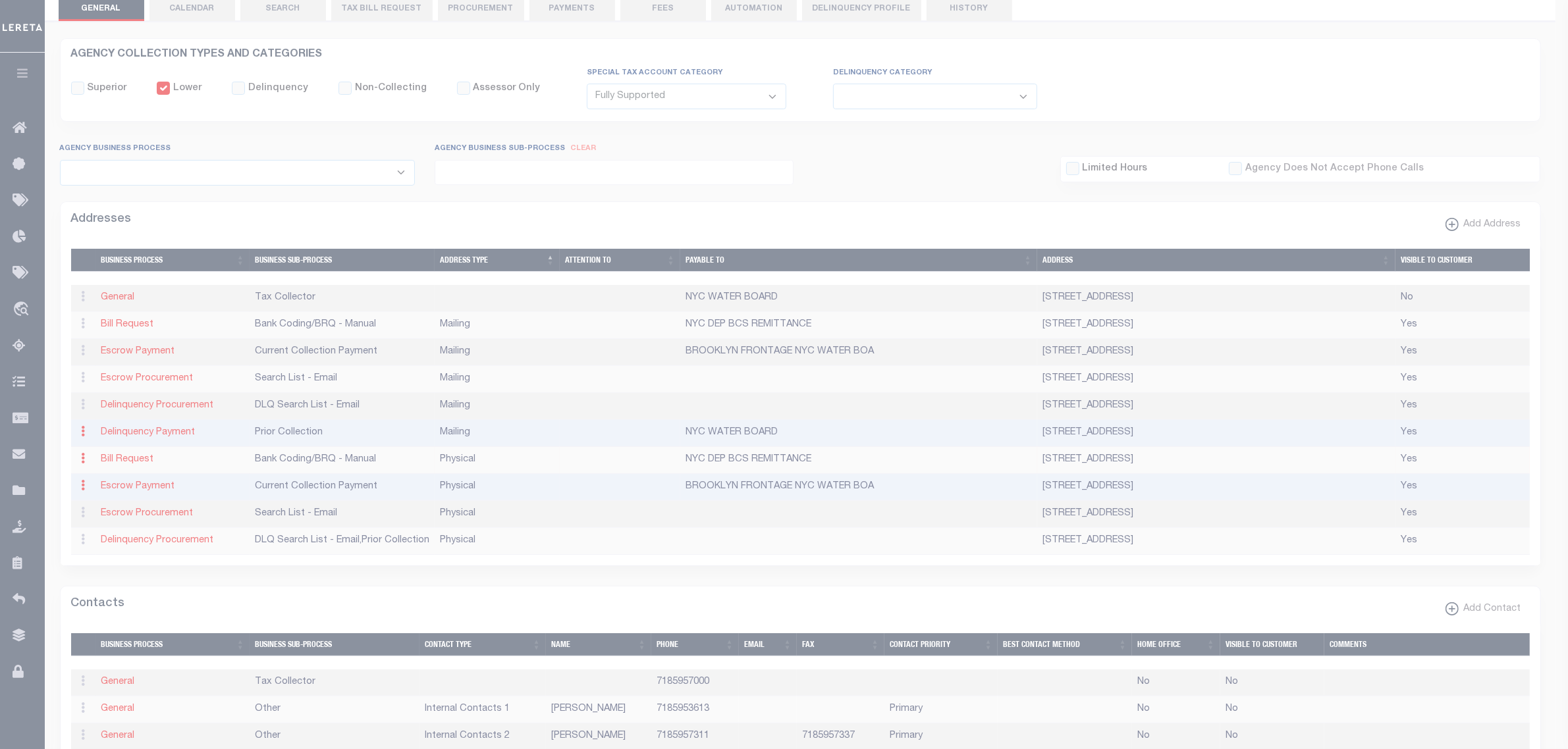
type input "[STREET_ADDRESS]"
type input "ELMHURST"
select select "NY"
type input "11373"
select select "2"
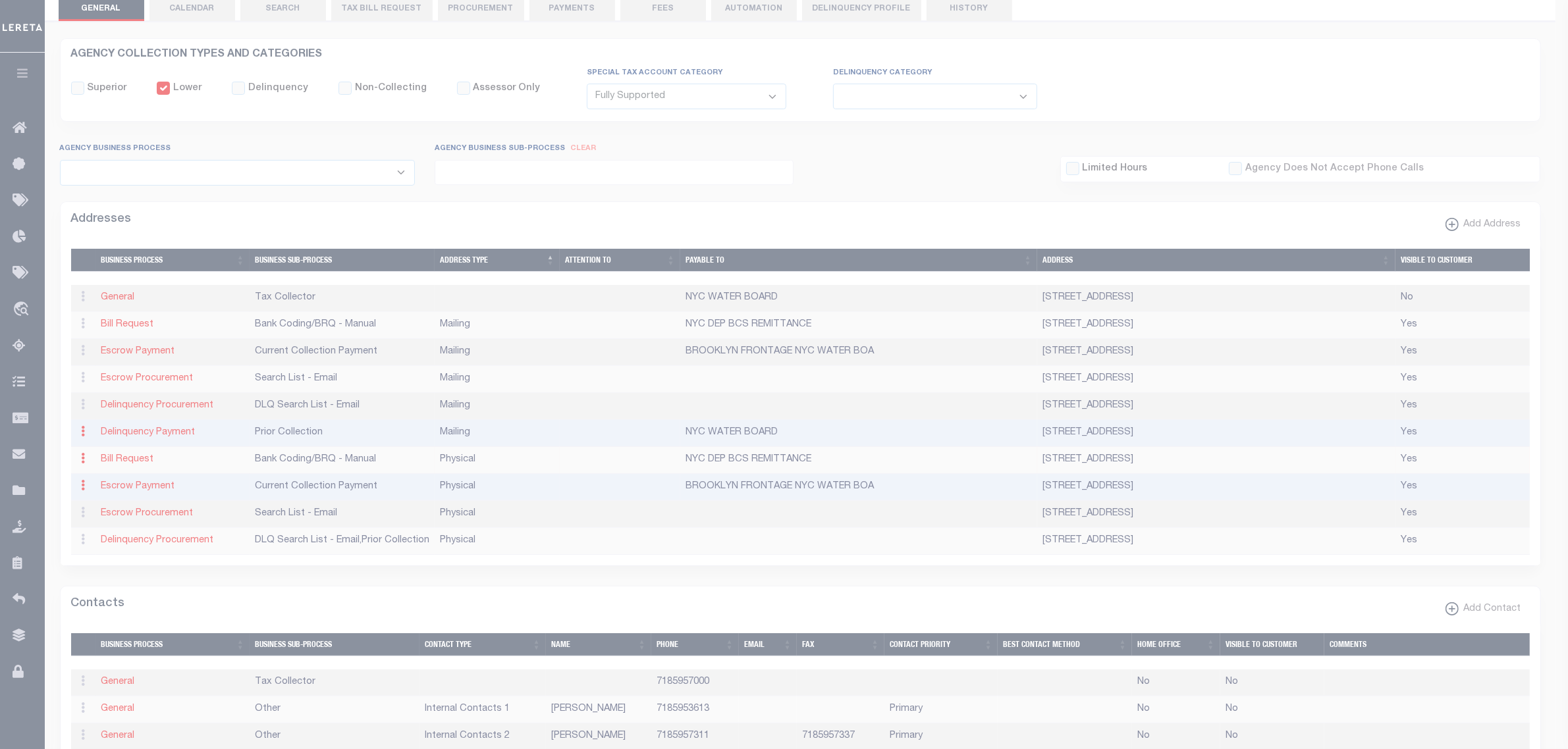
checkbox input "true"
type input "NYC DEP BCS REMITTANCE"
select select "1"
select select "2"
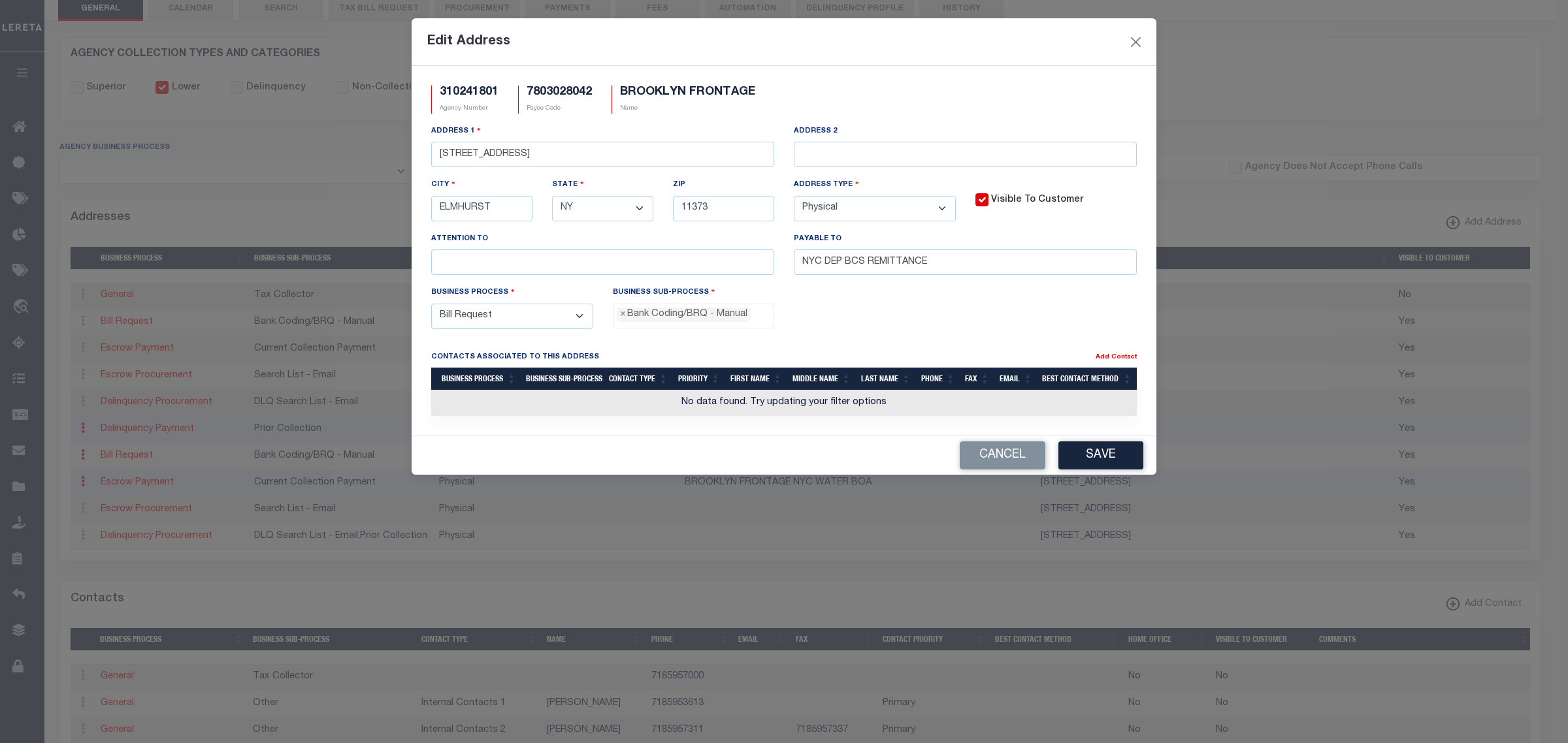
scroll to position [23, 0]
click at [722, 160] on input "[STREET_ADDRESS]" at bounding box center [602, 154] width 343 height 25
click at [1007, 470] on button "Cancel" at bounding box center [1002, 455] width 85 height 28
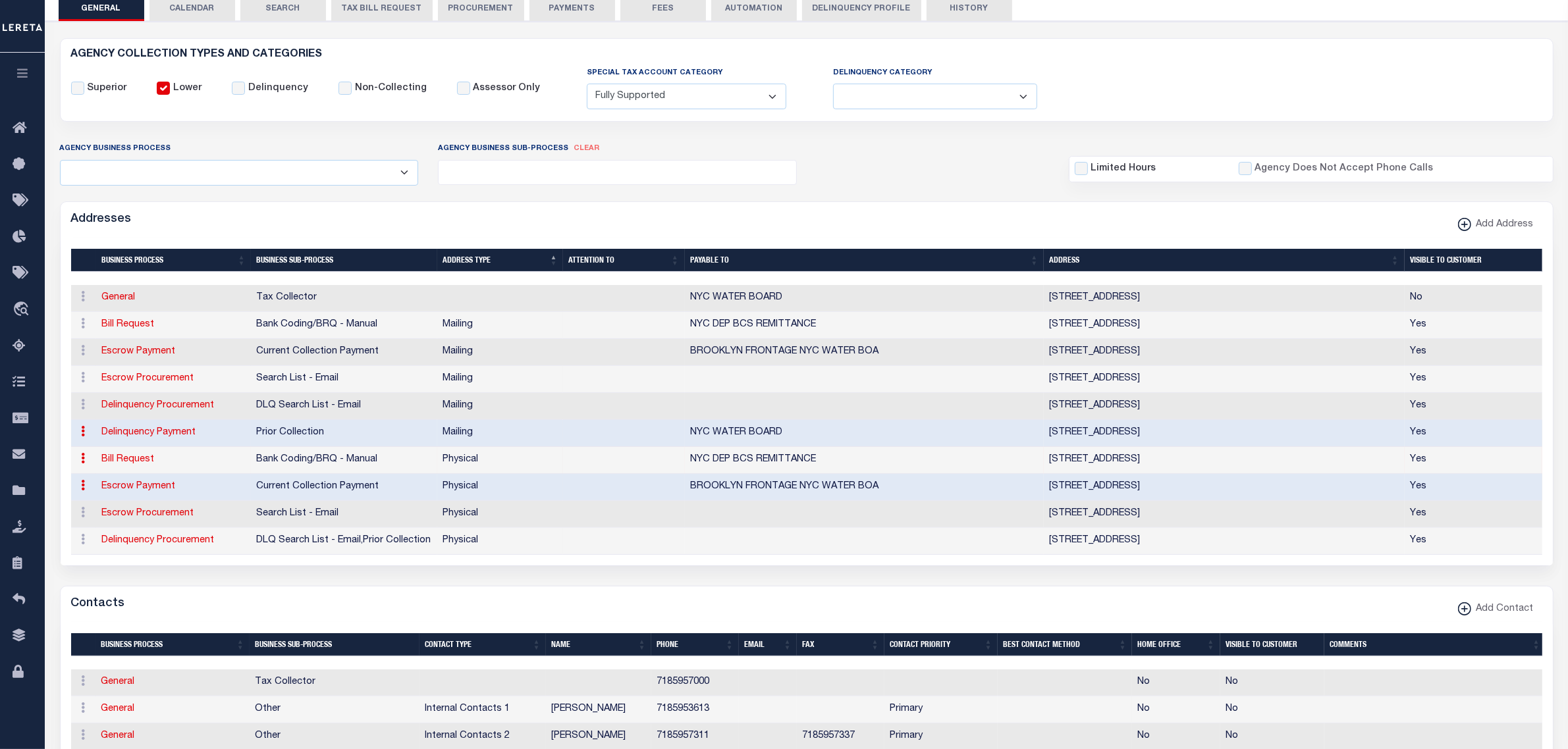
click at [160, 491] on link "Escrow Payment" at bounding box center [138, 486] width 74 height 9
select select
select select "1"
checkbox input "false"
select select
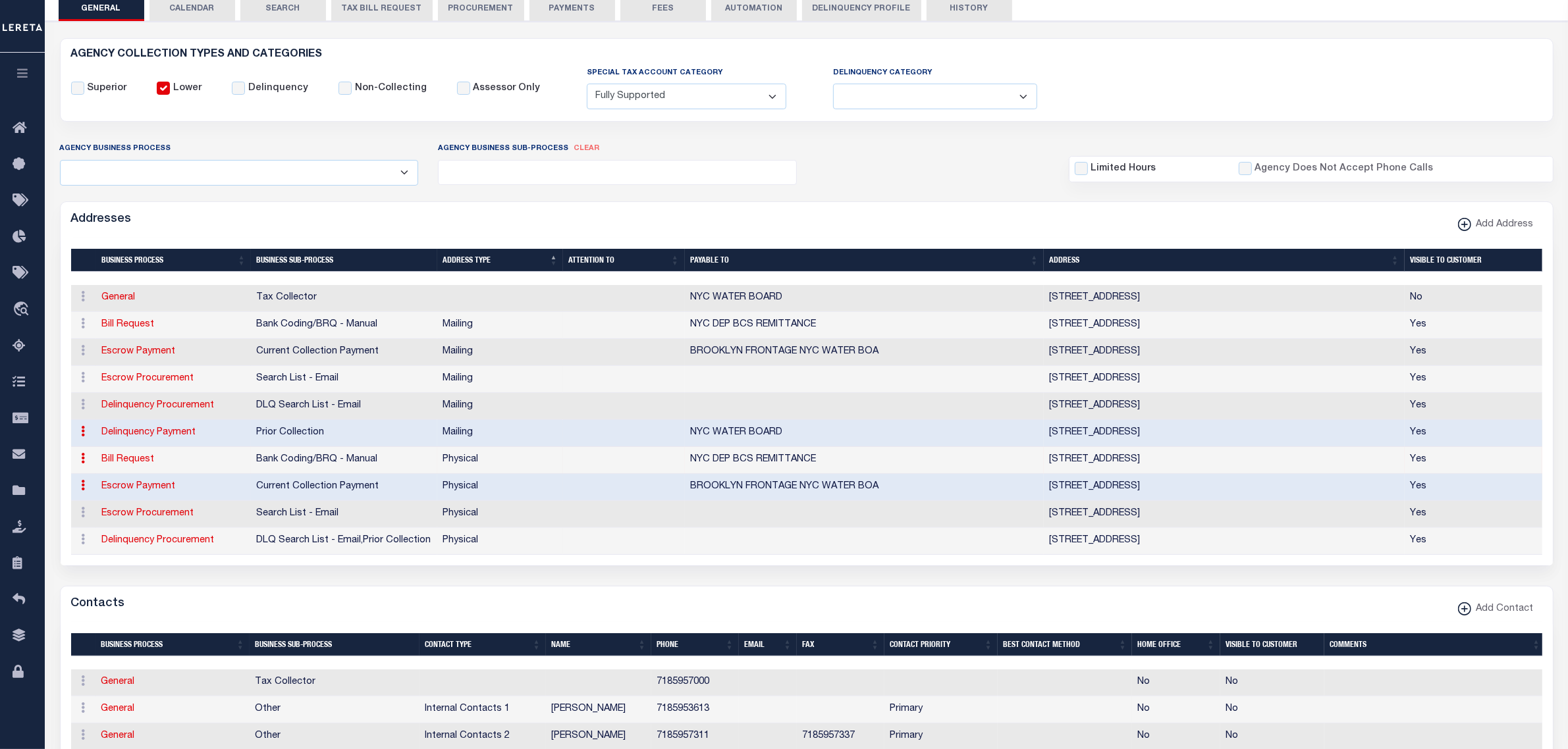
select select
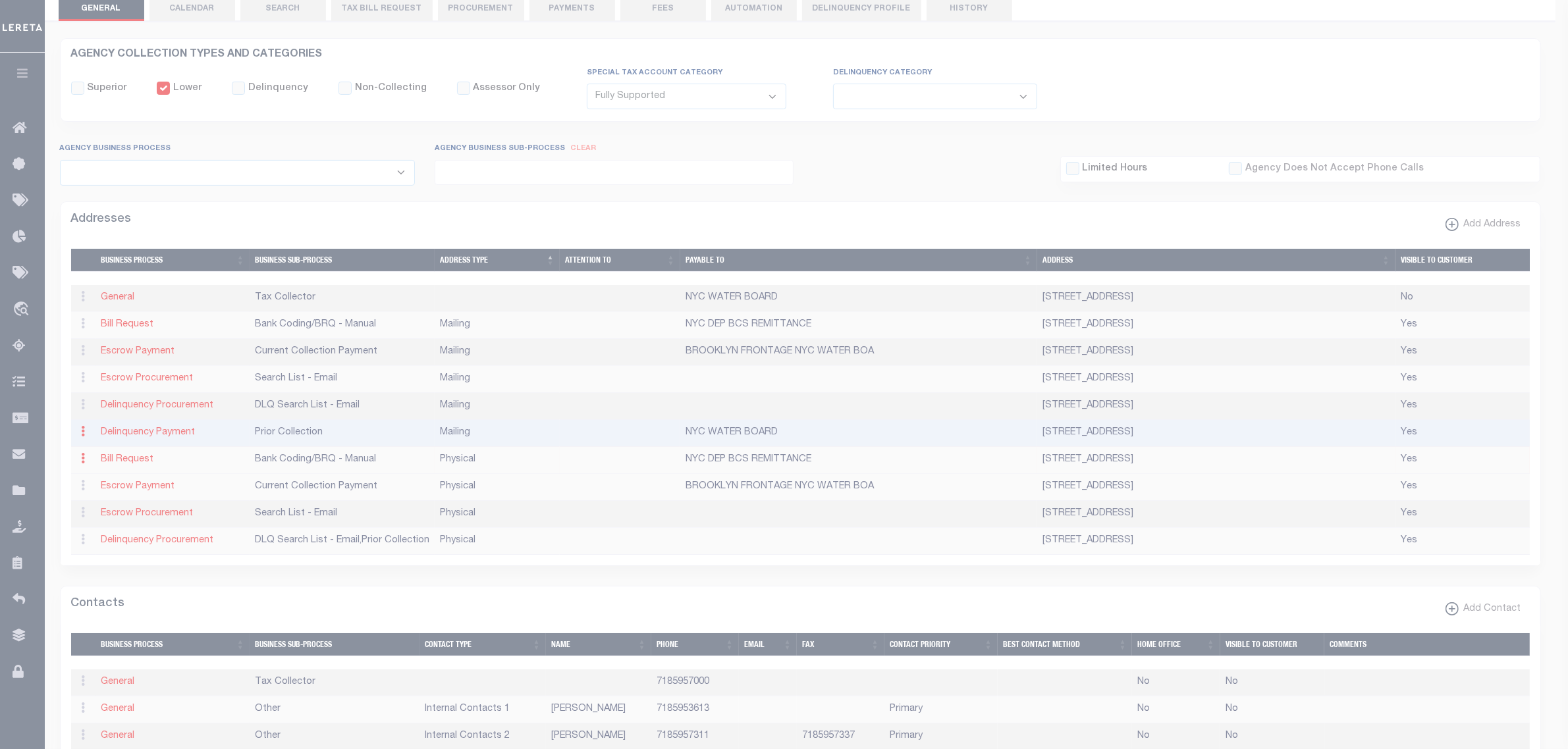
type input "[STREET_ADDRESS]"
type input "ELMHURST"
select select "NY"
type input "11373"
select select "2"
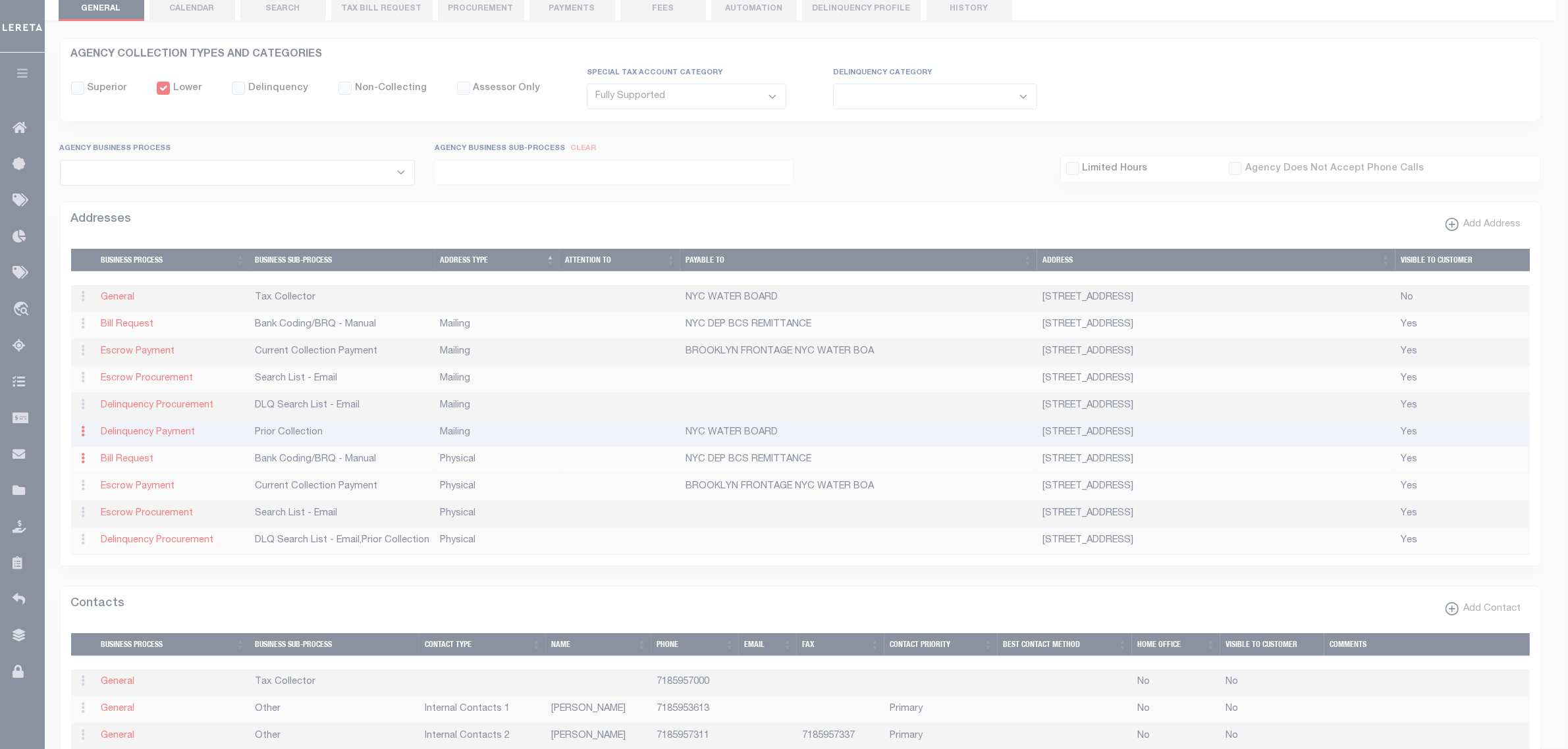
checkbox input "true"
type input "BROOKLYN FRONTAGE NYC WATER BOA"
select select "3"
select select "11"
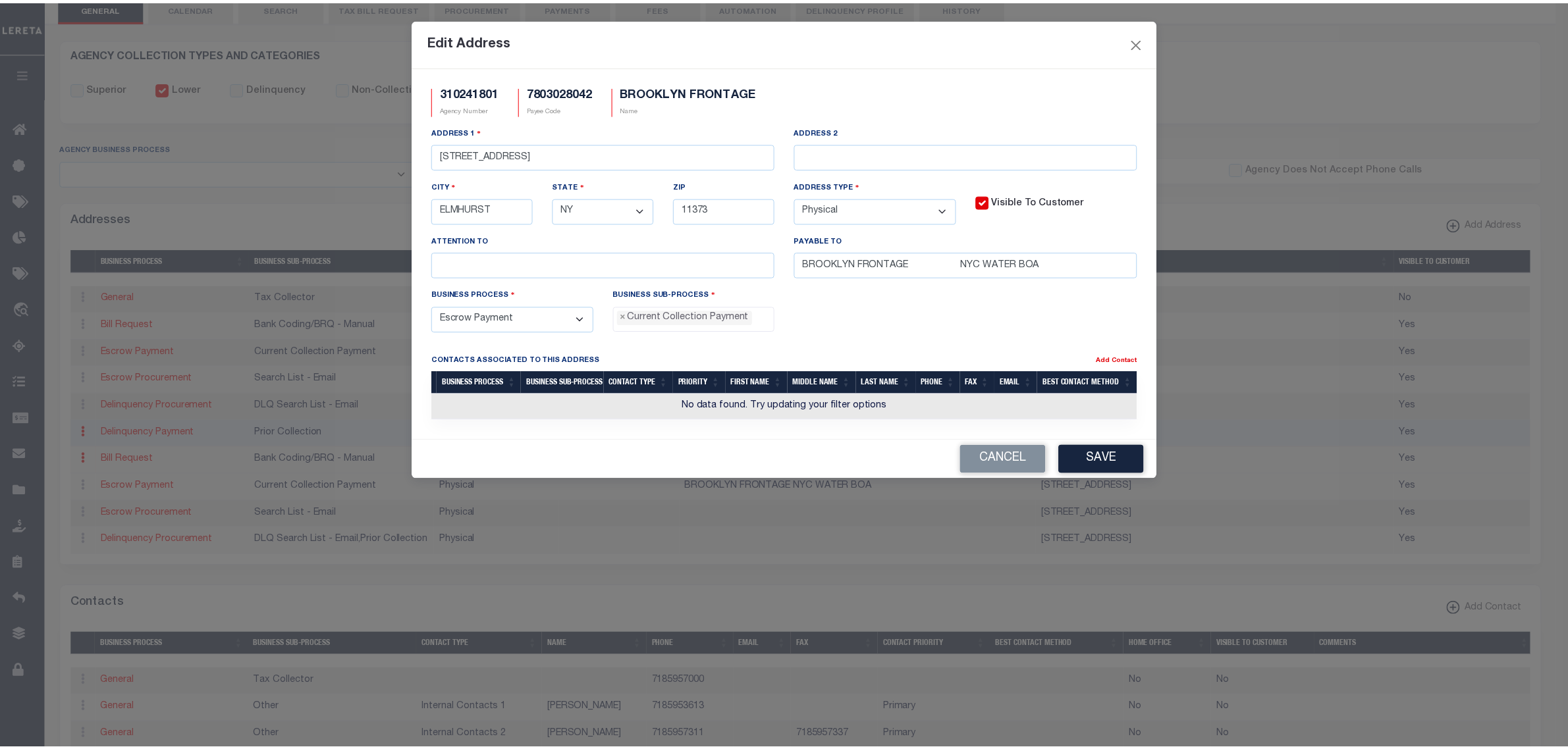
scroll to position [22, 0]
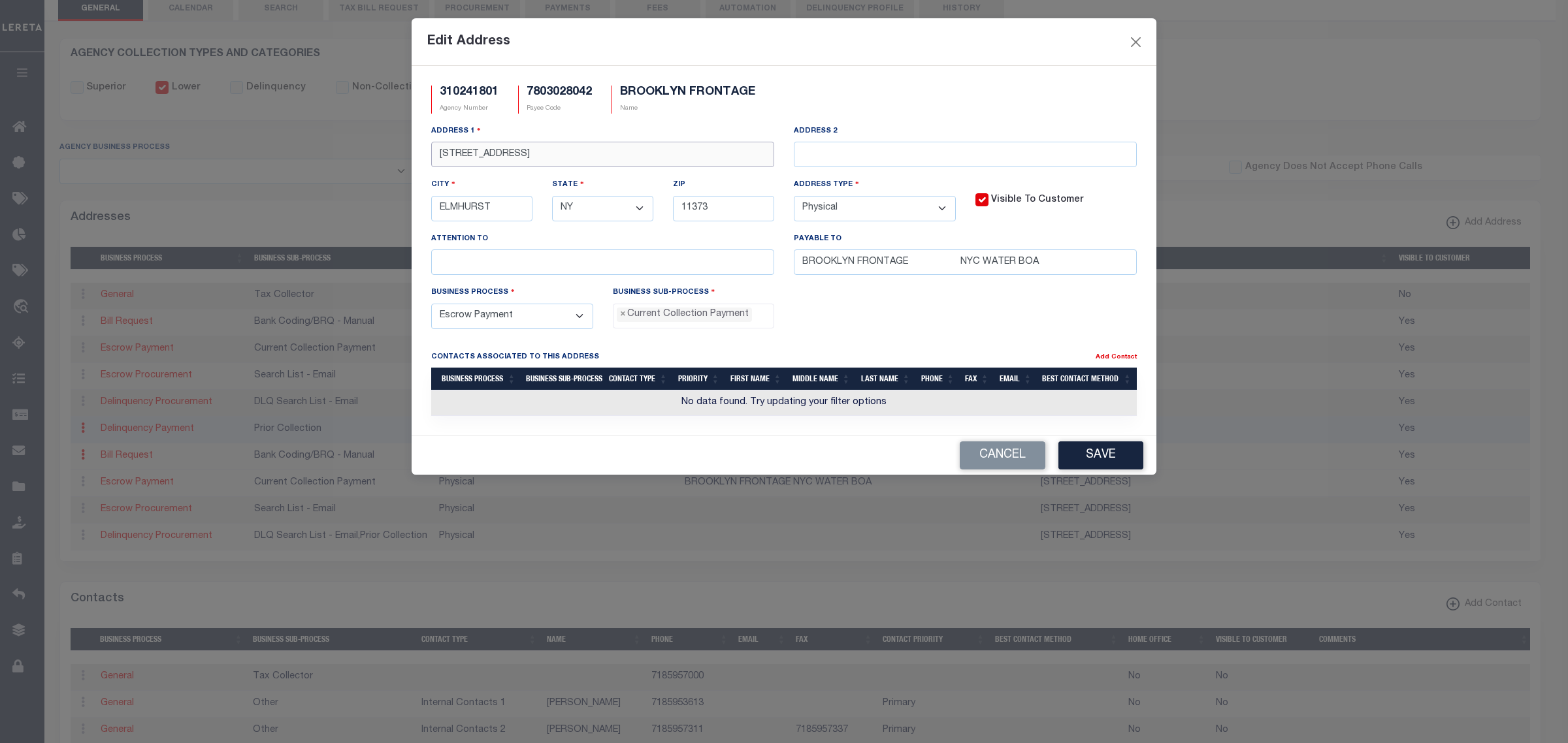
drag, startPoint x: 584, startPoint y: 160, endPoint x: 900, endPoint y: 166, distance: 316.1
click at [892, 161] on div "Address 1 59-17 JUNCTION BLVD, 13TH FL Address 2 City ELMHURST State - Select -…" at bounding box center [784, 205] width 725 height 161
type input "[STREET_ADDRESS]"
click at [1116, 460] on button "Save" at bounding box center [1101, 455] width 85 height 28
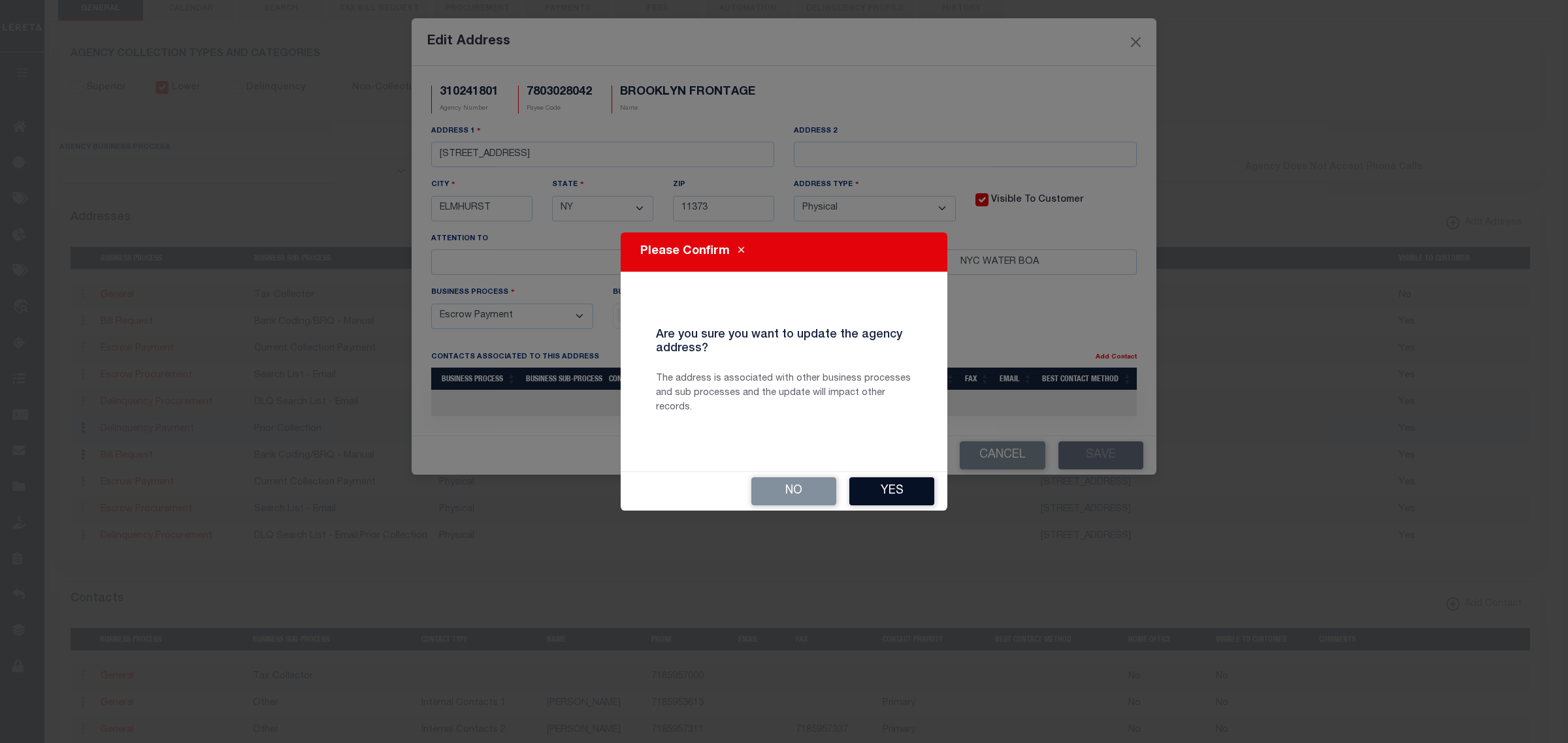
click at [892, 488] on button "Yes" at bounding box center [892, 491] width 85 height 28
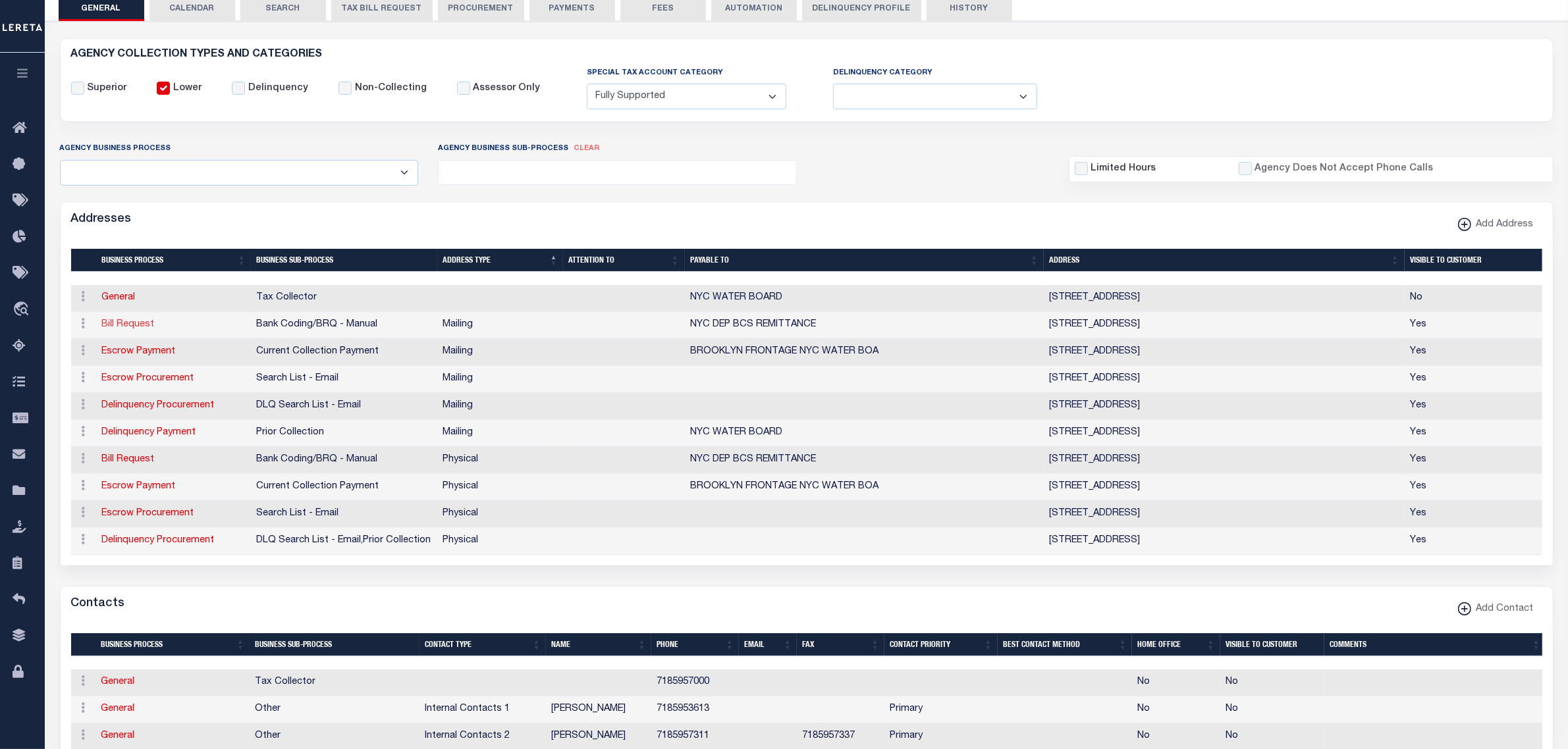
click at [126, 326] on link "Bill Request" at bounding box center [128, 324] width 52 height 9
select select
select select "1"
checkbox input "false"
select select
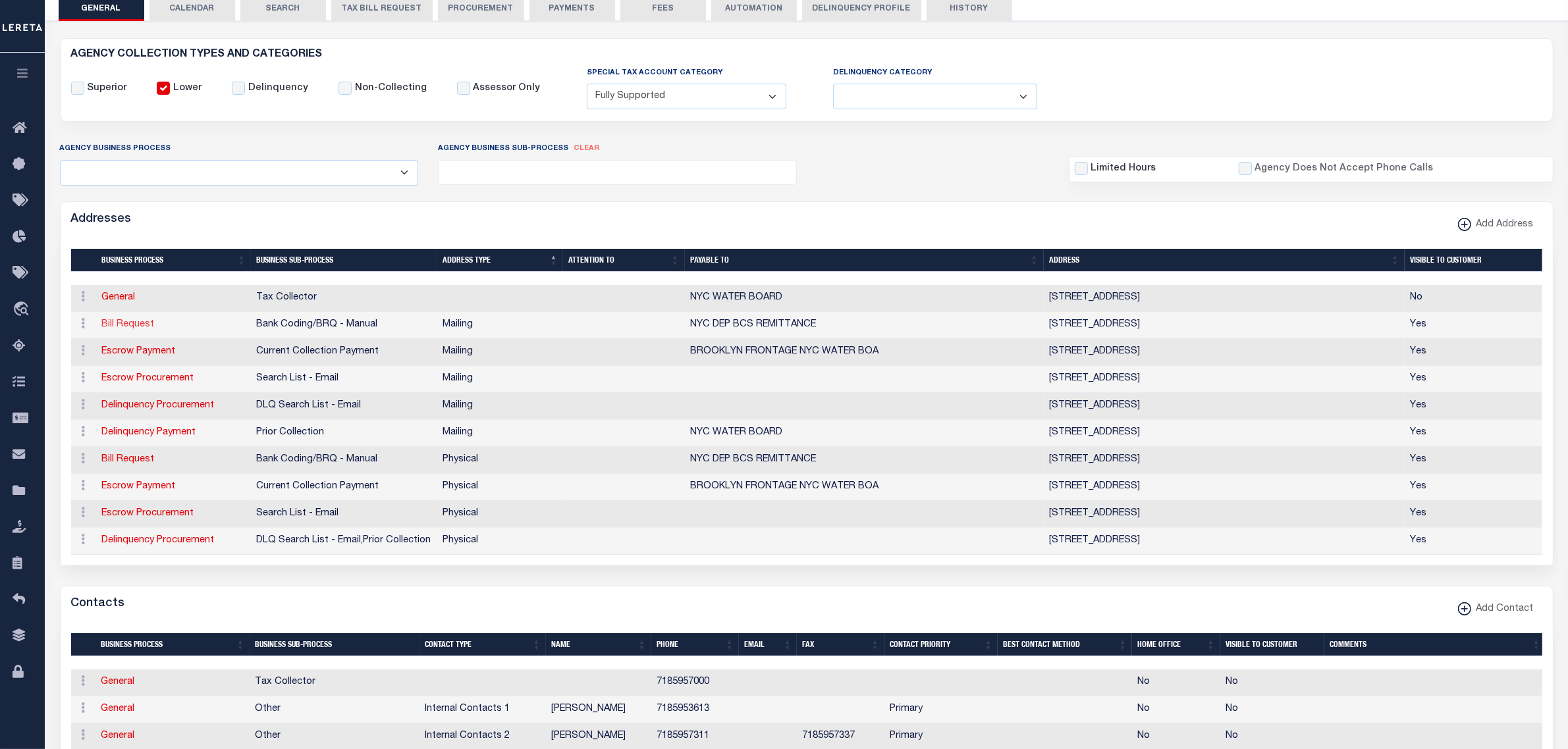
select select
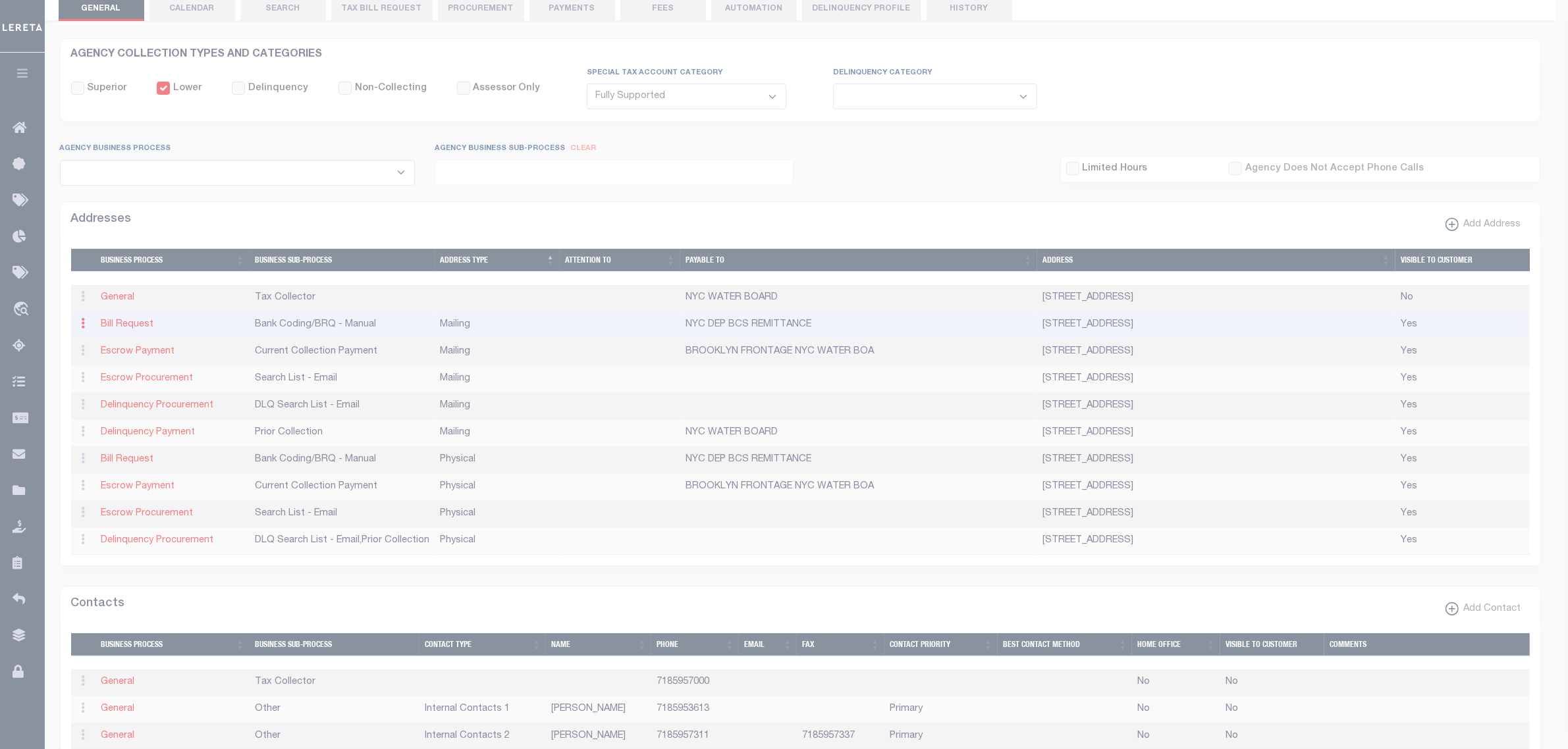
type input "PO BOX 11863"
type input "NEWARK"
select select "NJ"
type input "07101-8163"
checkbox input "true"
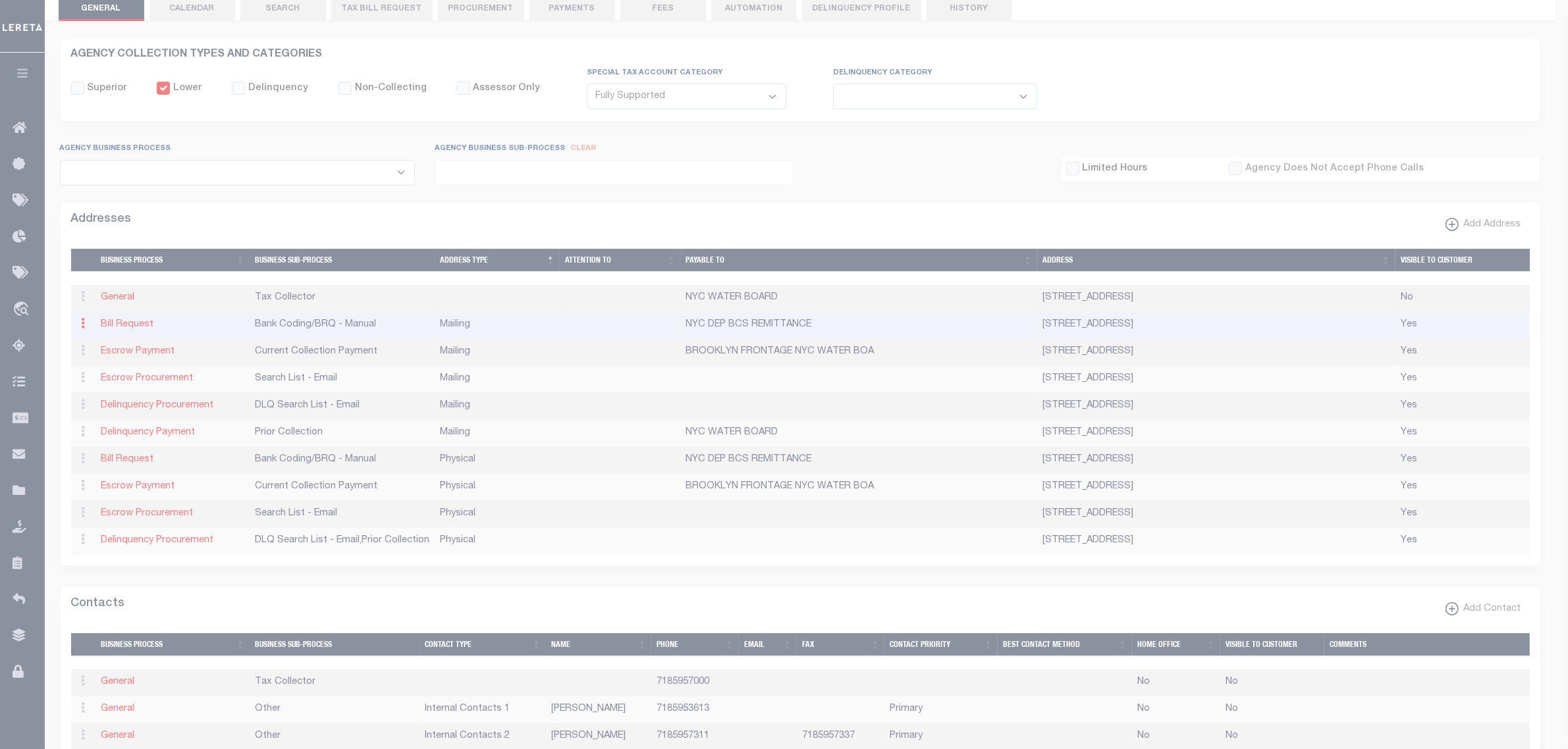
type input "NYC DEP BCS REMITTANCE"
select select "1"
select select "2"
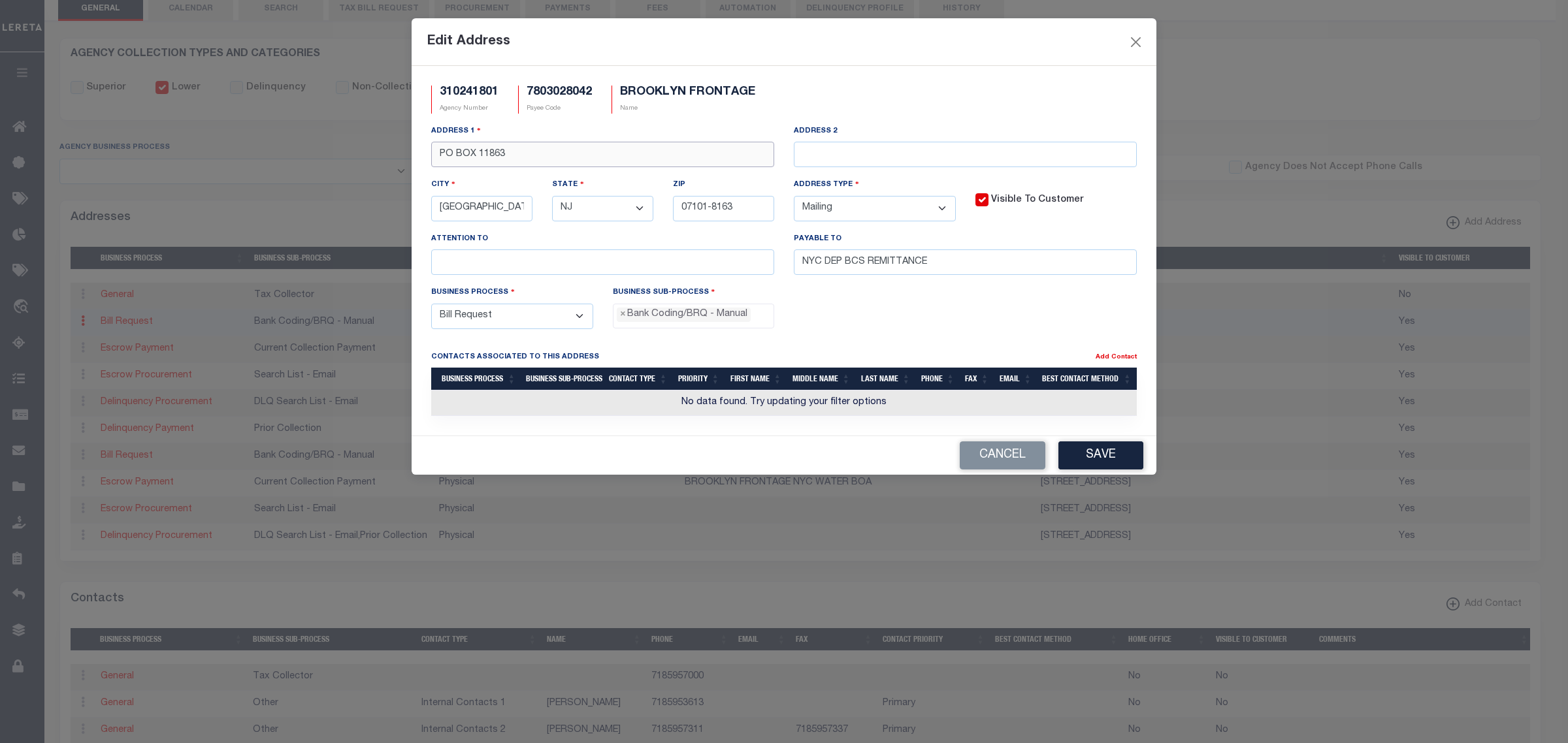
drag, startPoint x: 506, startPoint y: 155, endPoint x: 989, endPoint y: 164, distance: 483.1
click at [989, 164] on div "Address 1 PO BOX 11863 Address 2 City NEWARK State - Select - AK AL AR AZ CA CO…" at bounding box center [784, 205] width 725 height 161
type input "PO BOX 11863"
click at [1106, 464] on button "Save" at bounding box center [1101, 455] width 85 height 28
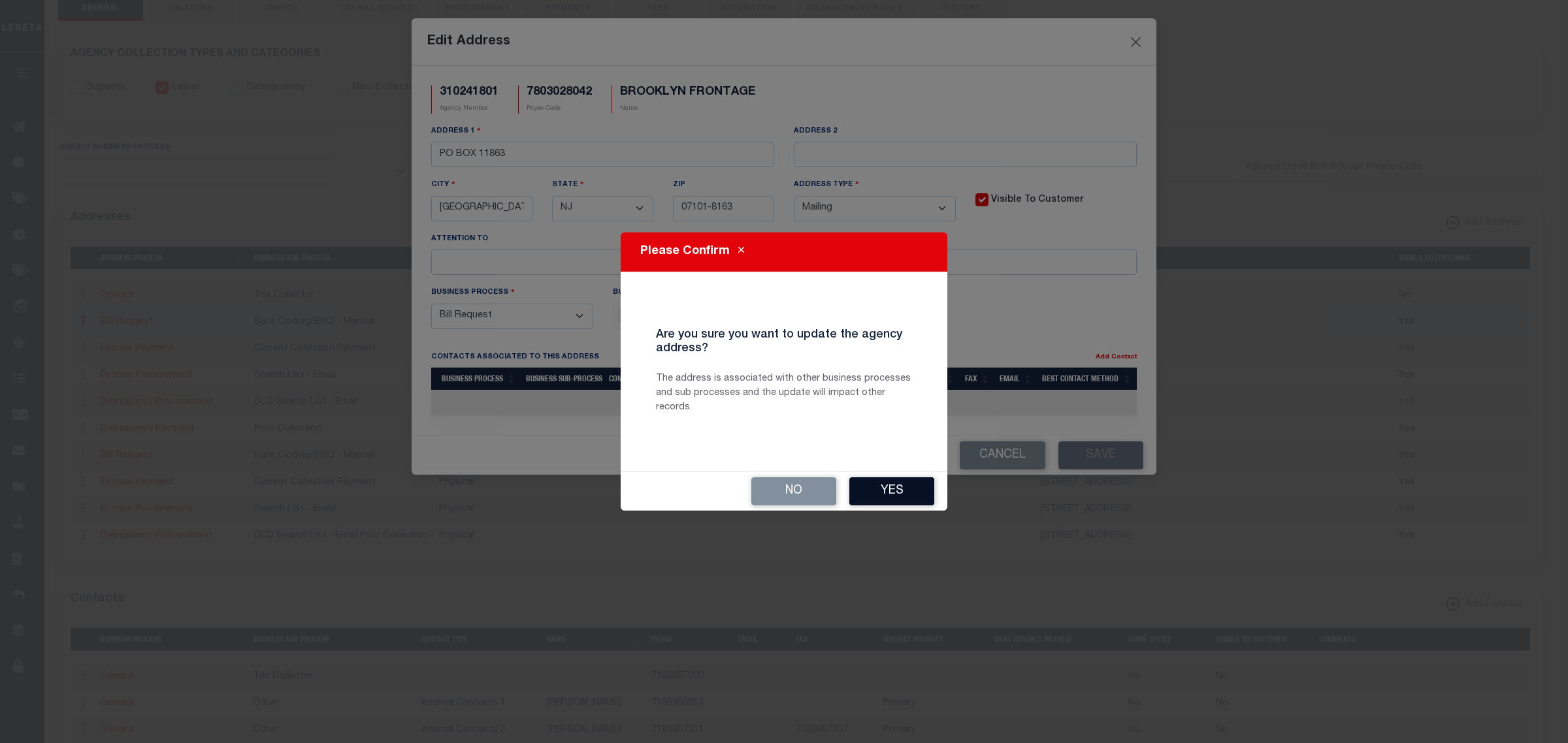
click at [890, 490] on button "Yes" at bounding box center [892, 491] width 85 height 28
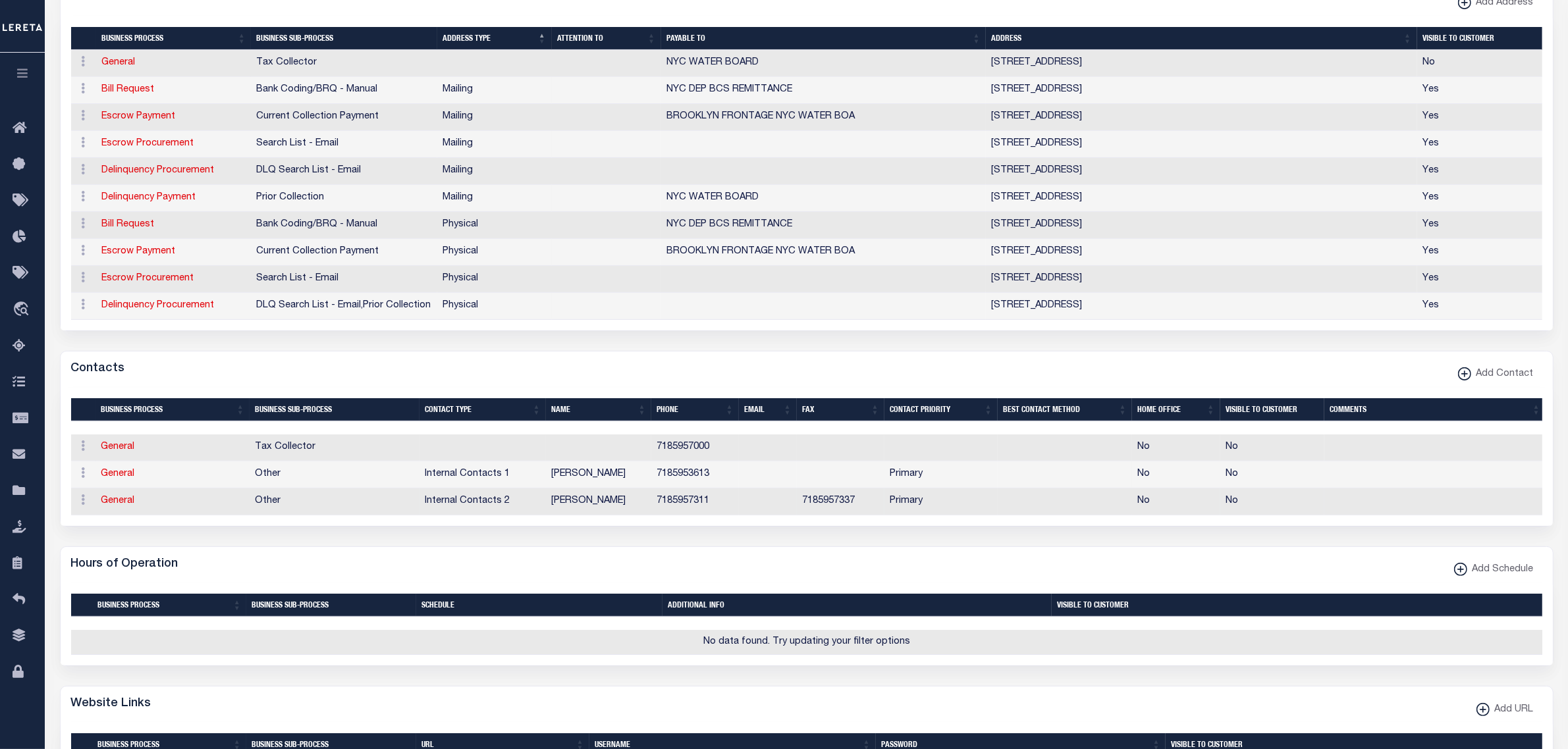
scroll to position [412, 0]
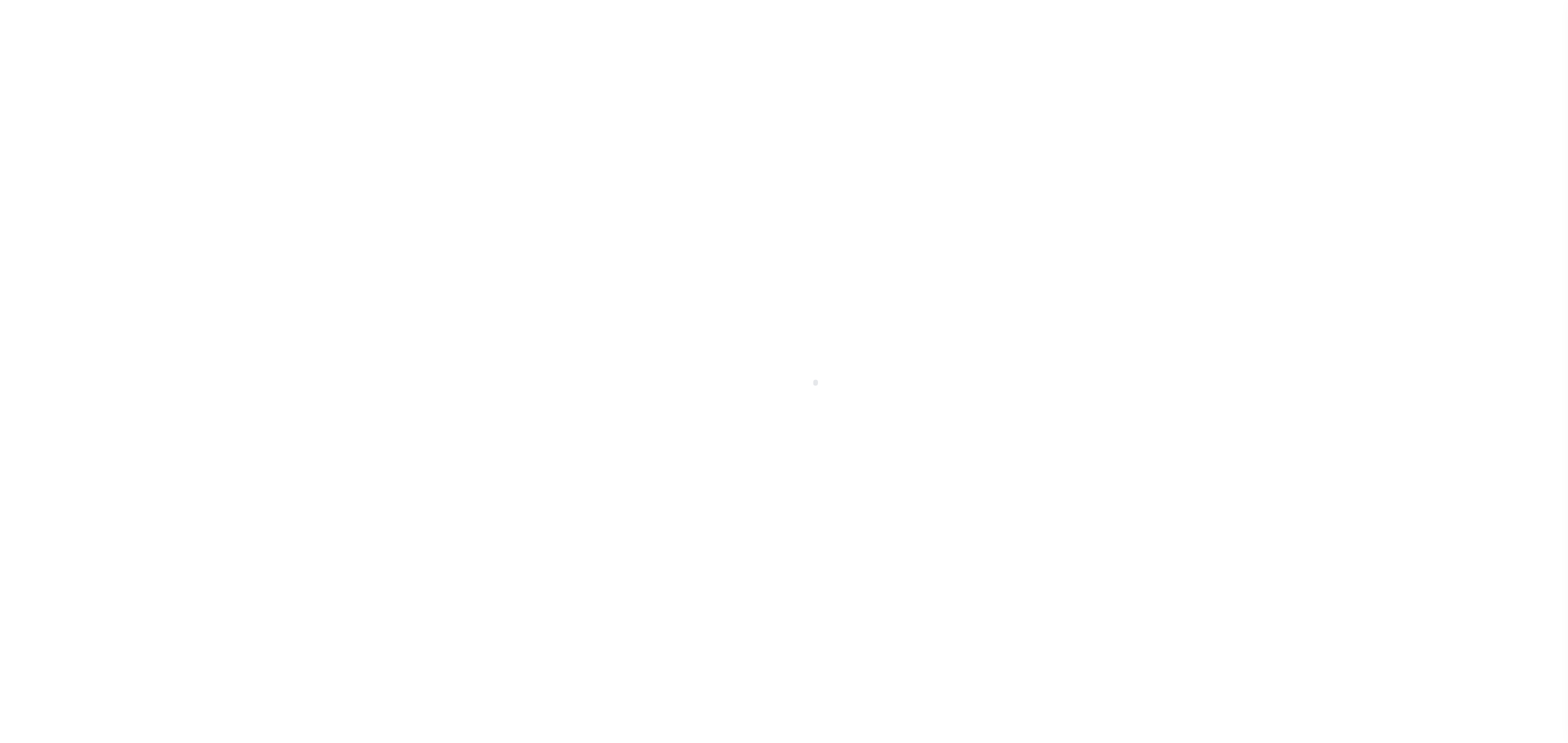
select select "RFP"
select select "CHK"
select select "[PERSON_NAME]"
select select "FDX"
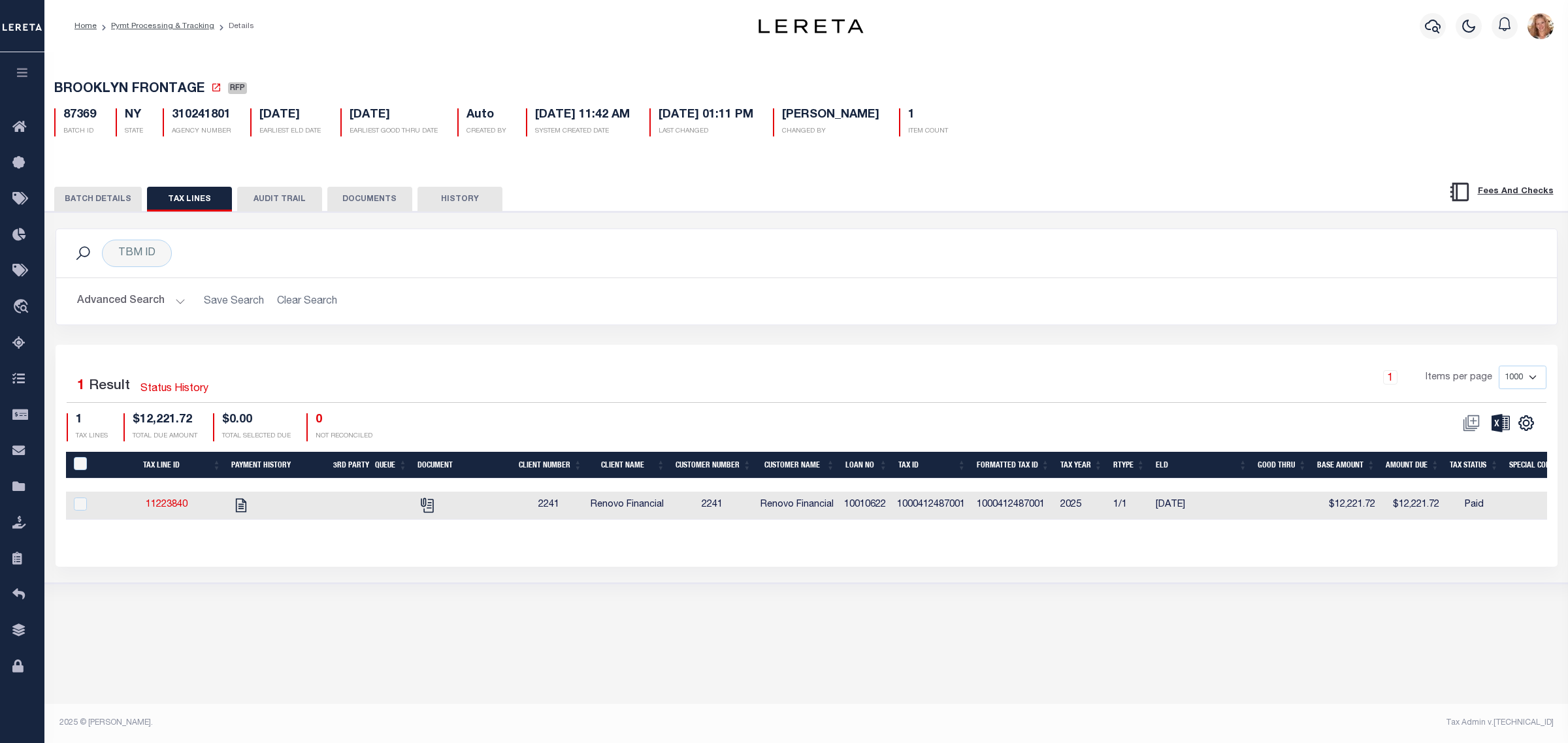
click at [97, 194] on button "BATCH DETAILS" at bounding box center [98, 199] width 88 height 25
